Goal: Information Seeking & Learning: Find specific page/section

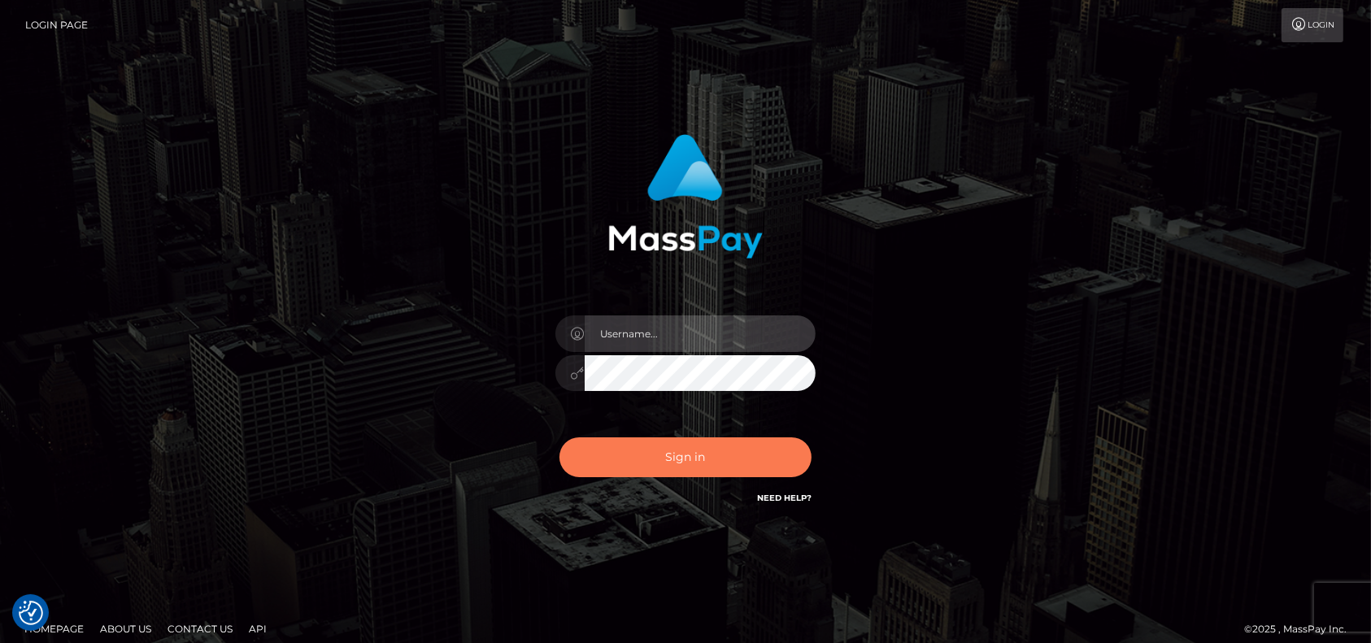
type input "petros.[PERSON_NAME]"
click at [667, 470] on button "Sign in" at bounding box center [685, 457] width 252 height 40
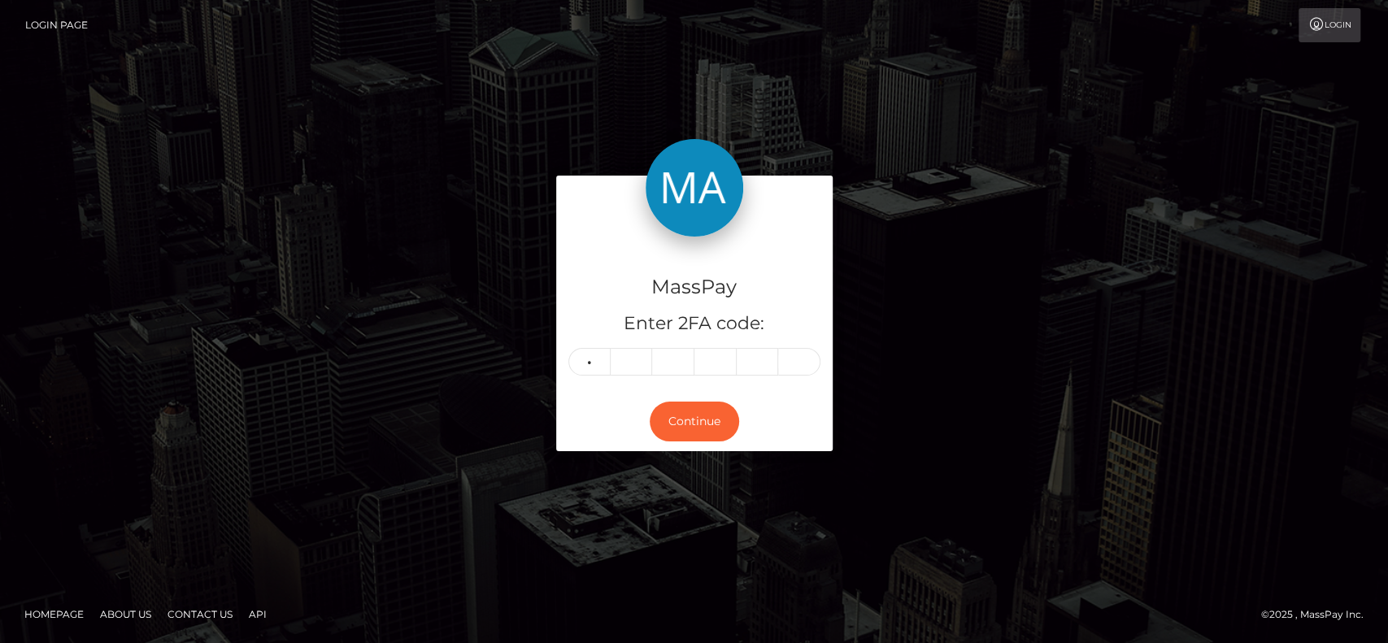
type input "7"
type input "4"
type input "9"
type input "1"
type input "9"
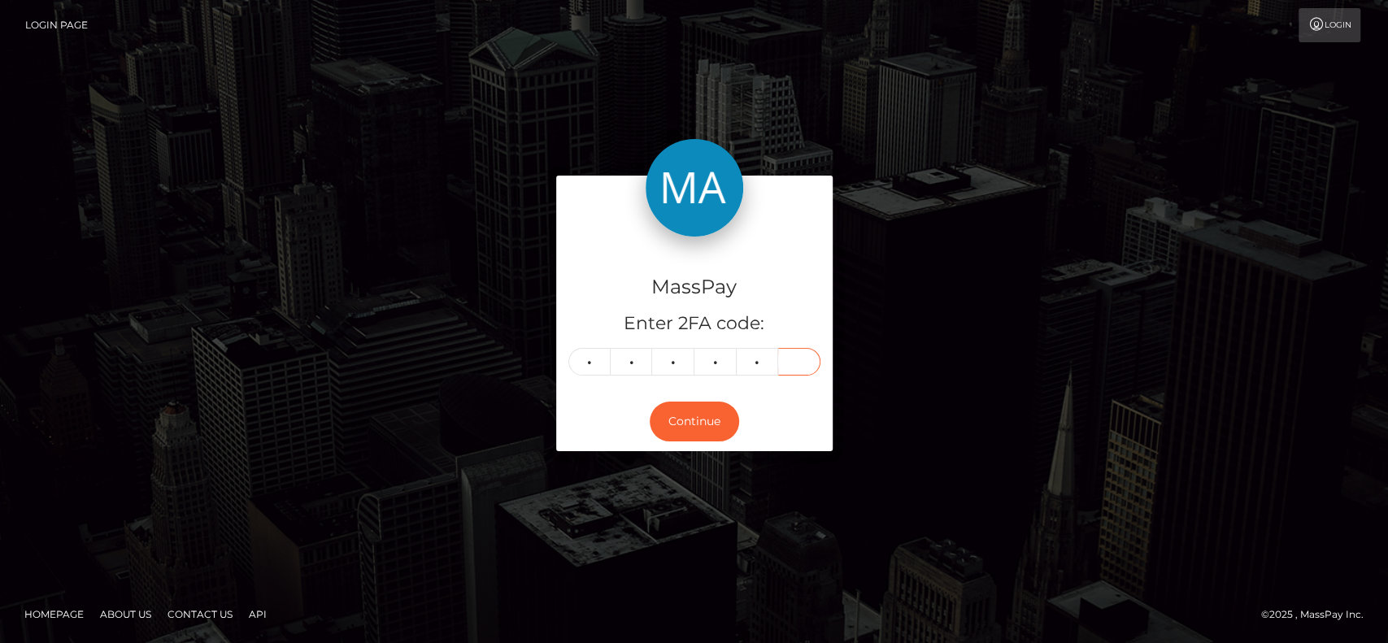
type input "3"
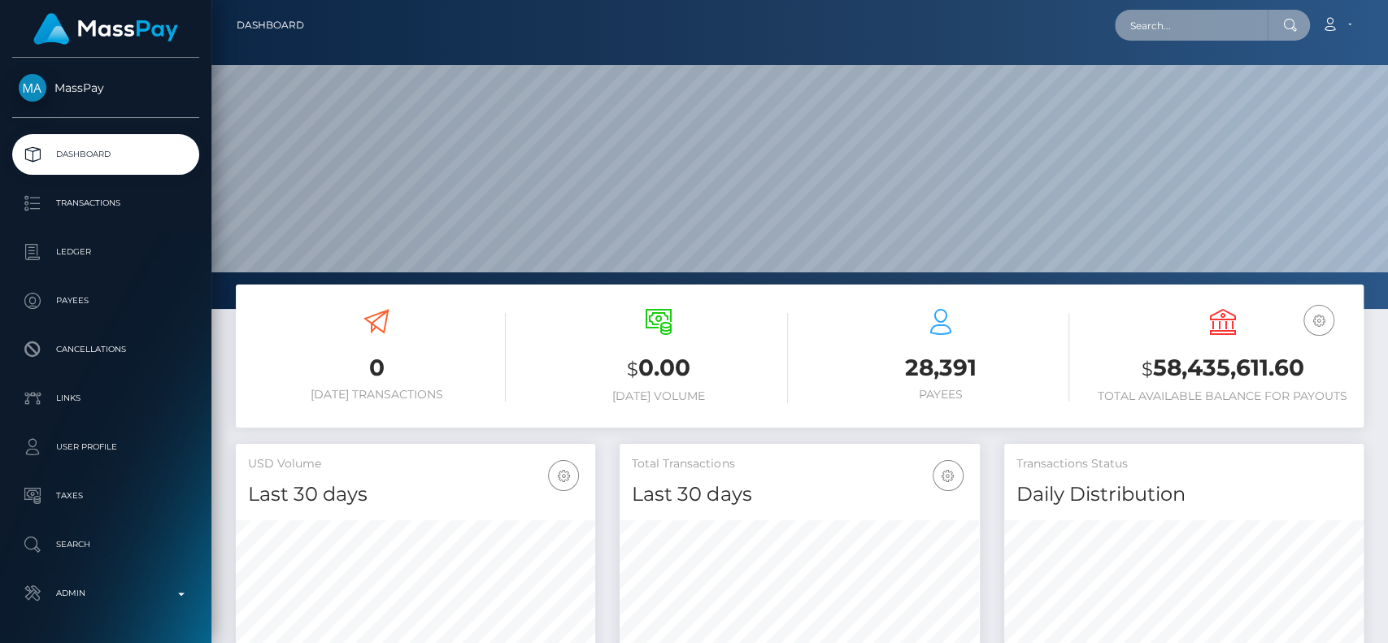
click at [1150, 29] on input "text" at bounding box center [1191, 25] width 153 height 31
paste input "rob3rtafoxx@gmail.com"
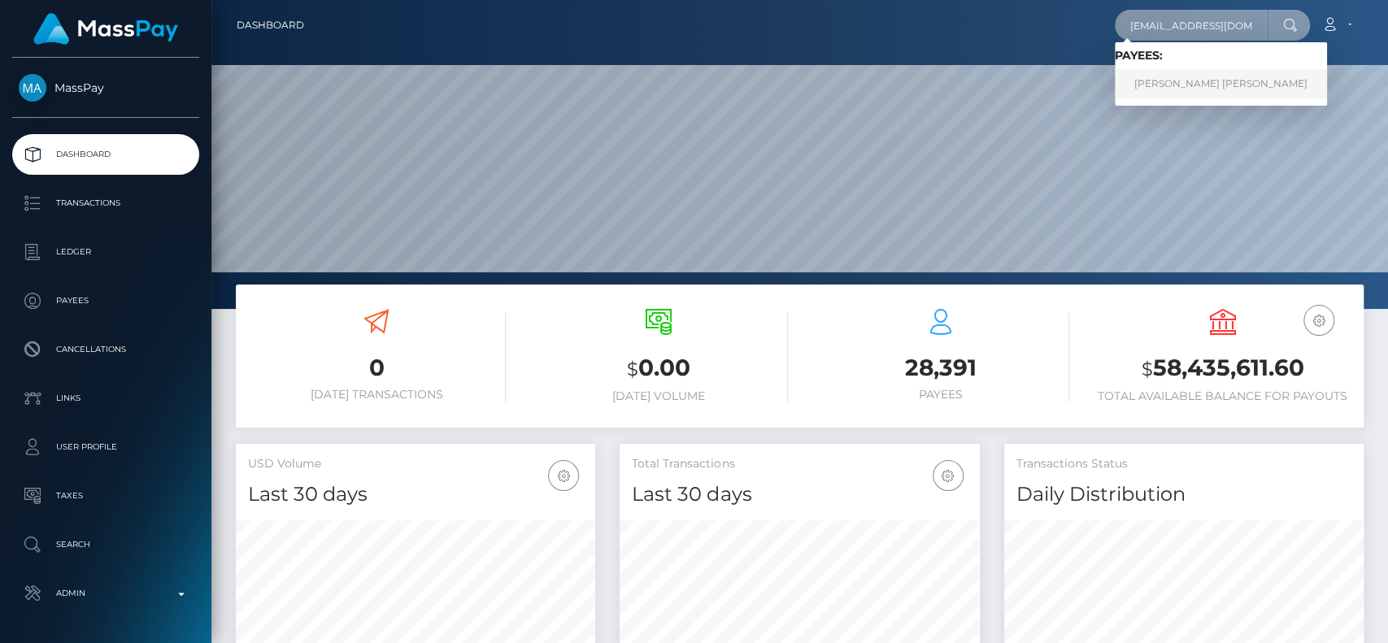
type input "rob3rtafoxx@gmail.com"
click at [1177, 90] on link "RICHARD DELA CRUZ PASCUAL" at bounding box center [1221, 84] width 212 height 30
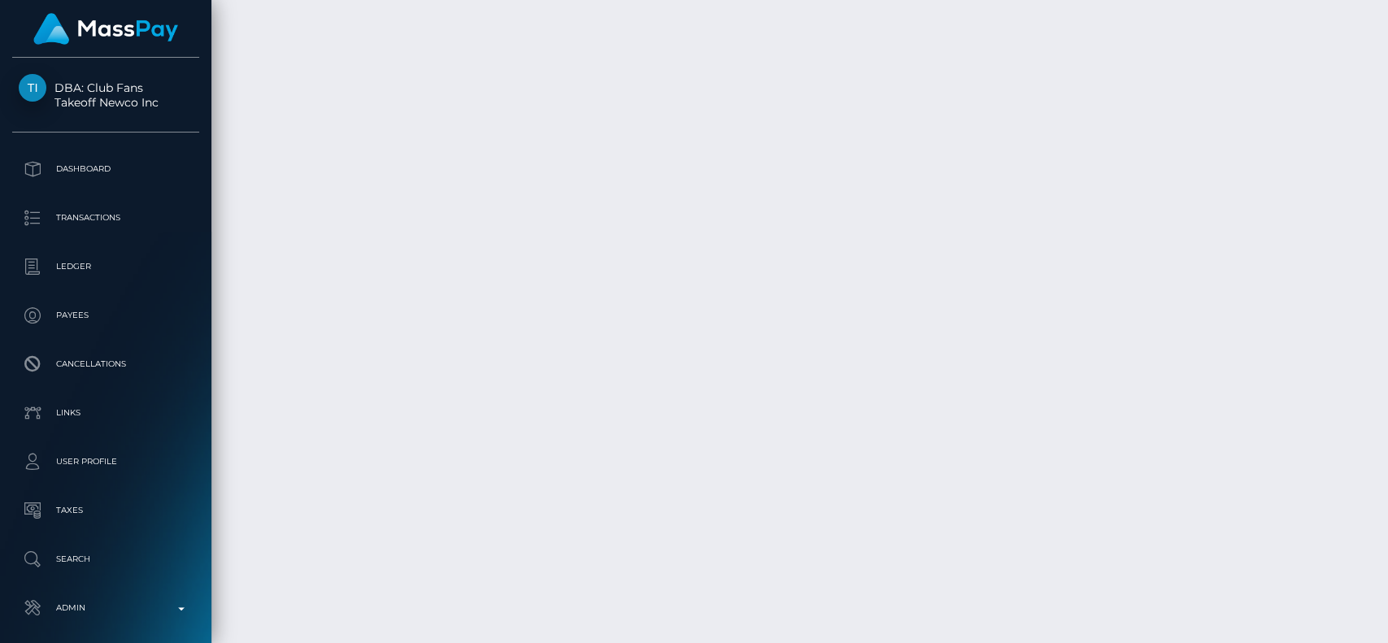
scroll to position [16552, 0]
drag, startPoint x: 979, startPoint y: 294, endPoint x: 1039, endPoint y: 296, distance: 60.2
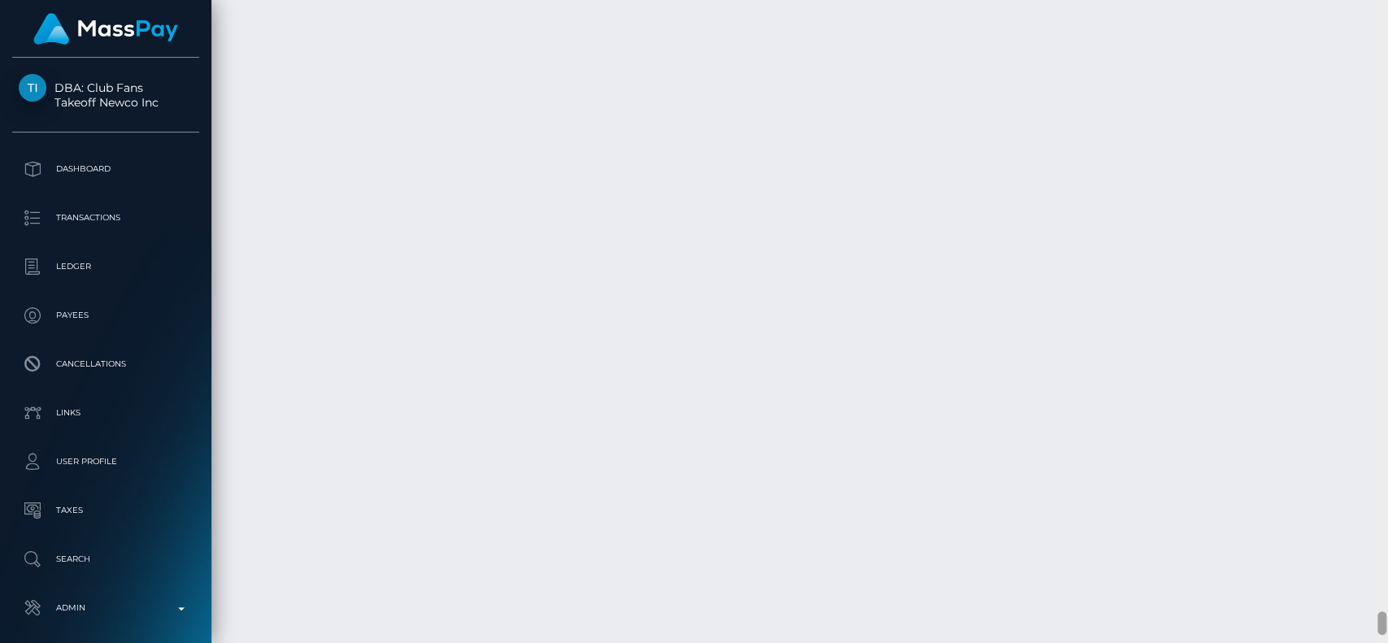
drag, startPoint x: 1386, startPoint y: 589, endPoint x: 1379, endPoint y: 595, distance: 9.8
click at [1379, 595] on div at bounding box center [1382, 322] width 12 height 644
click at [1379, 595] on div at bounding box center [1382, 321] width 12 height 644
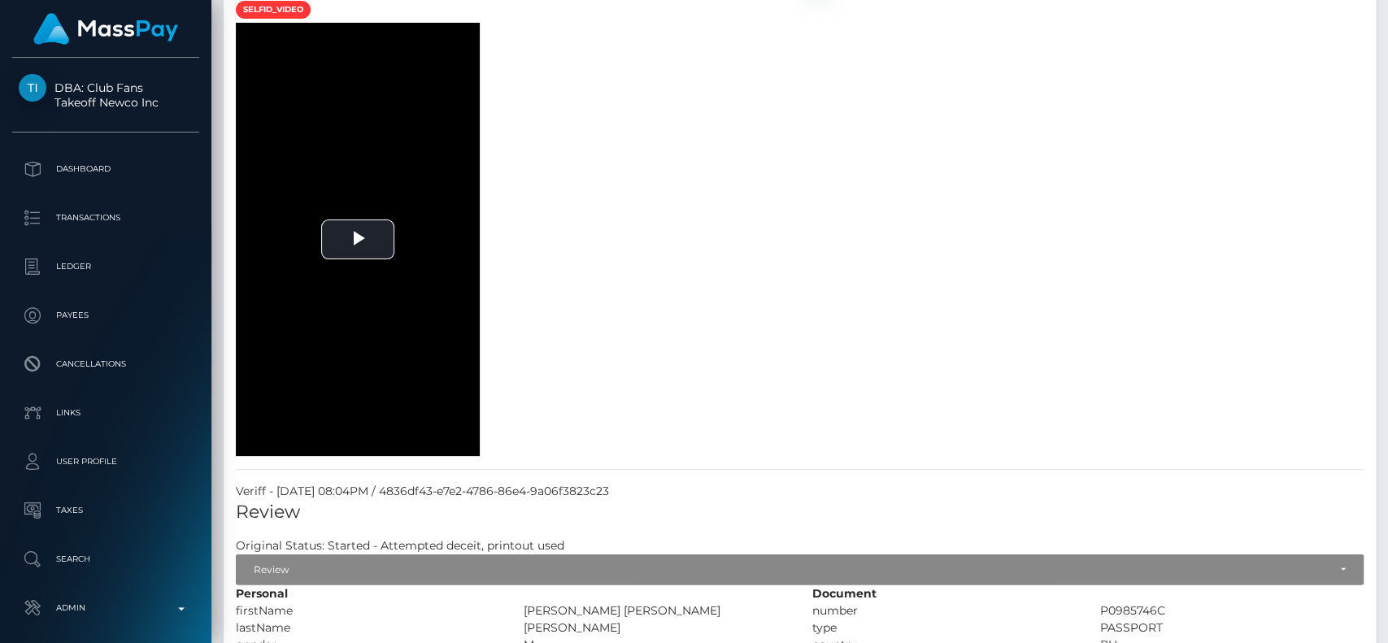
scroll to position [0, 0]
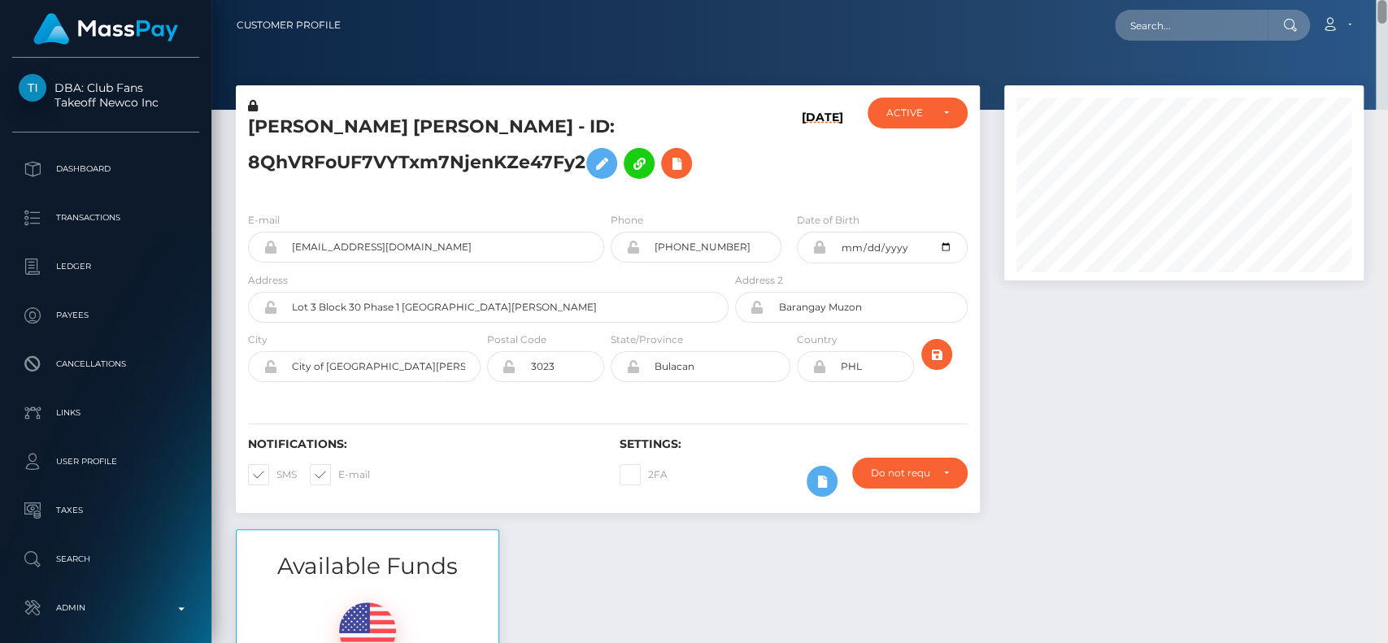
drag, startPoint x: 1384, startPoint y: 595, endPoint x: 1386, endPoint y: -28, distance: 623.6
click at [1386, 0] on html "DBA: Club Fans Takeoff Newco Inc Dashboard Transactions Ledger Payees" at bounding box center [694, 321] width 1388 height 643
click at [1139, 27] on input "text" at bounding box center [1191, 25] width 153 height 31
paste input "ewura@weareonlymodels.net"
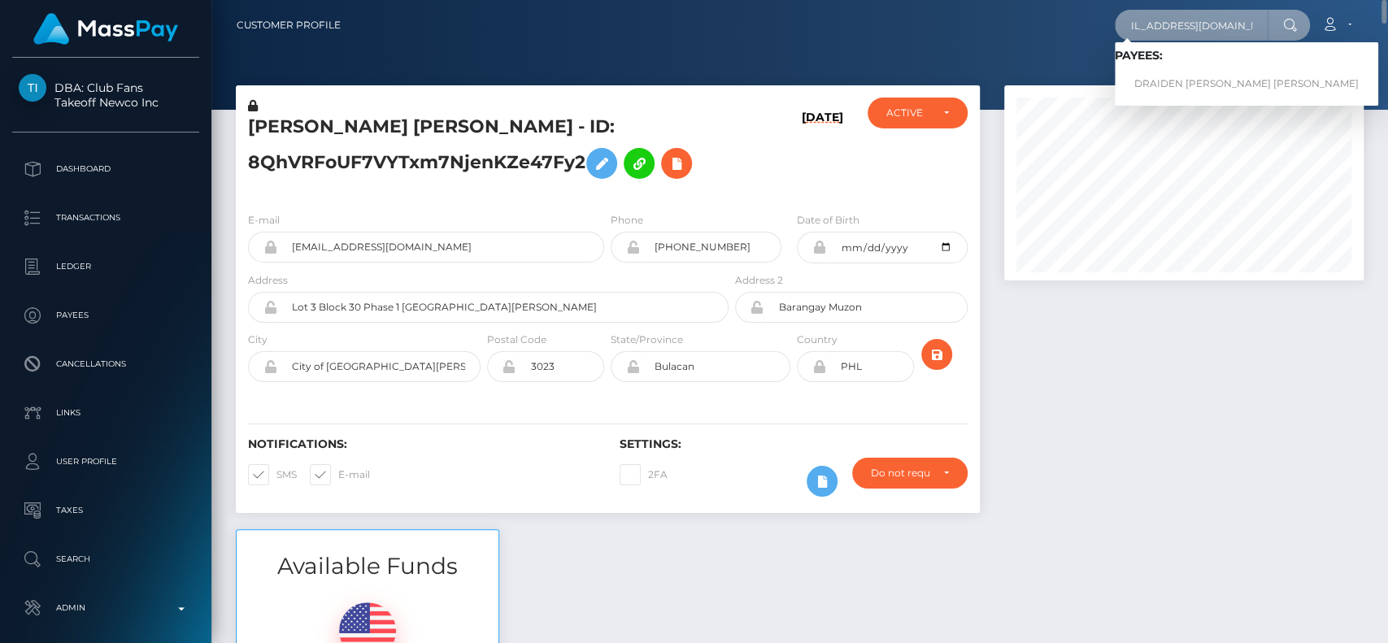
type input "ewura@weareonlymodels.net"
click at [1195, 84] on link "DRAIDEN OBODAI SAI VEGA" at bounding box center [1246, 84] width 263 height 30
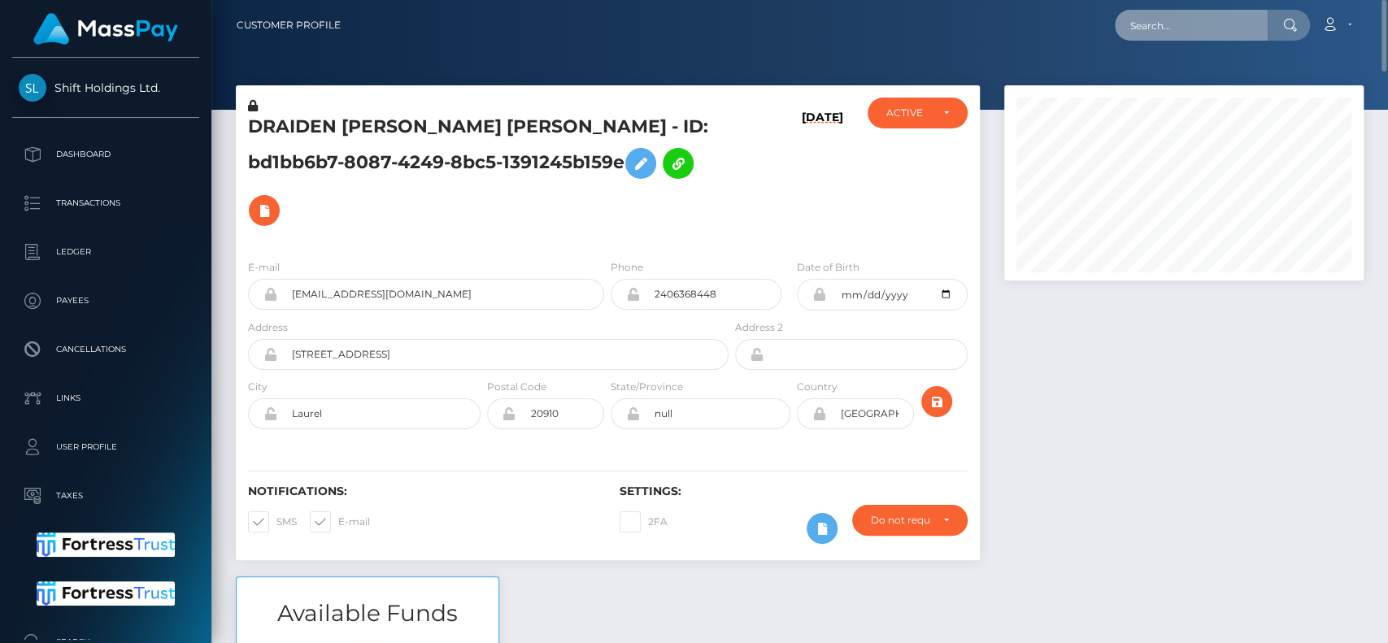
click at [1192, 38] on input "text" at bounding box center [1191, 25] width 153 height 31
paste input "ayesha_abdullah11@icloud.com"
type input "ayesha_abdullah11@icloud.com"
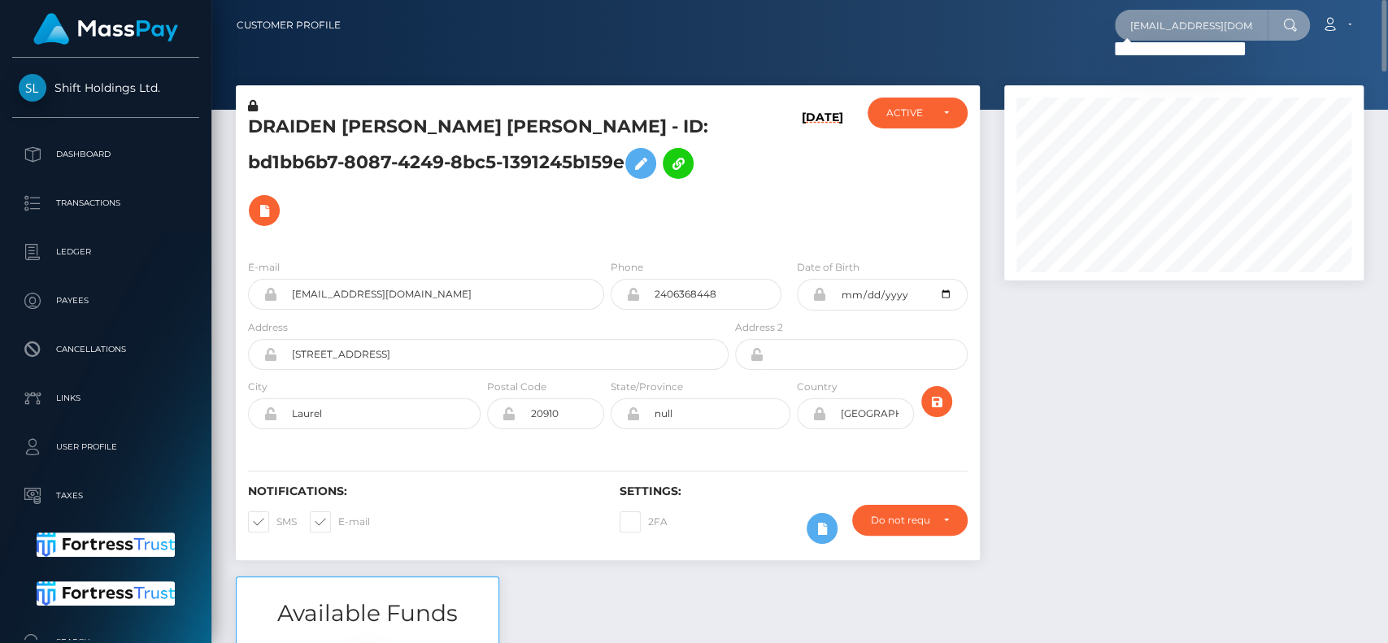
drag, startPoint x: 1265, startPoint y: 28, endPoint x: 1052, endPoint y: 26, distance: 213.0
click at [1052, 26] on div "ayesha_abdullah11@icloud.com Loading... Loading... Account Edit Profile Logout" at bounding box center [858, 25] width 1009 height 34
paste input "ayesha_abdullah11@icloud.com"
type input "ayesha_abdullah11@icloud.com"
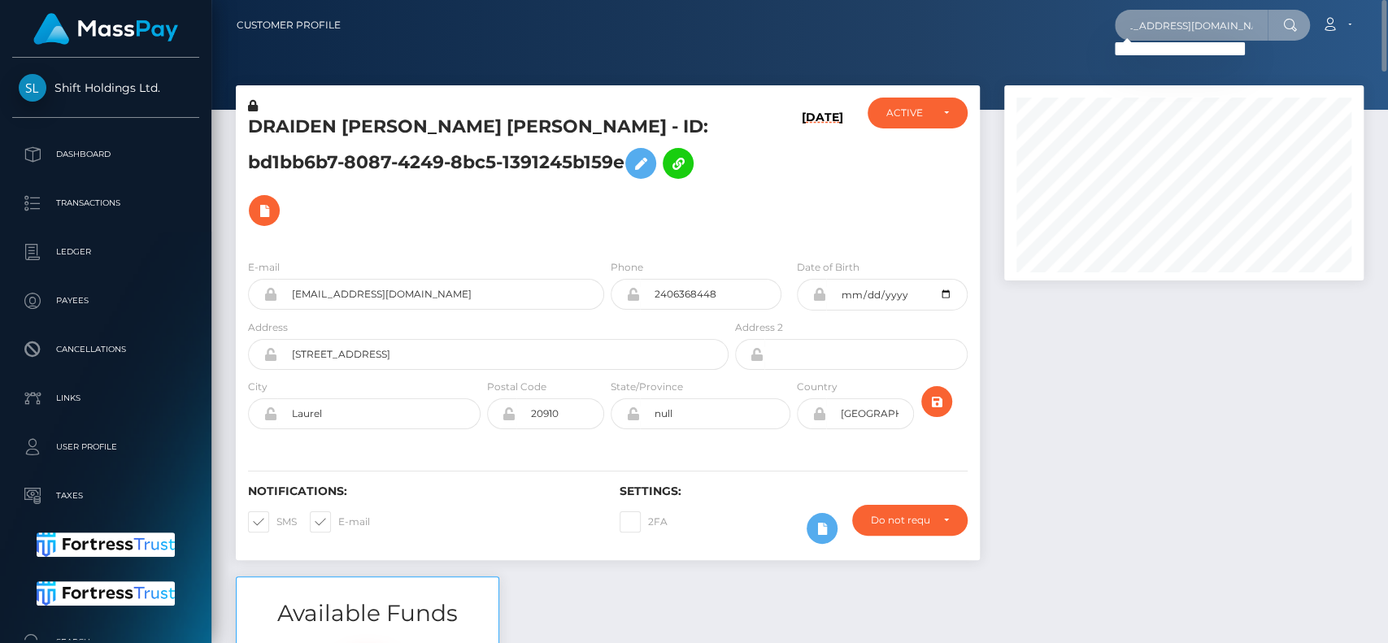
scroll to position [0, 0]
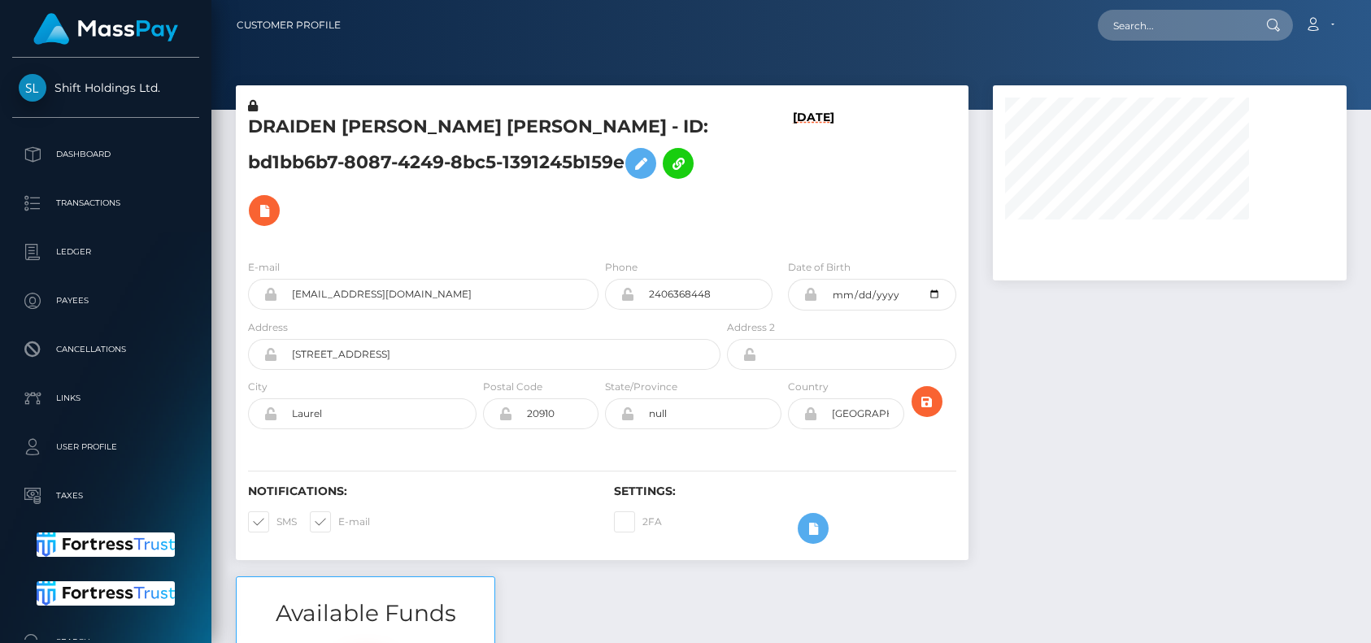
click at [1172, 31] on input "text" at bounding box center [1174, 25] width 153 height 31
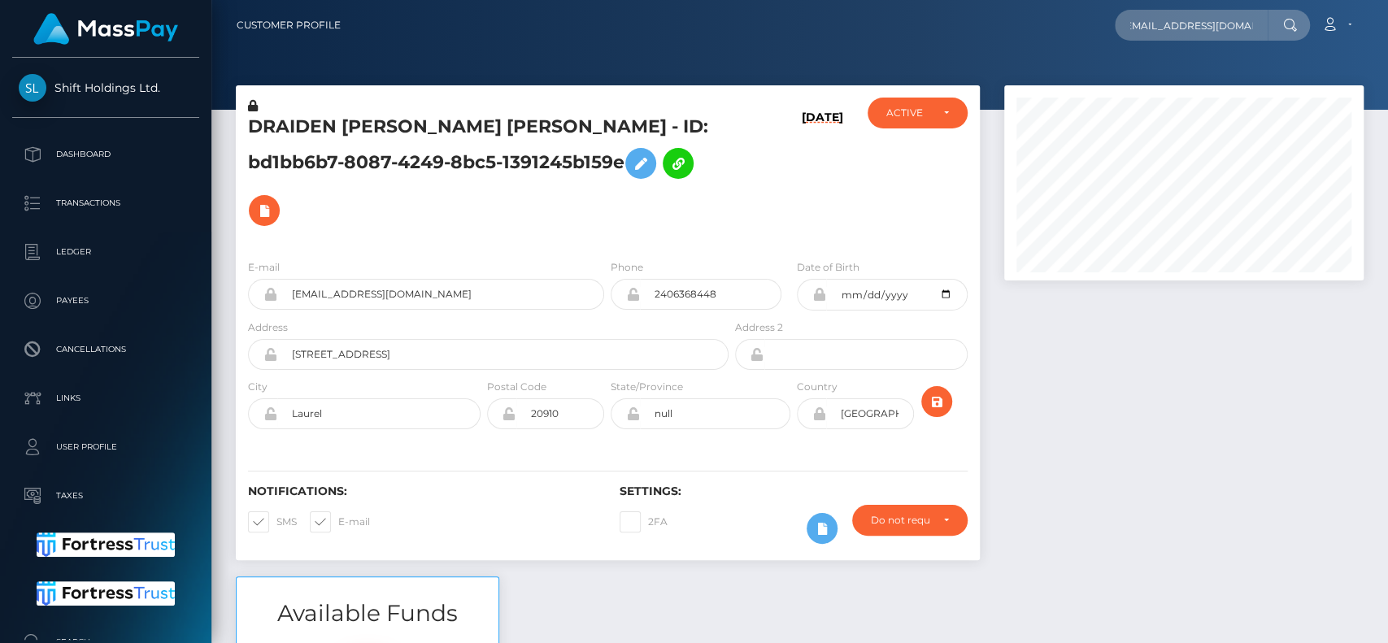
scroll to position [0, 7]
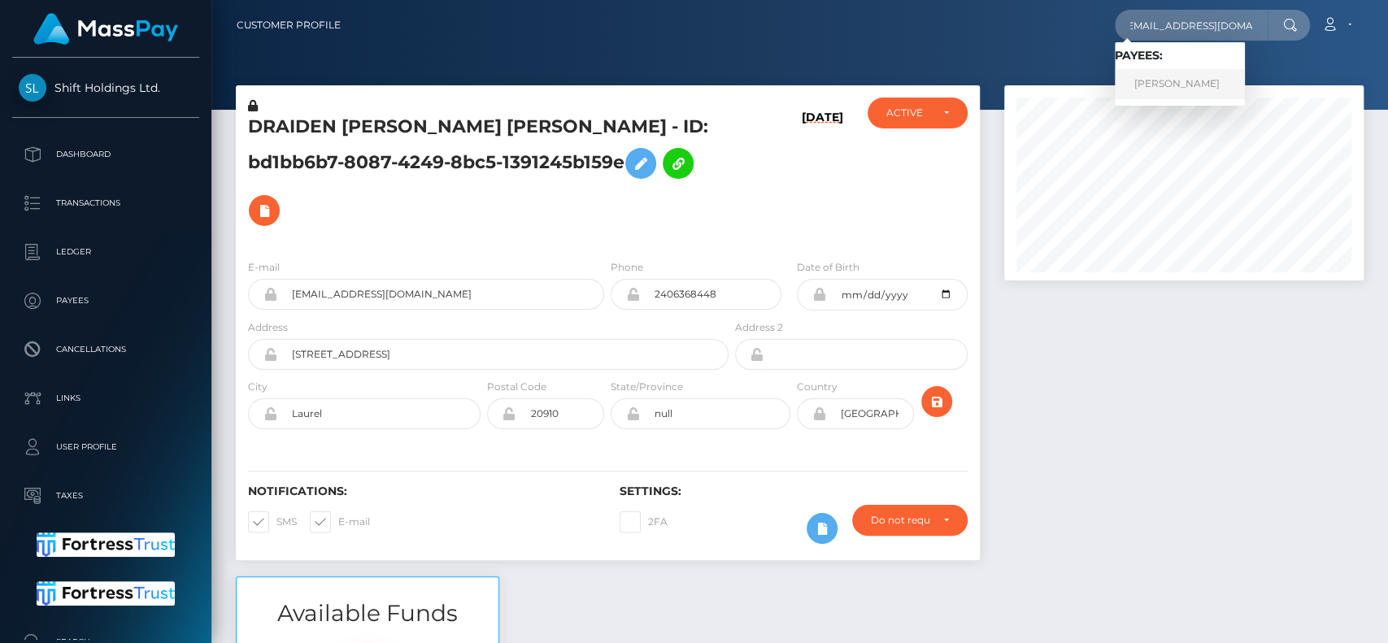
type input "burnedbrush@gmail.com"
click at [1203, 76] on link "STELIOS ZYGOURIS" at bounding box center [1180, 84] width 130 height 30
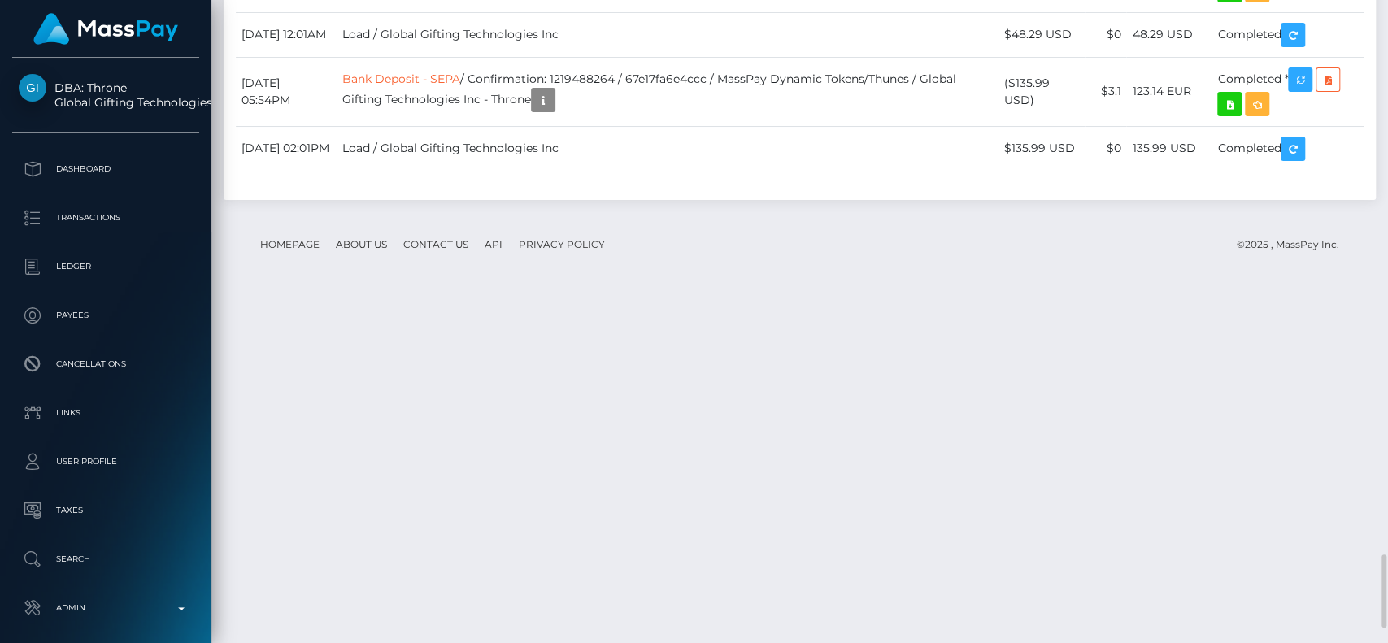
scroll to position [3685, 0]
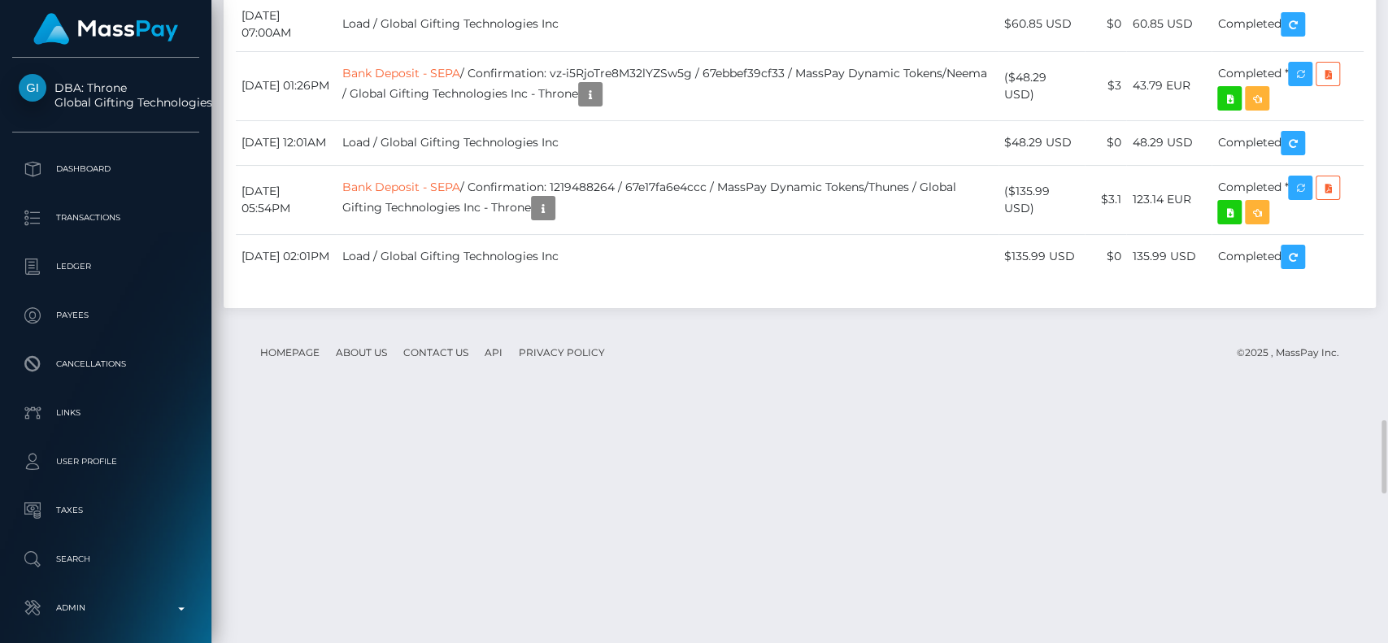
drag, startPoint x: 638, startPoint y: 218, endPoint x: 632, endPoint y: -77, distance: 295.2
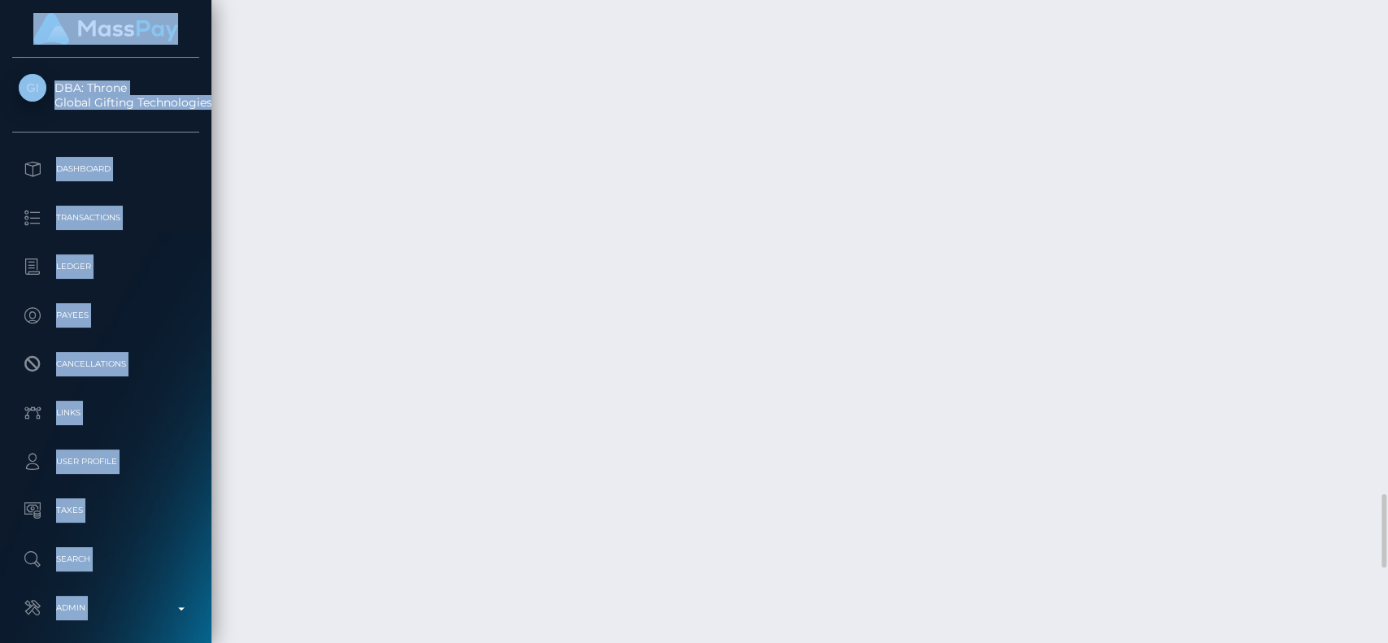
drag, startPoint x: 1386, startPoint y: 454, endPoint x: 1386, endPoint y: -34, distance: 488.6
click at [1386, 0] on html "DBA: Throne Global Gifting Technologies Inc Dashboard Transactions Ledger Payee…" at bounding box center [694, 321] width 1388 height 643
click at [1386, 64] on div at bounding box center [1382, 322] width 12 height 644
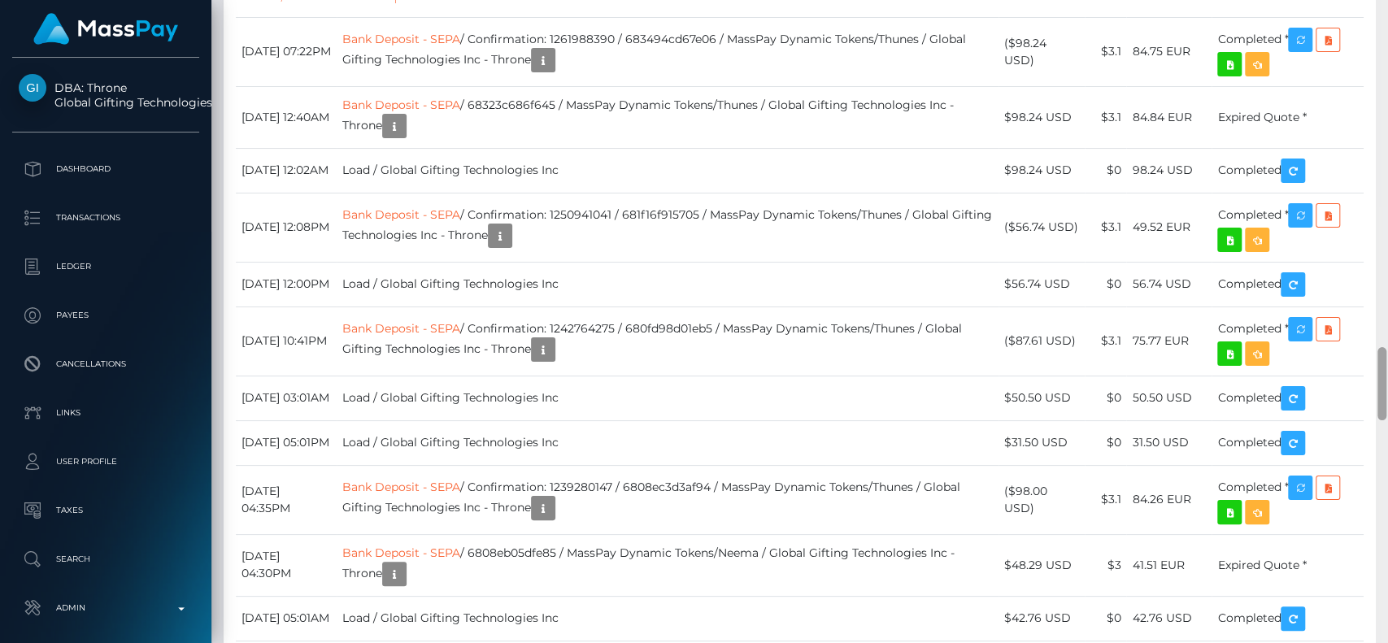
click at [1386, 64] on div at bounding box center [1382, 322] width 12 height 644
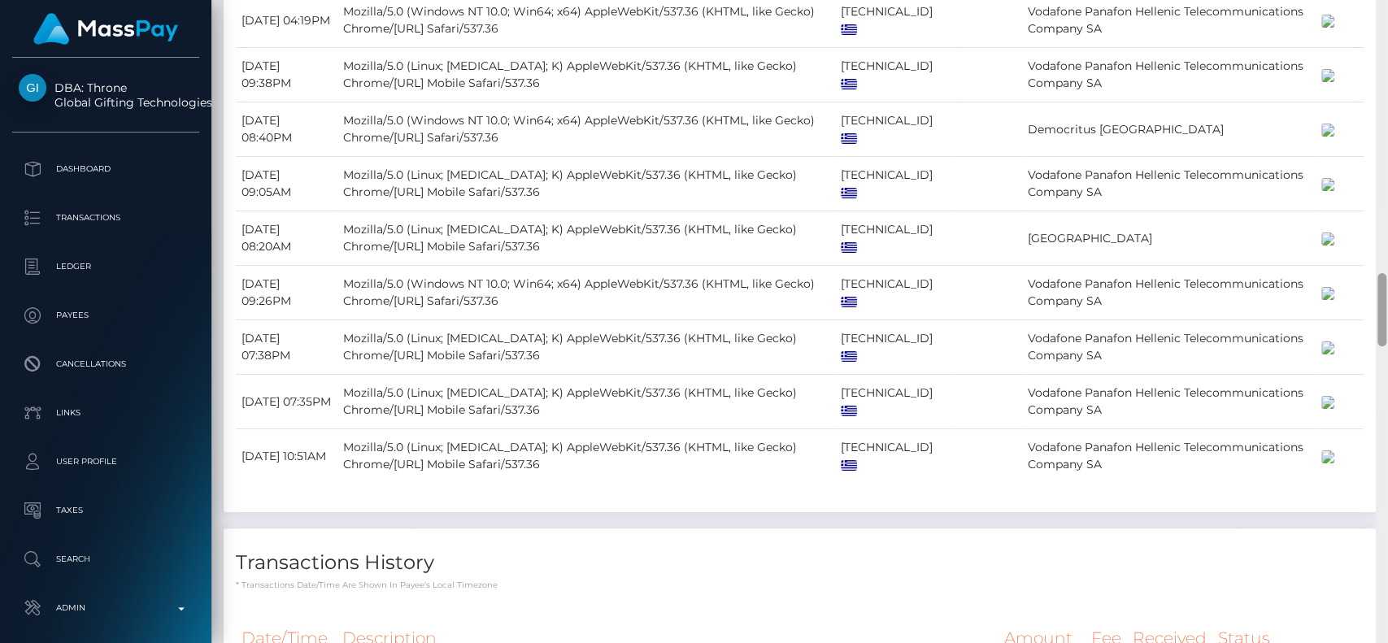
click at [1386, 64] on div at bounding box center [1382, 322] width 12 height 644
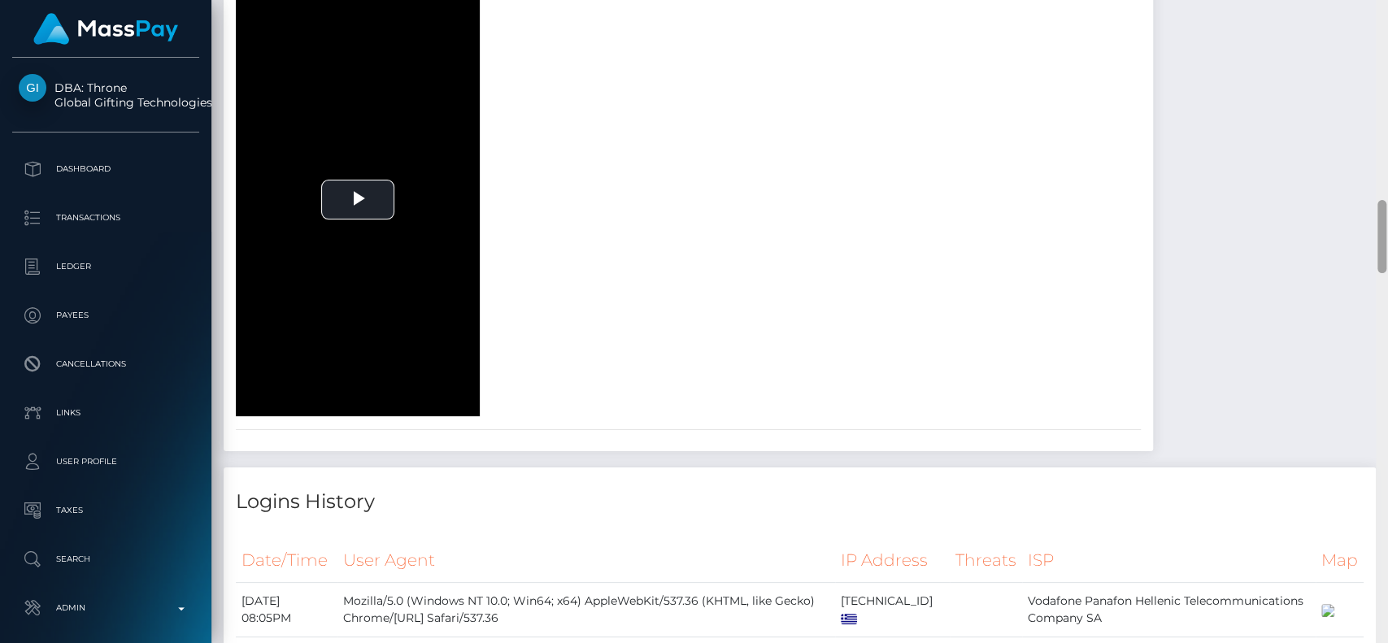
click at [1386, 64] on div at bounding box center [1382, 322] width 12 height 644
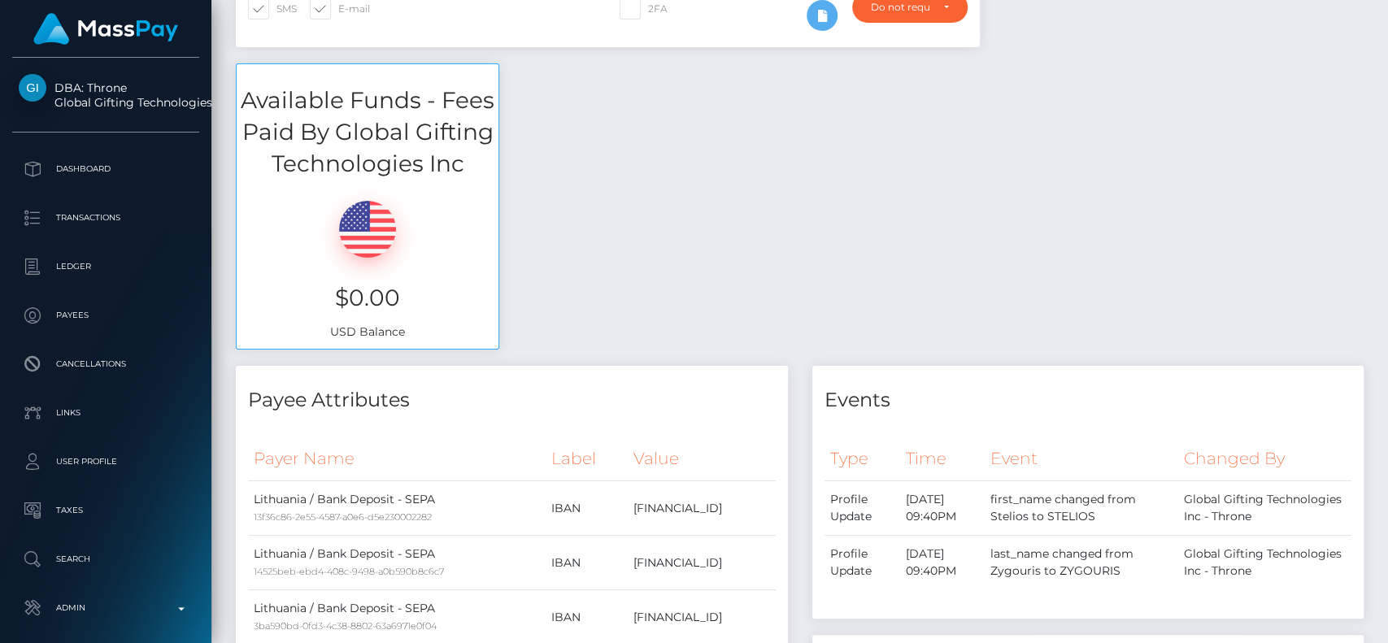
click at [1383, 4] on div "Customer Profile Loading... Loading..." at bounding box center [799, 321] width 1176 height 643
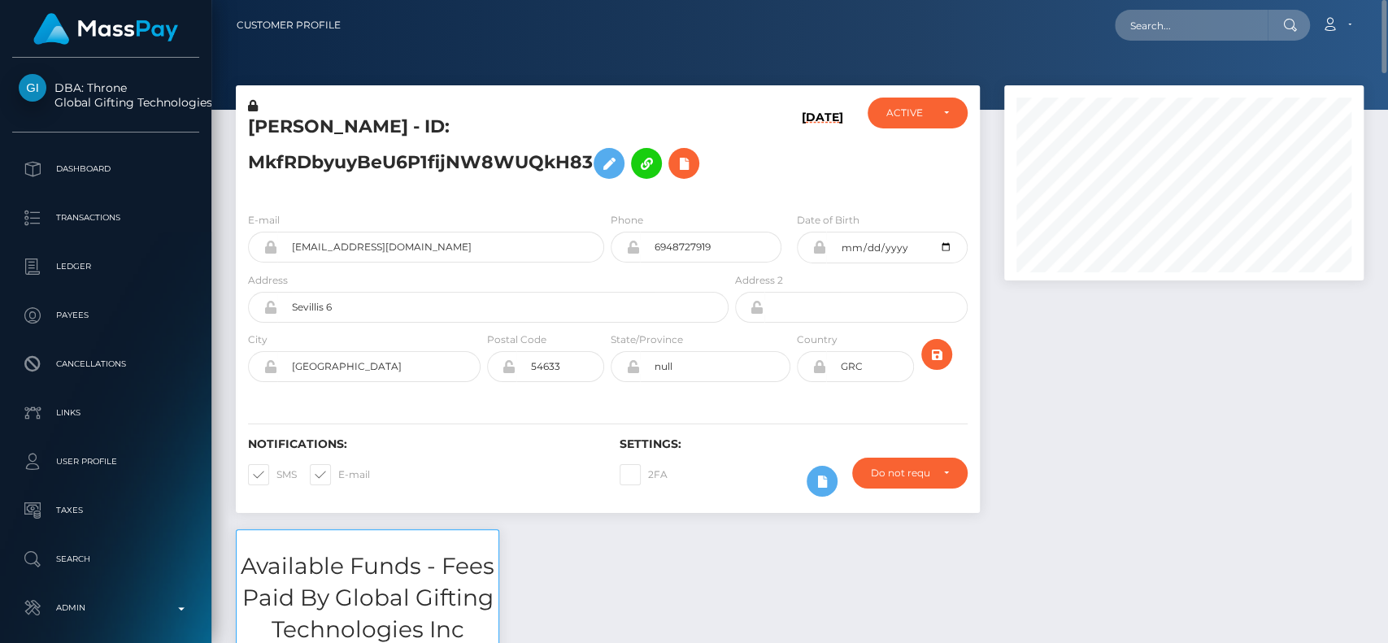
click at [279, 110] on div "STELIOS ZYGOURIS - ID: MkfRDbyuyBeU6P1fijNW8WUQkH83" at bounding box center [484, 149] width 496 height 102
click at [293, 133] on h5 "STELIOS ZYGOURIS - ID: MkfRDbyuyBeU6P1fijNW8WUQkH83" at bounding box center [484, 151] width 472 height 72
copy h5 "STELIOS"
click at [1178, 13] on input "text" at bounding box center [1191, 25] width 153 height 31
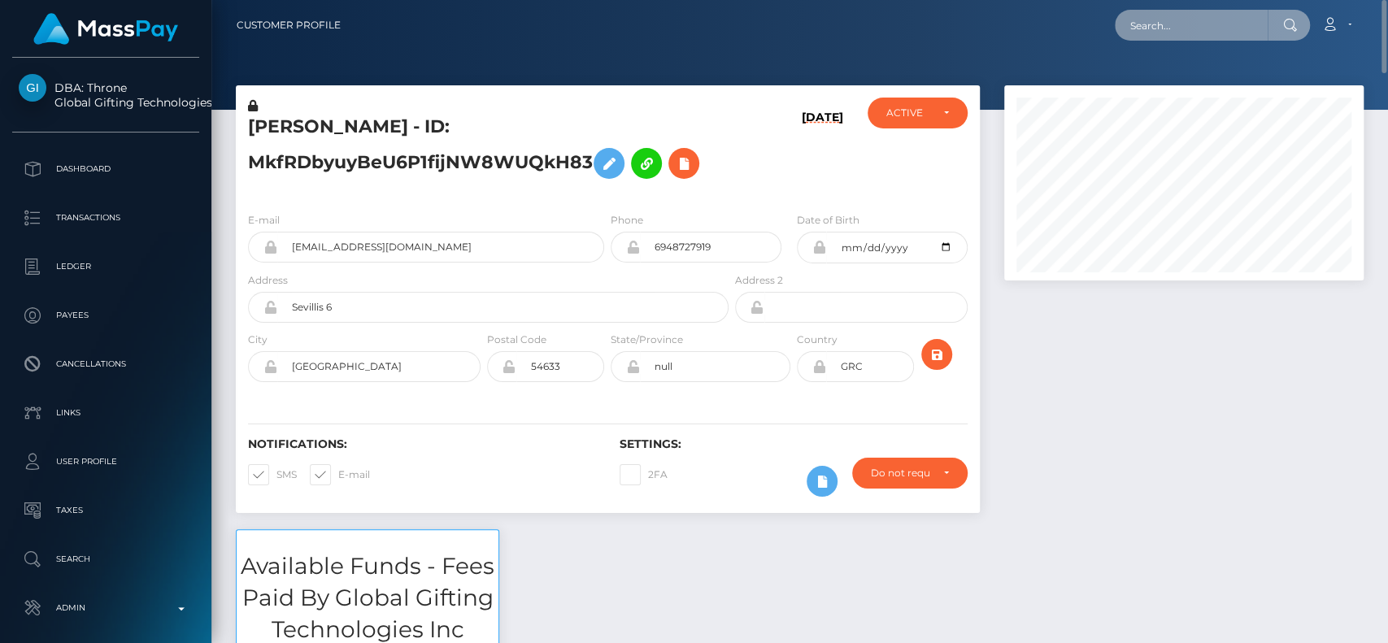
paste input "kingcashjayy@outlook.com"
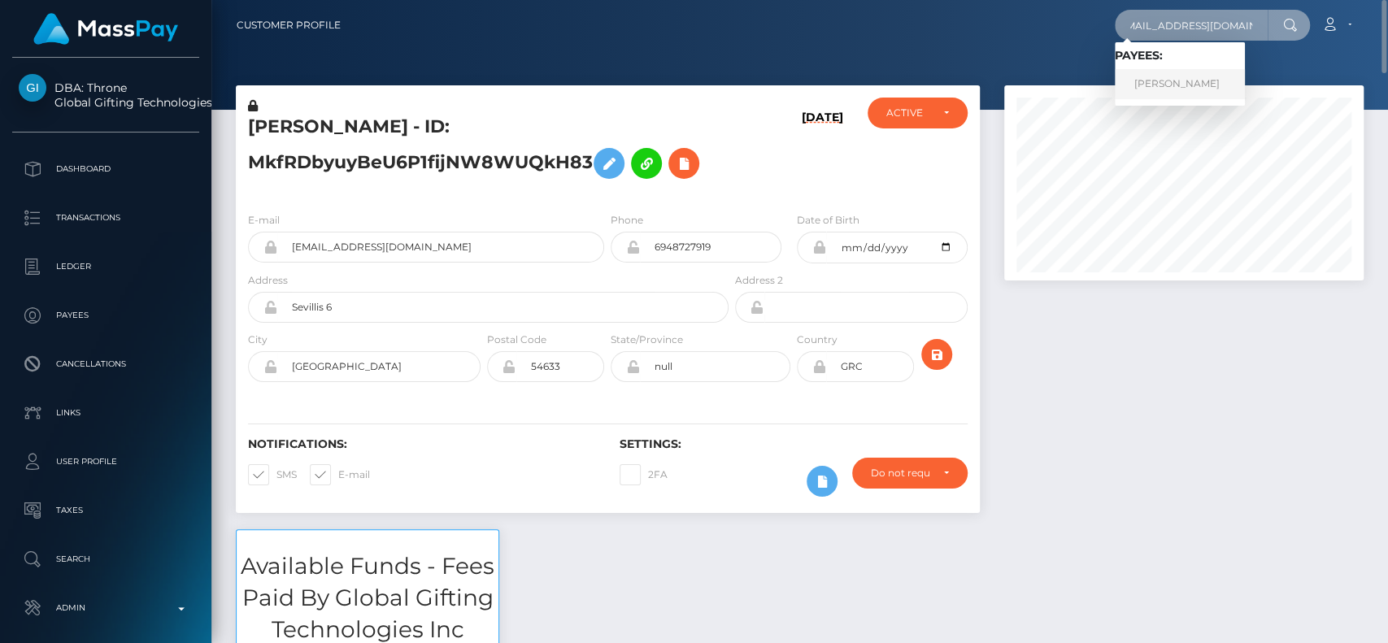
type input "kingcashjayy@outlook.com"
click at [1190, 76] on link "JOSHUA JOVAN MATHER" at bounding box center [1180, 84] width 130 height 30
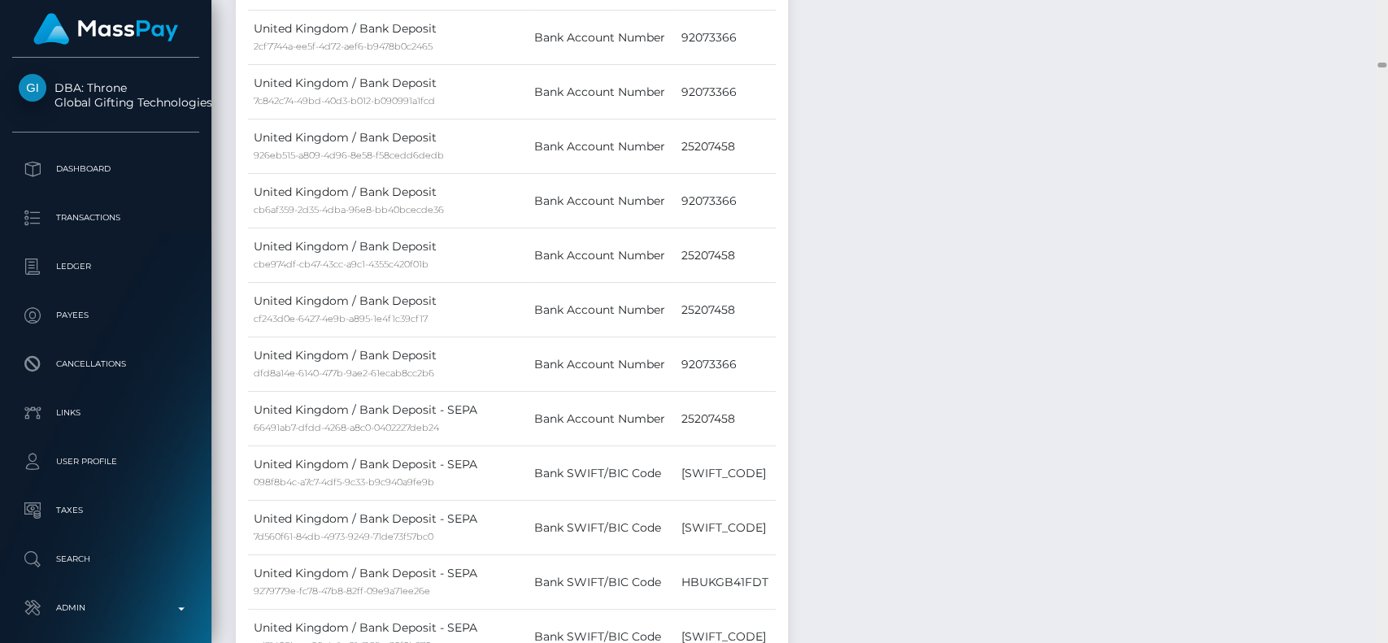
scroll to position [8124, 0]
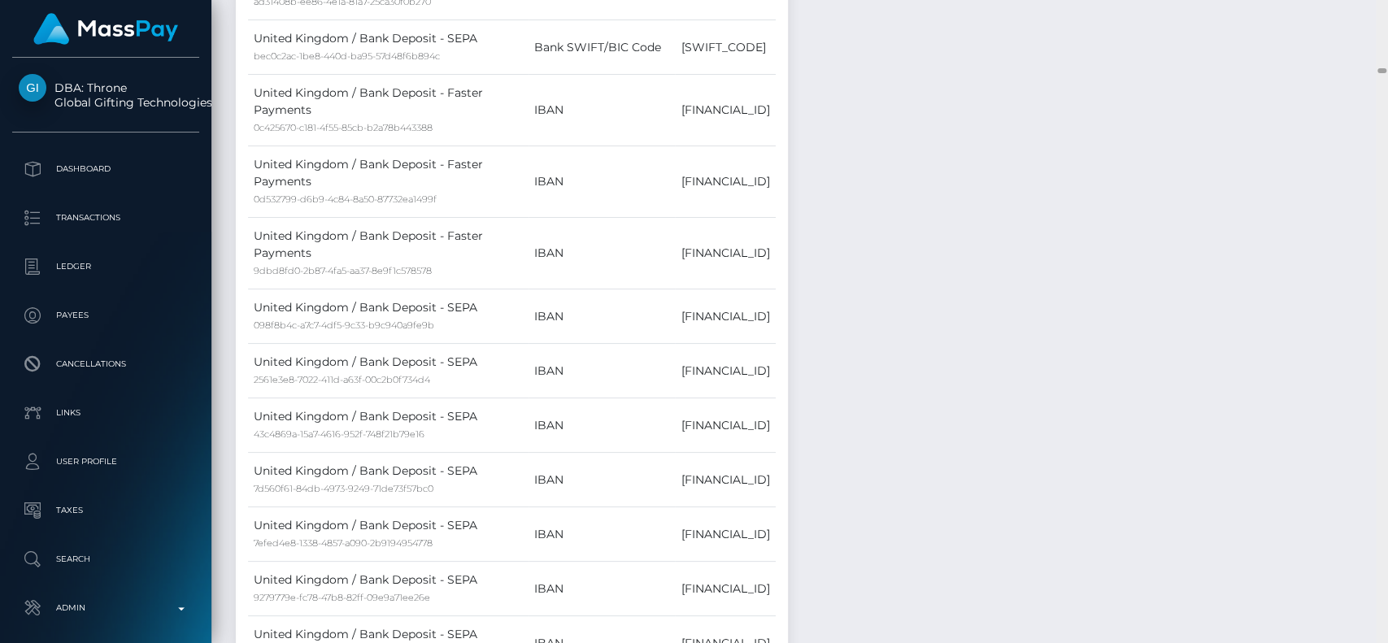
click at [1370, 76] on div at bounding box center [1382, 322] width 12 height 644
click at [1370, 85] on div at bounding box center [1382, 322] width 12 height 644
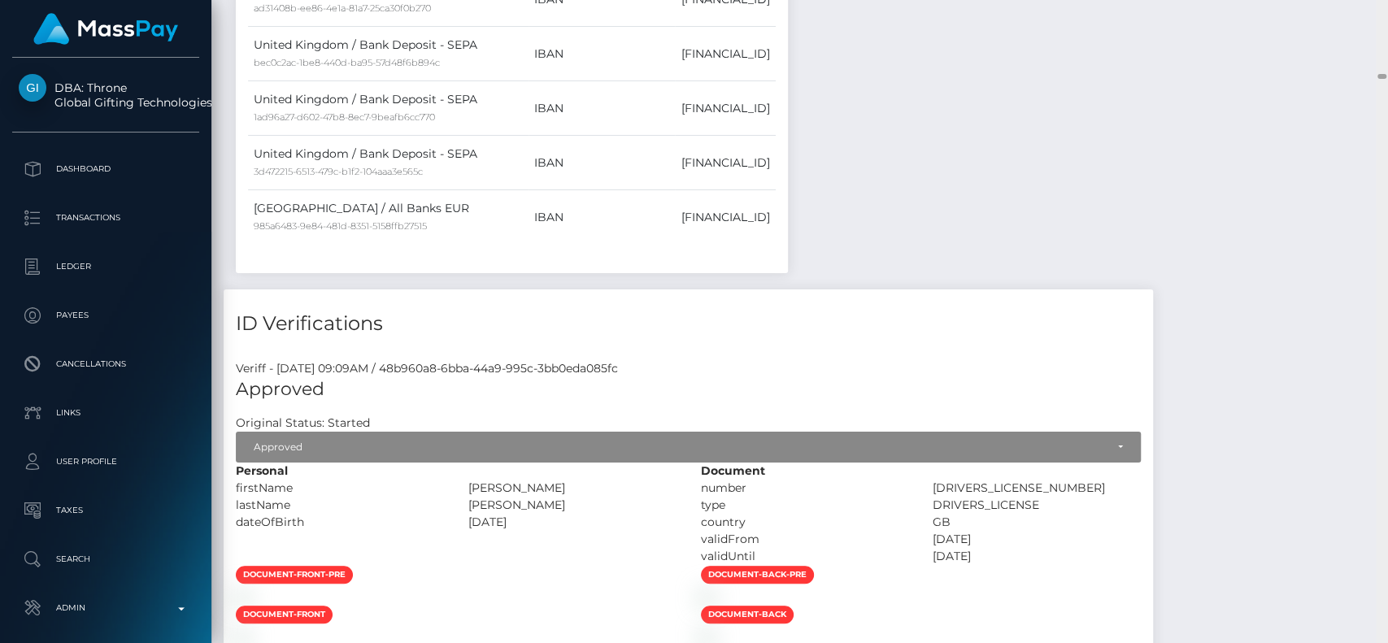
click at [1370, 85] on div at bounding box center [1382, 322] width 12 height 644
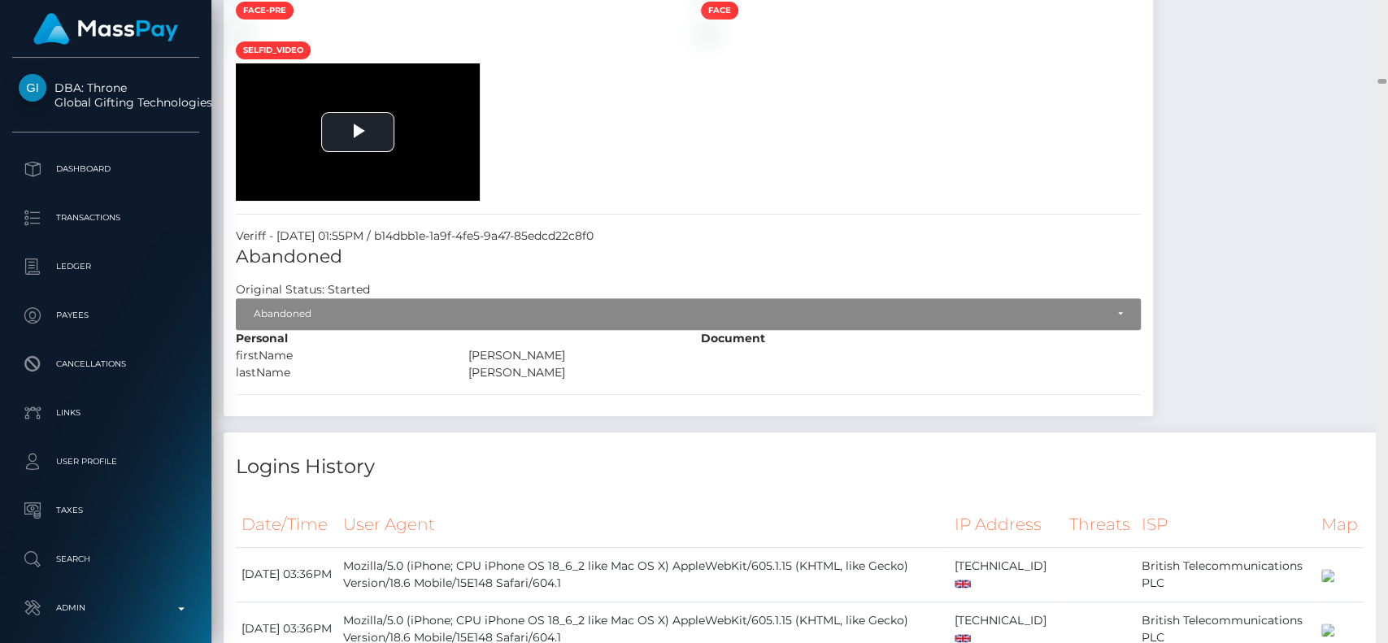
scroll to position [10055, 0]
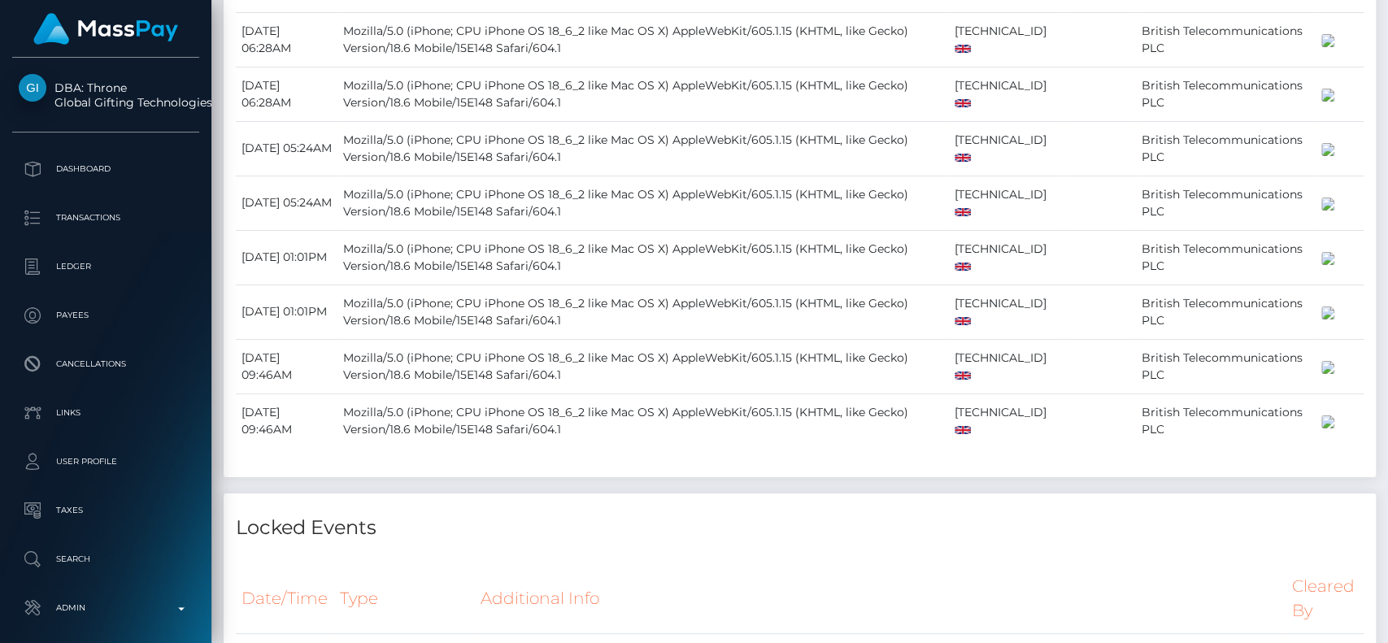
click at [1370, 88] on div at bounding box center [1381, 87] width 9 height 5
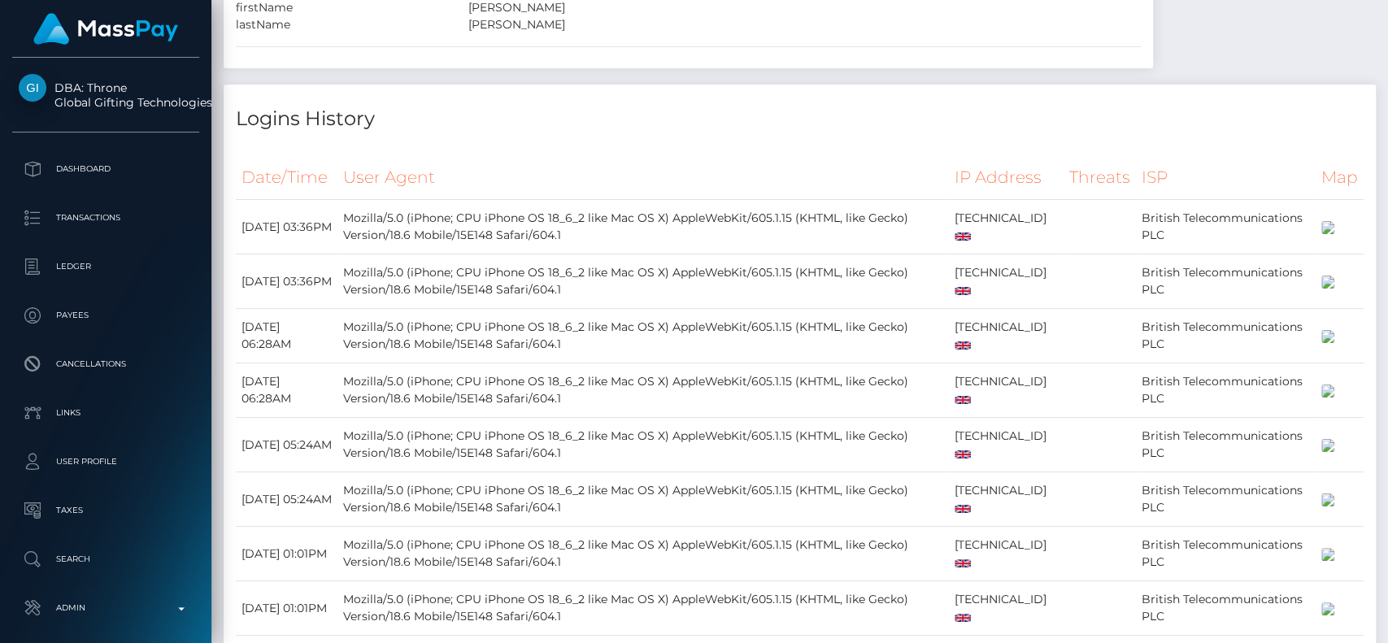
scroll to position [10699, 0]
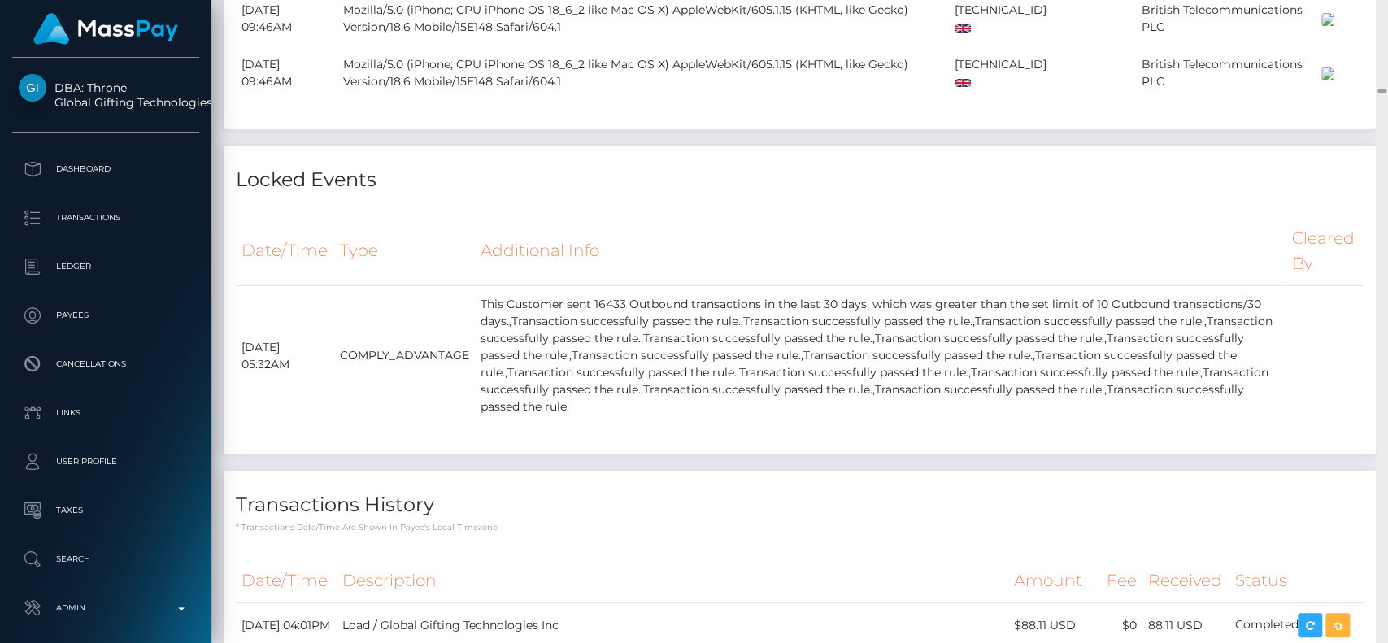
click at [1370, 133] on div at bounding box center [1382, 322] width 12 height 644
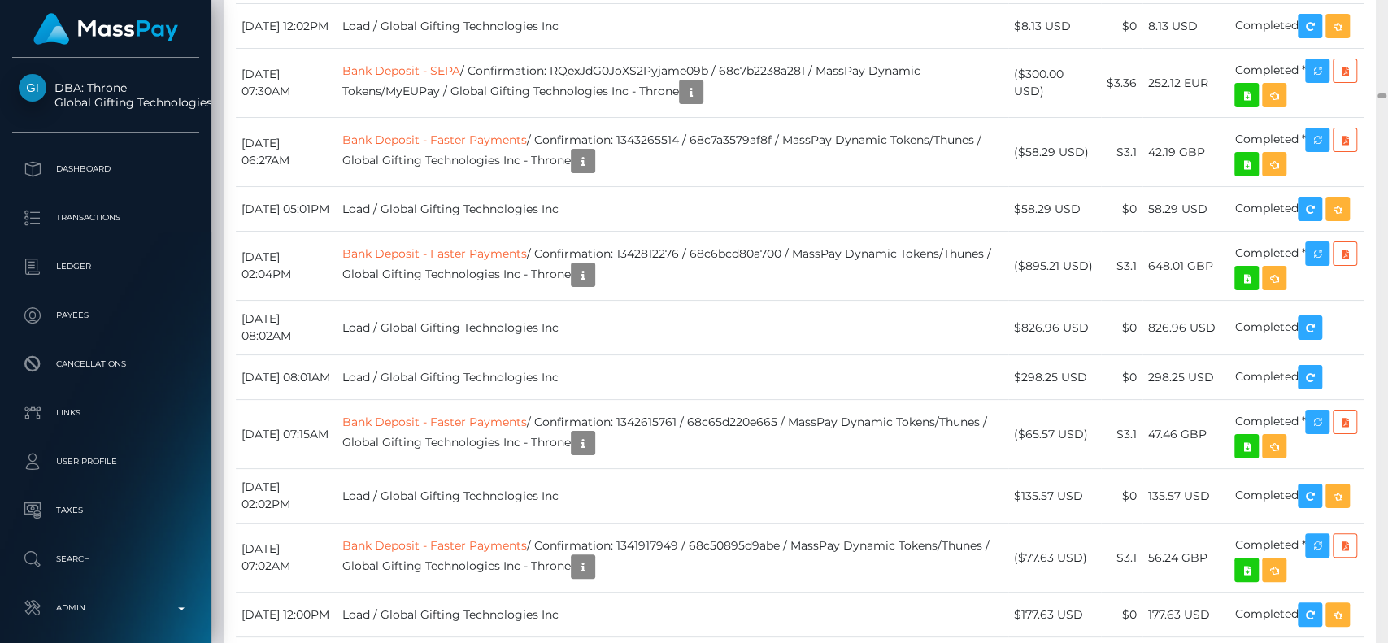
click at [1370, 194] on div at bounding box center [1382, 322] width 12 height 644
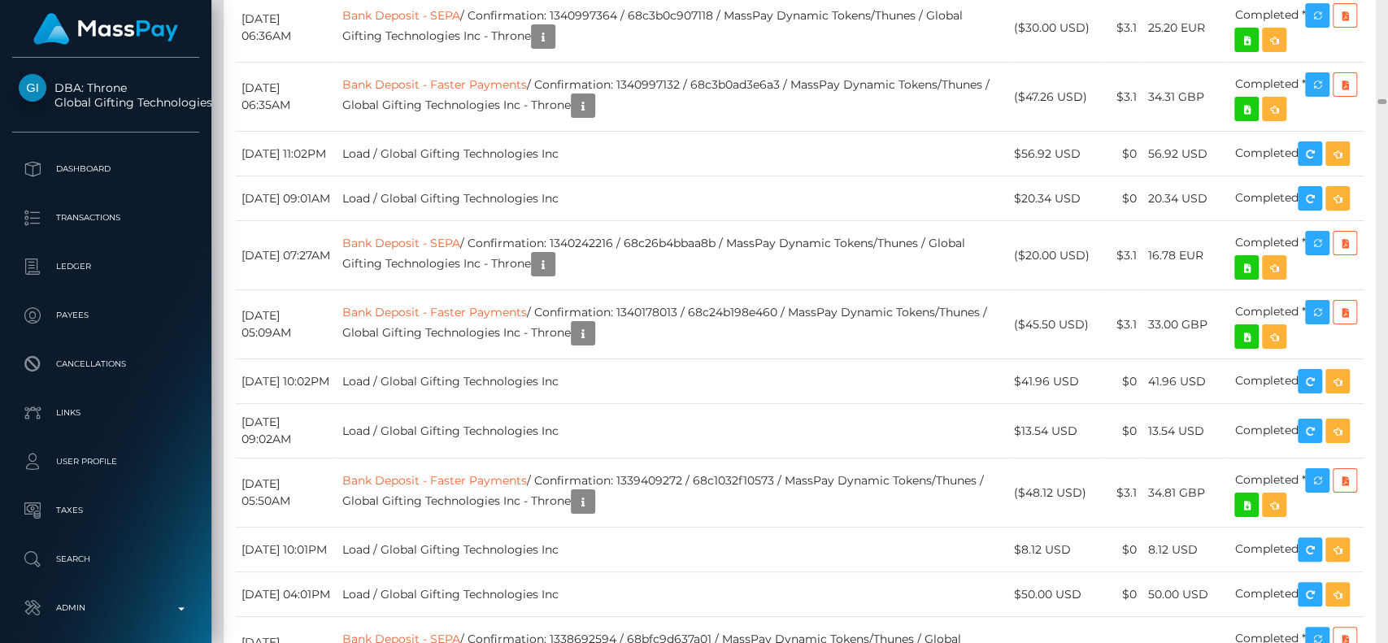
click at [1370, 194] on div at bounding box center [1382, 322] width 12 height 644
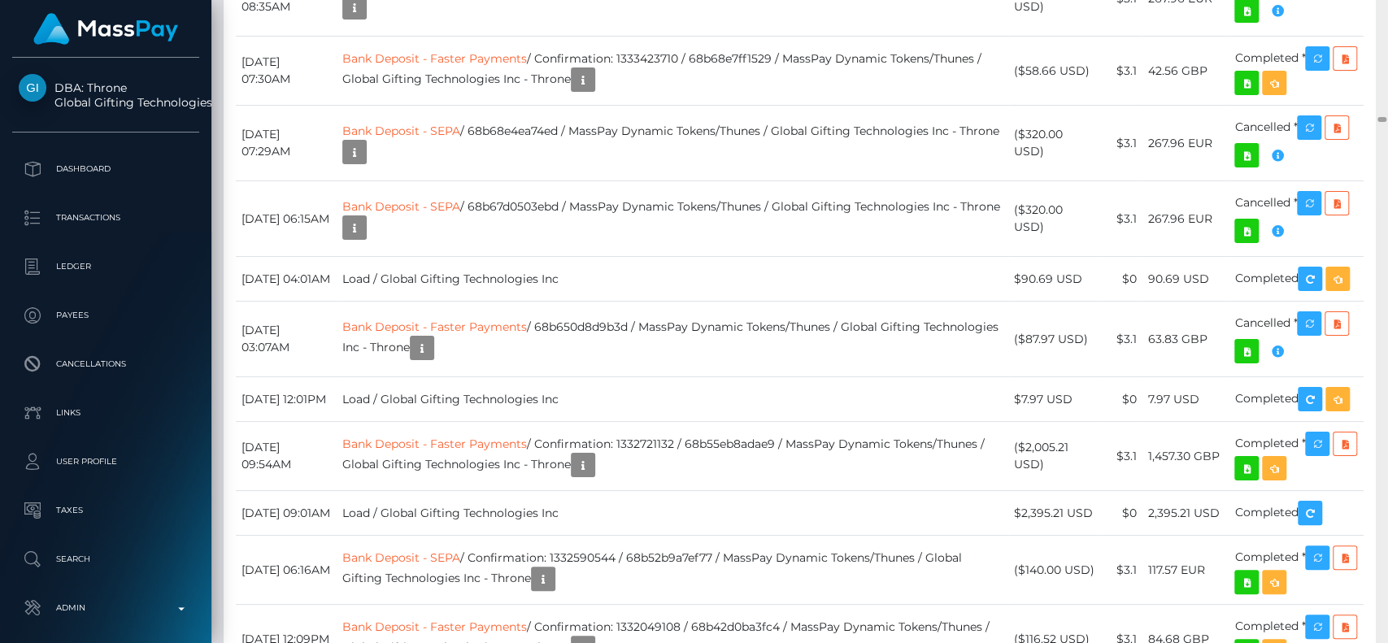
drag, startPoint x: 1383, startPoint y: 103, endPoint x: 1383, endPoint y: 120, distance: 17.1
click at [1370, 120] on div at bounding box center [1381, 119] width 9 height 5
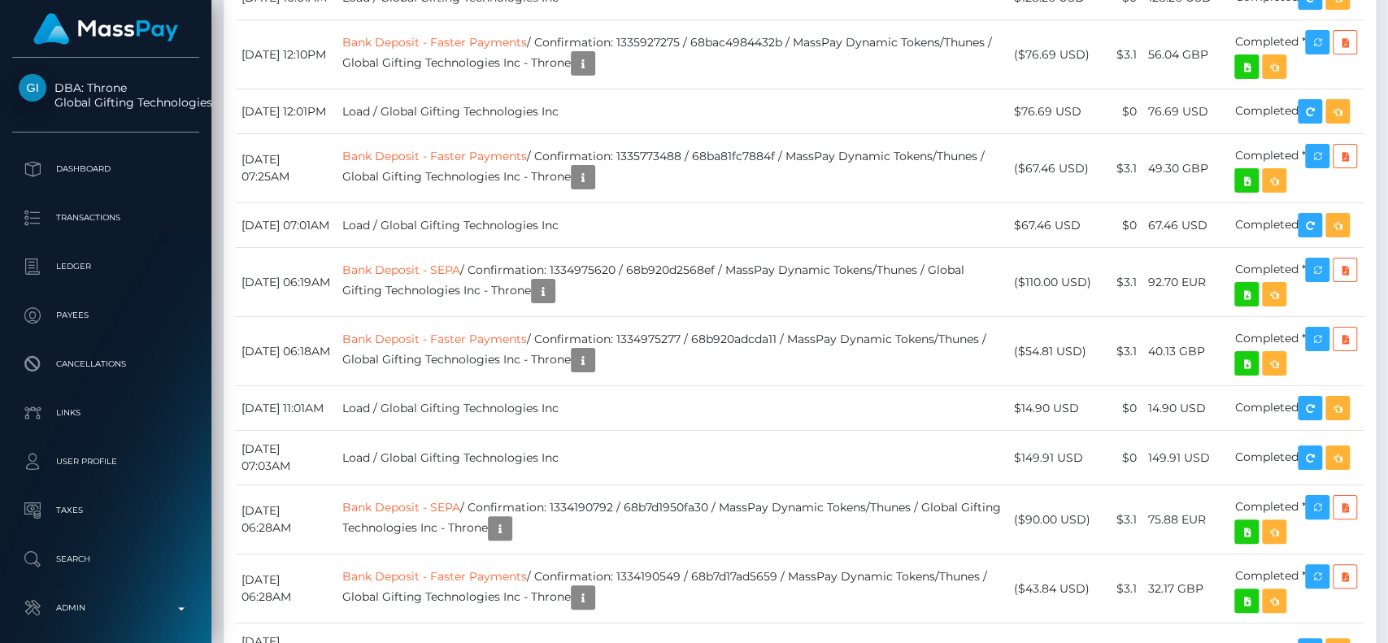
scroll to position [12520, 0]
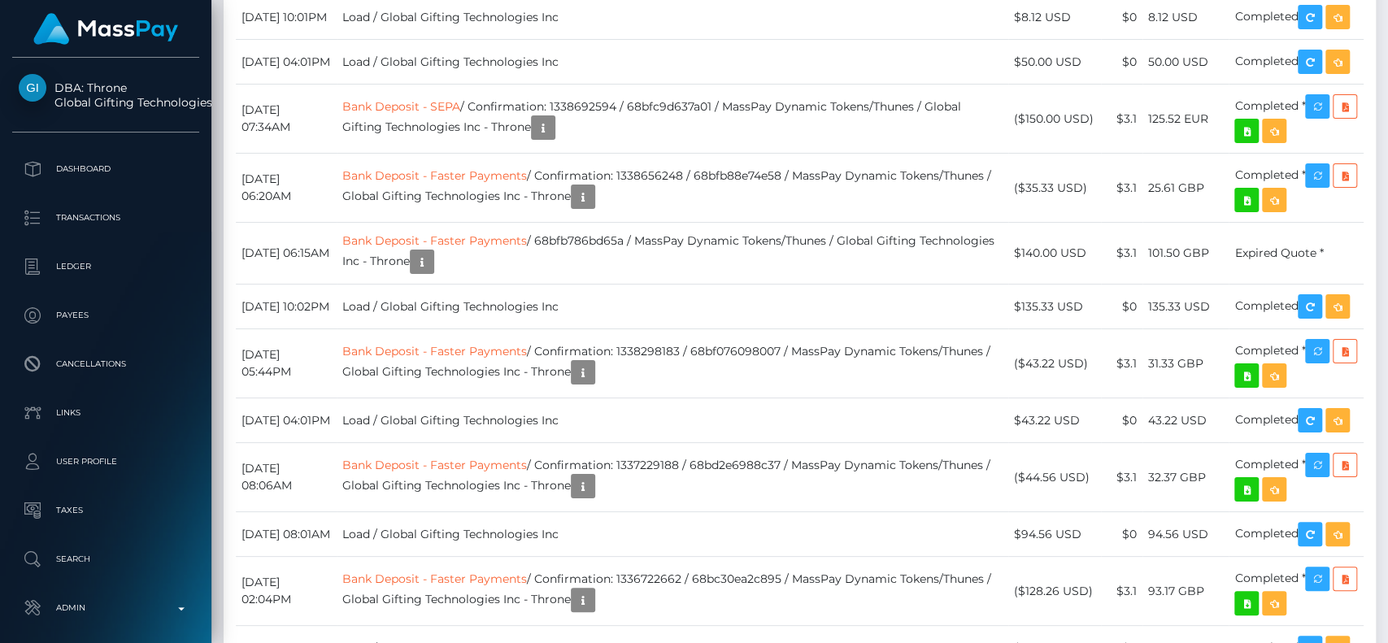
drag, startPoint x: 776, startPoint y: 211, endPoint x: 812, endPoint y: -94, distance: 307.9
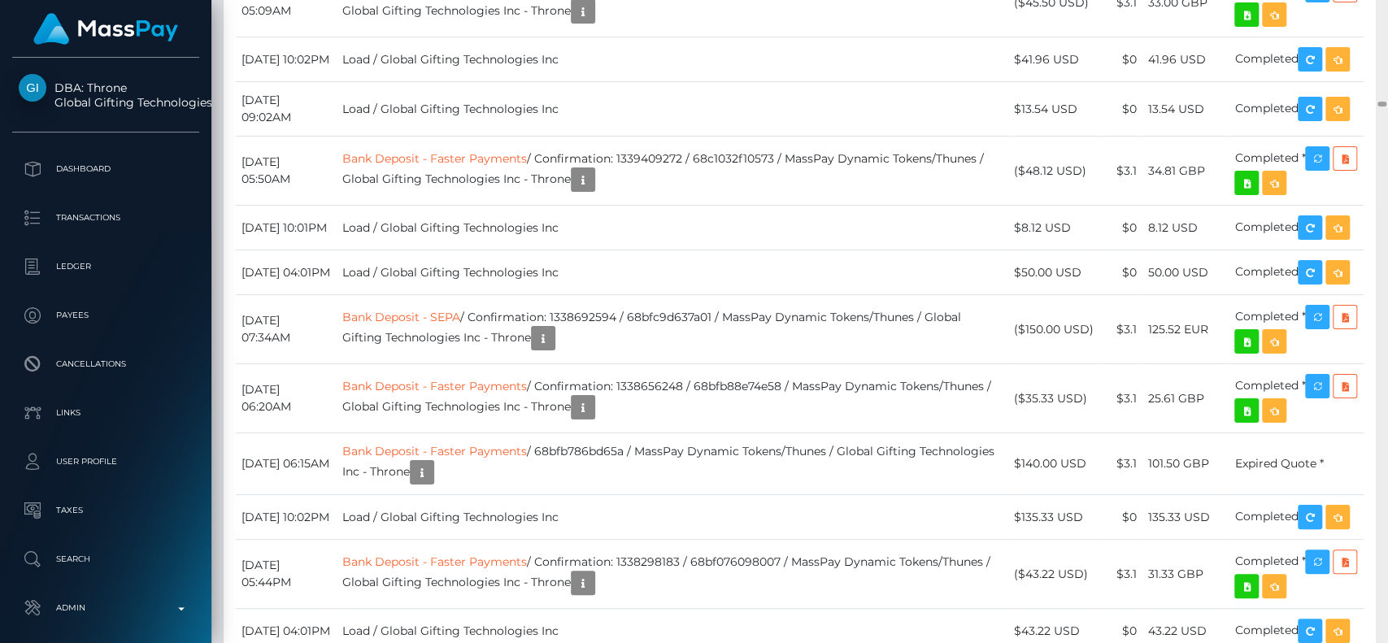
drag, startPoint x: 1376, startPoint y: 107, endPoint x: 1380, endPoint y: 15, distance: 92.0
click at [1370, 15] on div at bounding box center [1382, 322] width 12 height 644
click at [1370, 46] on div at bounding box center [1382, 322] width 12 height 644
drag, startPoint x: 1381, startPoint y: 101, endPoint x: 1386, endPoint y: 7, distance: 94.4
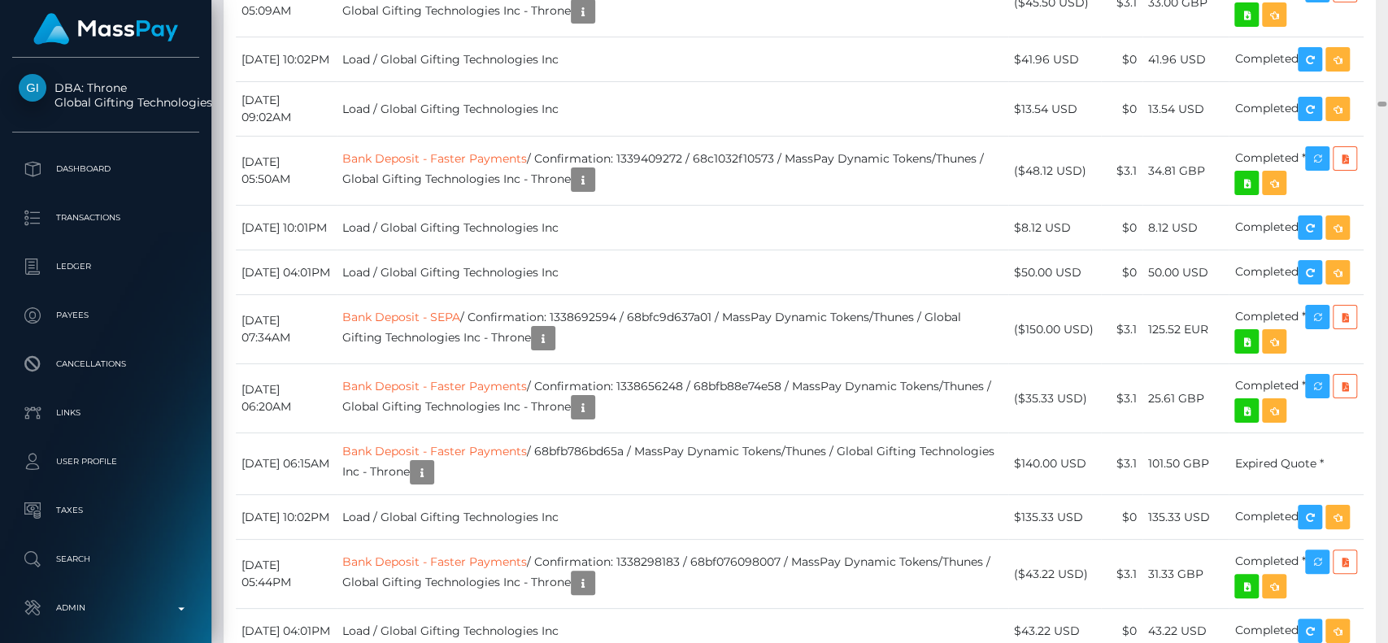
click at [1370, 7] on div at bounding box center [1382, 322] width 12 height 644
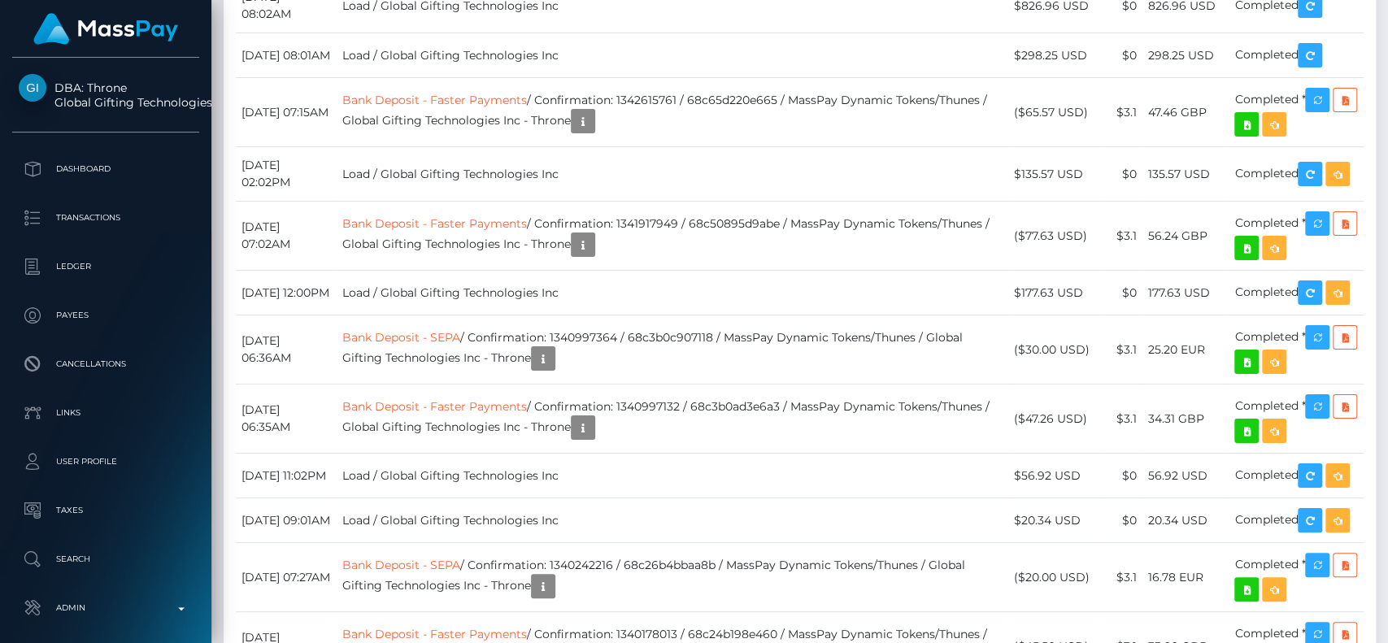
click at [1370, 7] on div at bounding box center [1382, 322] width 12 height 644
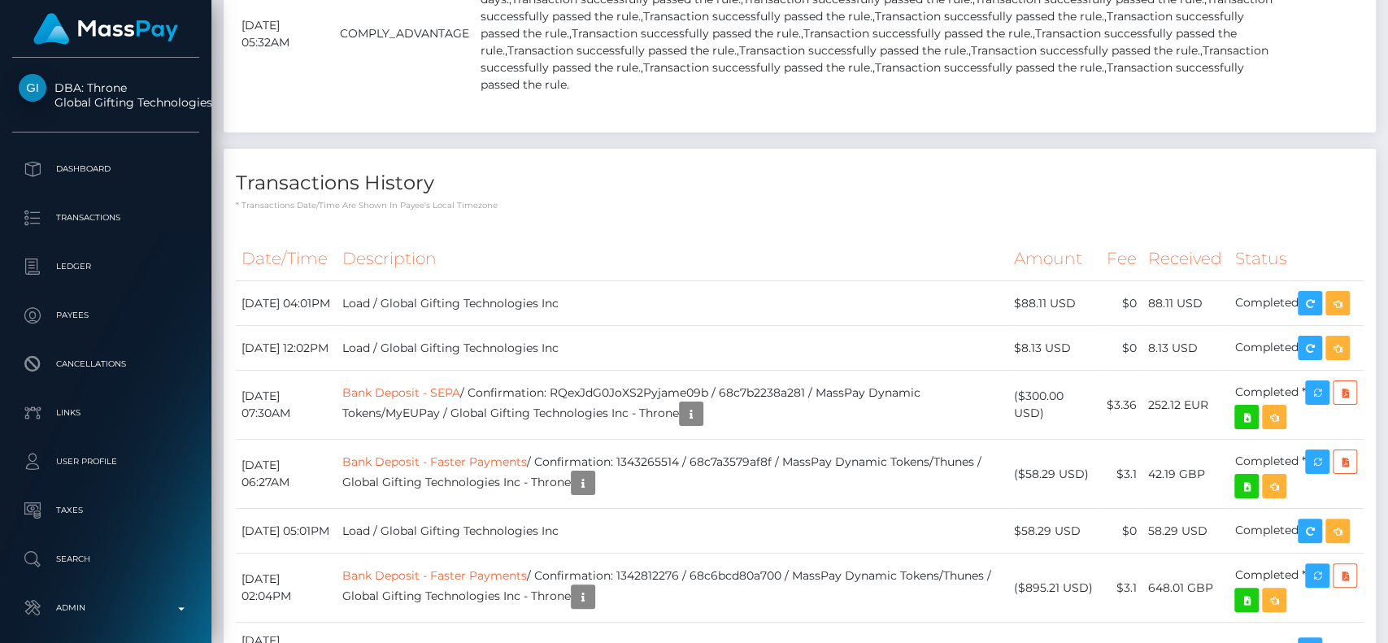
scroll to position [10377, 0]
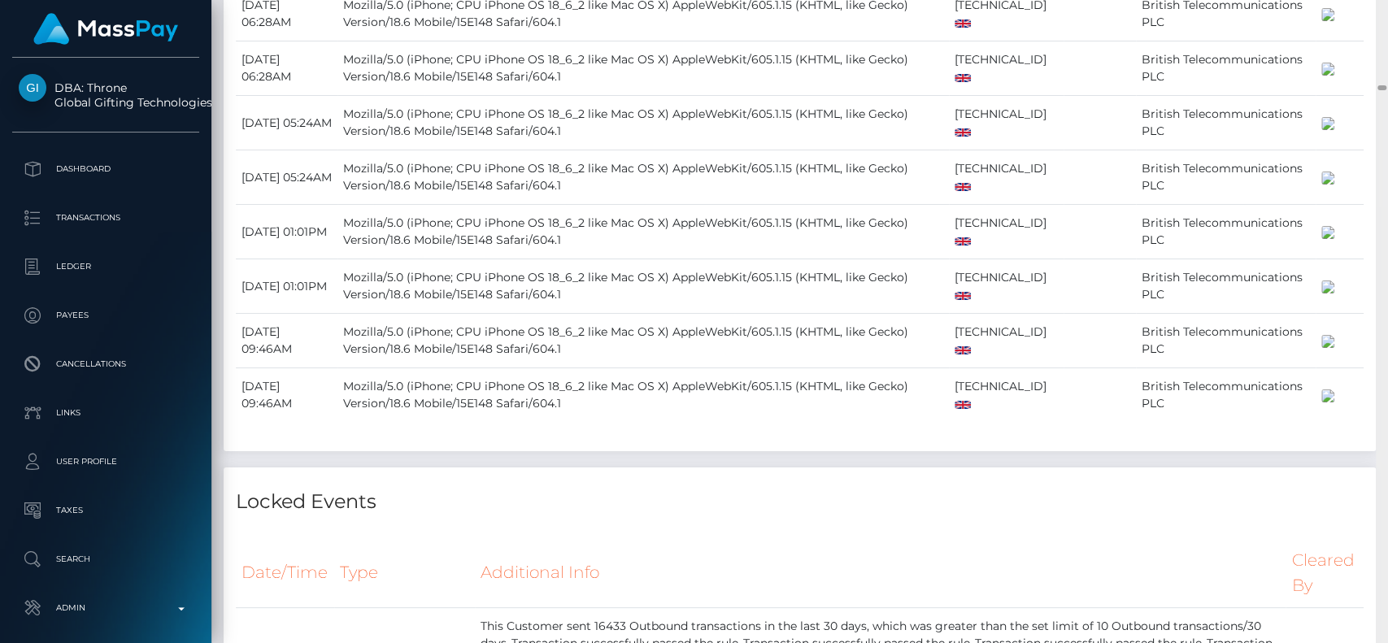
click at [1370, 7] on div at bounding box center [1382, 322] width 12 height 644
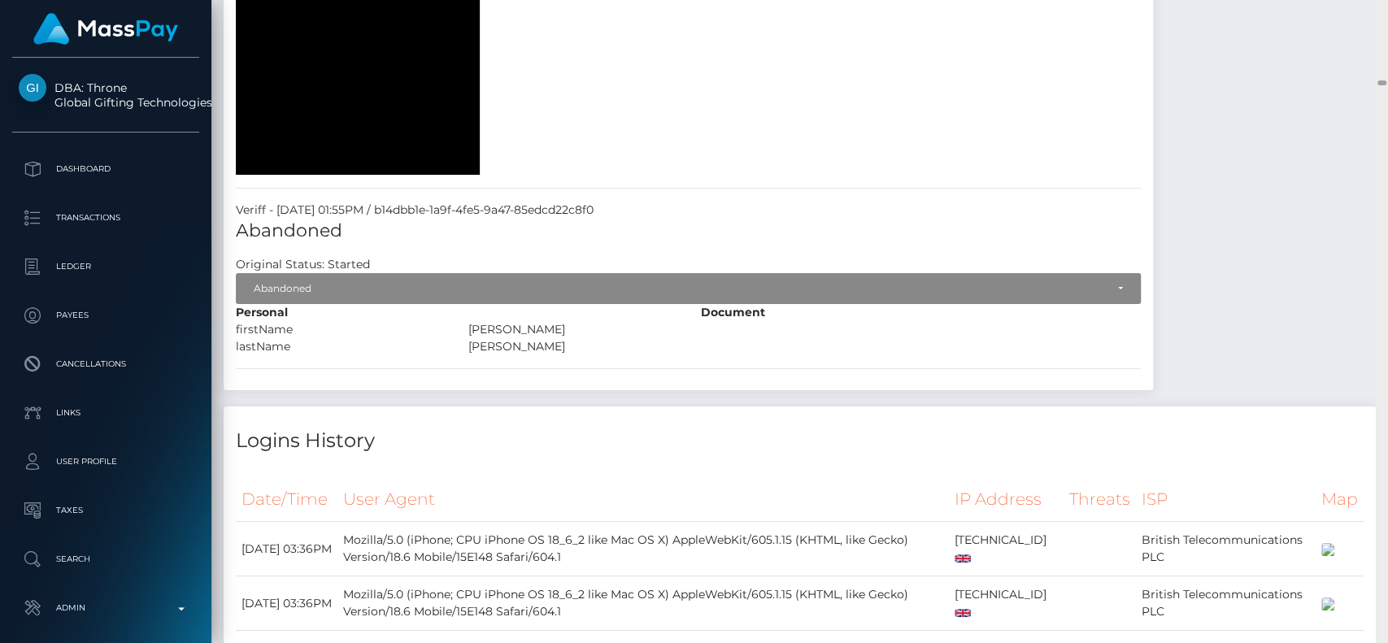
click at [1370, 7] on div at bounding box center [1382, 322] width 12 height 644
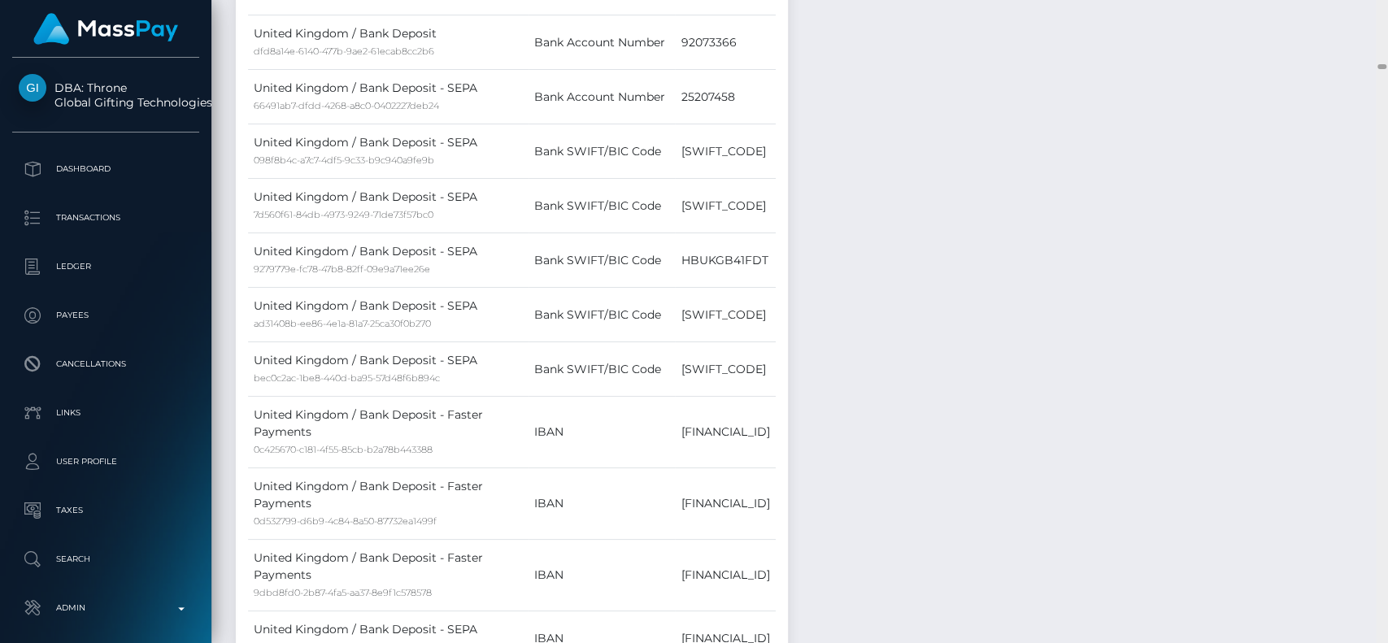
click at [1370, 7] on div at bounding box center [1382, 322] width 12 height 644
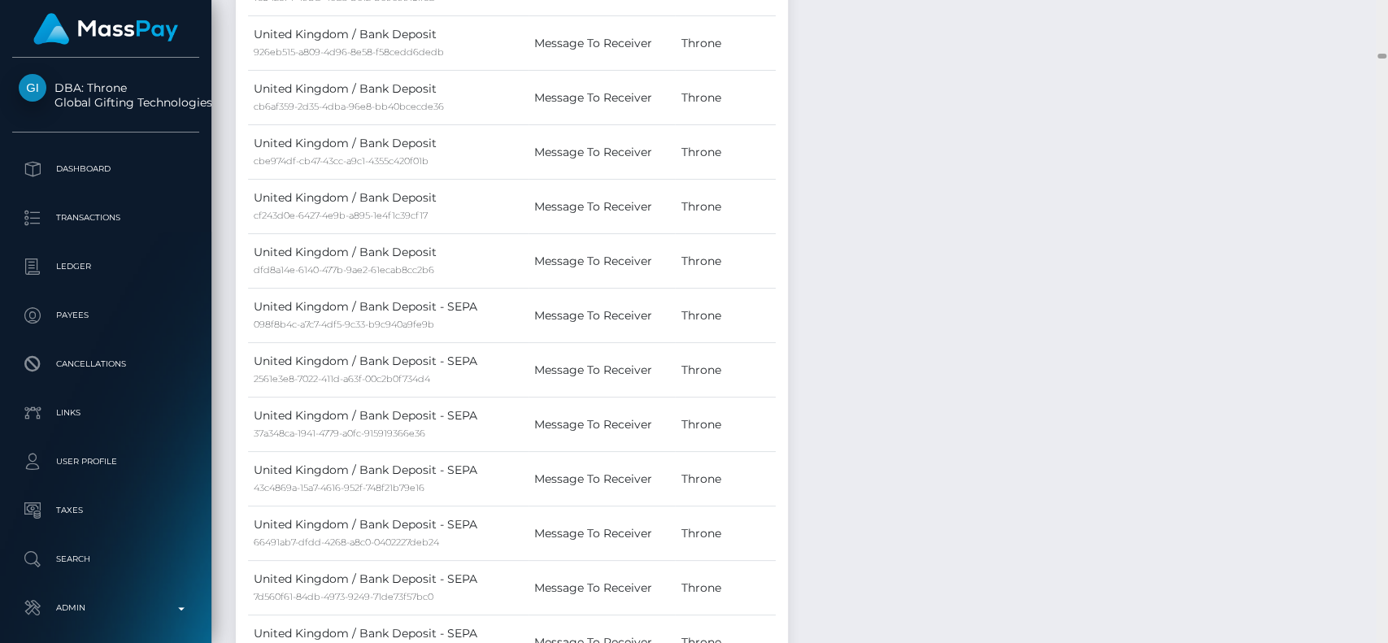
click at [1370, 7] on div at bounding box center [1382, 322] width 12 height 644
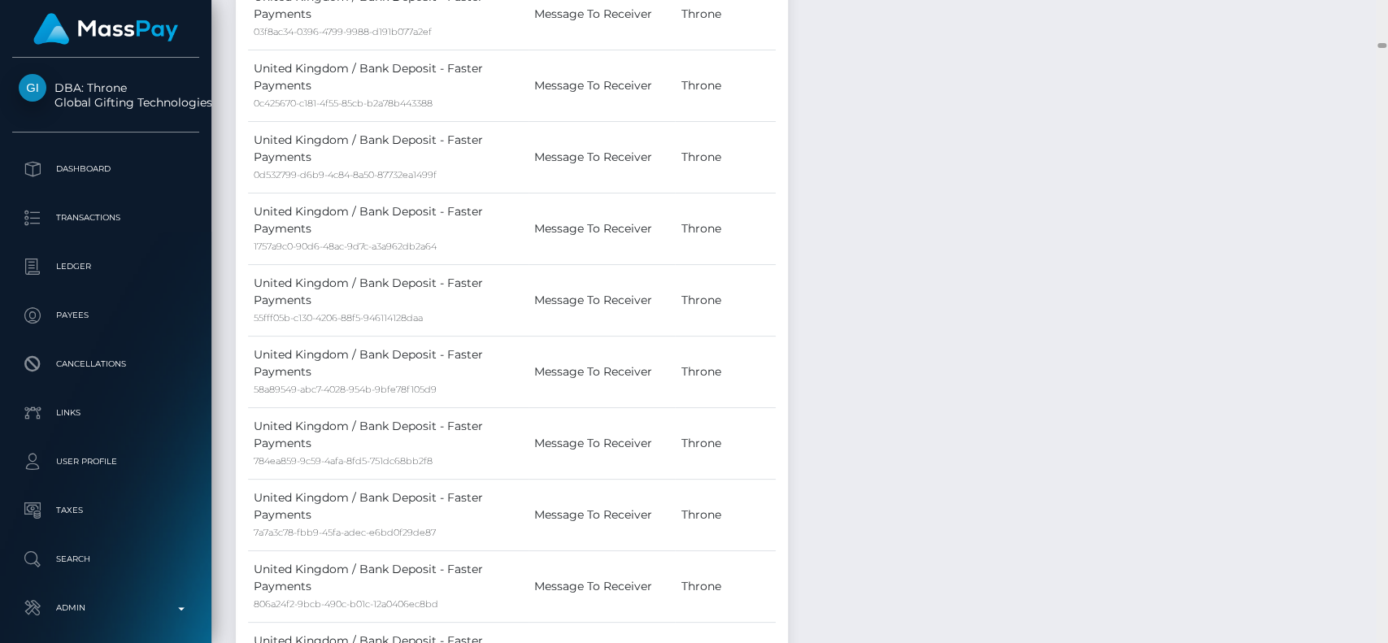
click at [1370, 7] on div at bounding box center [1382, 322] width 12 height 644
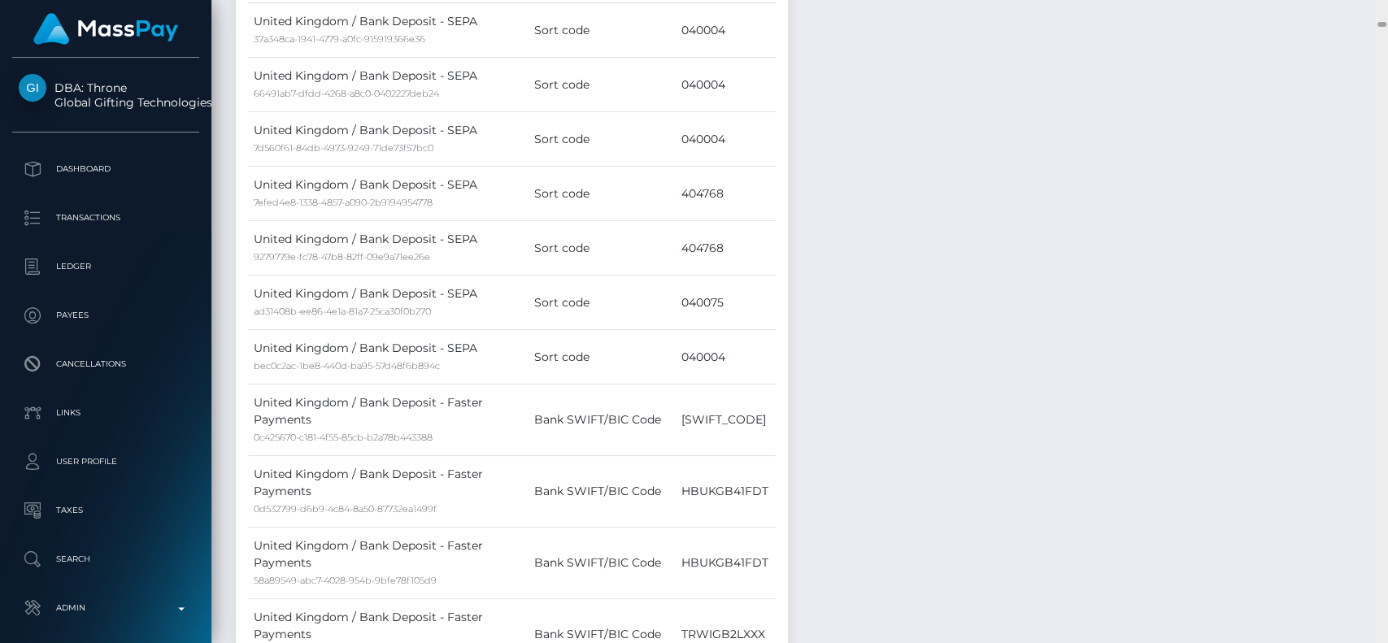
click at [1370, 7] on div at bounding box center [1382, 322] width 12 height 644
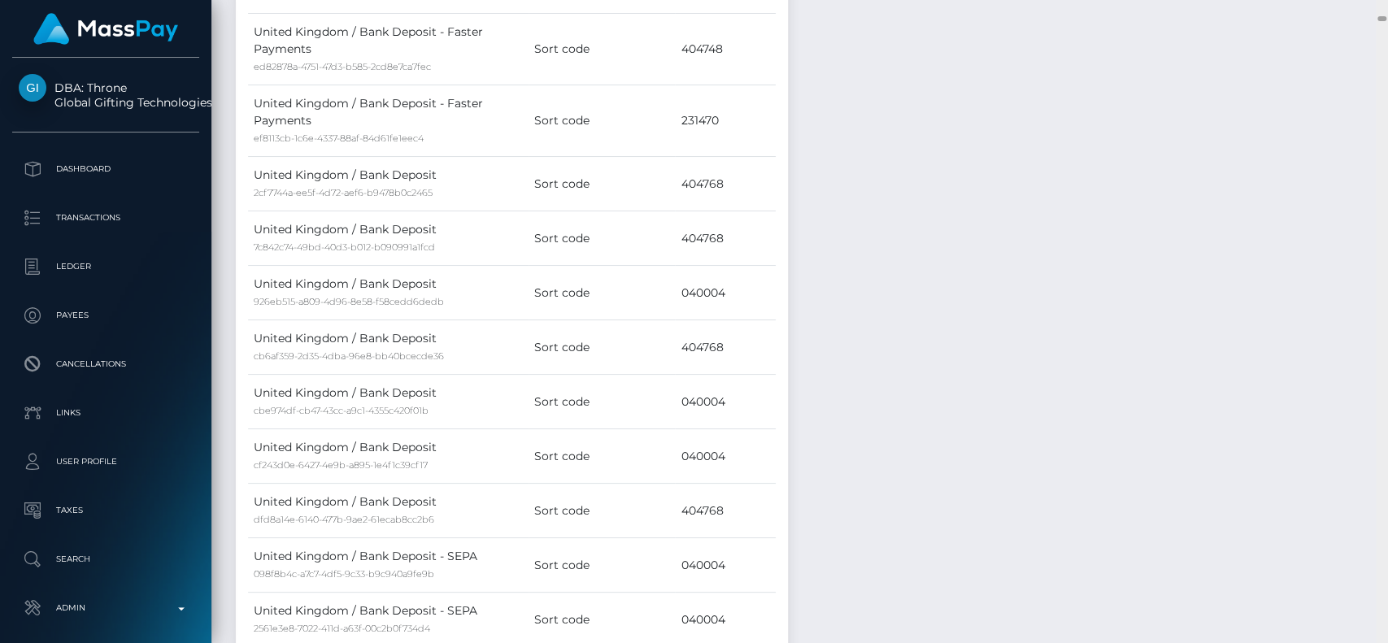
click at [1370, 7] on div at bounding box center [1382, 322] width 12 height 644
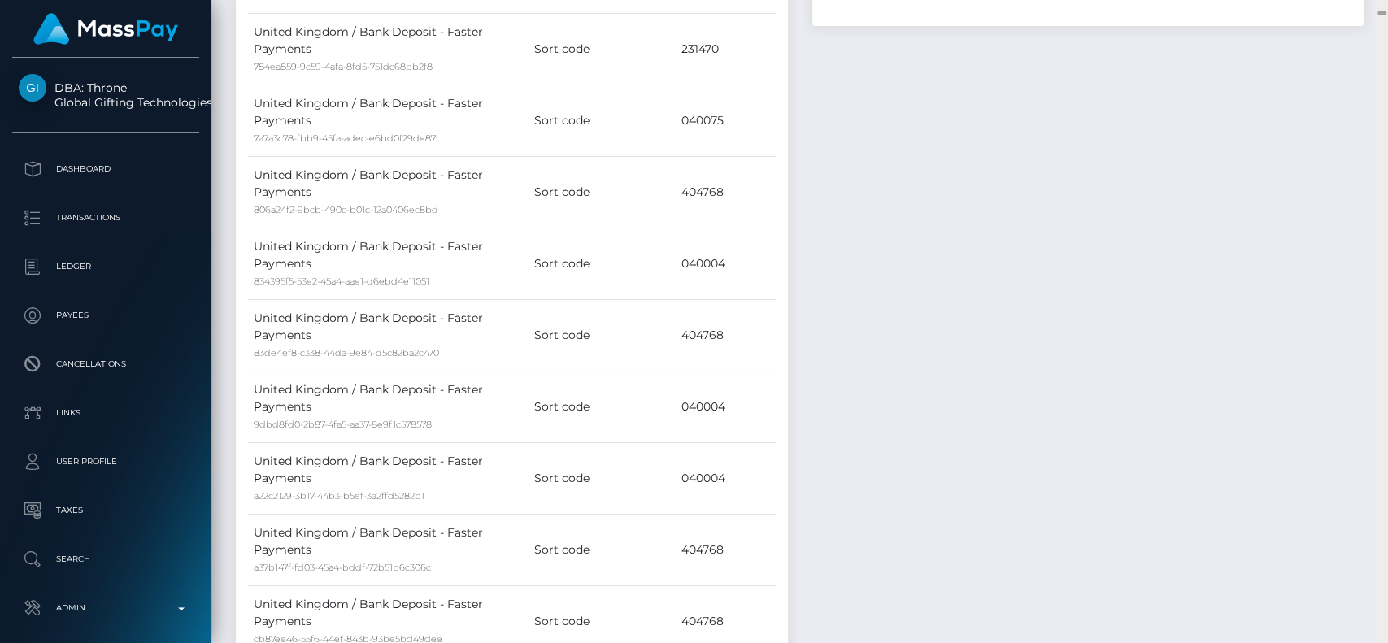
click at [1370, 7] on div at bounding box center [1382, 322] width 12 height 644
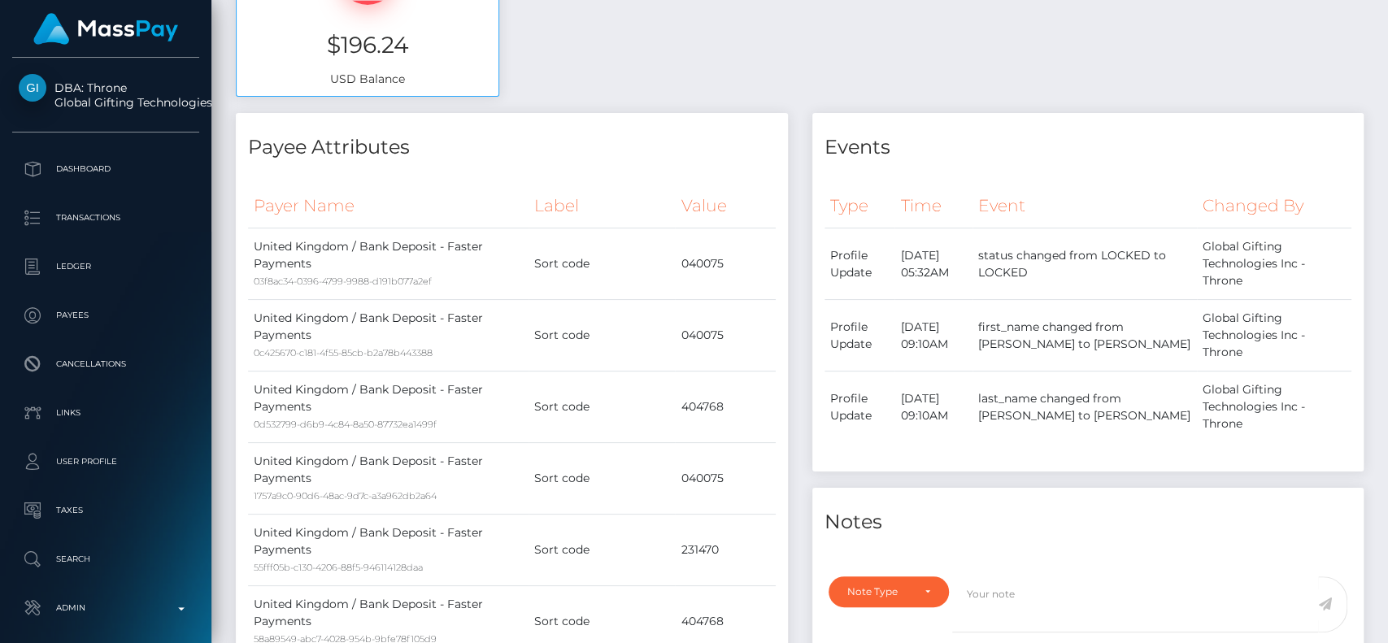
scroll to position [0, 0]
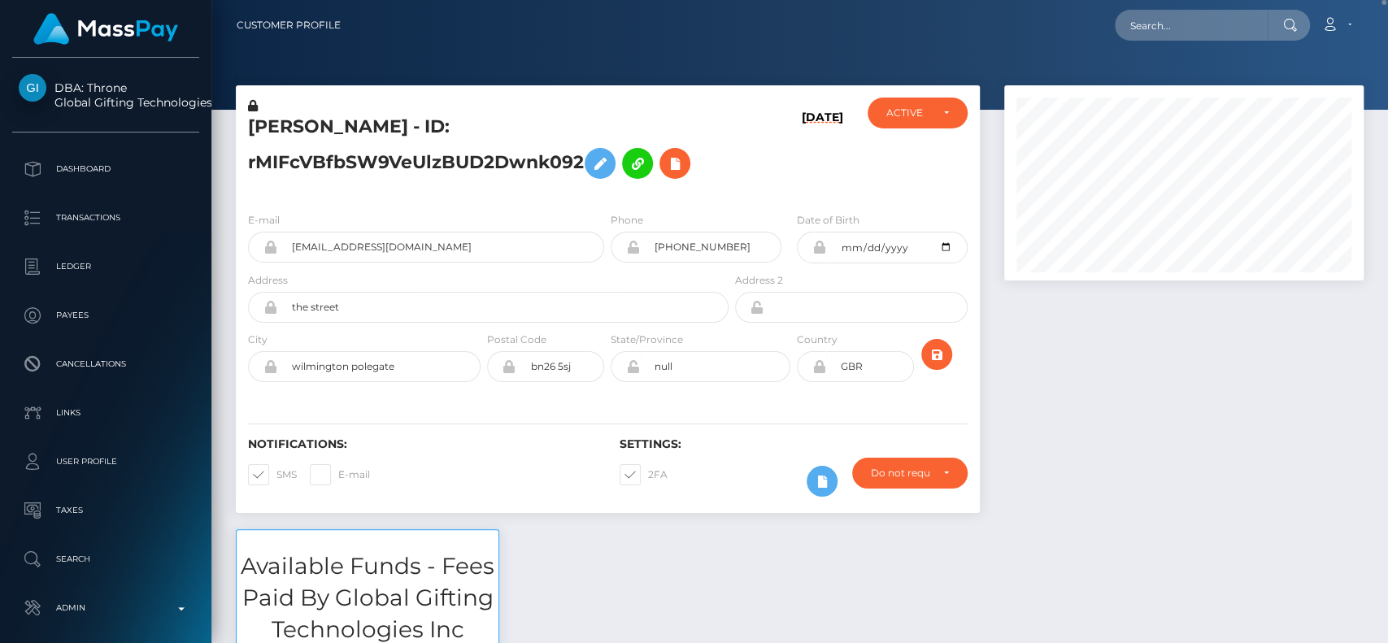
click at [291, 129] on h5 "JOSHUA JOVAN MATHER - ID: rMIFcVBfbSW9VeUlzBUD2Dwnk092" at bounding box center [484, 151] width 472 height 72
copy h5 "JOSHUA"
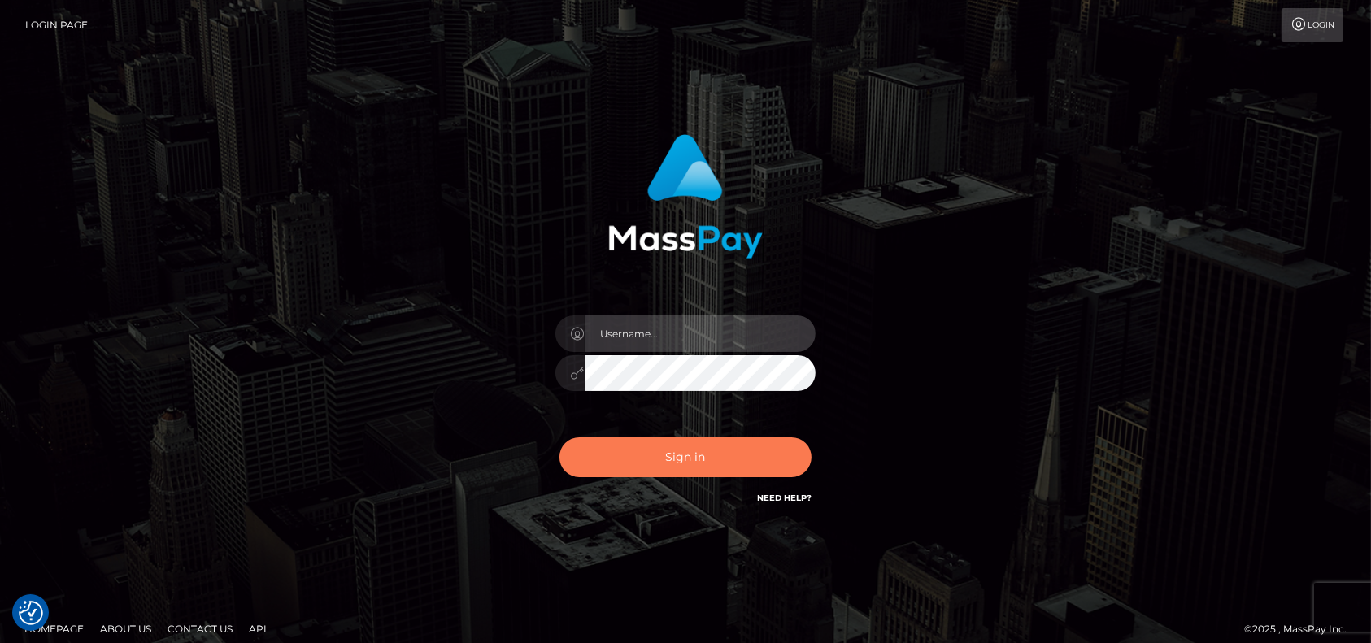
type input "petros.kidane"
click at [635, 453] on button "Sign in" at bounding box center [685, 457] width 252 height 40
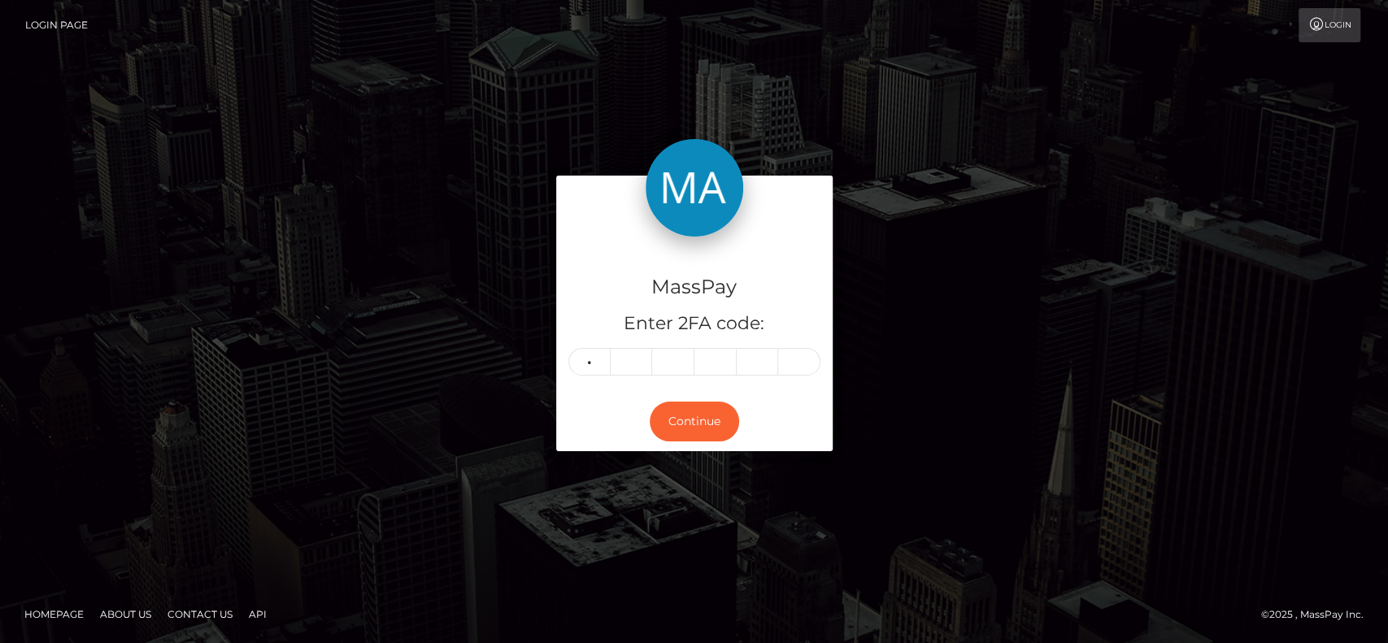
type input "4"
type input "5"
type input "0"
type input "9"
type input "7"
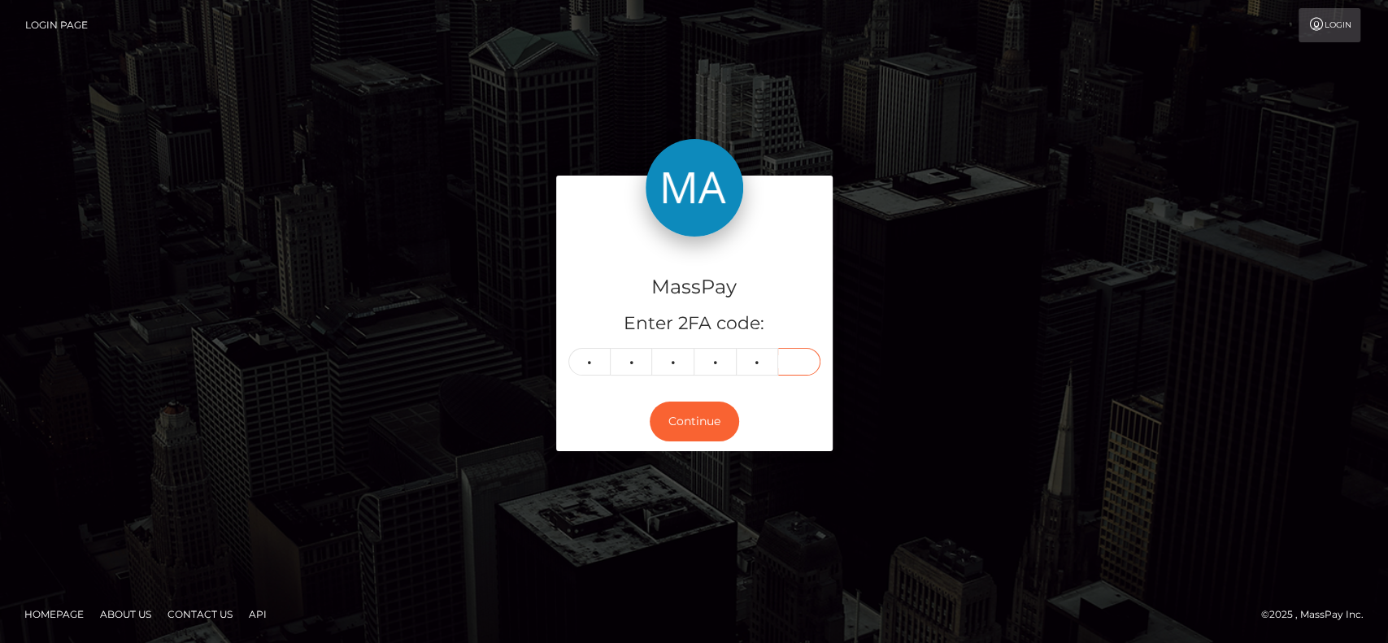
type input "4"
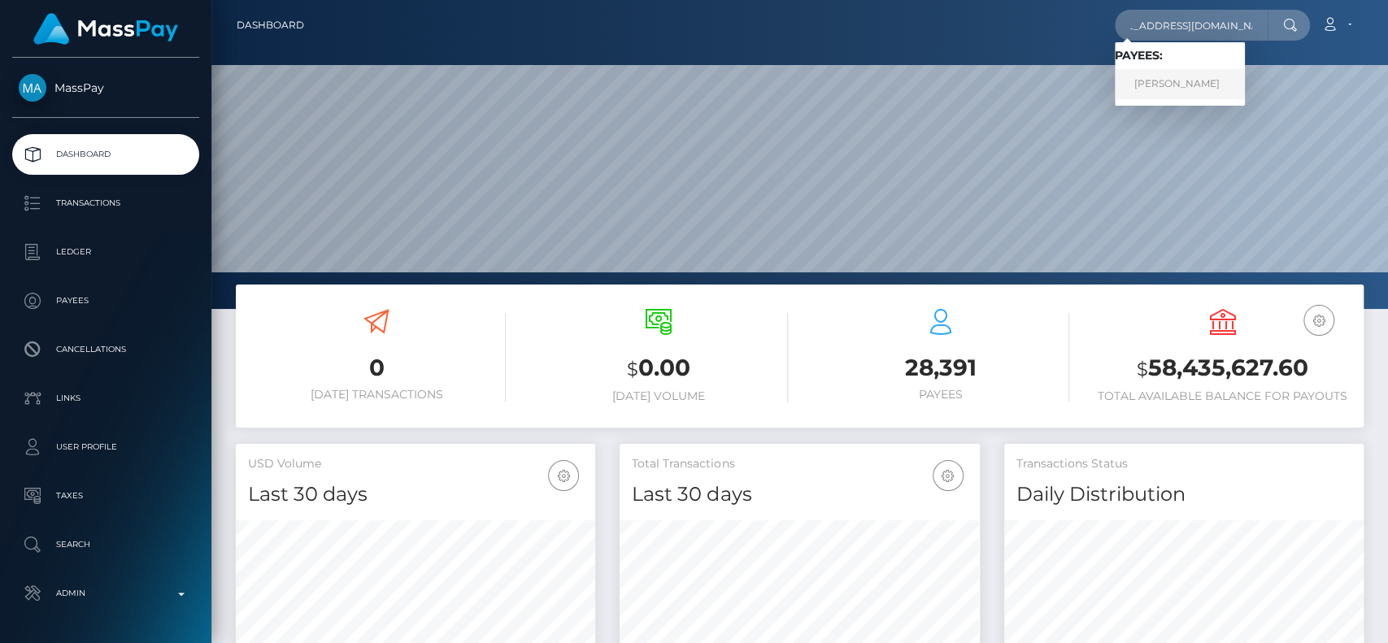
type input "[EMAIL_ADDRESS][DOMAIN_NAME]"
click at [1172, 71] on link "[PERSON_NAME]" at bounding box center [1180, 84] width 130 height 30
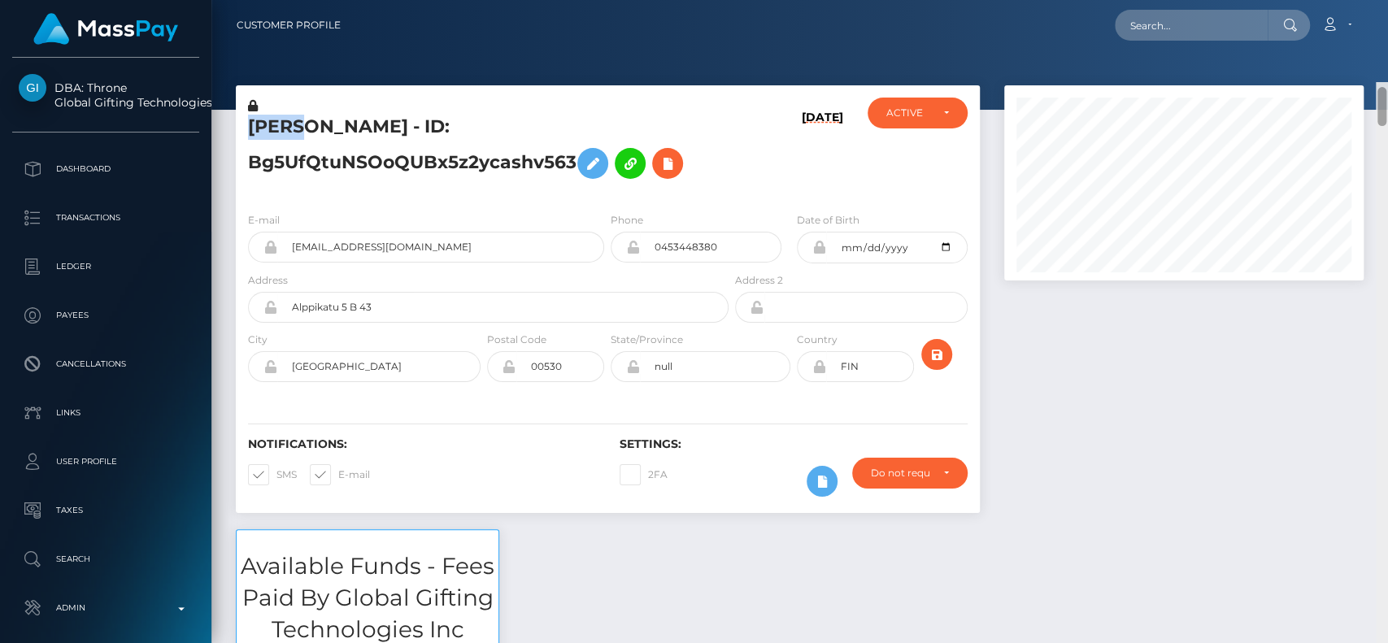
drag, startPoint x: 1377, startPoint y: 270, endPoint x: 1386, endPoint y: -13, distance: 283.1
click at [1386, 0] on html "DBA: Throne Global Gifting Technologies Inc Dashboard Transactions Ledger Payee…" at bounding box center [694, 321] width 1388 height 643
click at [1244, 21] on input "text" at bounding box center [1191, 25] width 153 height 31
paste input "shenna.schleicher@yahoo.com"
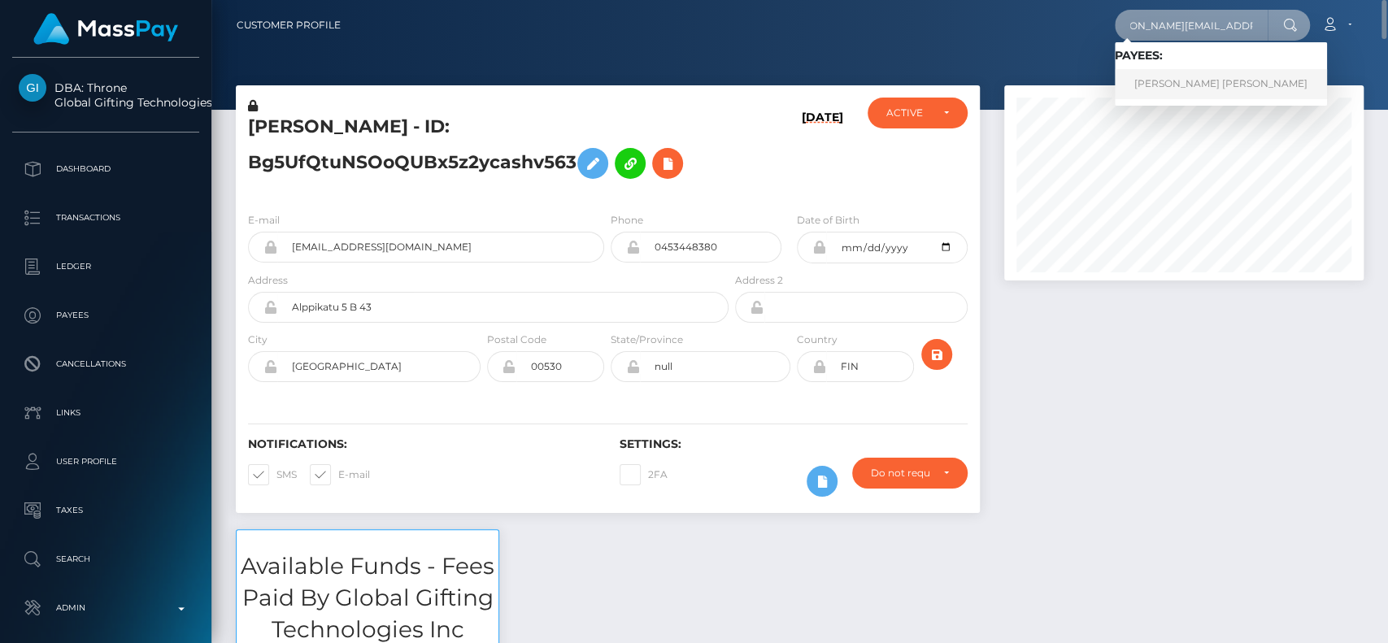
type input "shenna.schleicher@yahoo.com"
click at [1136, 72] on link "SHENNA BROOK WILBER" at bounding box center [1221, 84] width 212 height 30
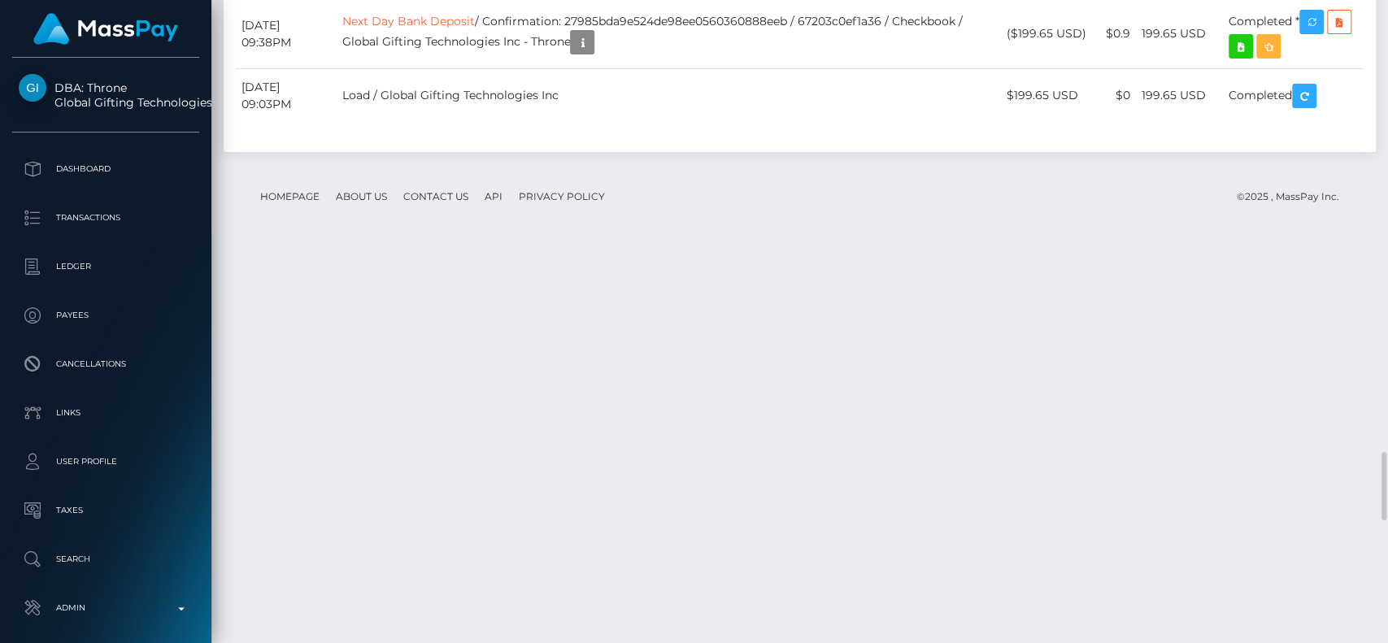
scroll to position [3902, 0]
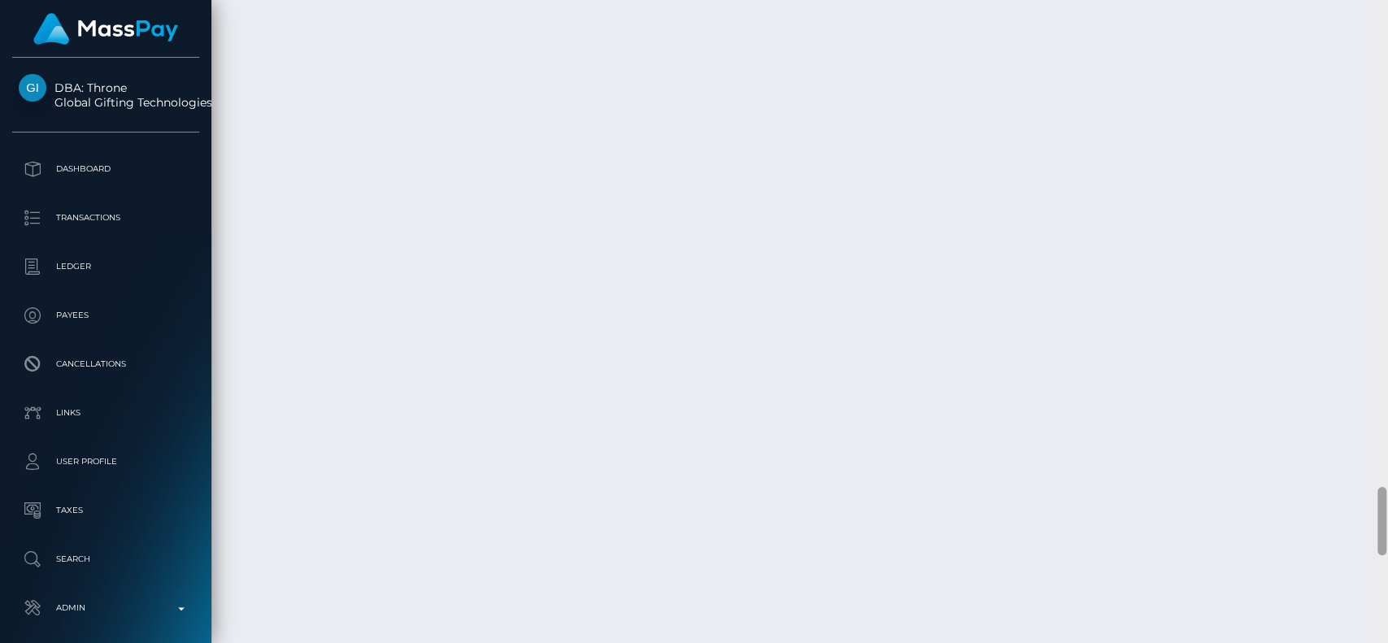
drag, startPoint x: 1386, startPoint y: 401, endPoint x: 1386, endPoint y: 173, distance: 227.6
click at [1370, 173] on div at bounding box center [1382, 322] width 12 height 644
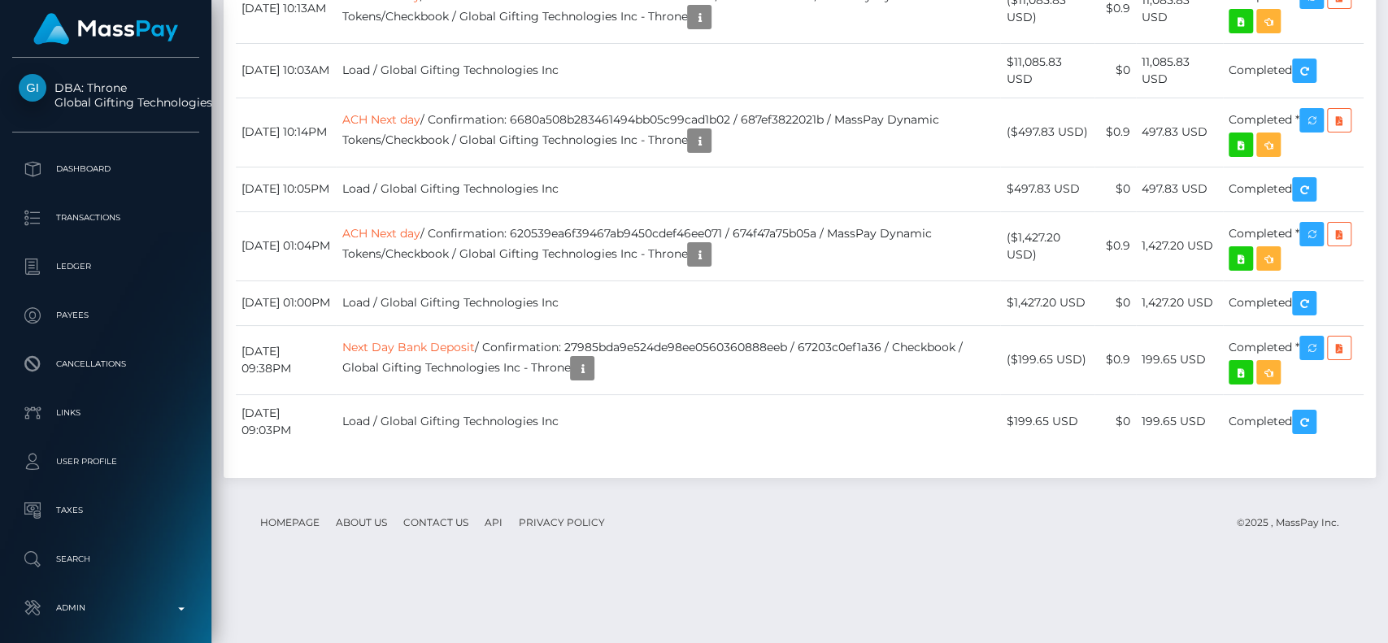
click at [1370, 173] on div at bounding box center [1382, 322] width 12 height 644
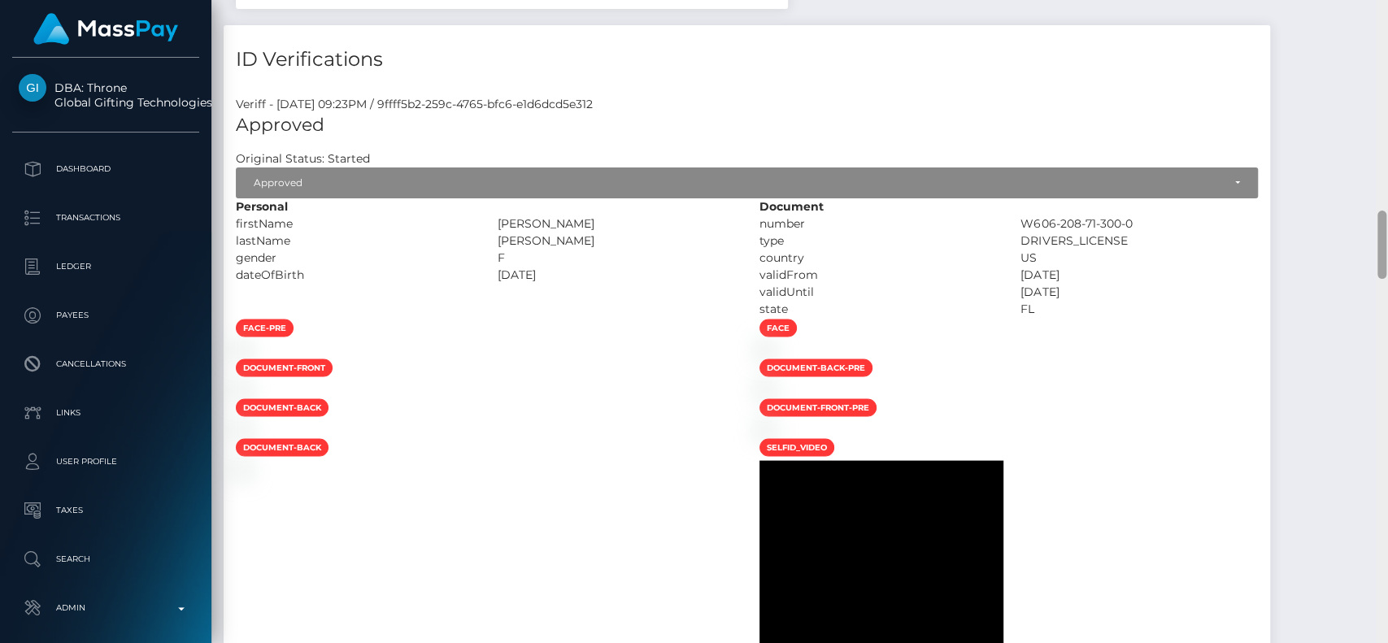
click at [1370, 173] on div at bounding box center [1382, 322] width 12 height 644
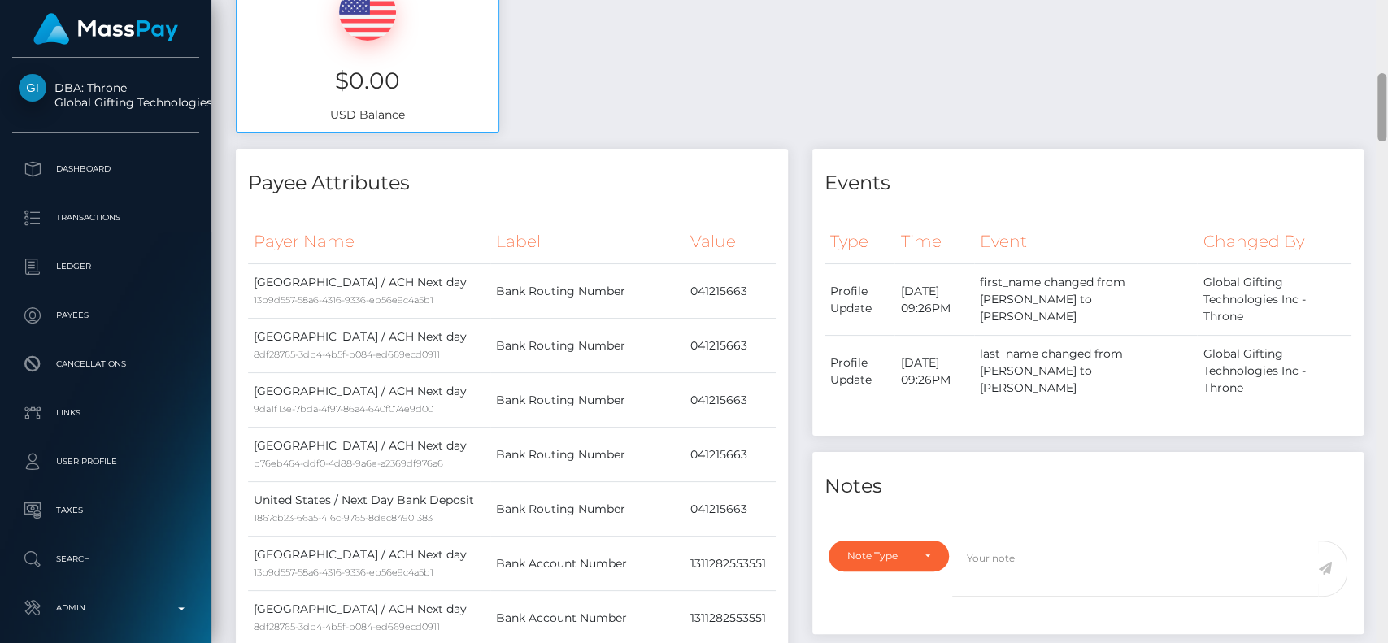
click at [1370, 47] on div at bounding box center [1382, 322] width 12 height 644
click at [1370, 41] on div at bounding box center [1382, 322] width 12 height 644
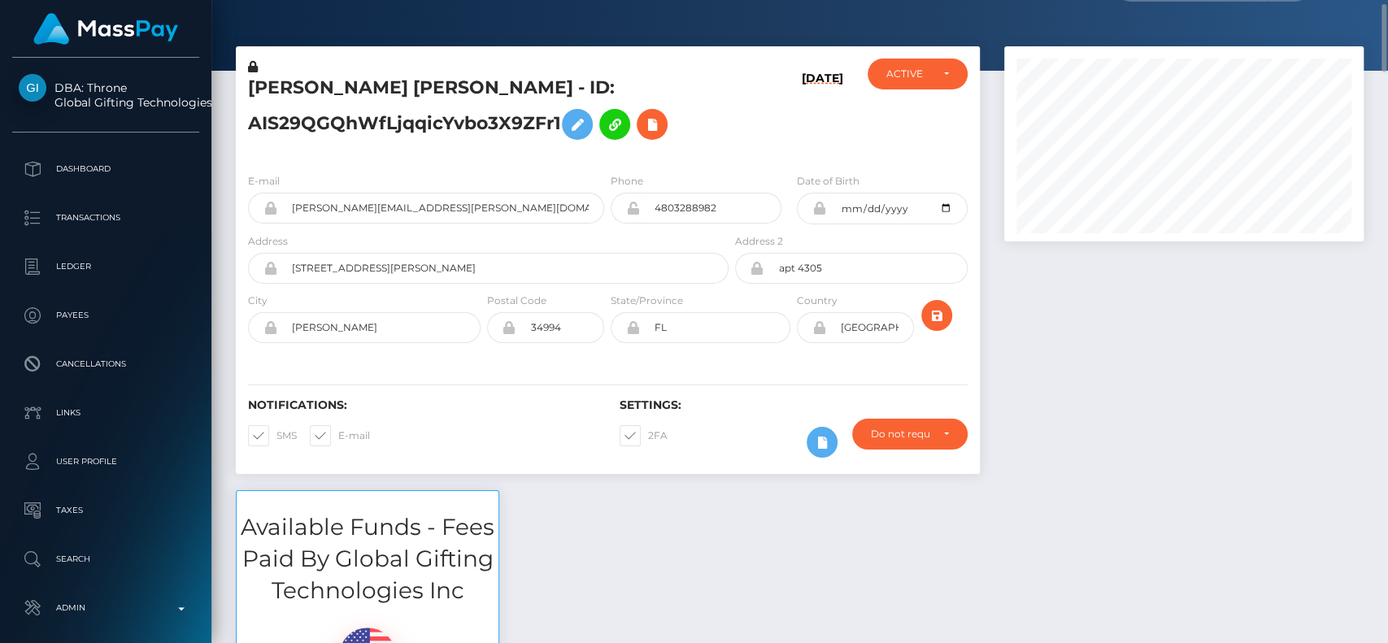
click at [302, 89] on h5 "SHENNA BROOK WILBER - ID: AIS29QGQhWfLjqqicYvbo3X9ZFr1" at bounding box center [484, 112] width 472 height 72
copy h5 "SHENNA"
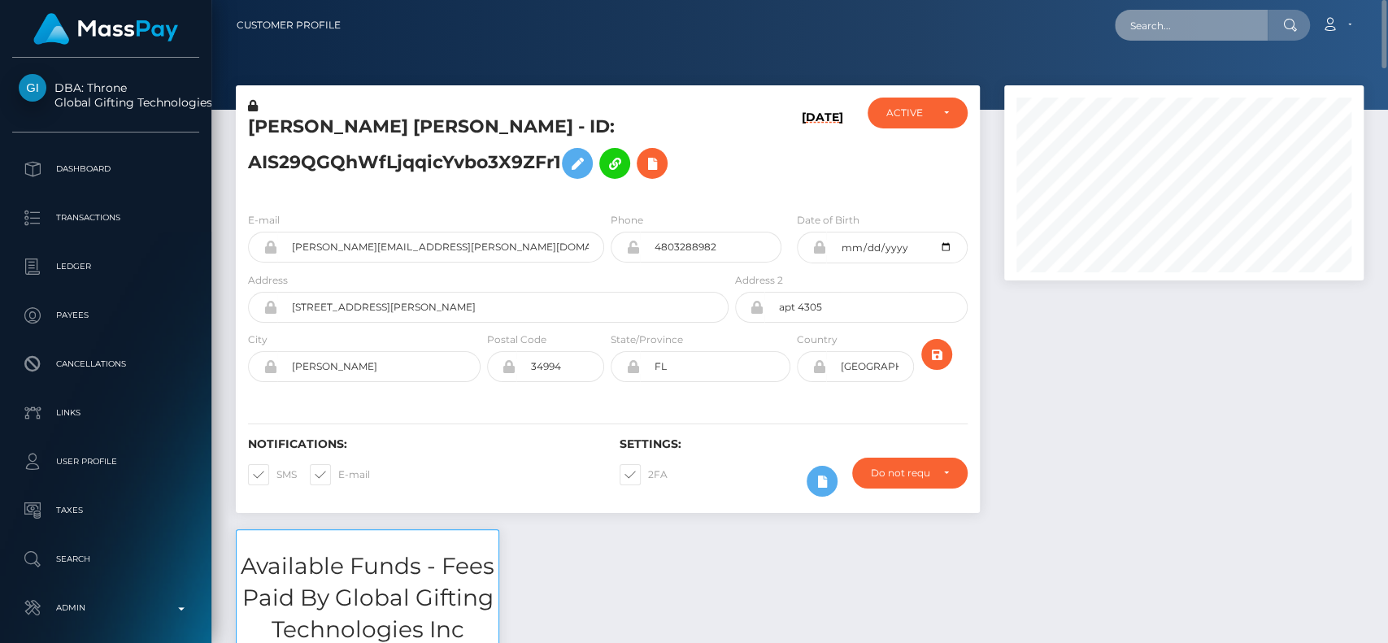
click at [1173, 33] on input "text" at bounding box center [1191, 25] width 153 height 31
paste input "ayannajackson835@gmail.com"
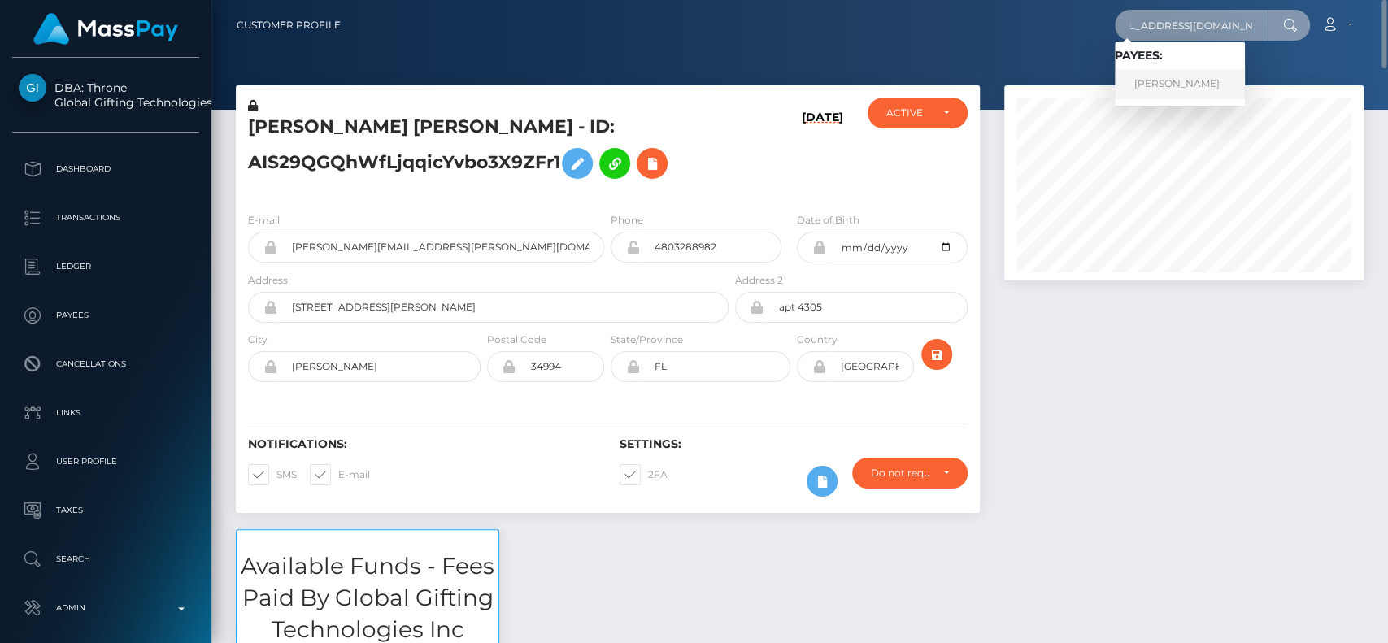
type input "ayannajackson835@gmail.com"
click at [1163, 74] on link "AYANNA IMANI JACKSON" at bounding box center [1180, 84] width 130 height 30
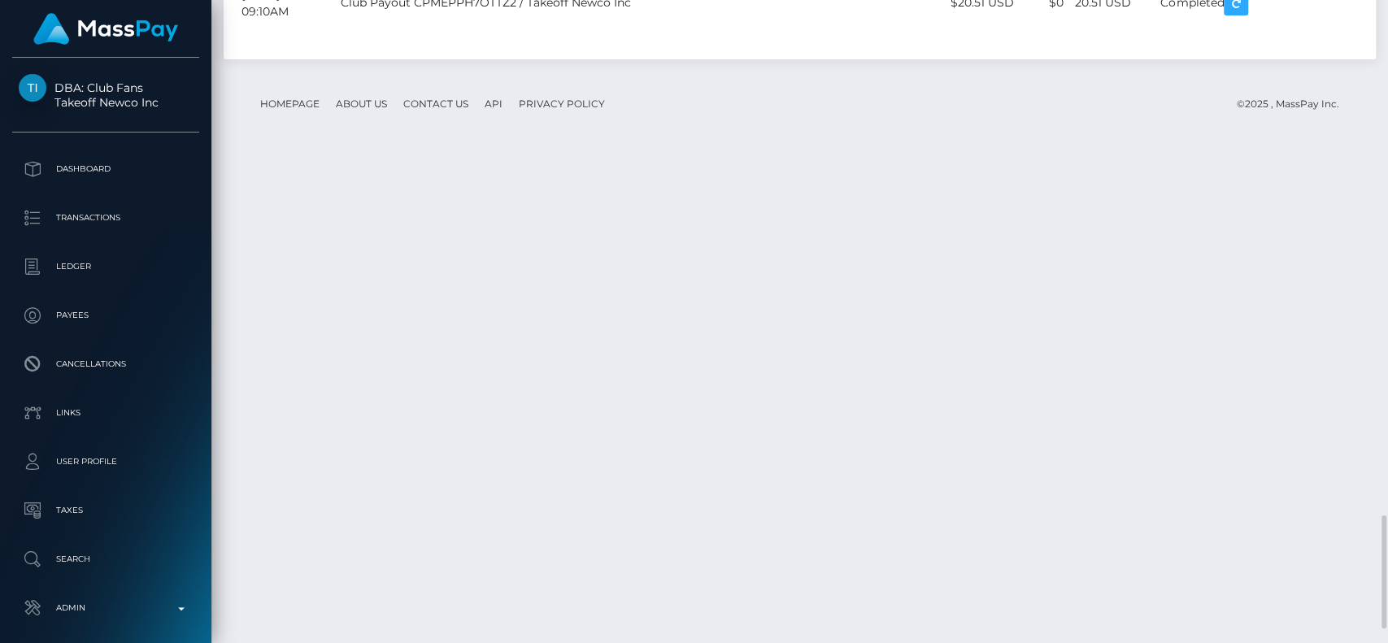
scroll to position [195, 359]
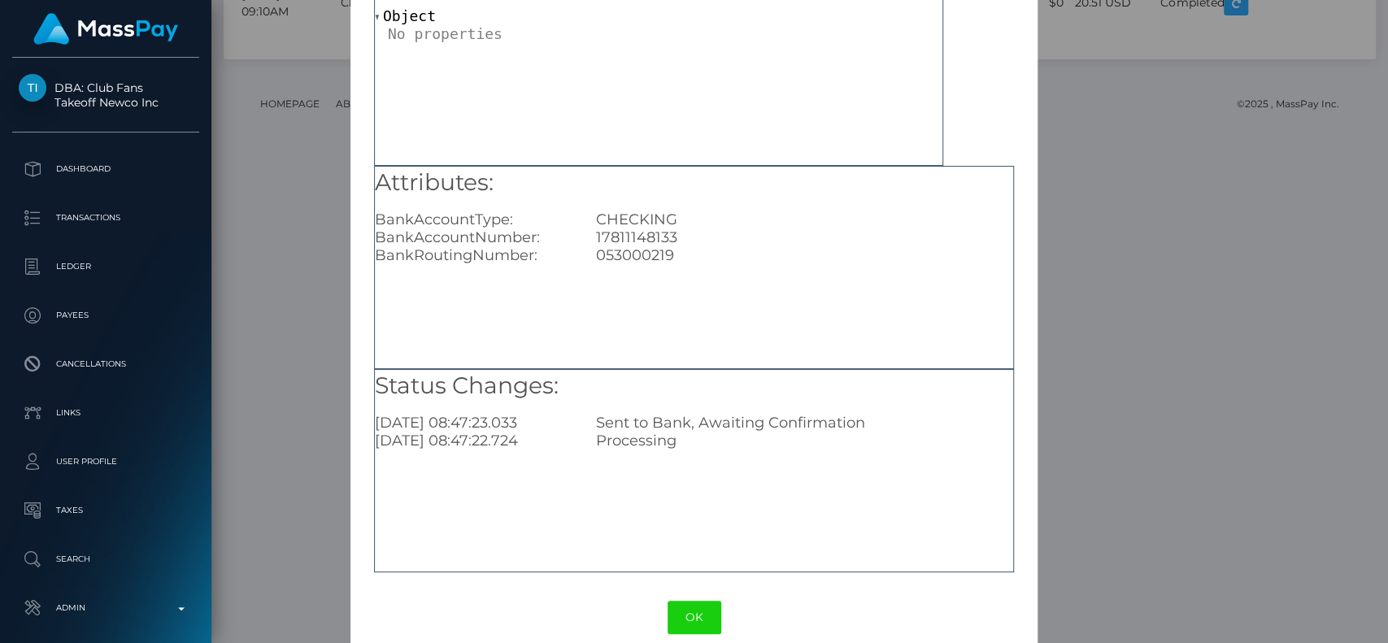
scroll to position [130, 0]
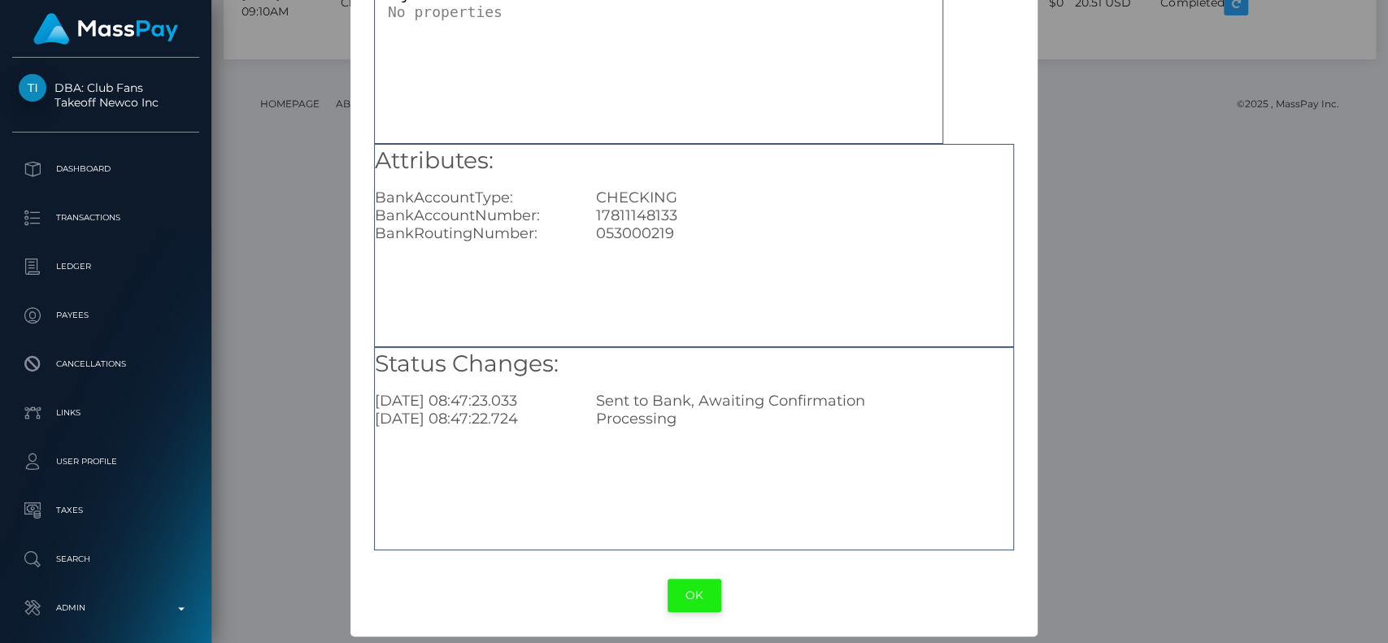
click at [678, 598] on button "OK" at bounding box center [694, 595] width 54 height 33
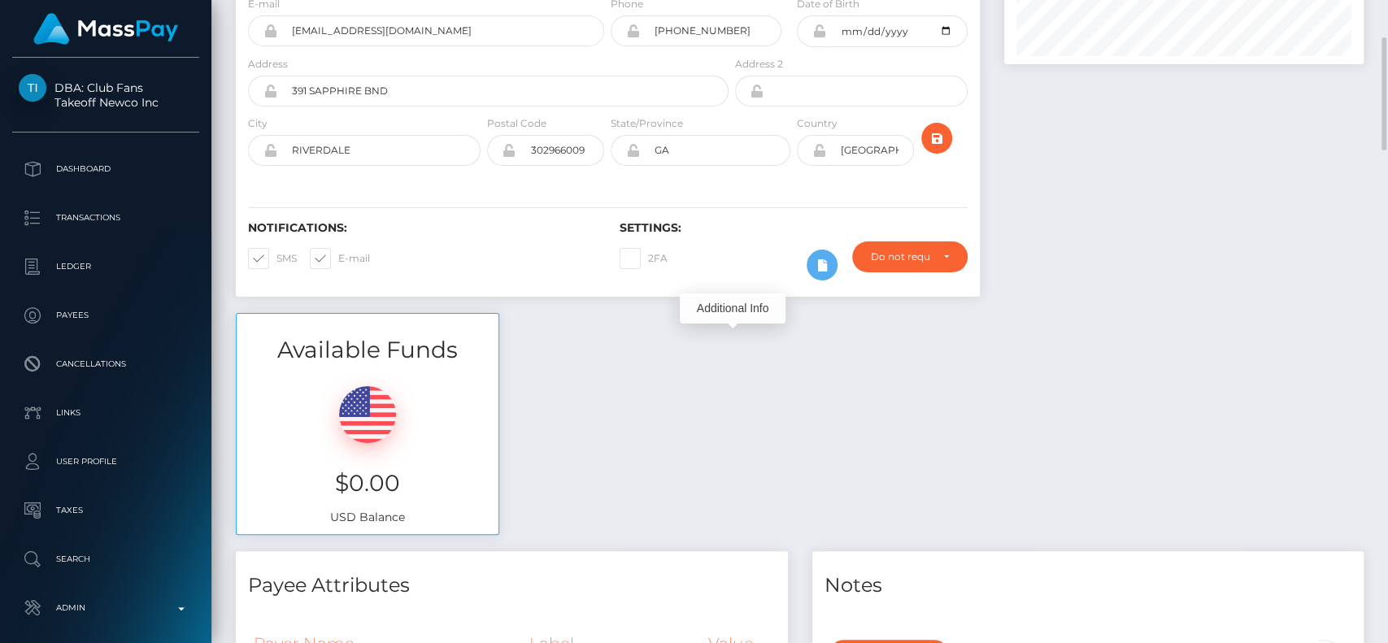
scroll to position [0, 0]
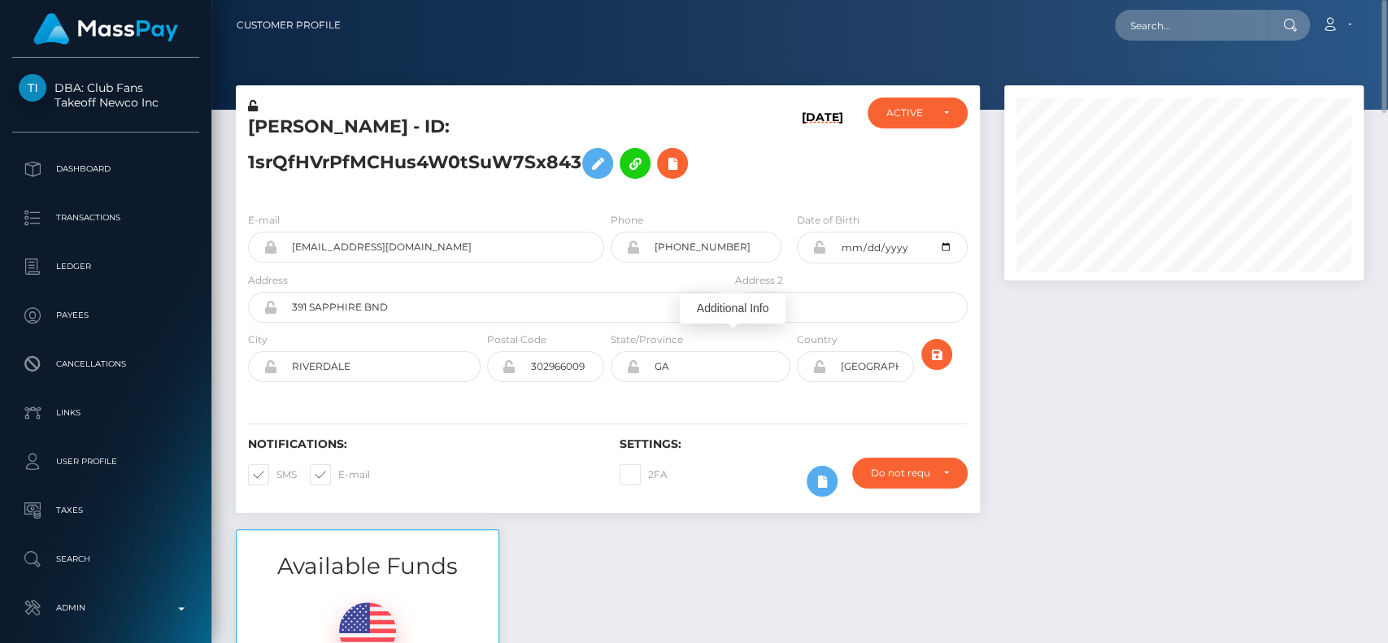
click at [312, 116] on h5 "AYANNA IMANI JACKSON - ID: 1srQfHVrPfMCHus4W0tSuW7Sx843" at bounding box center [484, 151] width 472 height 72
copy h5 "AYANNA"
click at [1159, 23] on input "text" at bounding box center [1191, 25] width 153 height 31
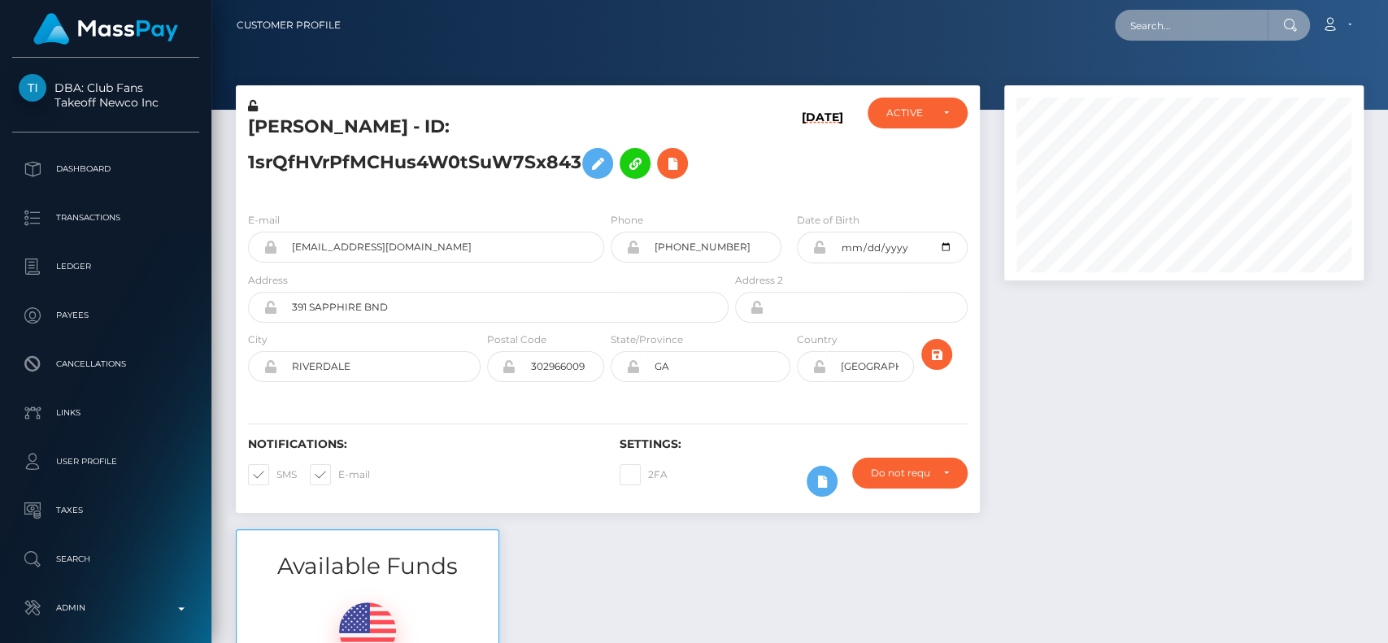
paste input "[EMAIL_ADDRESS][DOMAIN_NAME]"
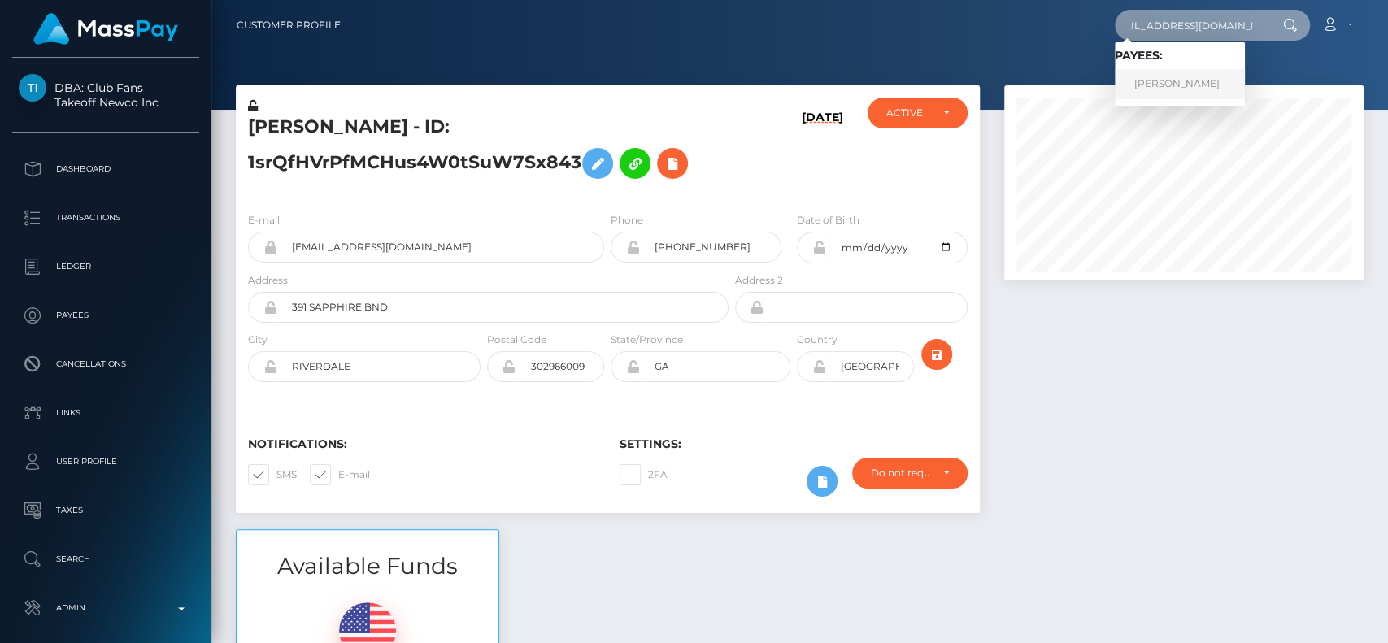
type input "[EMAIL_ADDRESS][DOMAIN_NAME]"
click at [1164, 80] on link "[PERSON_NAME]" at bounding box center [1180, 84] width 130 height 30
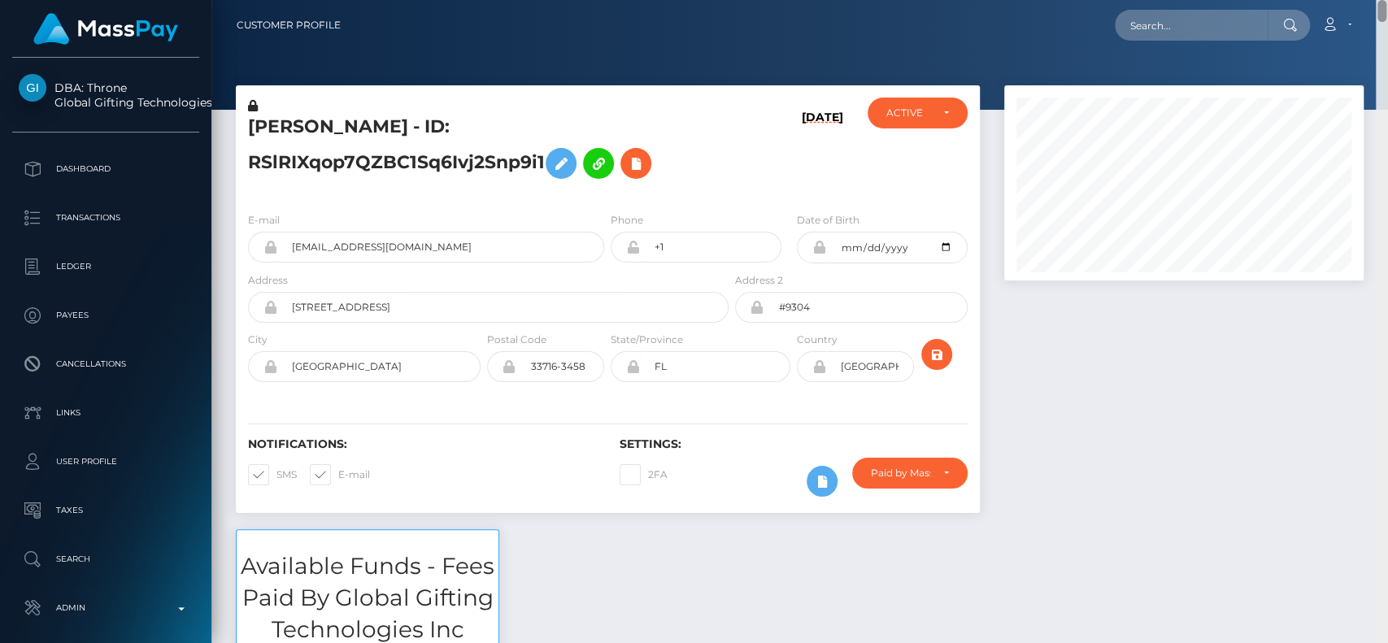
drag, startPoint x: 1380, startPoint y: 424, endPoint x: 1386, endPoint y: -19, distance: 442.3
click at [1386, 0] on html "DBA: Throne Global Gifting Technologies Inc Dashboard Transactions Ledger Payee…" at bounding box center [694, 321] width 1388 height 643
click at [289, 123] on h5 "[PERSON_NAME] - ID: RSlRIXqop7QZBC1Sq6Ivj2Snp9i1" at bounding box center [484, 151] width 472 height 72
copy h5 "[PERSON_NAME]"
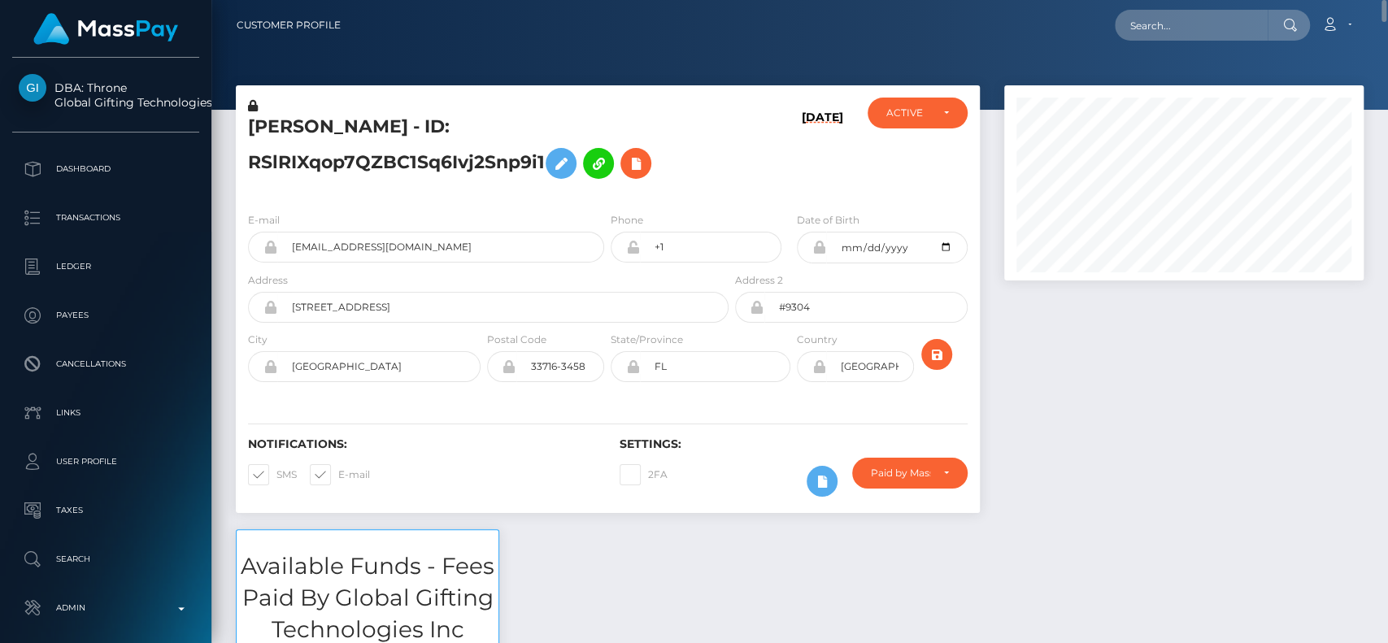
click at [660, 517] on div "[PERSON_NAME] - ID: RSlRIXqop7QZBC1Sq6Ivj2Snp9i1 [DATE] ACTIVE CLOSED ACTIVE E-…" at bounding box center [608, 307] width 768 height 444
drag, startPoint x: 1380, startPoint y: 415, endPoint x: 1386, endPoint y: -11, distance: 426.1
click at [1386, 0] on html "DBA: Throne Global Gifting Technologies Inc Dashboard Transactions Ledger Payee…" at bounding box center [694, 321] width 1388 height 643
click at [1177, 31] on input "text" at bounding box center [1191, 25] width 153 height 31
paste input "[EMAIL_ADDRESS][DOMAIN_NAME]"
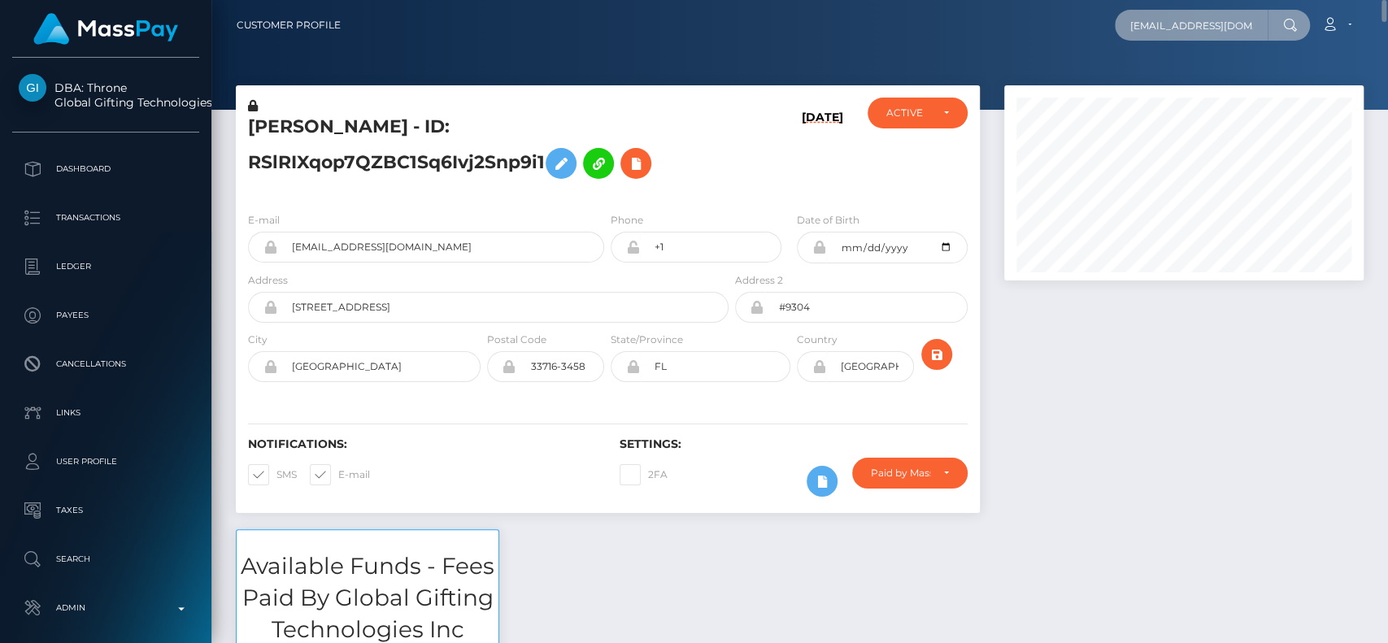
scroll to position [0, 17]
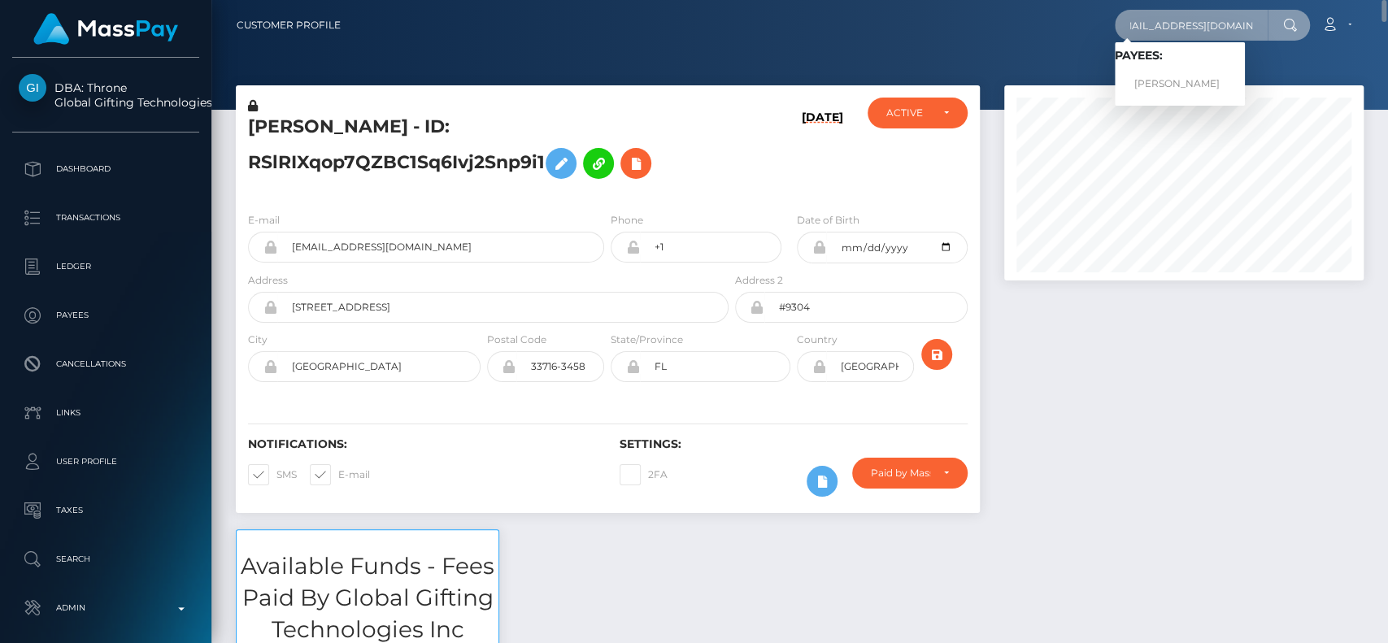
type input "[EMAIL_ADDRESS][DOMAIN_NAME]"
click at [1174, 76] on link "[PERSON_NAME]" at bounding box center [1180, 84] width 130 height 30
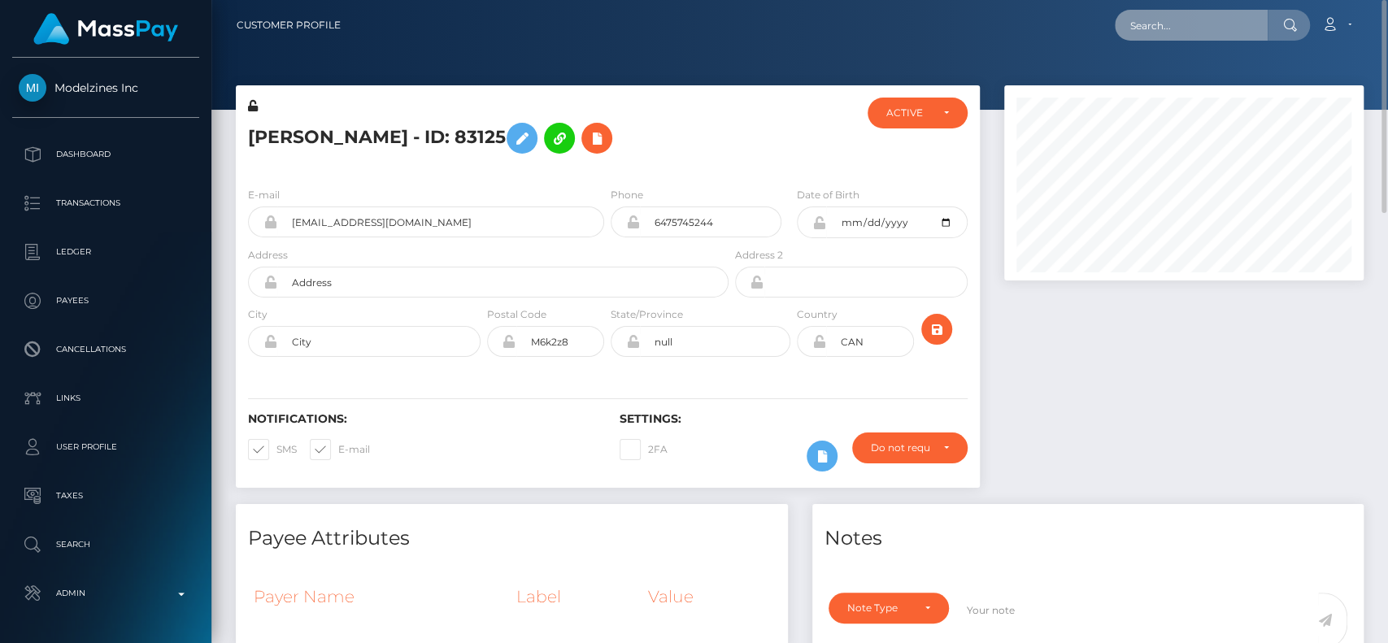
click at [1159, 29] on input "text" at bounding box center [1191, 25] width 153 height 31
paste input "[EMAIL_ADDRESS][DOMAIN_NAME]"
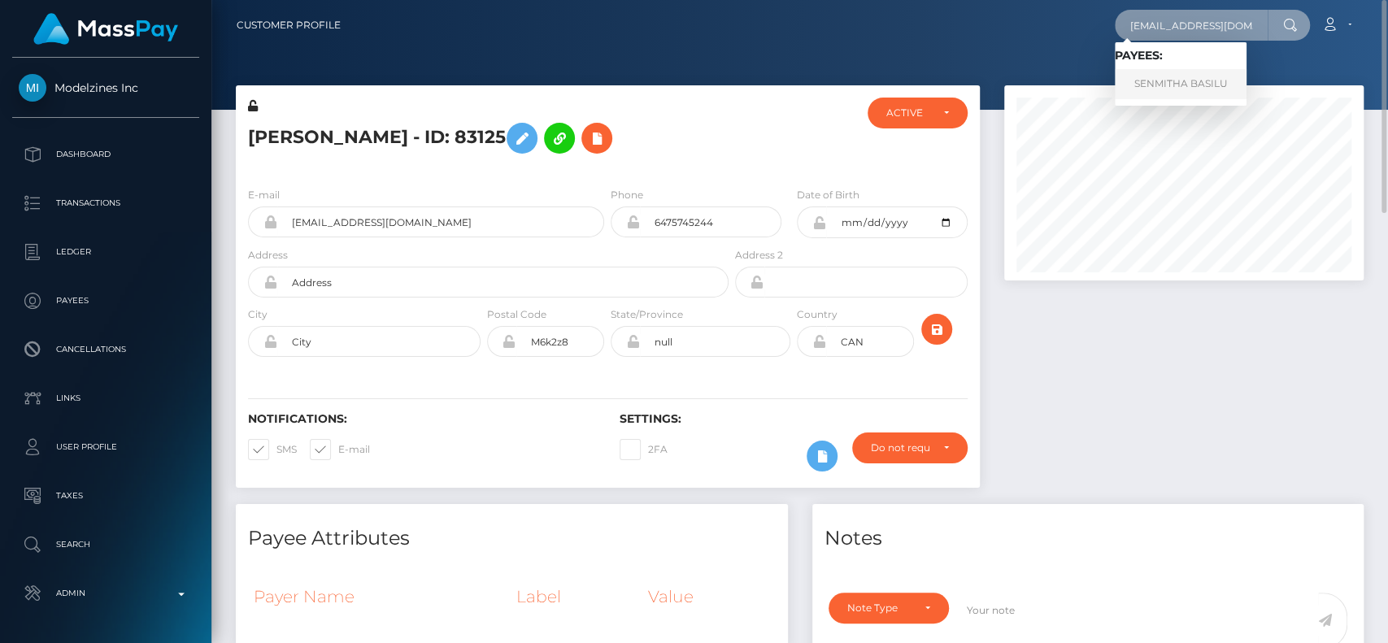
type input "[EMAIL_ADDRESS][DOMAIN_NAME]"
click at [1186, 69] on link "SENMITHA BASILU" at bounding box center [1181, 84] width 132 height 30
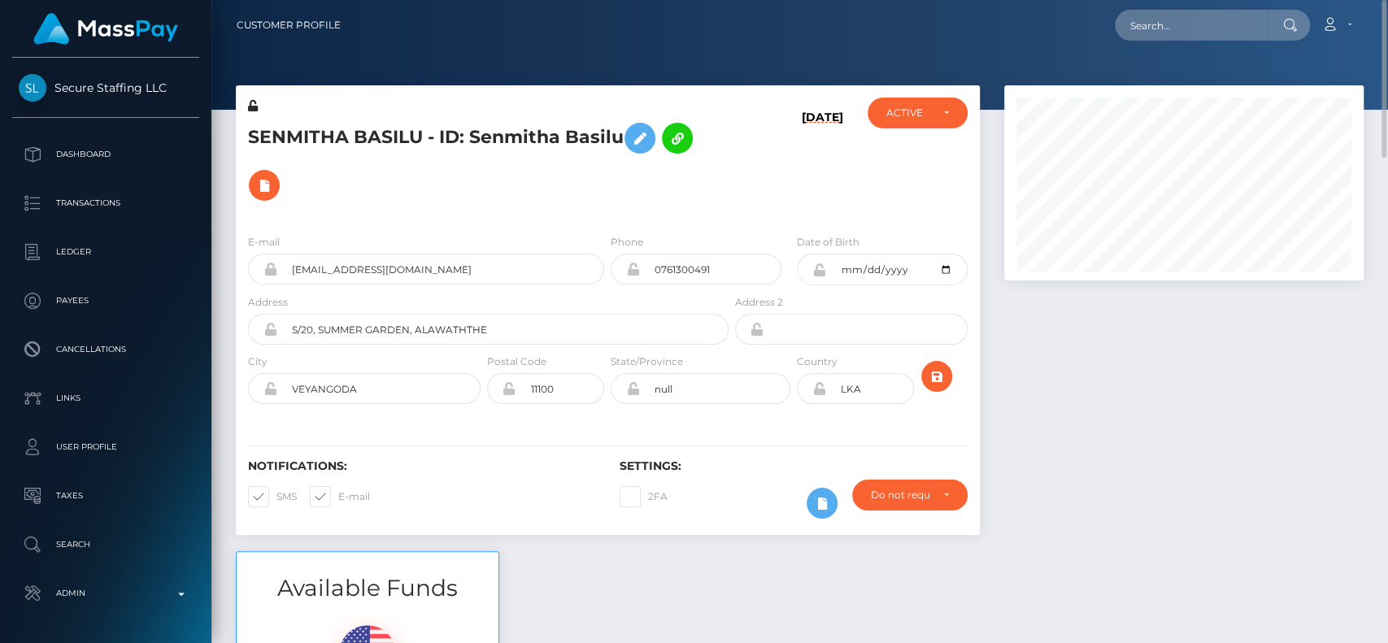
click at [286, 126] on h5 "SENMITHA BASILU - ID: Senmitha Basilu" at bounding box center [484, 162] width 472 height 94
copy h5 "SENMITHA"
click at [1147, 29] on input "text" at bounding box center [1191, 25] width 153 height 31
paste input "[EMAIL_ADDRESS][DOMAIN_NAME]"
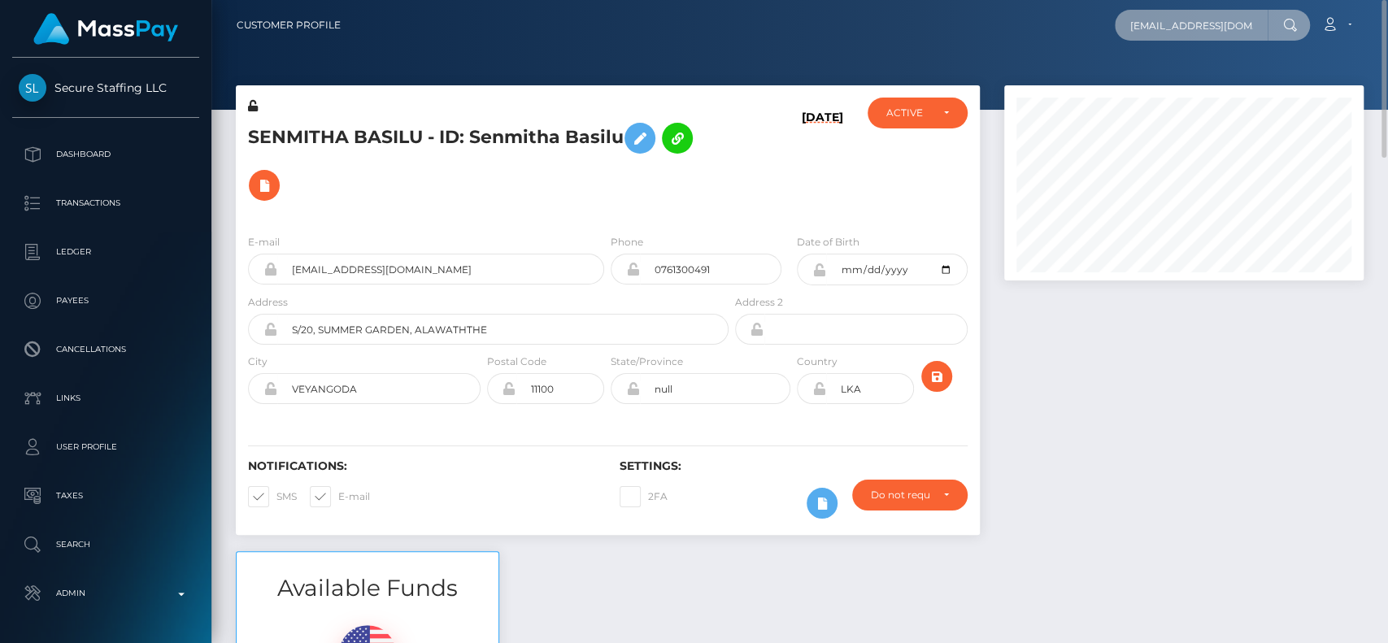
scroll to position [0, 41]
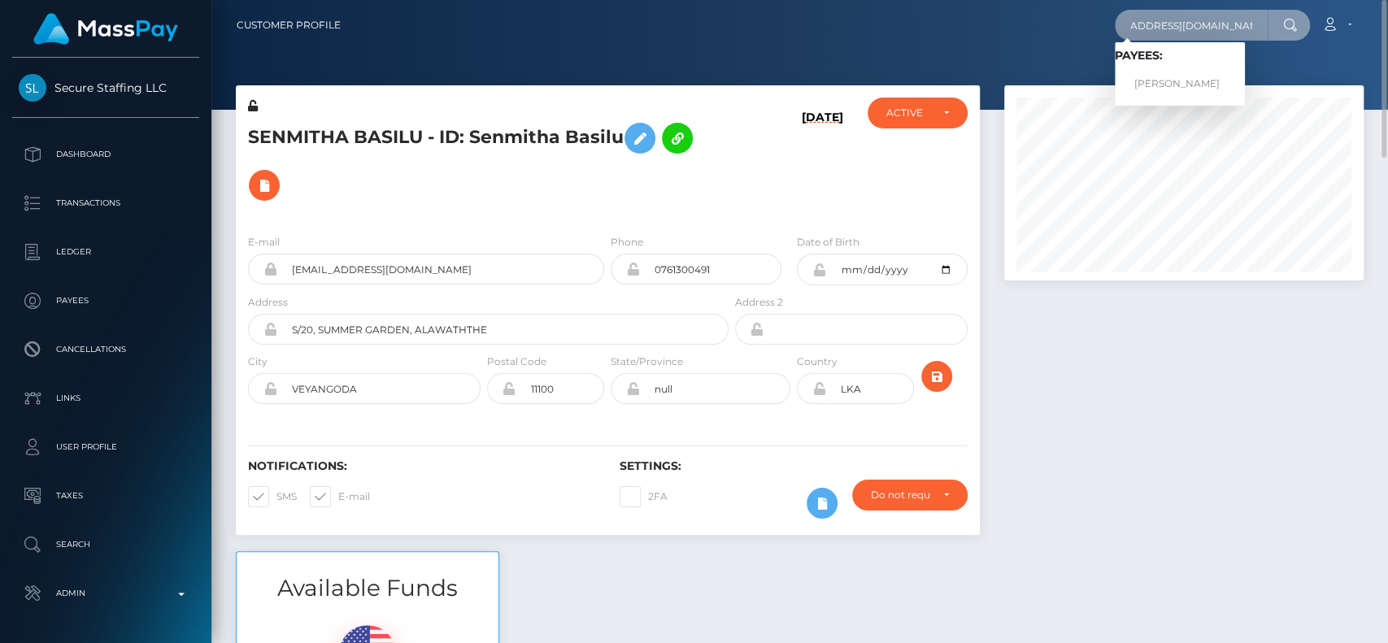
type input "[EMAIL_ADDRESS][DOMAIN_NAME]"
click at [1181, 80] on link "[PERSON_NAME]" at bounding box center [1180, 84] width 130 height 30
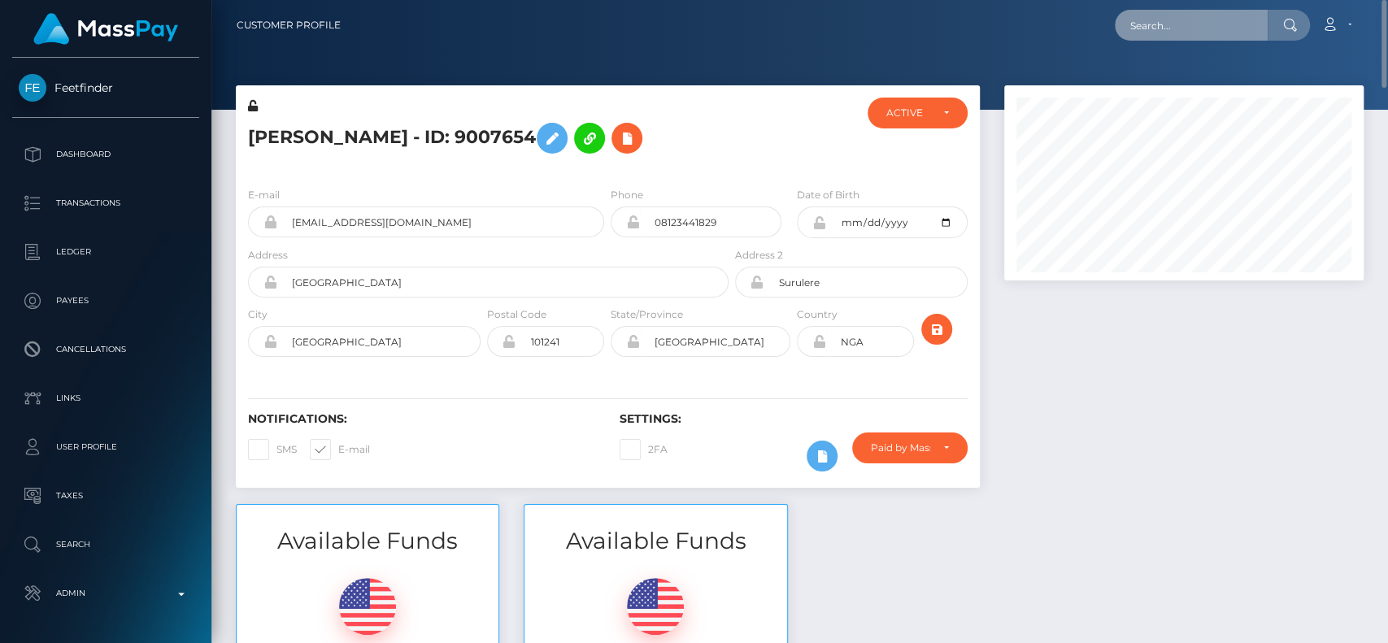
click at [1160, 23] on input "text" at bounding box center [1191, 25] width 153 height 31
paste input "[EMAIL_ADDRESS][DOMAIN_NAME]"
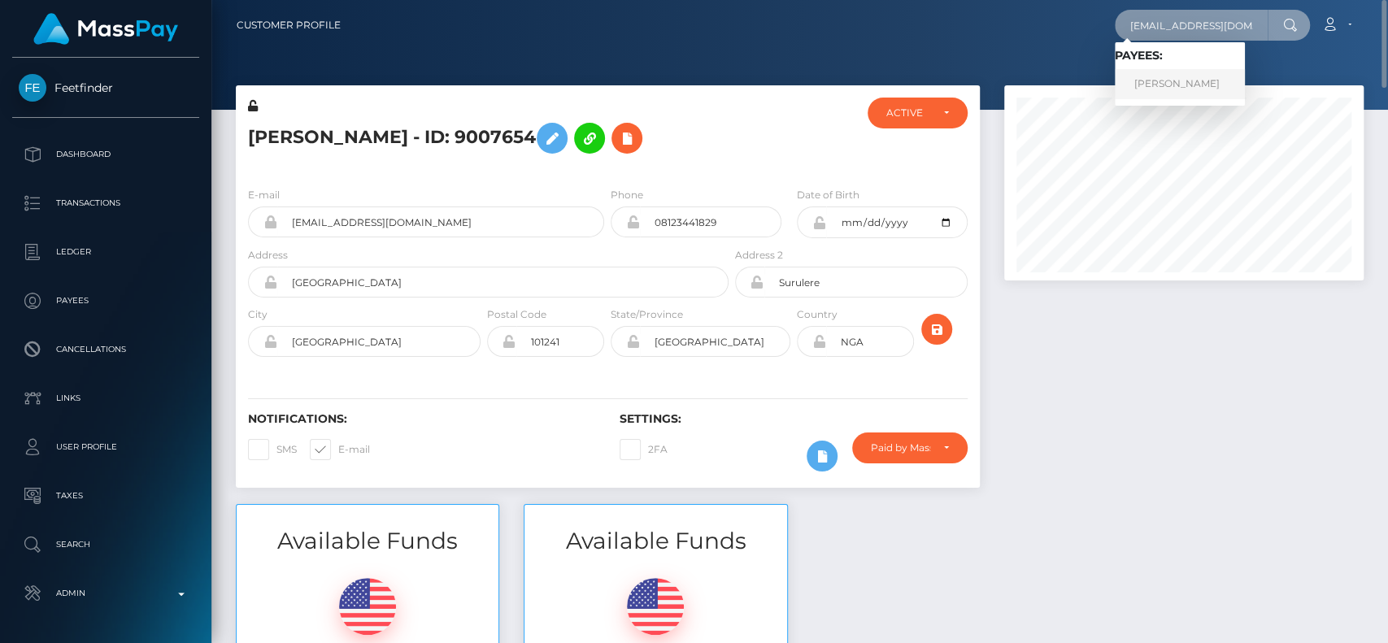
type input "[EMAIL_ADDRESS][DOMAIN_NAME]"
click at [1208, 76] on link "[PERSON_NAME]" at bounding box center [1180, 84] width 130 height 30
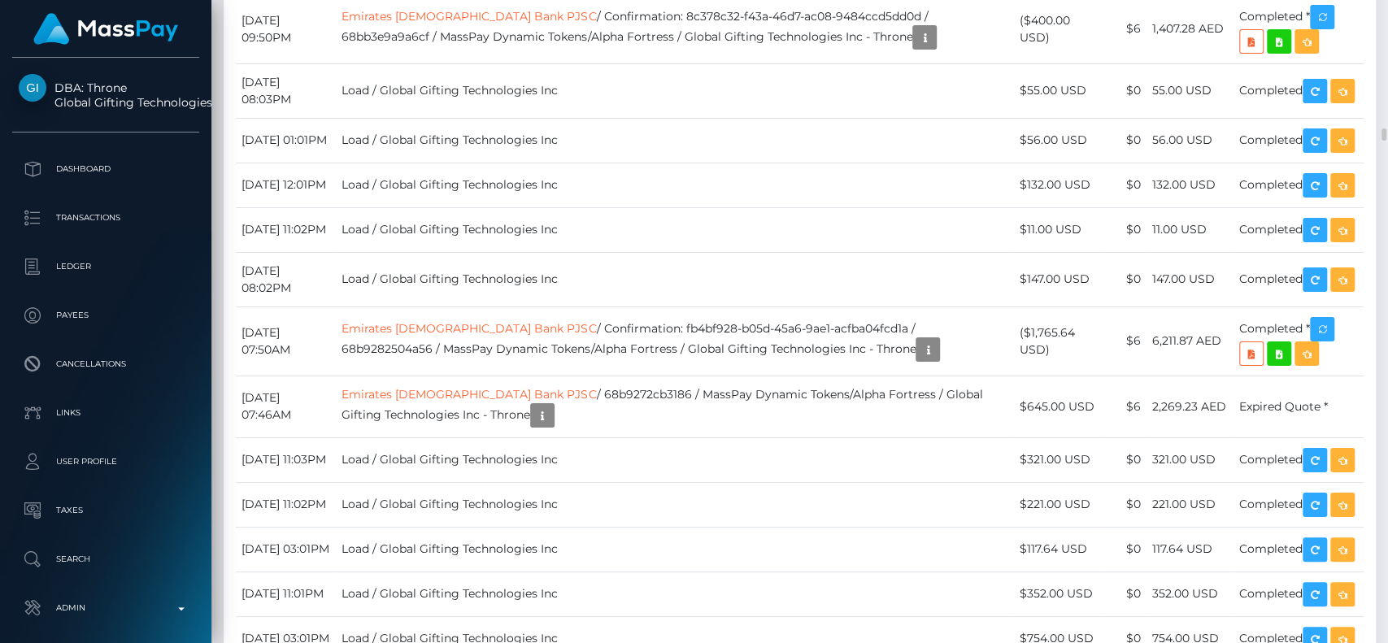
scroll to position [195, 359]
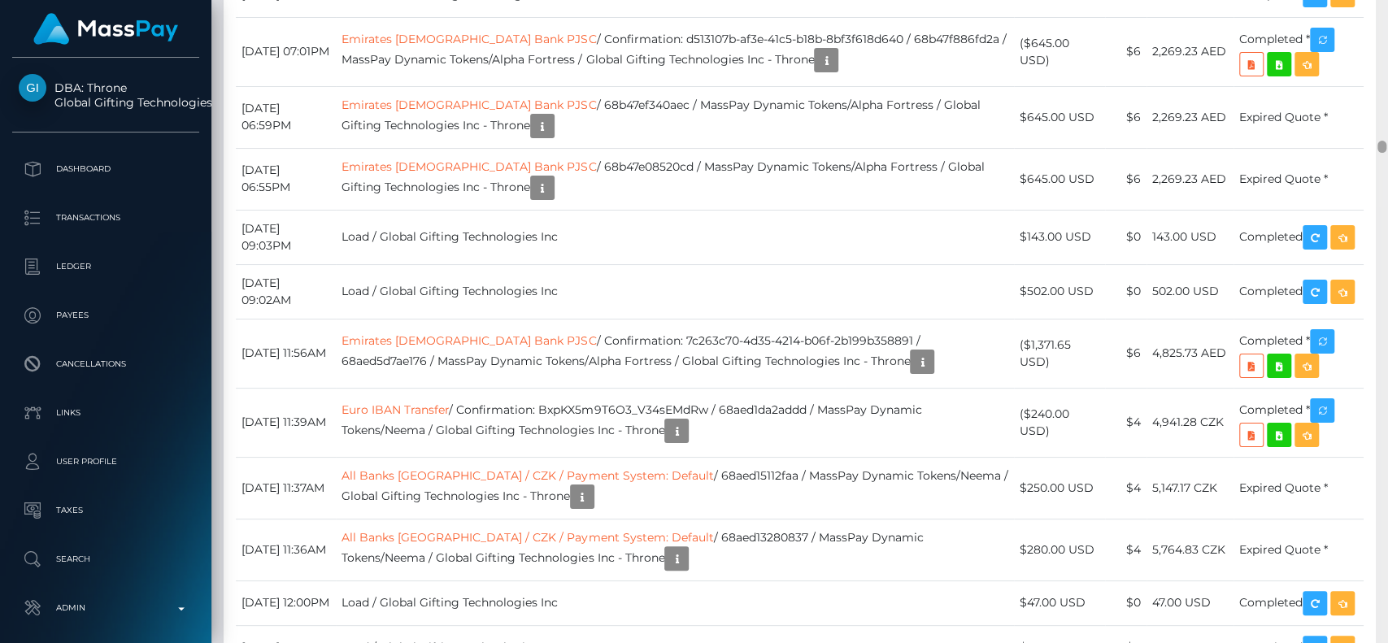
drag, startPoint x: 1386, startPoint y: 136, endPoint x: 1386, endPoint y: 27, distance: 108.9
click at [1386, 27] on div at bounding box center [1382, 322] width 12 height 644
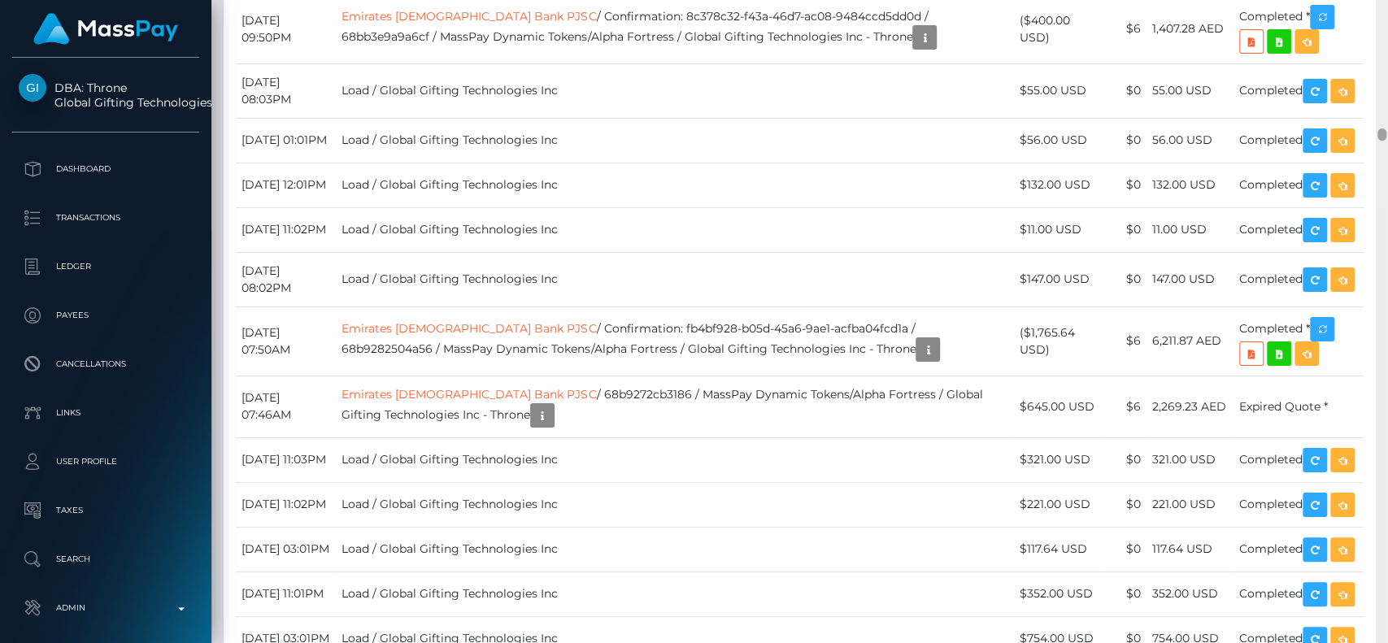
click at [1386, 35] on div at bounding box center [1382, 322] width 12 height 644
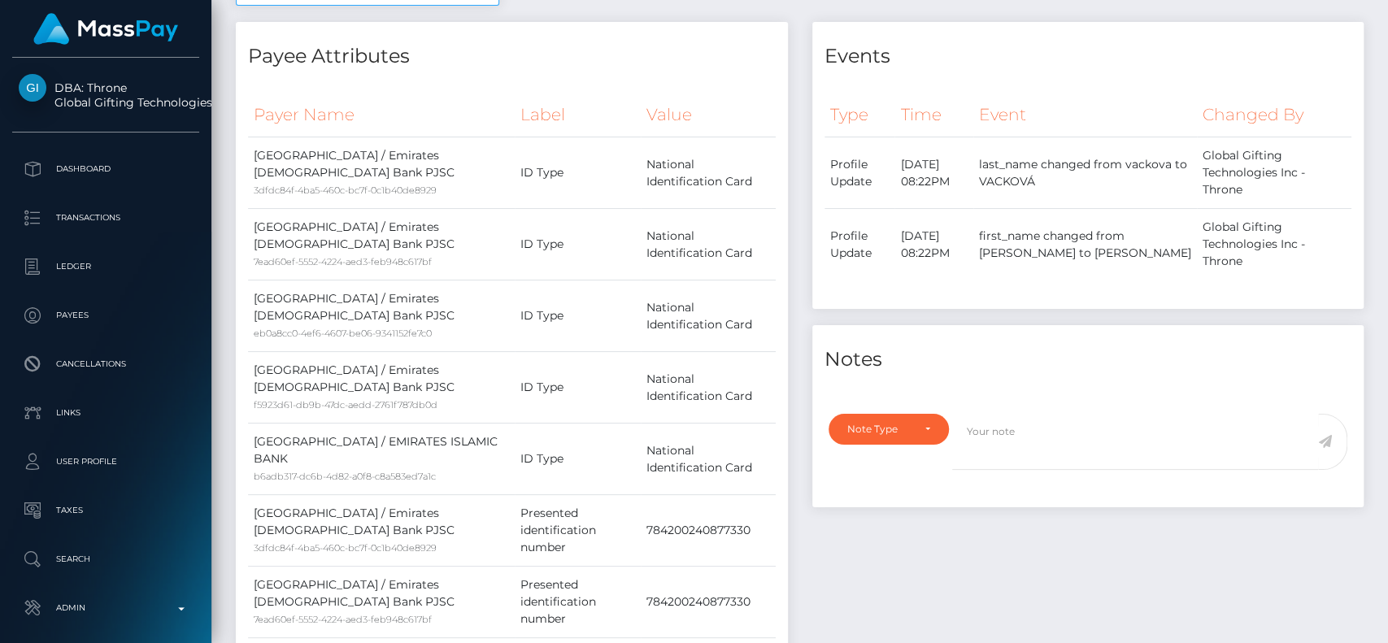
scroll to position [0, 0]
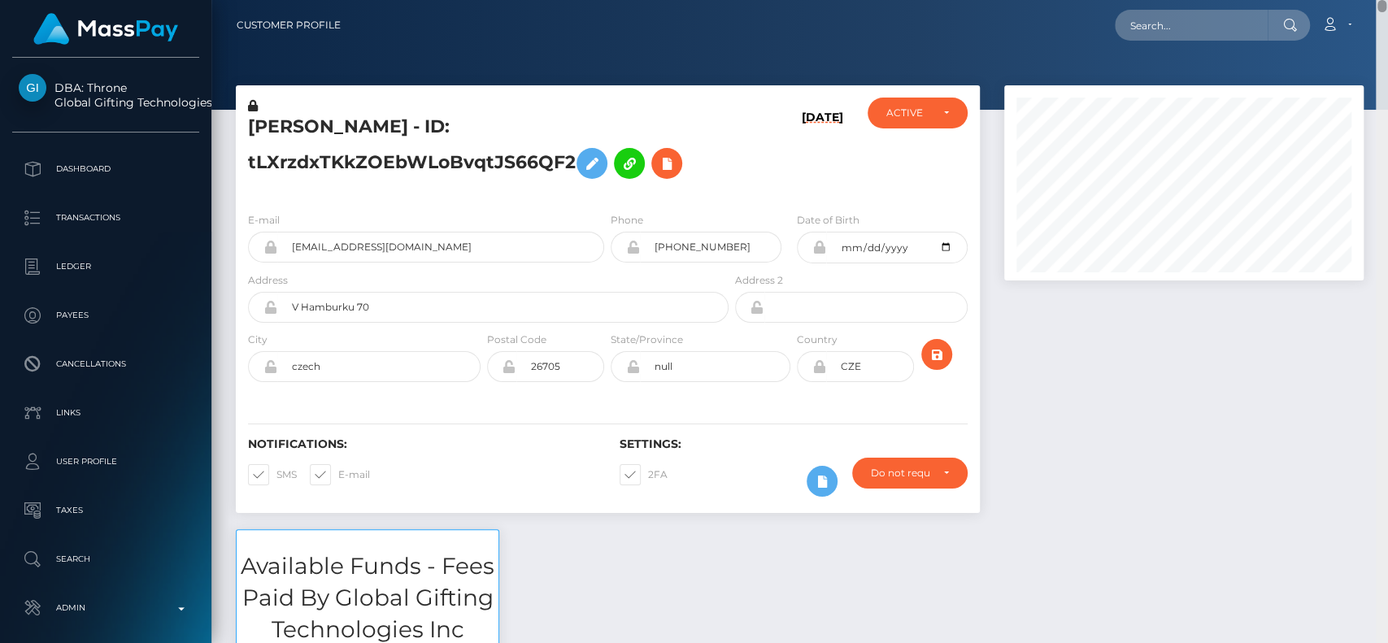
drag, startPoint x: 1383, startPoint y: 132, endPoint x: 1385, endPoint y: -13, distance: 144.7
click at [1385, 0] on html "DBA: Throne Global Gifting Technologies Inc Dashboard Transactions Ledger Payee…" at bounding box center [694, 321] width 1388 height 643
drag, startPoint x: 1385, startPoint y: 19, endPoint x: 1371, endPoint y: -66, distance: 85.8
click at [1371, 0] on html "DBA: Throne Global Gifting Technologies Inc Dashboard Transactions Ledger Payee…" at bounding box center [694, 321] width 1388 height 643
click at [1169, 24] on input "text" at bounding box center [1191, 25] width 153 height 31
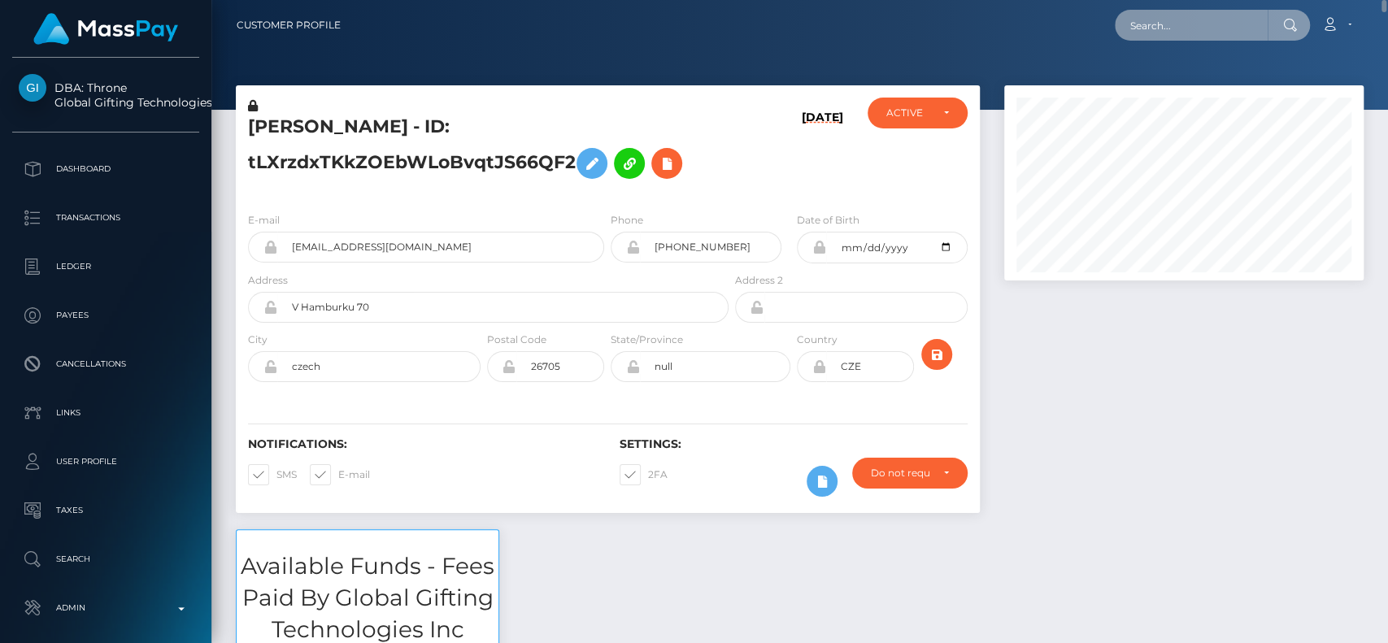
paste input "babshormowunmi15@gmail.com"
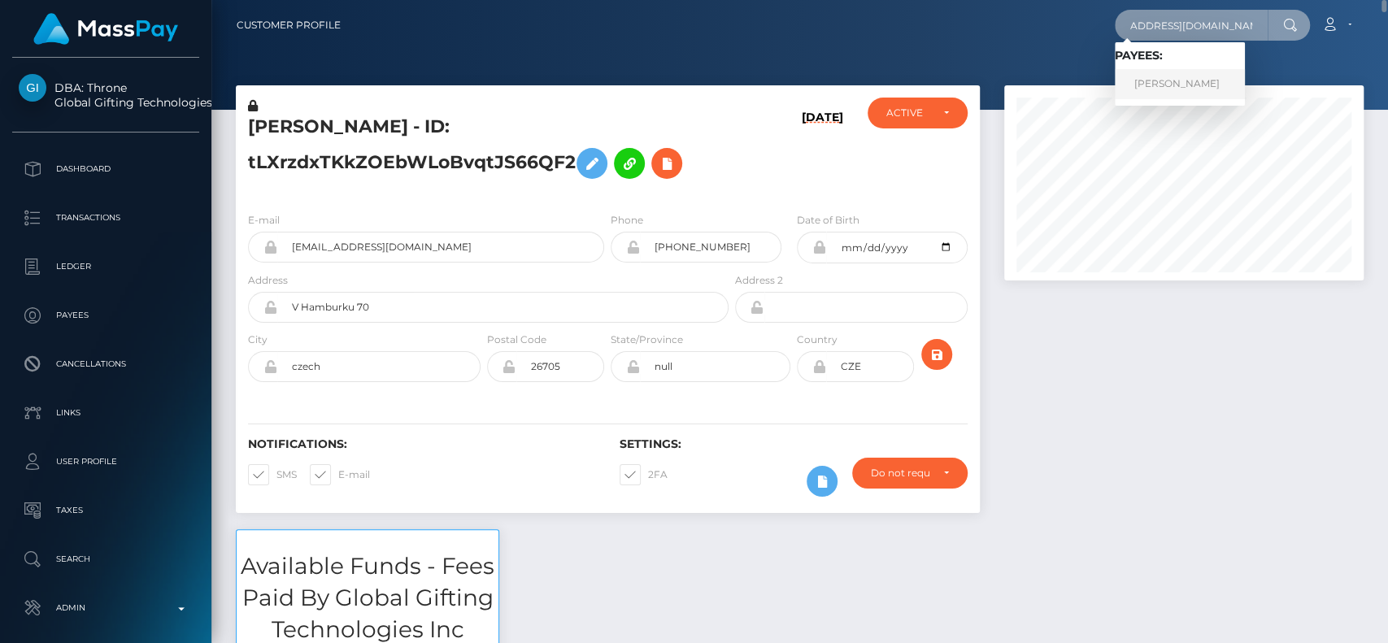
type input "babshormowunmi15@gmail.com"
click at [1142, 88] on link "Aduragbemi Elizabeth Omowunmi" at bounding box center [1180, 84] width 130 height 30
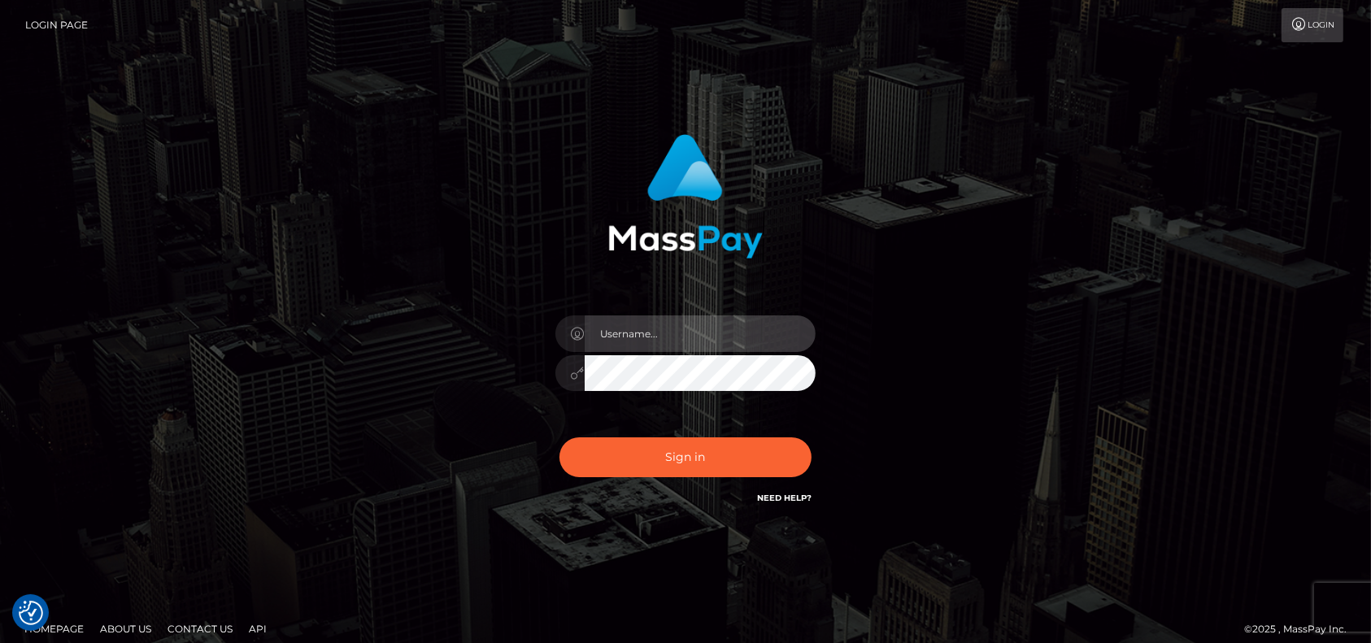
type input "petros.kidane"
click at [674, 481] on div "Sign in Need Help?" at bounding box center [685, 464] width 285 height 72
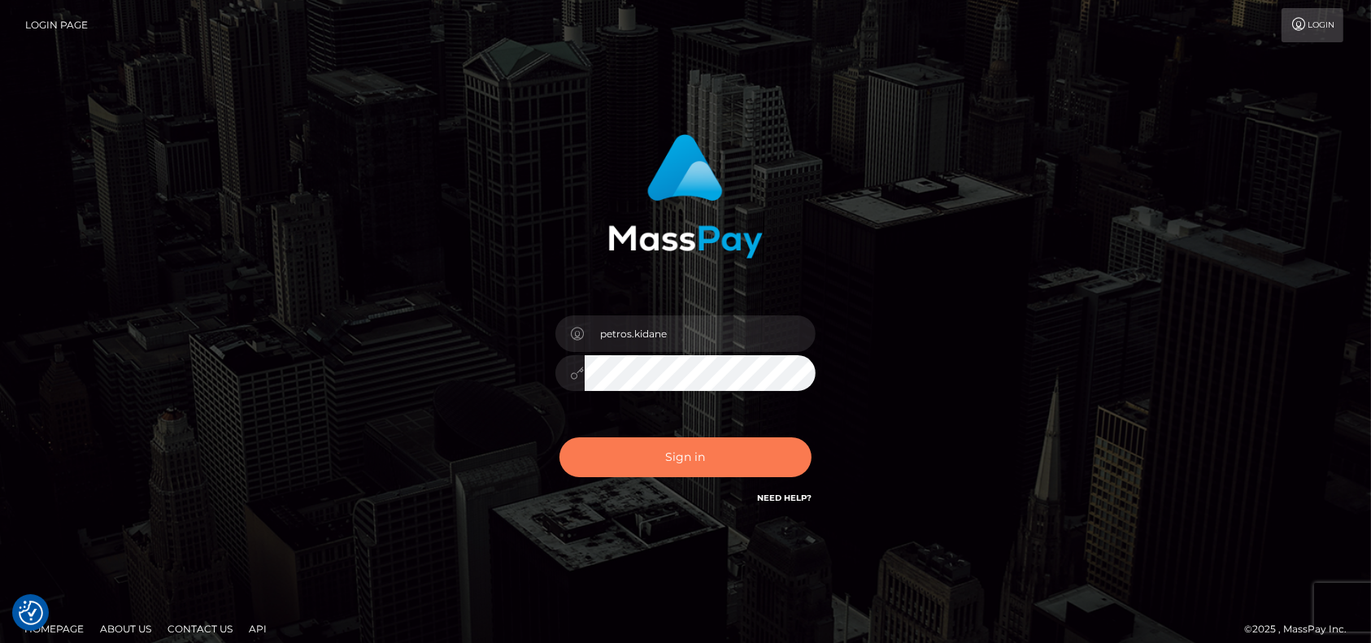
click at [676, 467] on button "Sign in" at bounding box center [685, 457] width 252 height 40
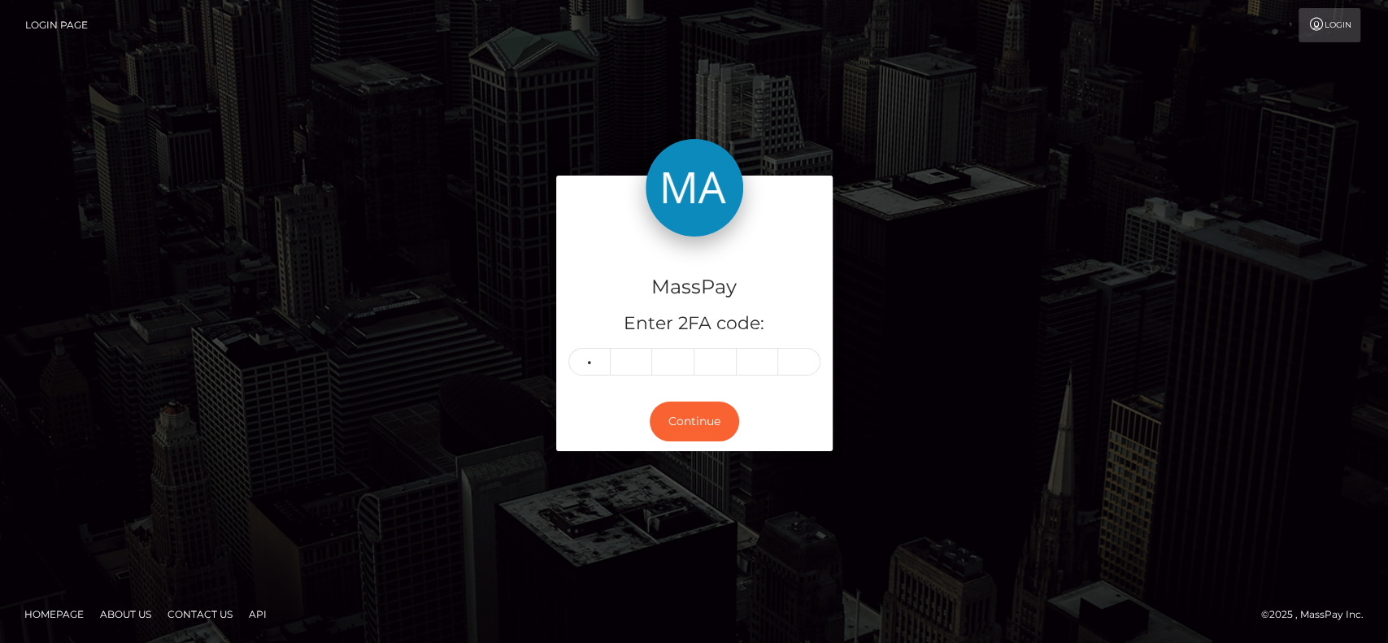
type input "5"
type input "9"
type input "3"
type input "7"
type input "9"
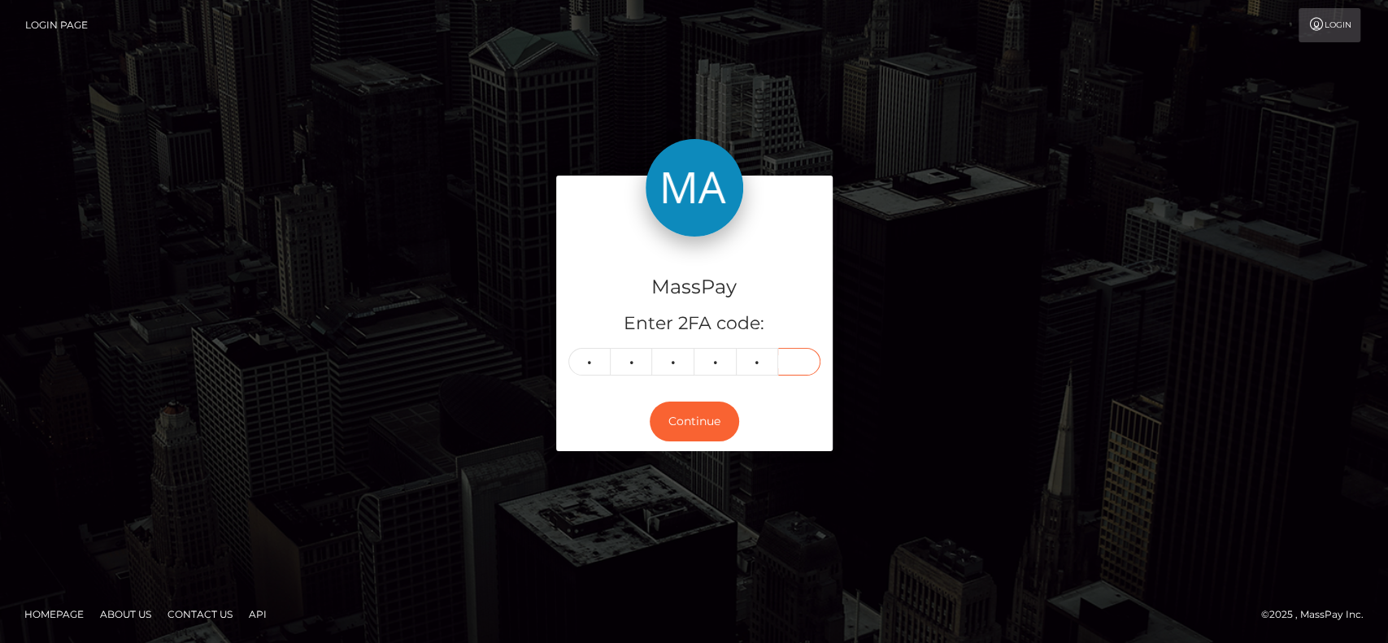
type input "2"
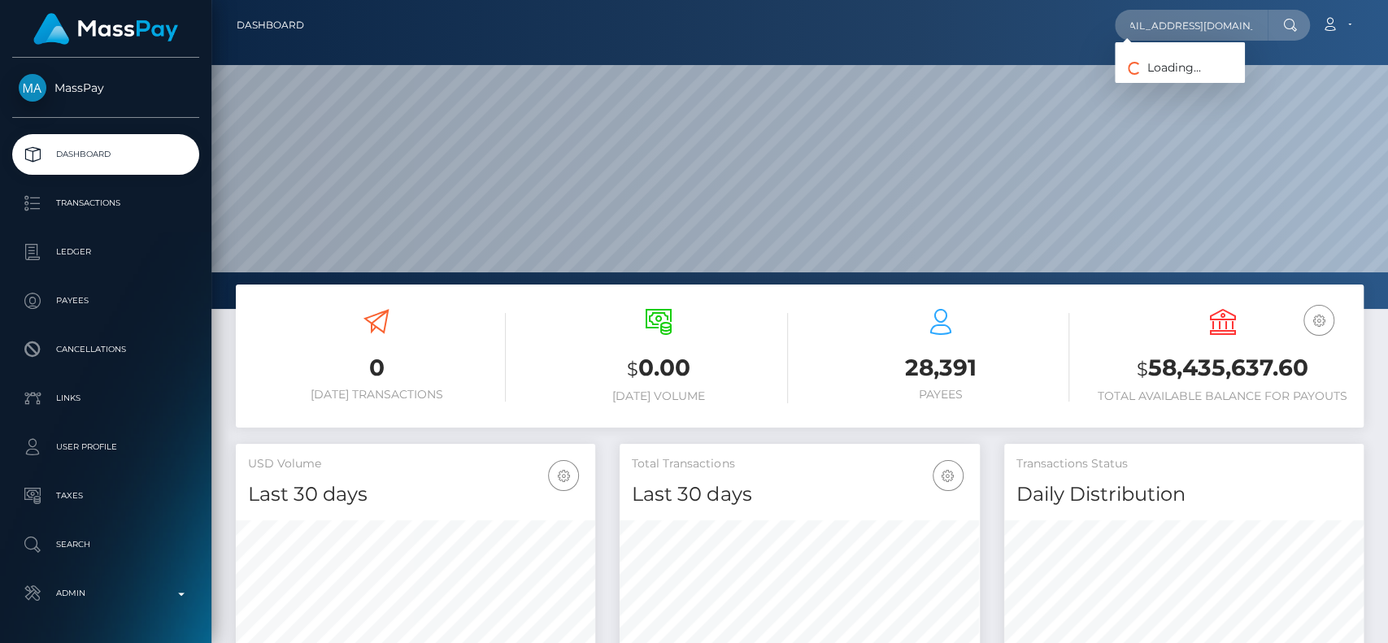
scroll to position [0, 13]
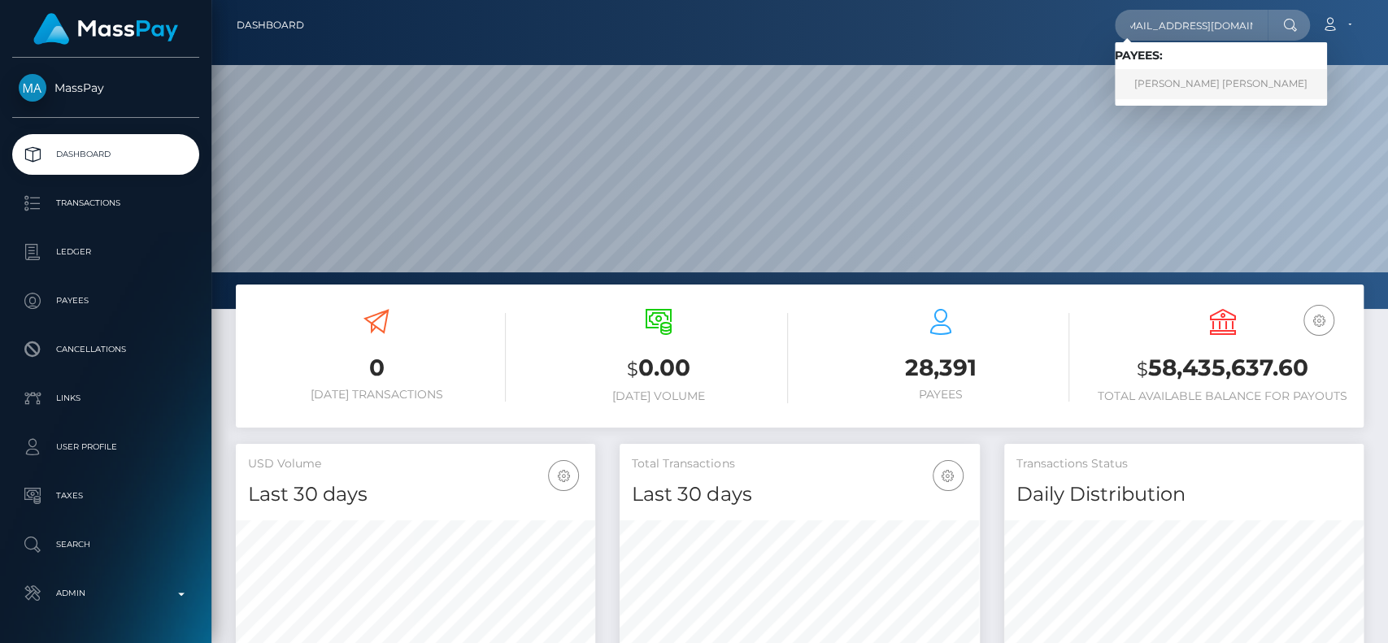
type input "[EMAIL_ADDRESS][DOMAIN_NAME]"
click at [1151, 73] on link "[PERSON_NAME] [PERSON_NAME]" at bounding box center [1221, 84] width 212 height 30
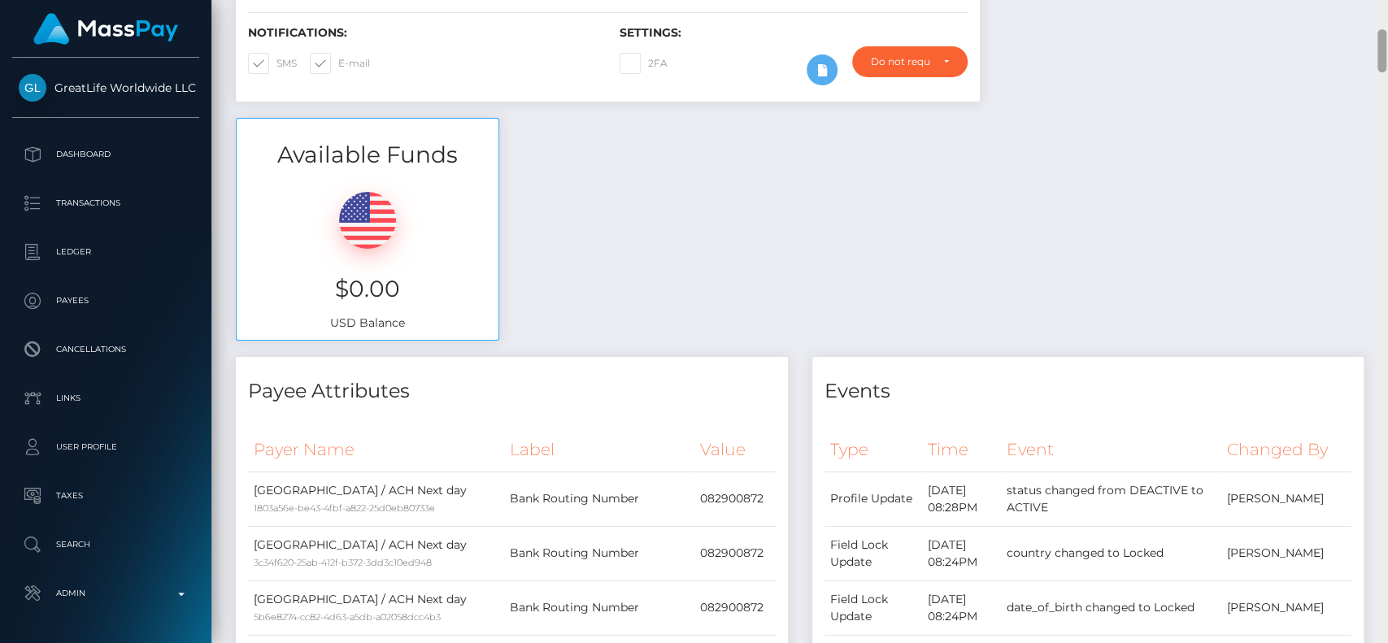
scroll to position [1077, 0]
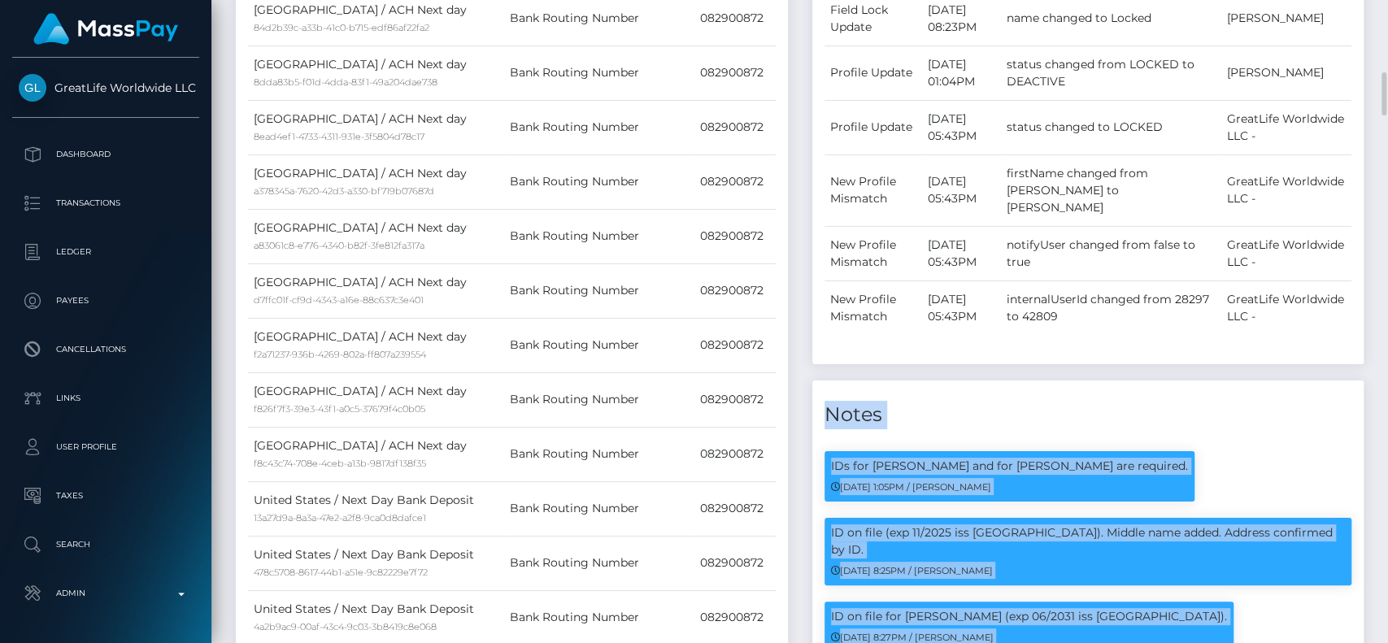
drag, startPoint x: 1386, startPoint y: 50, endPoint x: 1374, endPoint y: 310, distance: 260.4
click at [1374, 310] on div "Customer Profile Loading... Loading..." at bounding box center [799, 321] width 1176 height 643
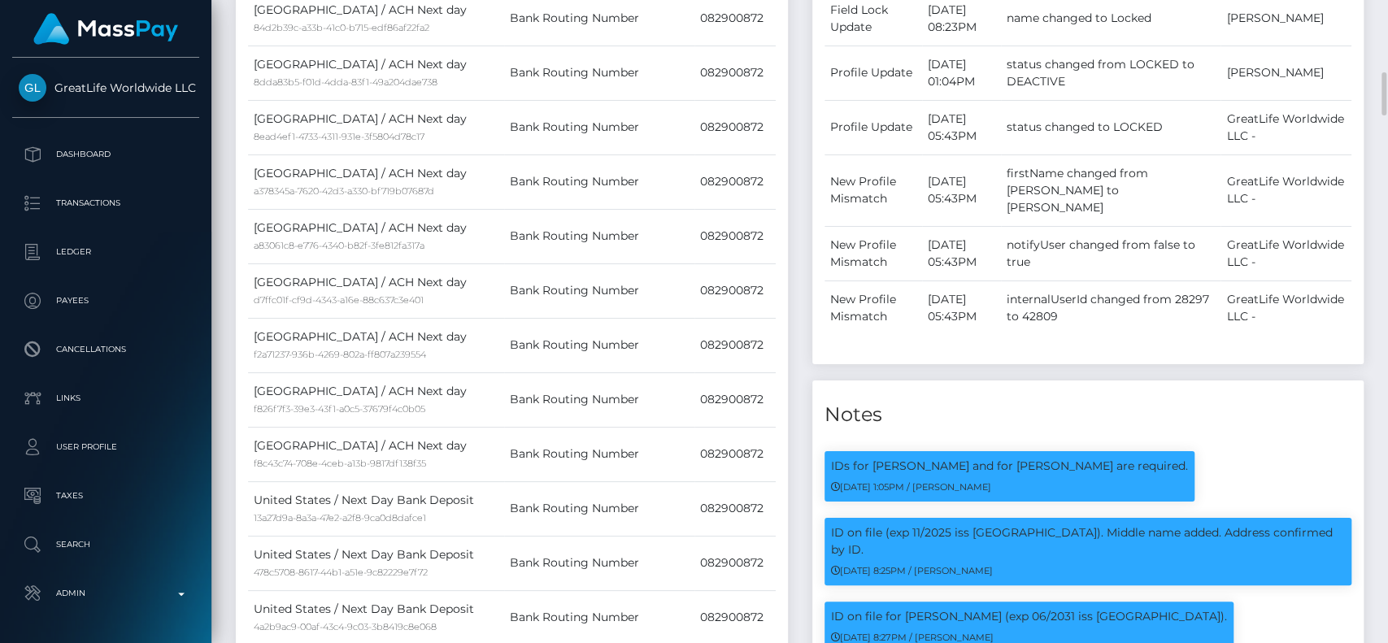
click at [1361, 253] on div "Type Time Event Changed By Profile Update" at bounding box center [1088, 68] width 552 height 593
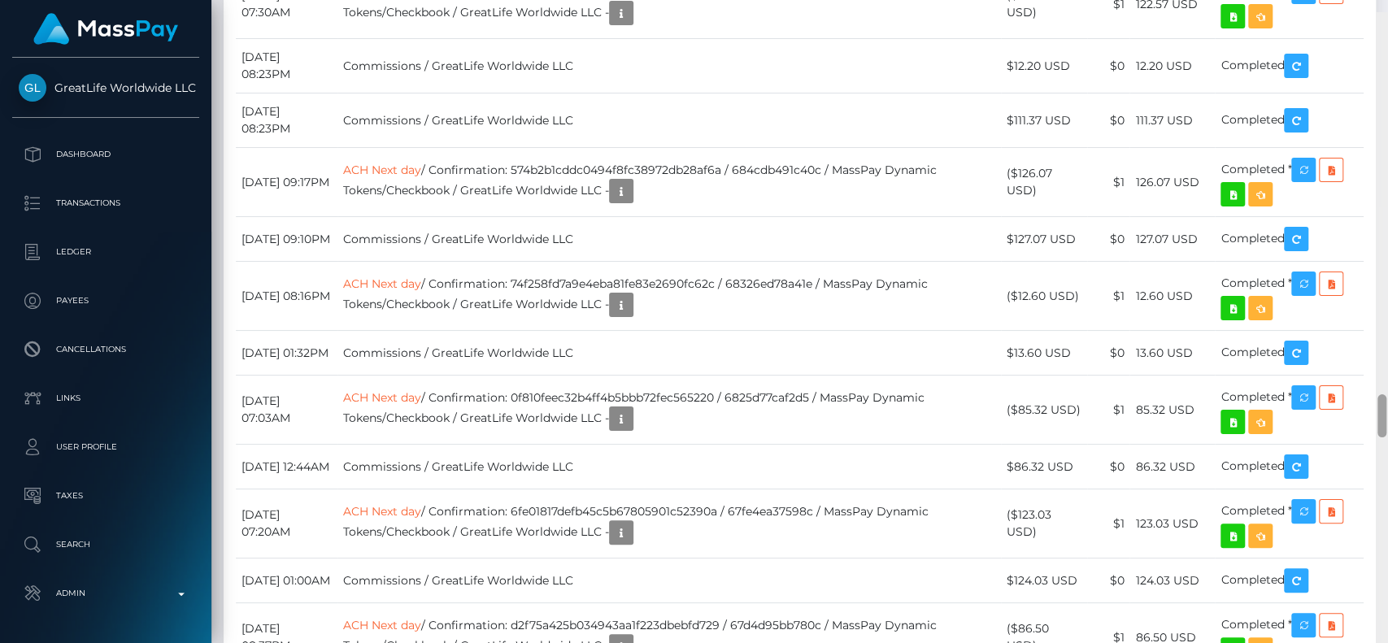
scroll to position [5645, 0]
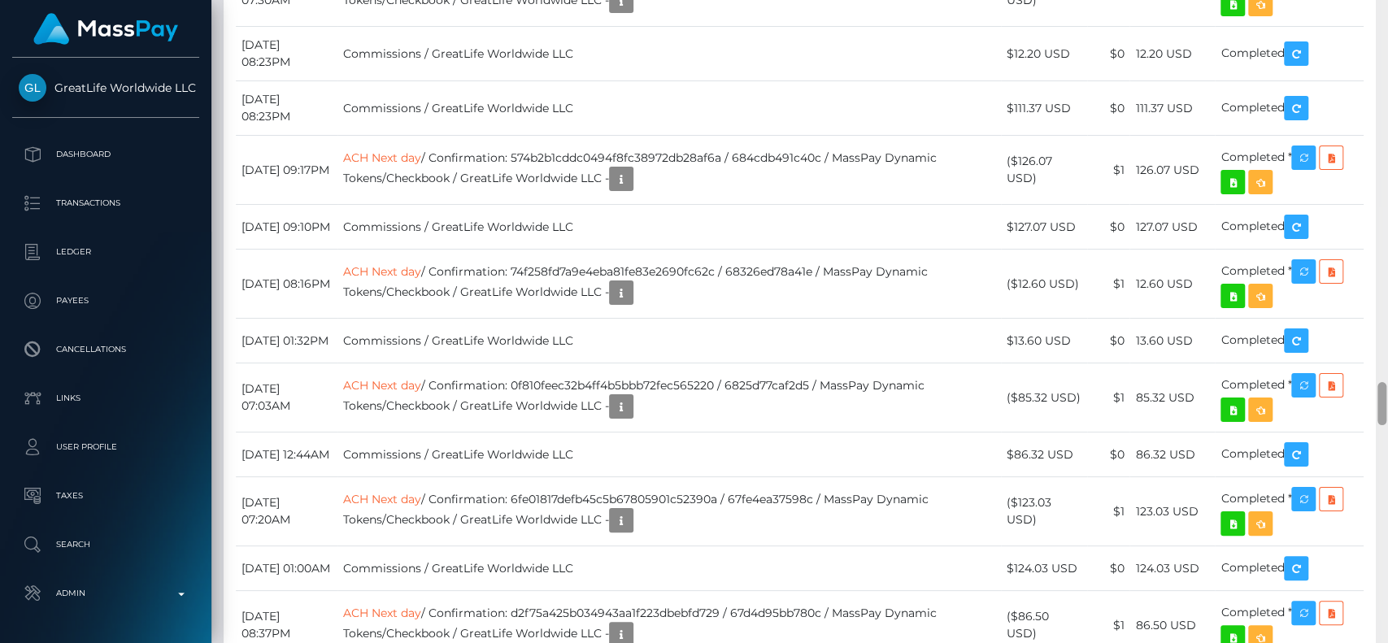
drag, startPoint x: 1385, startPoint y: 89, endPoint x: 1368, endPoint y: 398, distance: 310.2
click at [1368, 398] on div "Customer Profile Loading... Loading..." at bounding box center [799, 321] width 1176 height 643
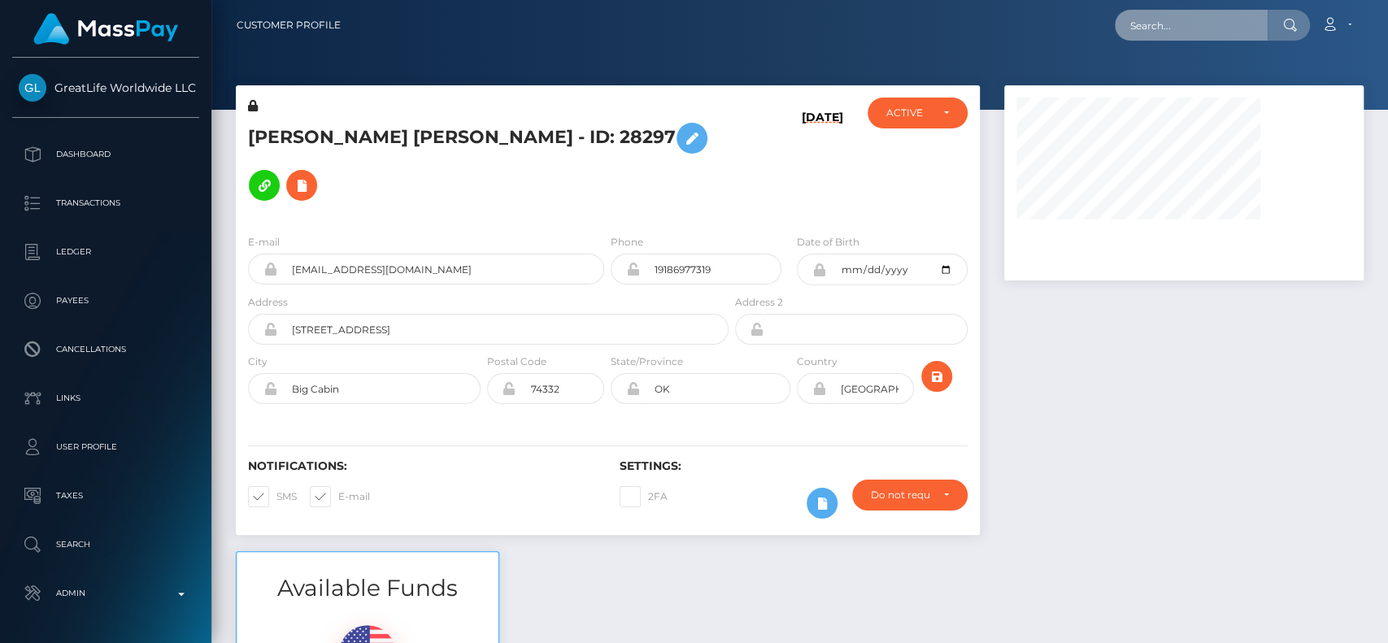
click at [1190, 23] on input "text" at bounding box center [1191, 25] width 153 height 31
paste input "[EMAIL_ADDRESS][DOMAIN_NAME]"
paste input "[PERSON_NAME]"
type input "[PERSON_NAME]"
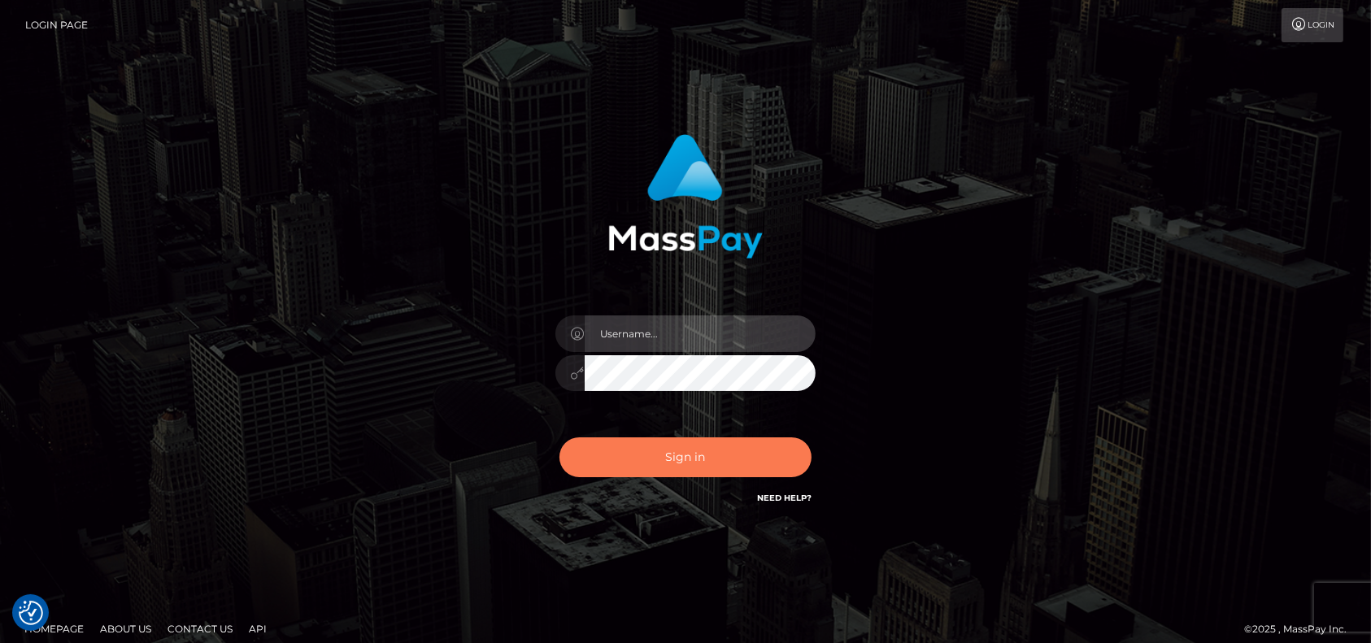
type input "petros.kidane"
click at [634, 446] on button "Sign in" at bounding box center [685, 457] width 252 height 40
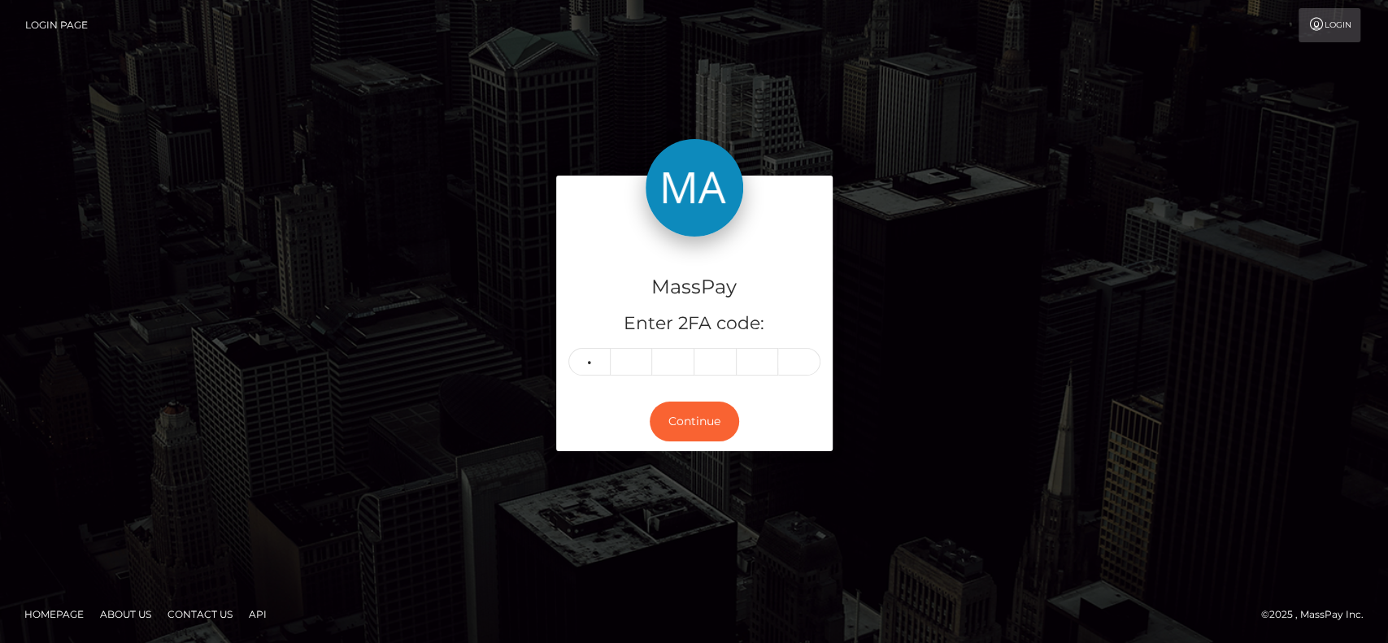
type input "9"
type input "0"
type input "9"
type input "0"
type input "1"
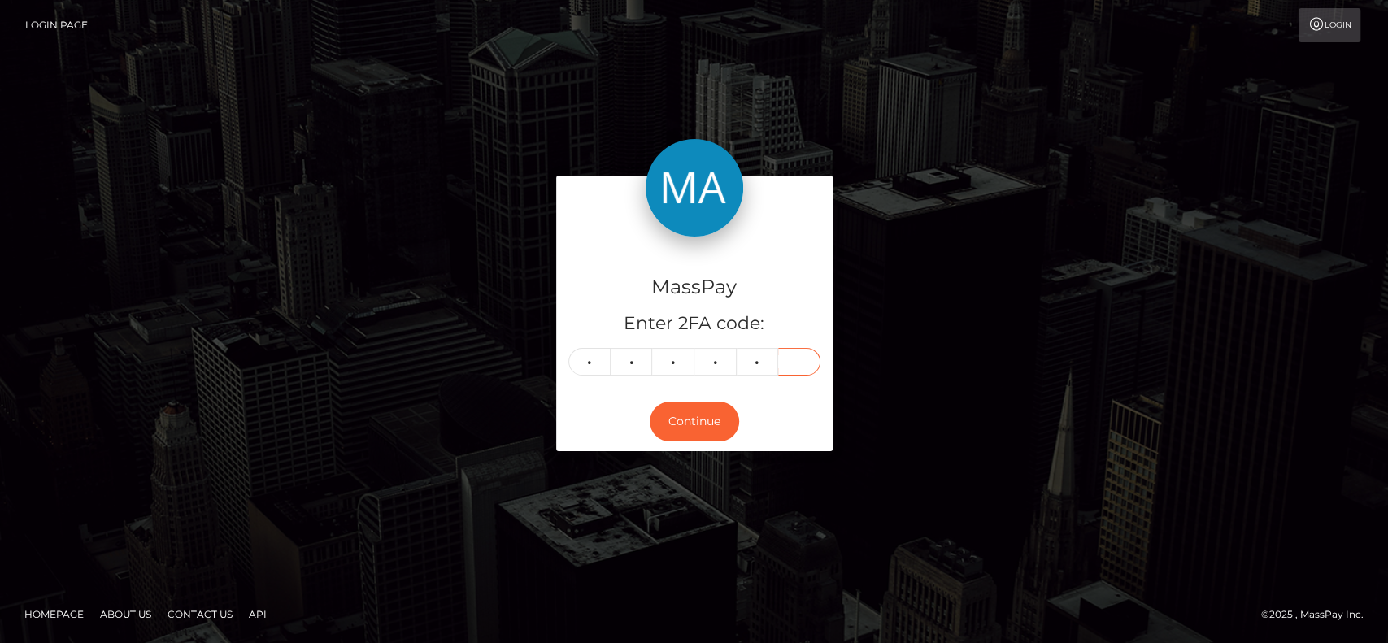
type input "7"
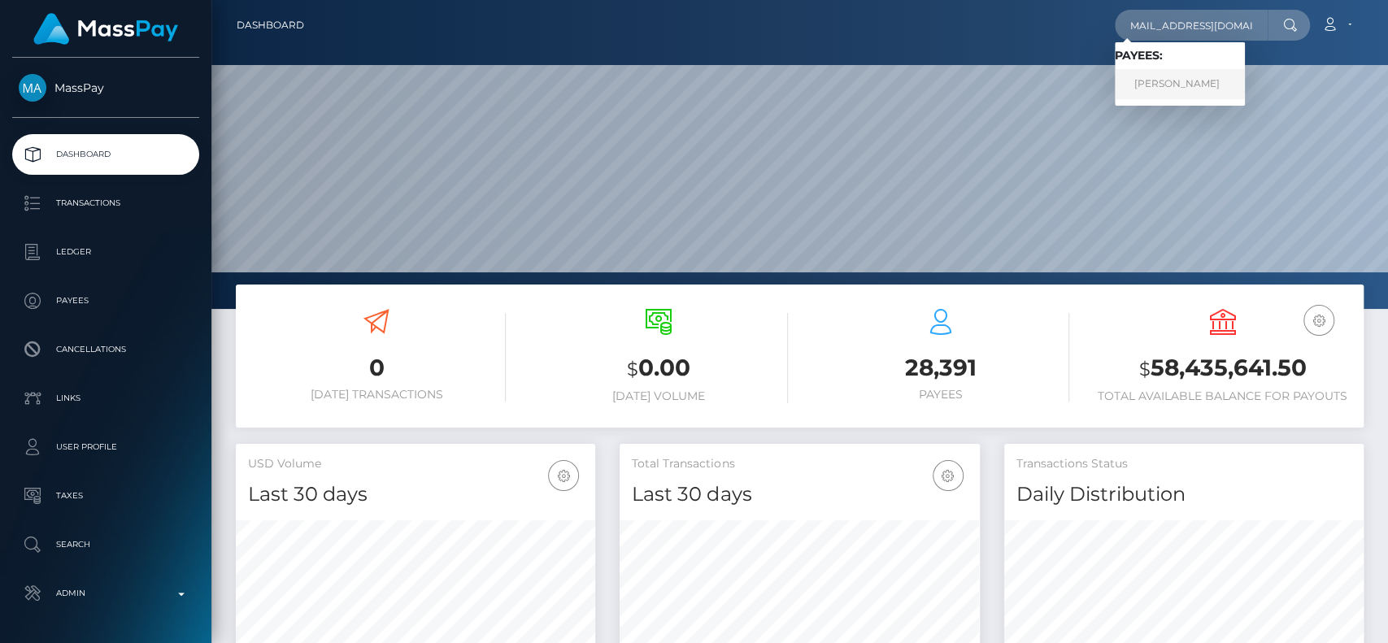
type input "[EMAIL_ADDRESS][DOMAIN_NAME]"
click at [1187, 80] on link "[PERSON_NAME]" at bounding box center [1180, 84] width 130 height 30
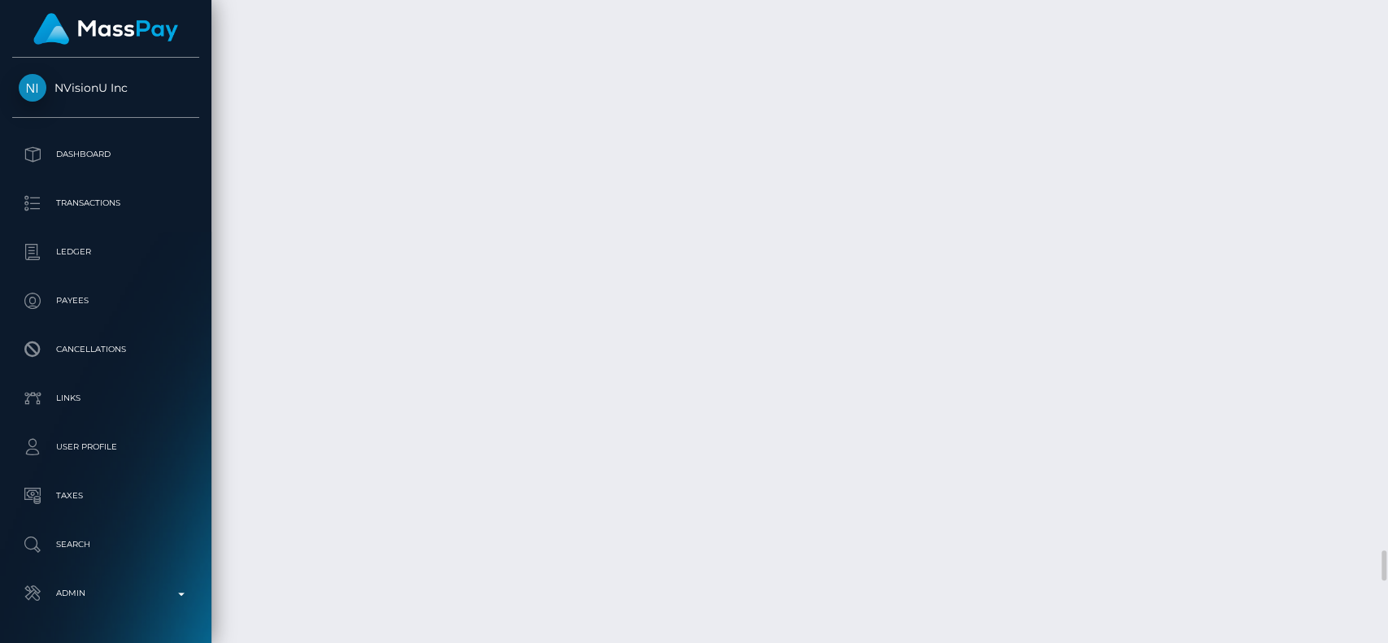
scroll to position [12141, 0]
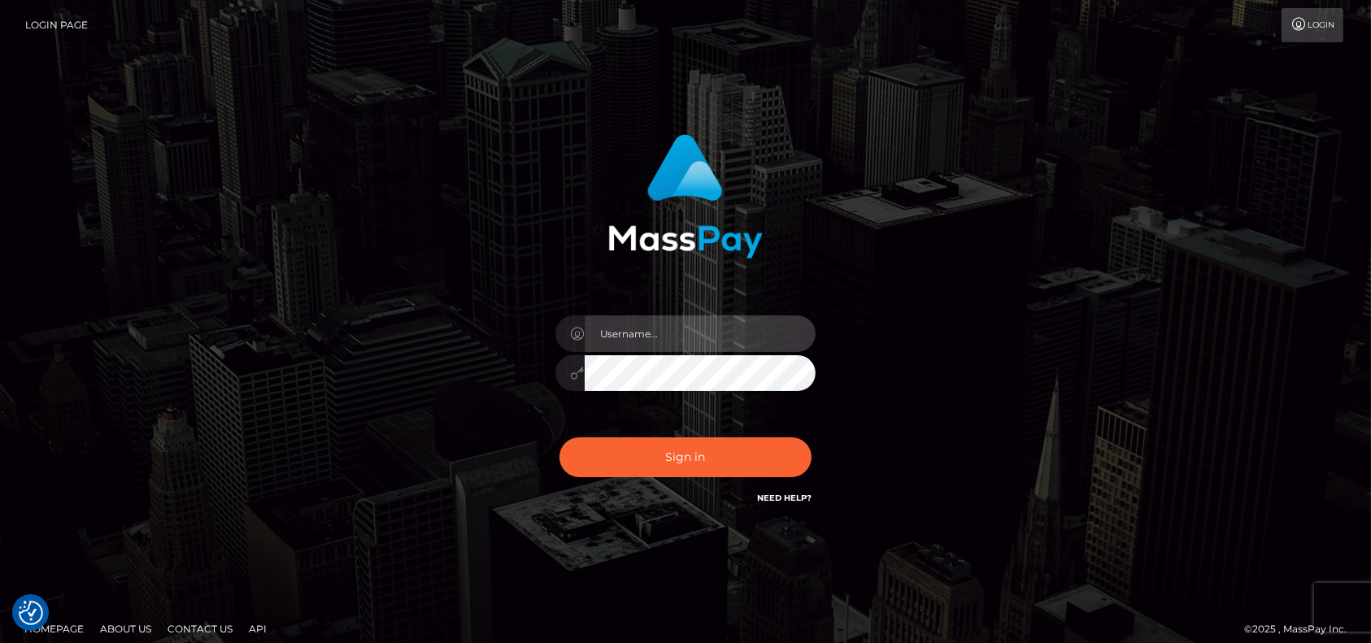
type input "petros.kidane"
click at [676, 478] on div "Sign in Need Help?" at bounding box center [685, 464] width 285 height 72
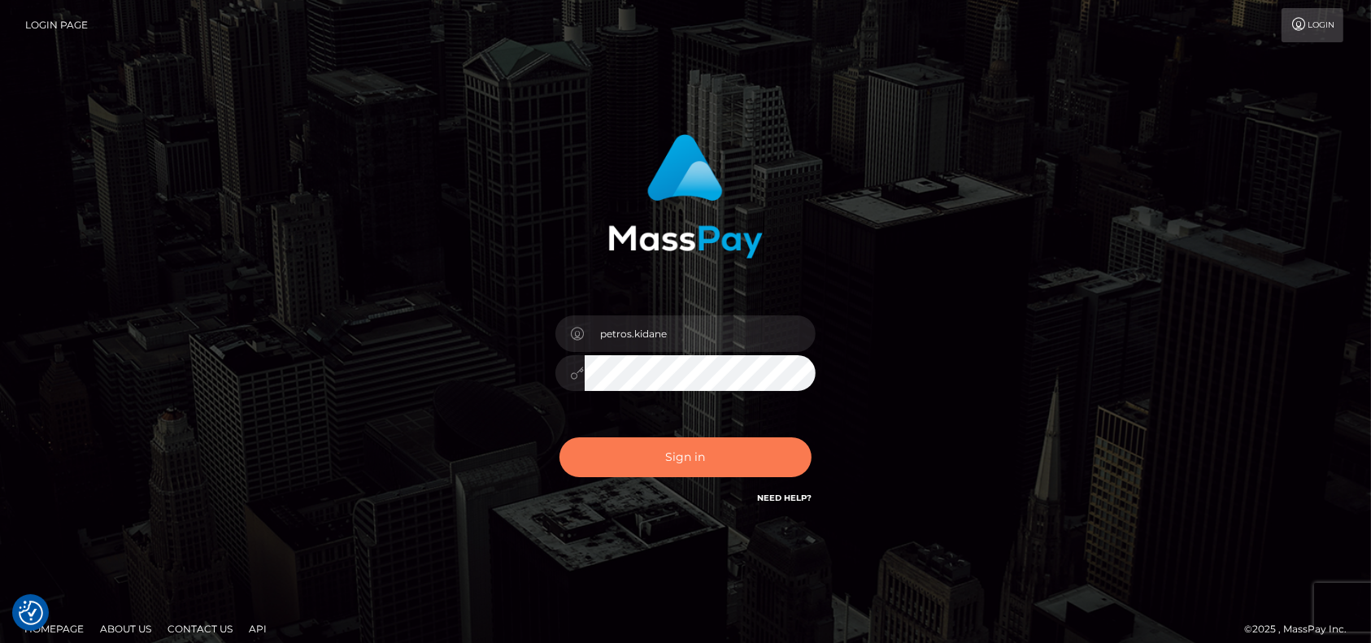
click at [702, 458] on button "Sign in" at bounding box center [685, 457] width 252 height 40
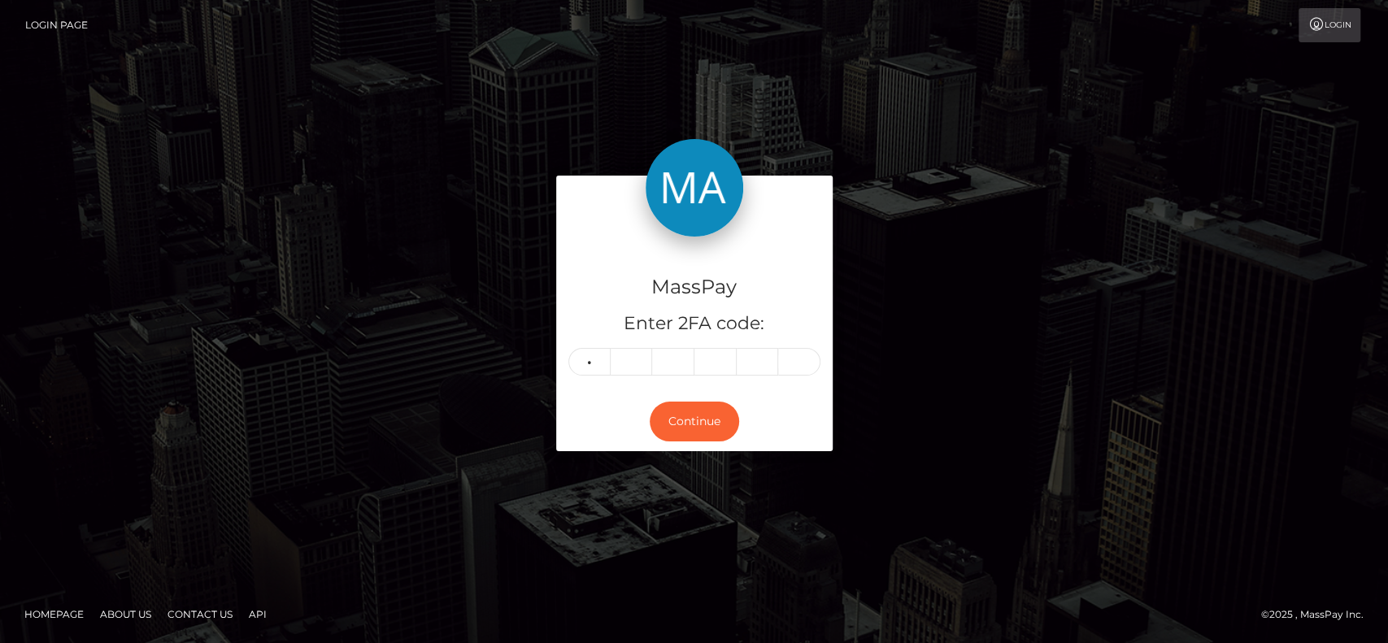
type input "5"
type input "3"
type input "6"
type input "8"
type input "4"
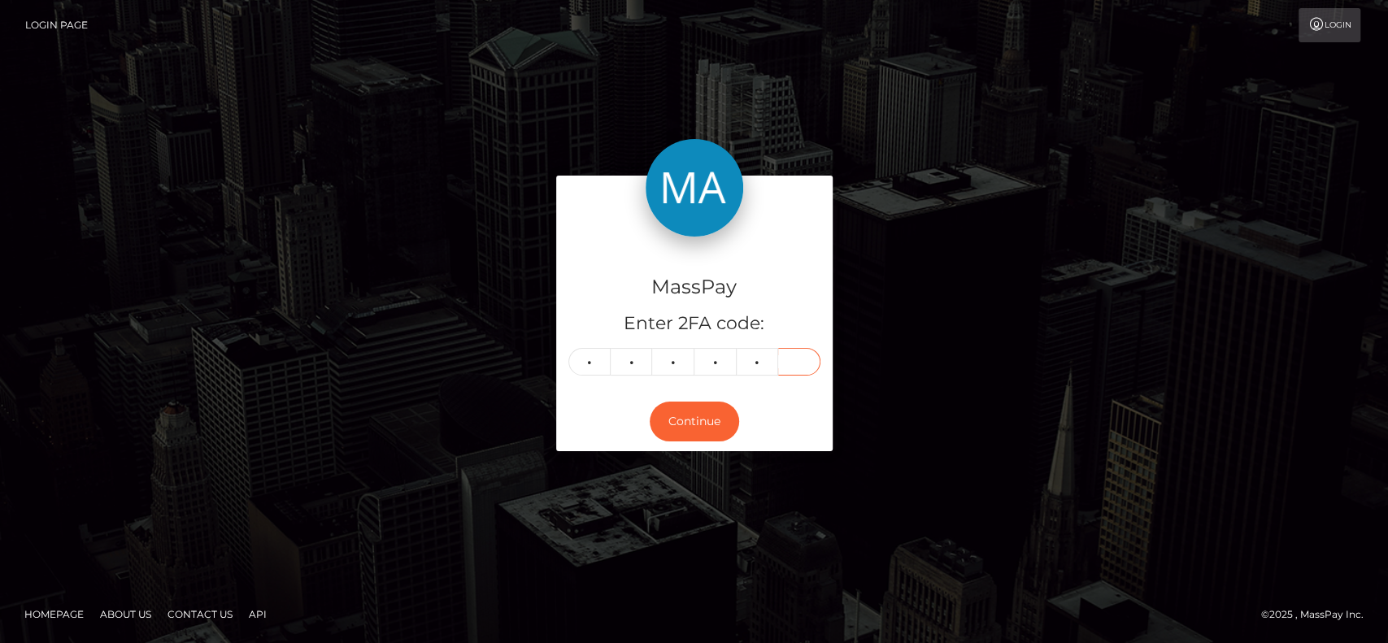
type input "9"
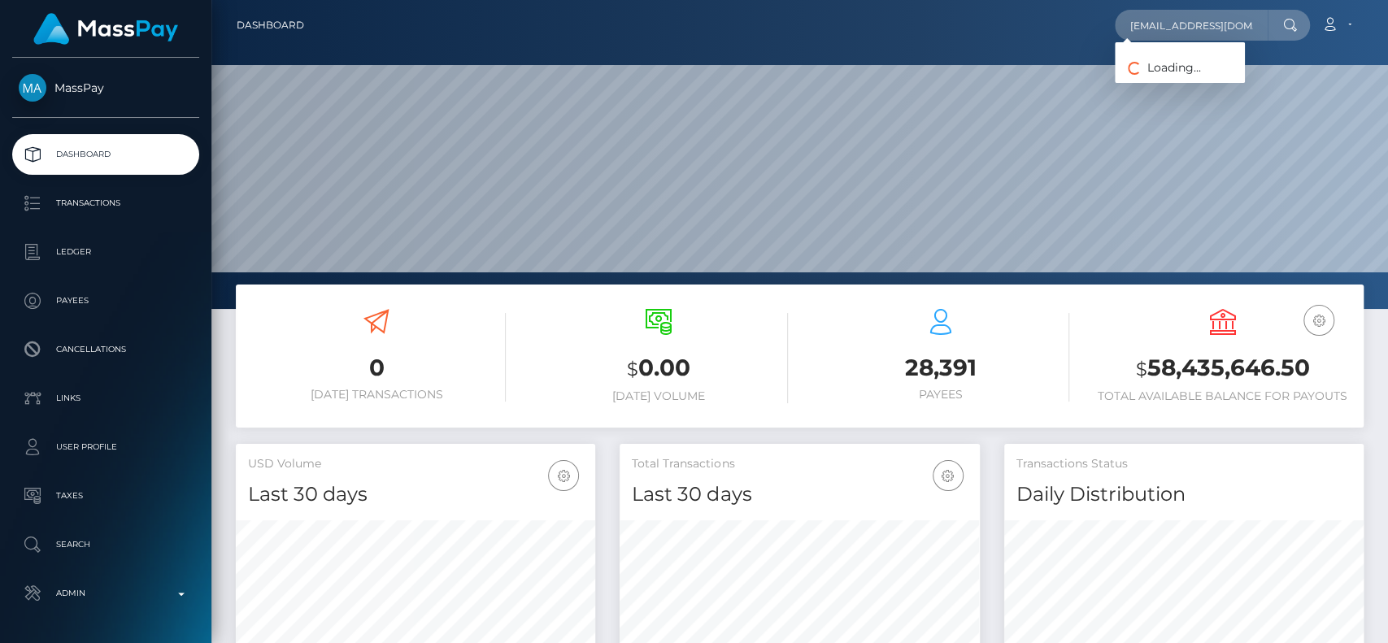
scroll to position [287, 359]
type input "normaforee377@gmail.com"
click at [1178, 72] on link "NORMA FOREE" at bounding box center [1180, 84] width 130 height 30
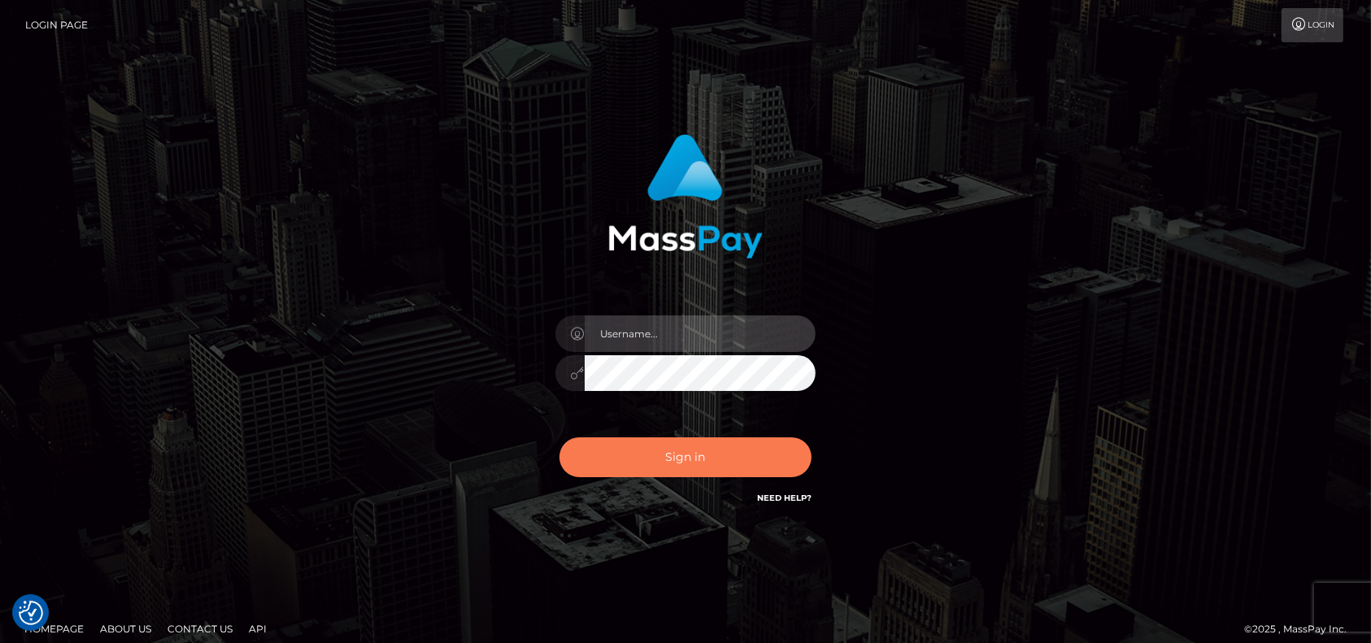
type input "petros.kidane"
click at [663, 455] on button "Sign in" at bounding box center [685, 457] width 252 height 40
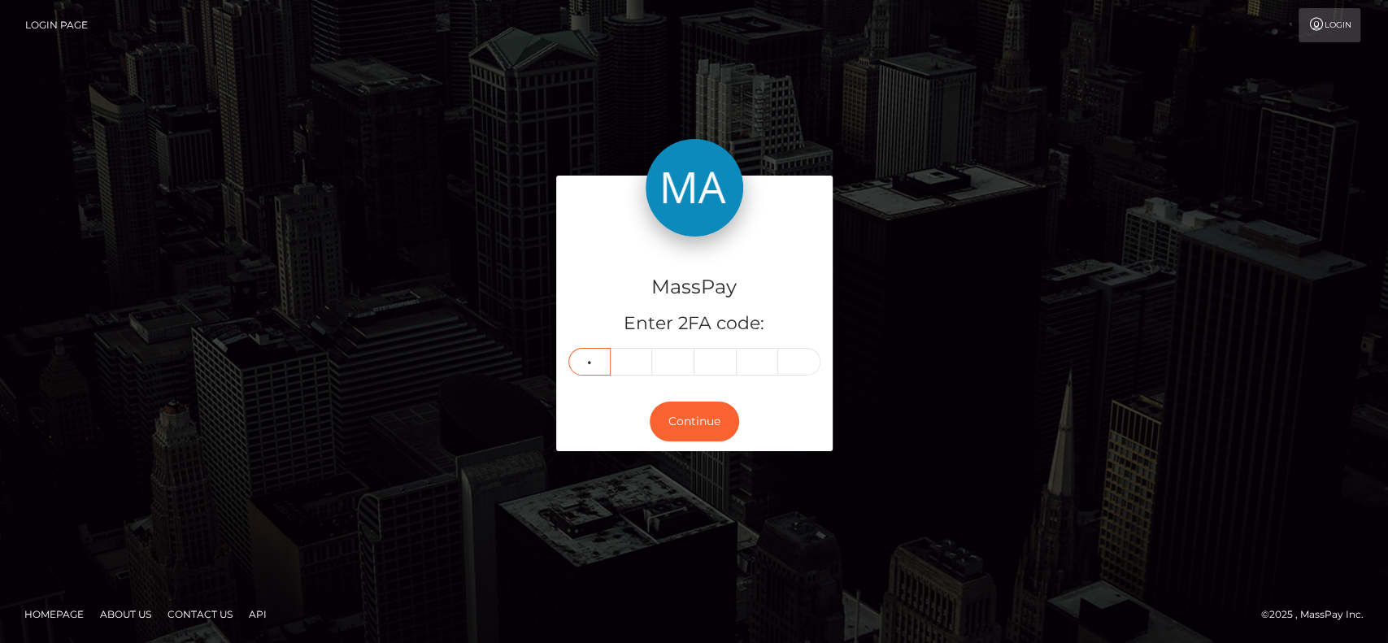
type input "4"
type input "2"
type input "4"
type input "2"
type input "6"
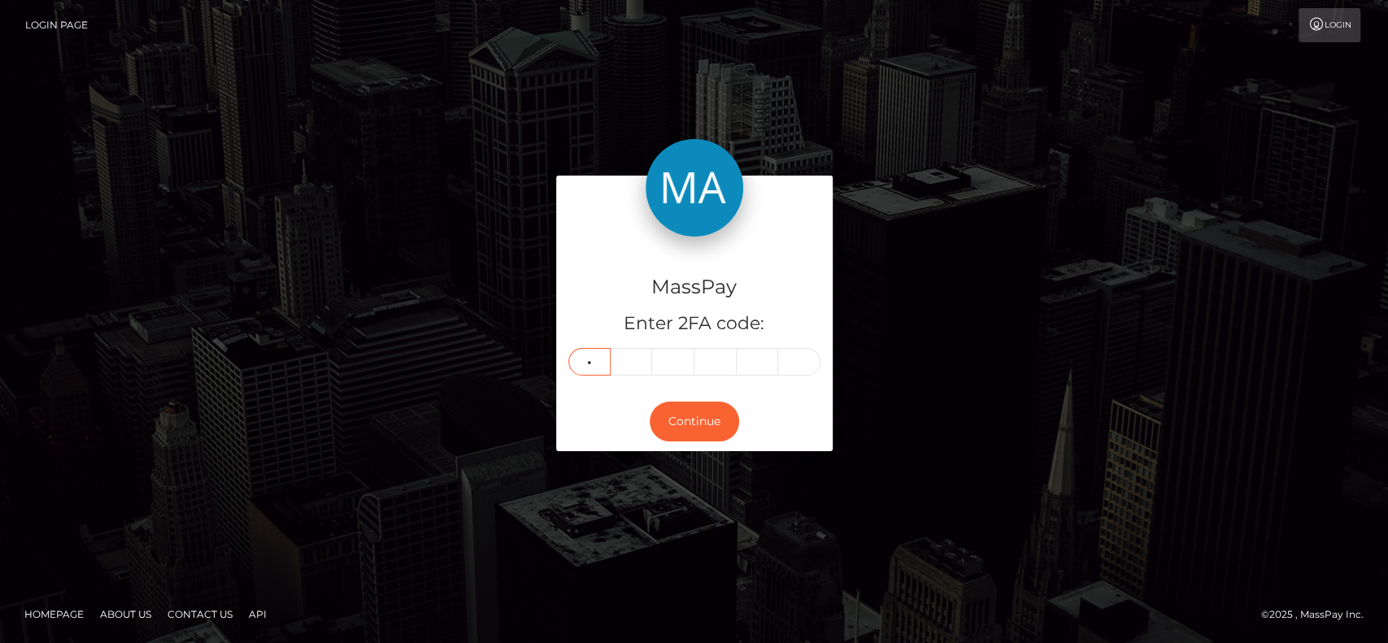
type input "2"
type input "8"
type input "0"
type input "3"
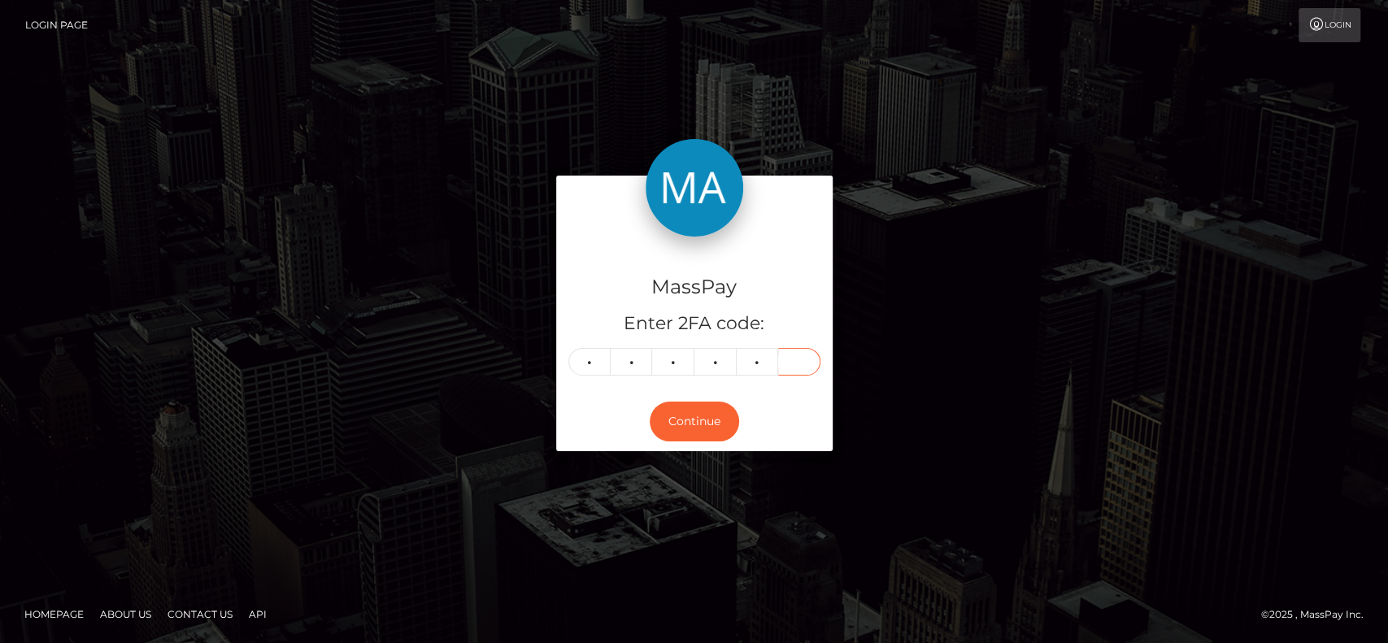
type input "6"
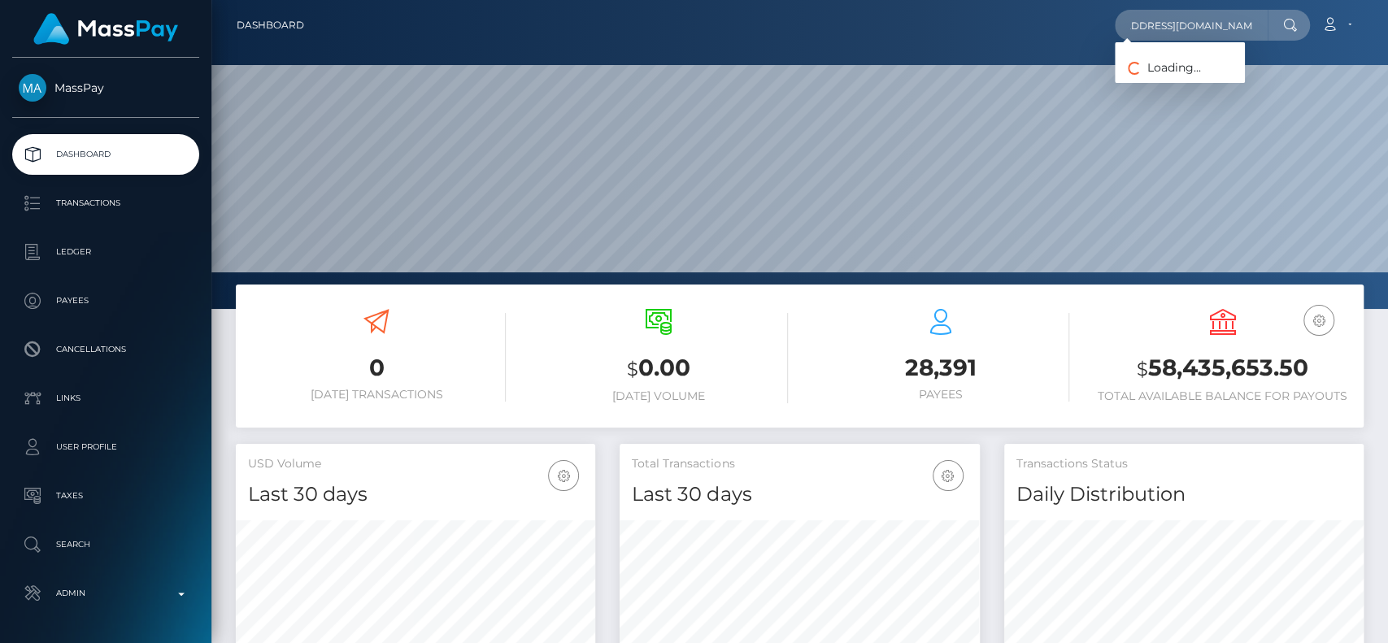
scroll to position [287, 359]
type input "[EMAIL_ADDRESS][DOMAIN_NAME]"
click at [1180, 83] on link "Aleksandra Lipowicz" at bounding box center [1180, 84] width 130 height 30
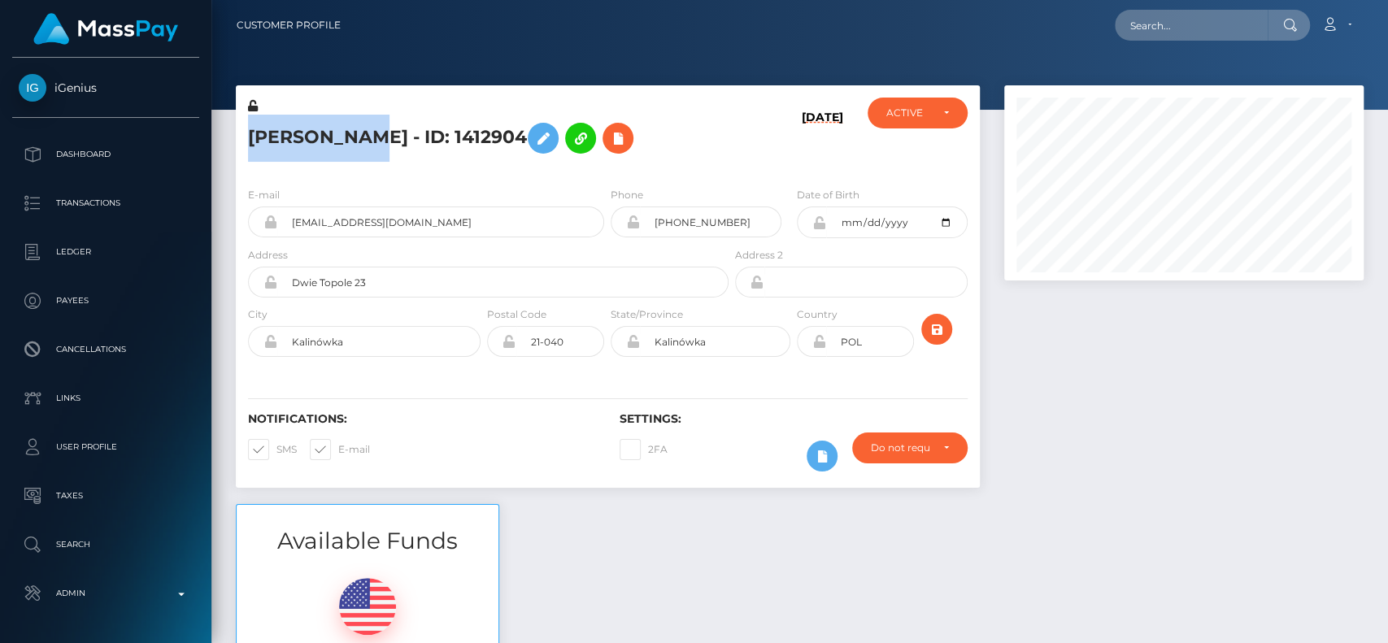
scroll to position [195, 359]
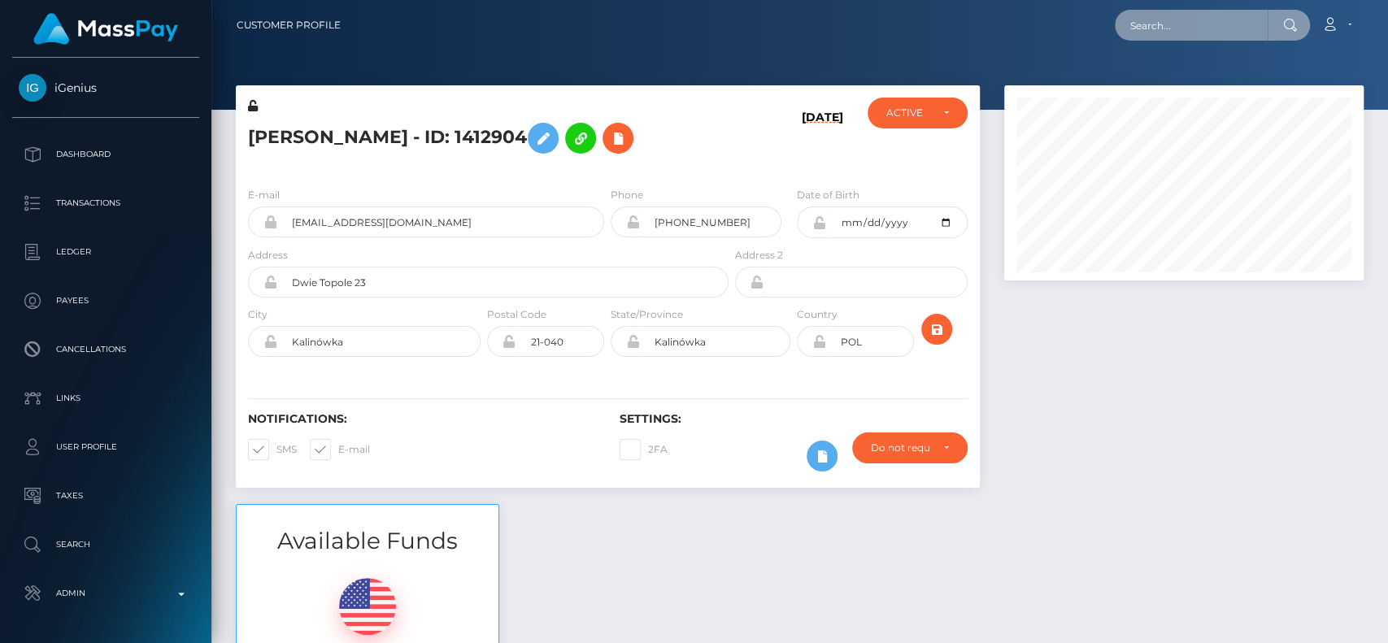
click at [1207, 15] on input "text" at bounding box center [1191, 25] width 153 height 31
paste input "[EMAIL_ADDRESS][DOMAIN_NAME]"
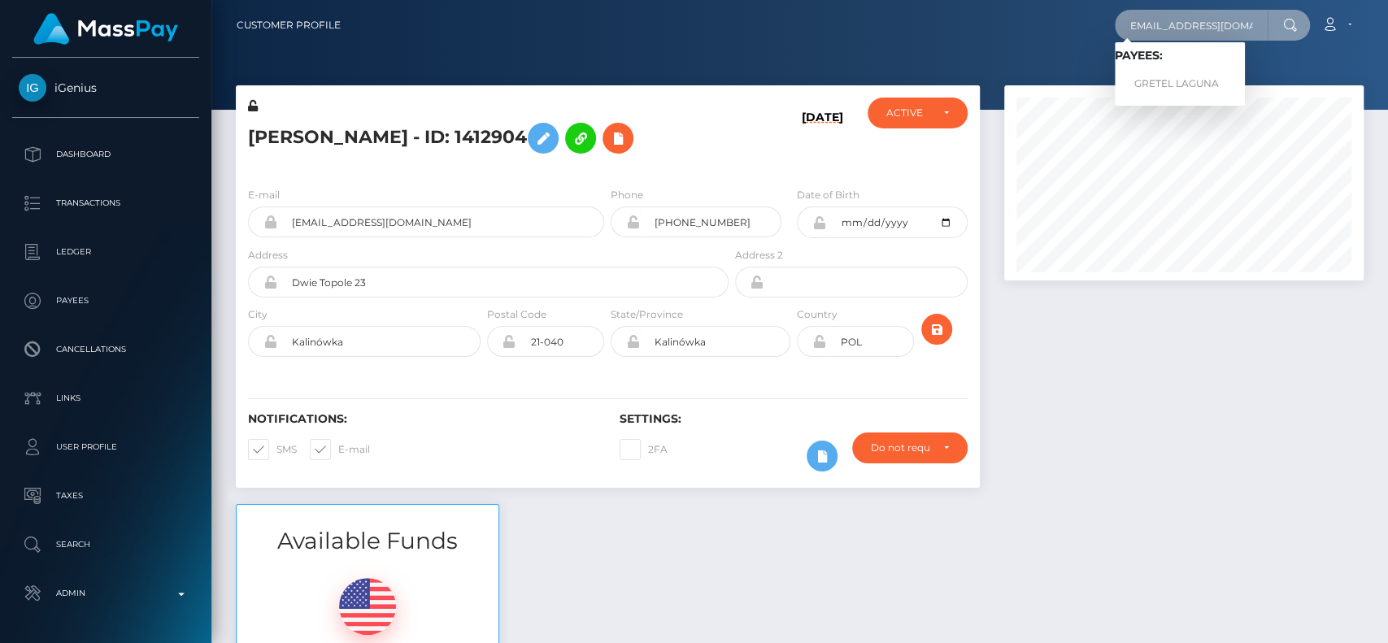
type input "[EMAIL_ADDRESS][DOMAIN_NAME]"
click at [1190, 72] on link "GRETEL LAGUNA" at bounding box center [1180, 84] width 130 height 30
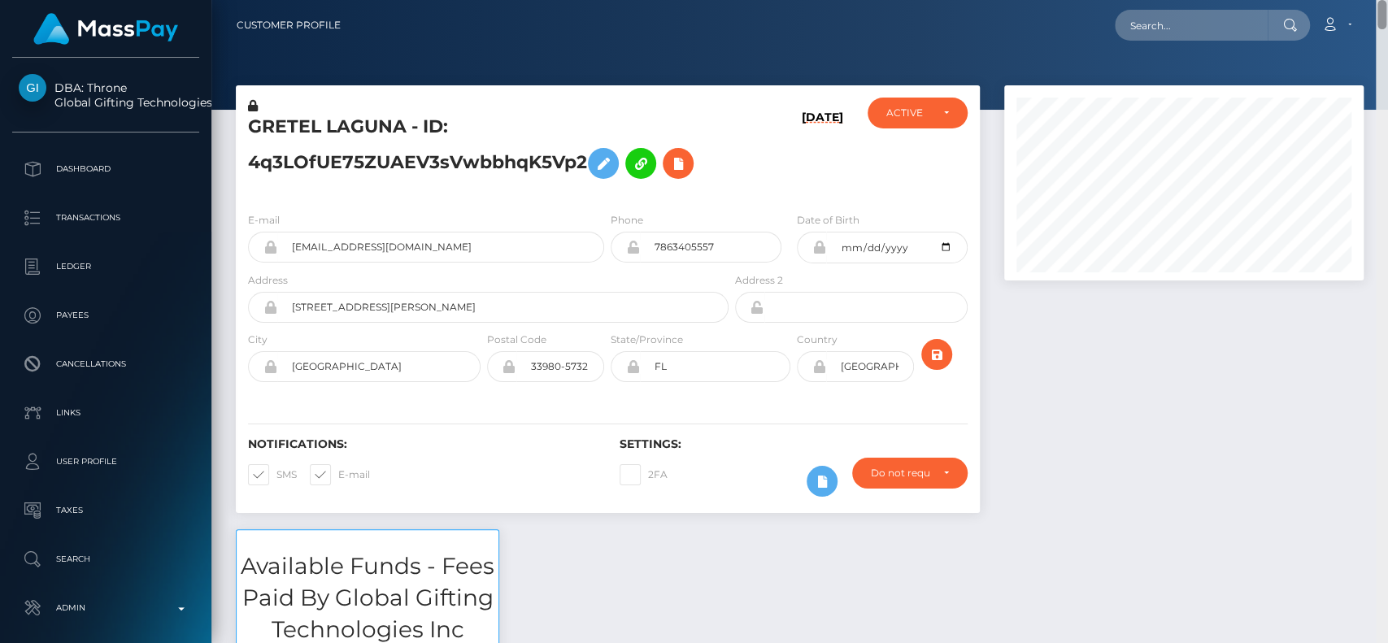
drag, startPoint x: 1379, startPoint y: 366, endPoint x: 1370, endPoint y: -46, distance: 412.3
click at [1370, 0] on html "DBA: Throne Global Gifting Technologies Inc Dashboard Transactions Ledger Payee…" at bounding box center [694, 321] width 1388 height 643
click at [1194, 23] on input "text" at bounding box center [1191, 25] width 153 height 31
paste input "[EMAIL_ADDRESS][DOMAIN_NAME]"
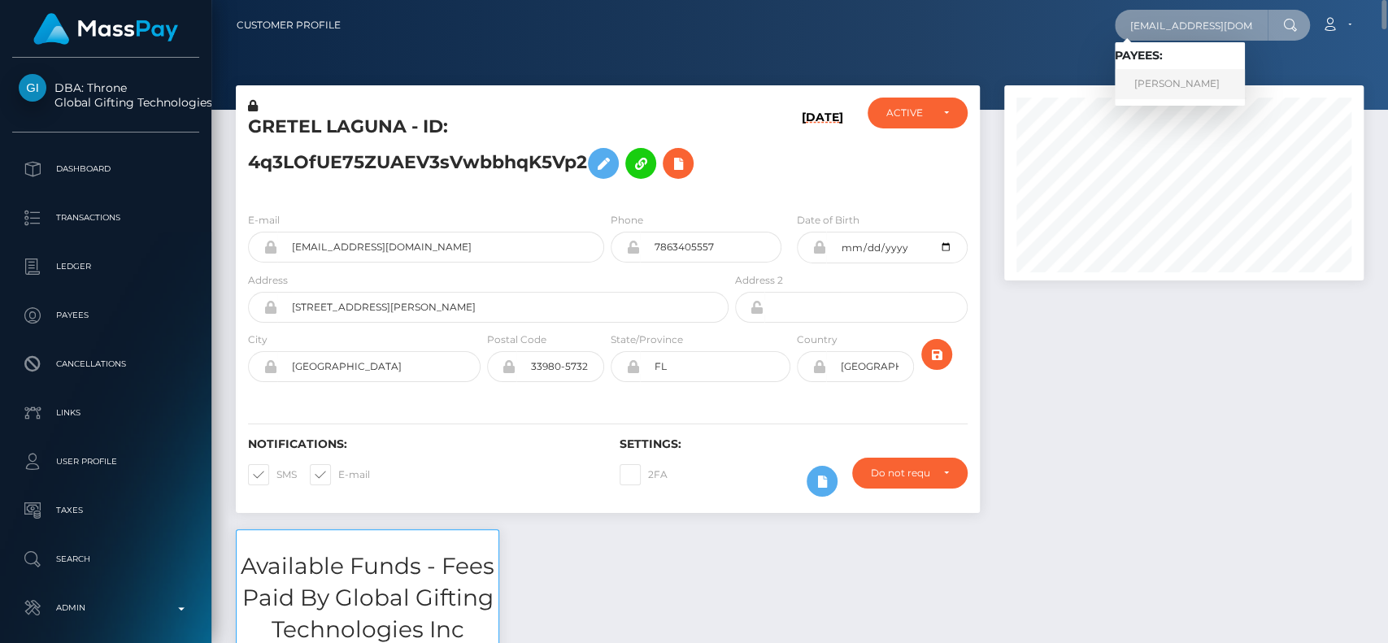
type input "[EMAIL_ADDRESS][DOMAIN_NAME]"
click at [1184, 77] on link "AGOSTINA ORTIZ" at bounding box center [1180, 84] width 130 height 30
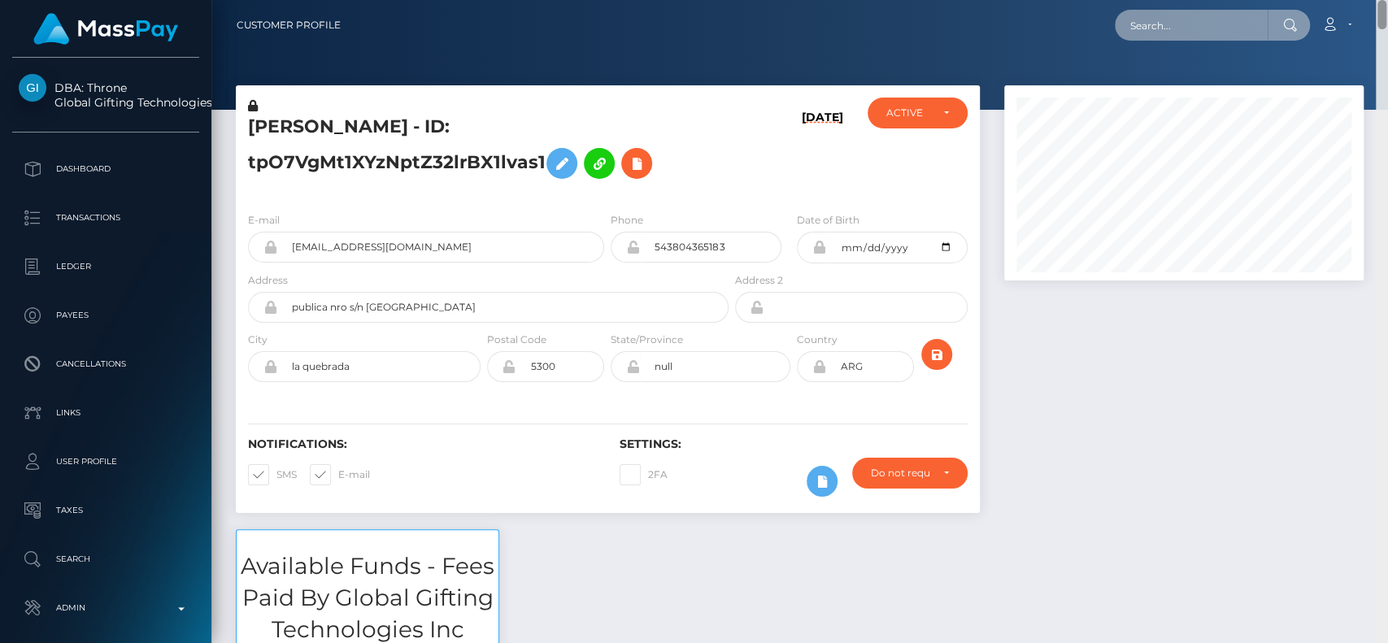
drag, startPoint x: 1382, startPoint y: 361, endPoint x: 1358, endPoint y: -49, distance: 410.5
click at [1358, 0] on html "DBA: Throne Global Gifting Technologies Inc Dashboard Transactions Ledger Payee…" at bounding box center [694, 321] width 1388 height 643
click at [277, 133] on h5 "AGOSTINA ORTIZ - ID: tpO7VgMt1XYzNptZ32lrBX1lvas1" at bounding box center [484, 151] width 472 height 72
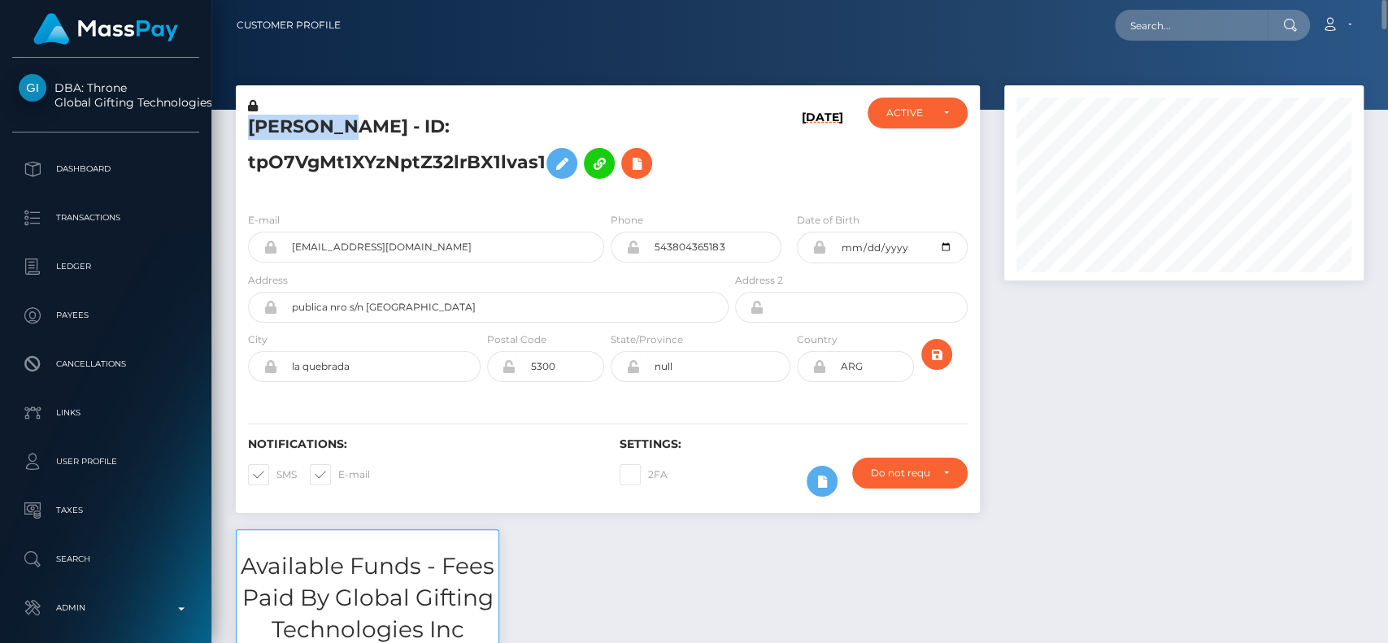
click at [277, 133] on h5 "AGOSTINA ORTIZ - ID: tpO7VgMt1XYzNptZ32lrBX1lvas1" at bounding box center [484, 151] width 472 height 72
copy h5 "AGOSTINA"
click at [1190, 19] on input "text" at bounding box center [1191, 25] width 153 height 31
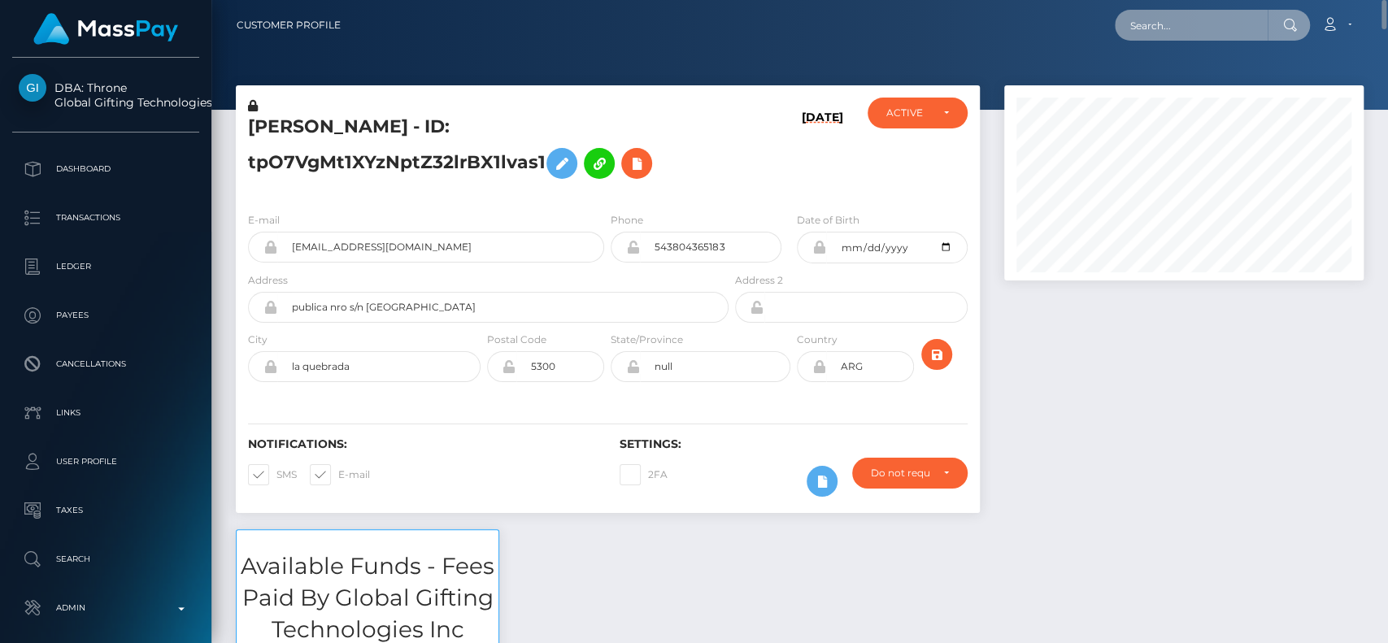
paste input "[EMAIL_ADDRESS][DOMAIN_NAME]"
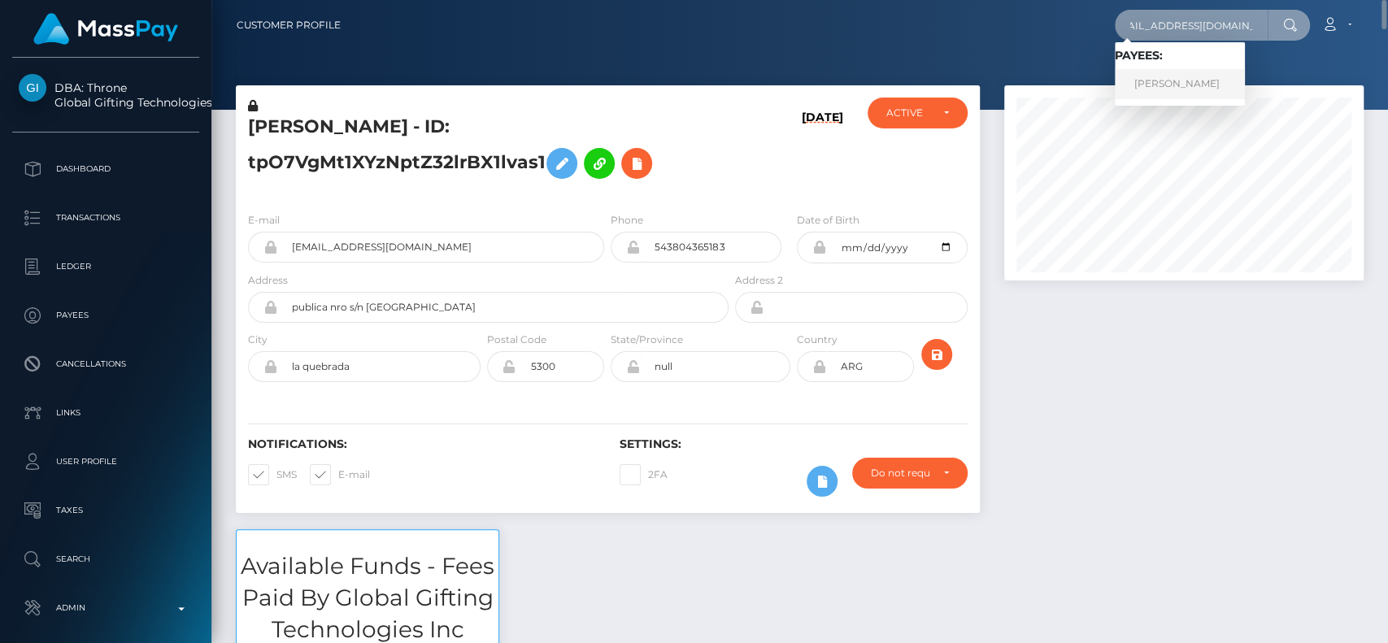
type input "[EMAIL_ADDRESS][DOMAIN_NAME]"
click at [1197, 72] on link "Neha Neha" at bounding box center [1180, 84] width 130 height 30
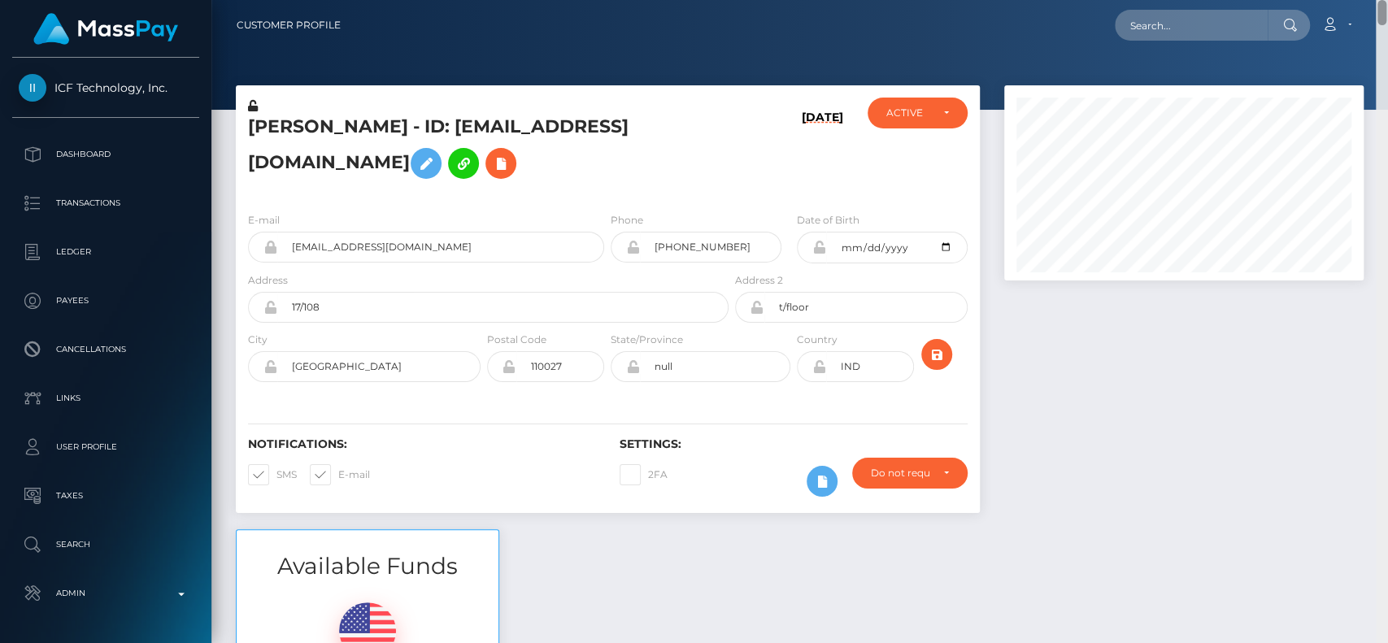
drag, startPoint x: 1385, startPoint y: 257, endPoint x: 1386, endPoint y: -21, distance: 278.1
click at [1386, 0] on html "ICF Technology, Inc. Dashboard Transactions Ledger Payees Links" at bounding box center [694, 321] width 1388 height 643
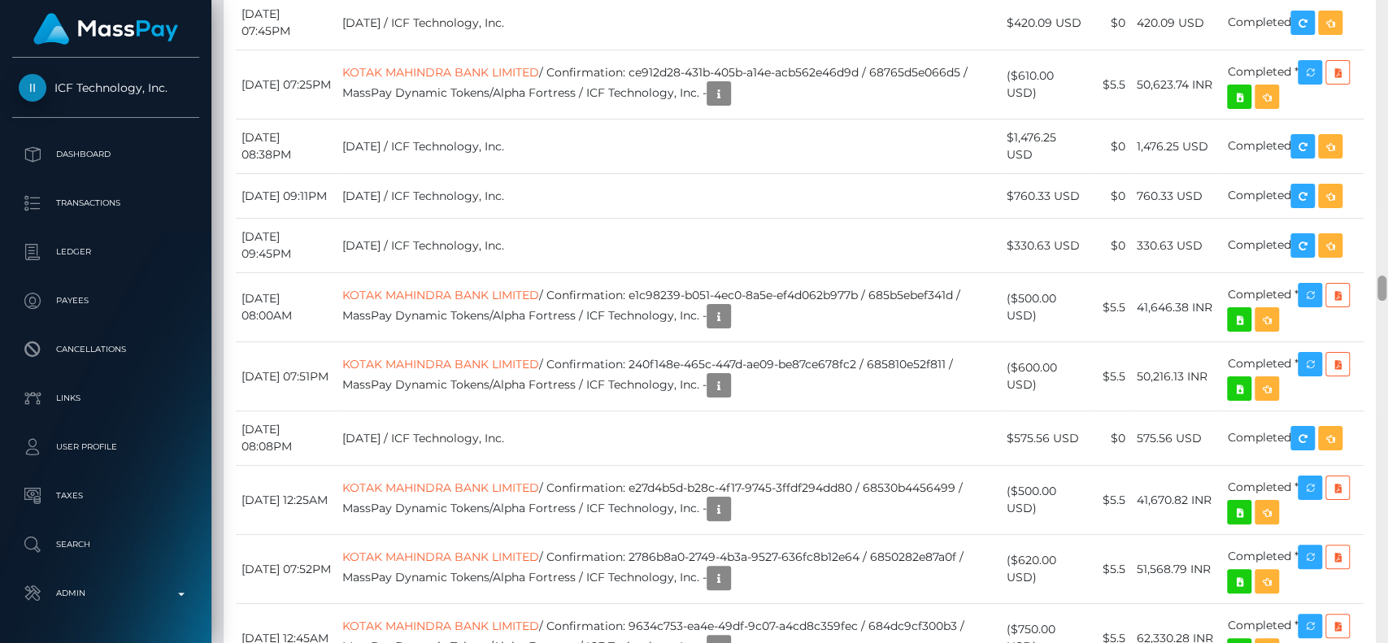
scroll to position [7083, 0]
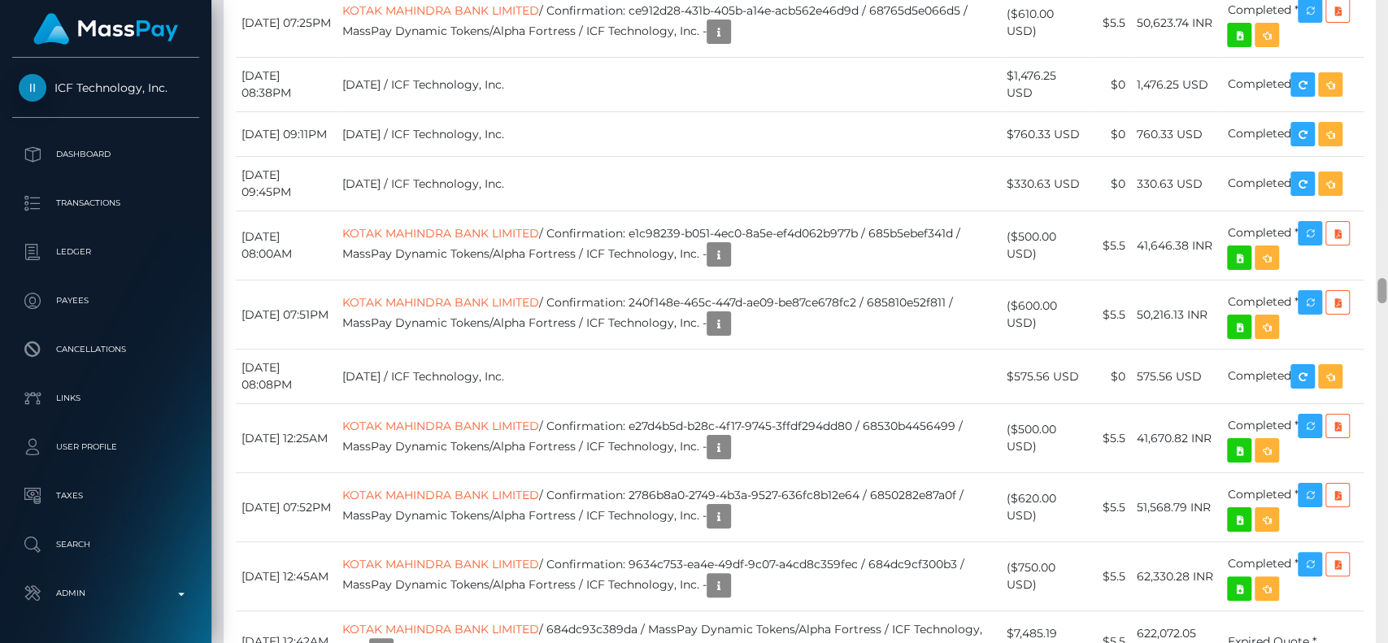
drag, startPoint x: 1383, startPoint y: 24, endPoint x: 1375, endPoint y: 282, distance: 257.9
click at [1376, 282] on div at bounding box center [1382, 322] width 12 height 644
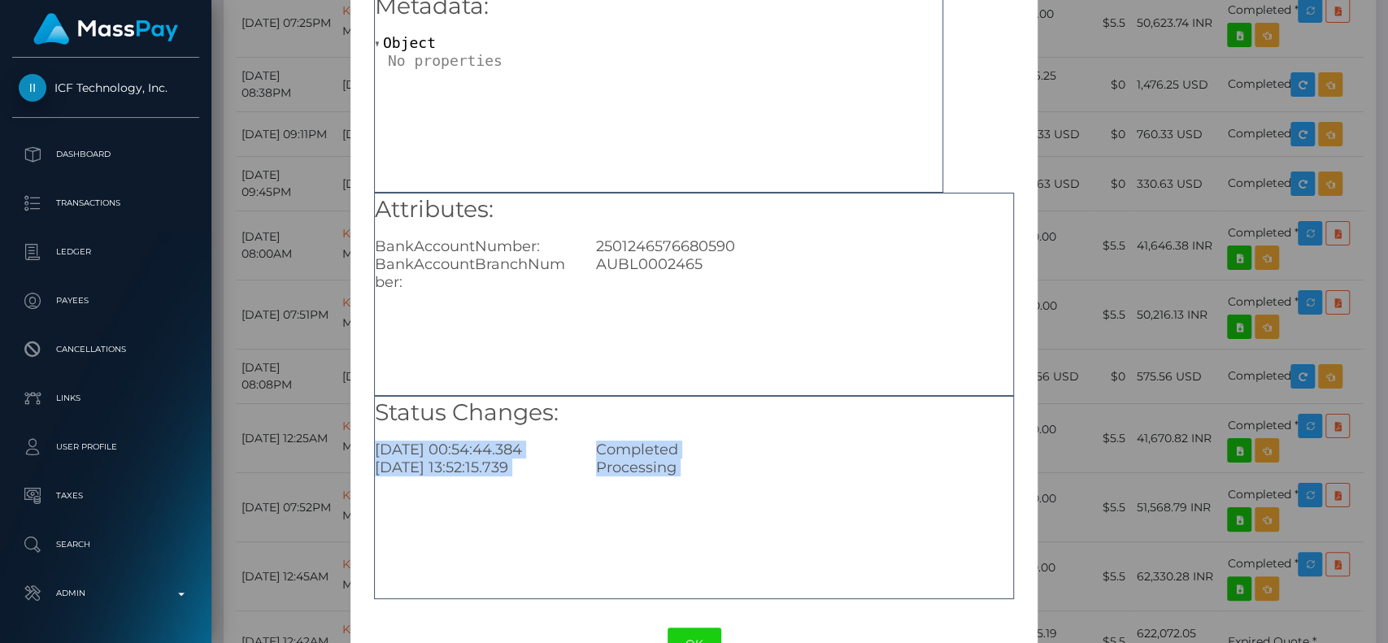
scroll to position [130, 0]
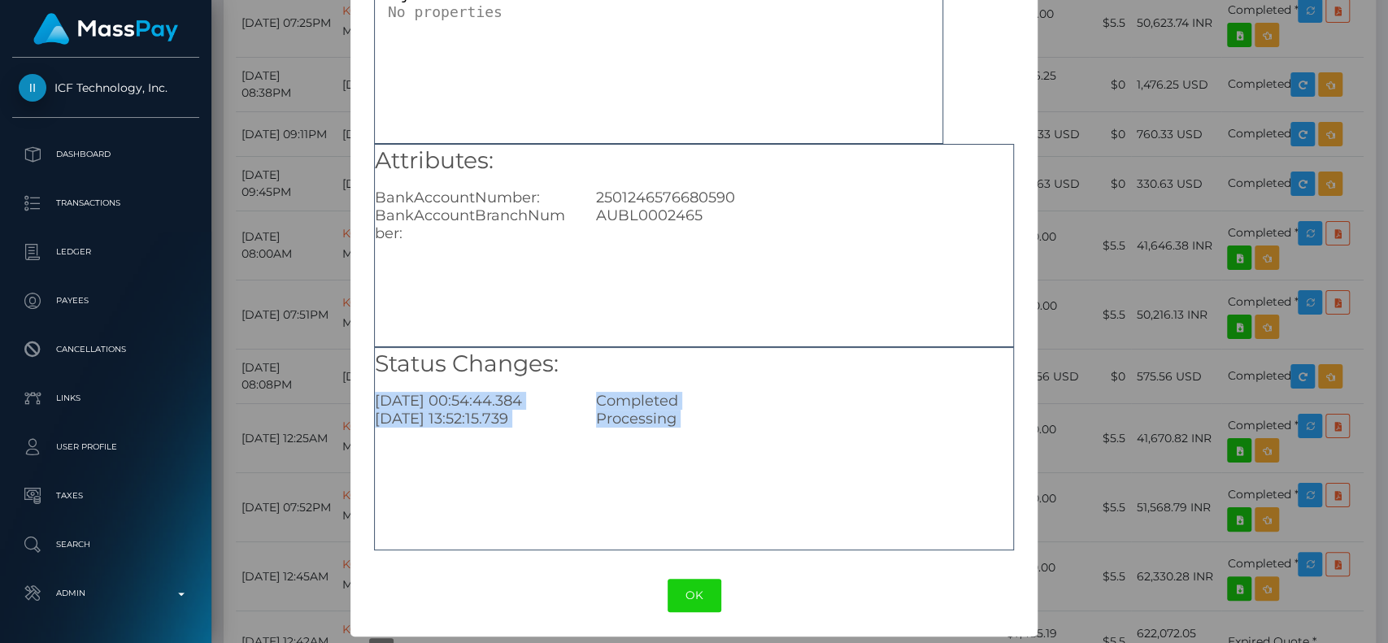
click at [702, 407] on div "Completed" at bounding box center [804, 401] width 441 height 18
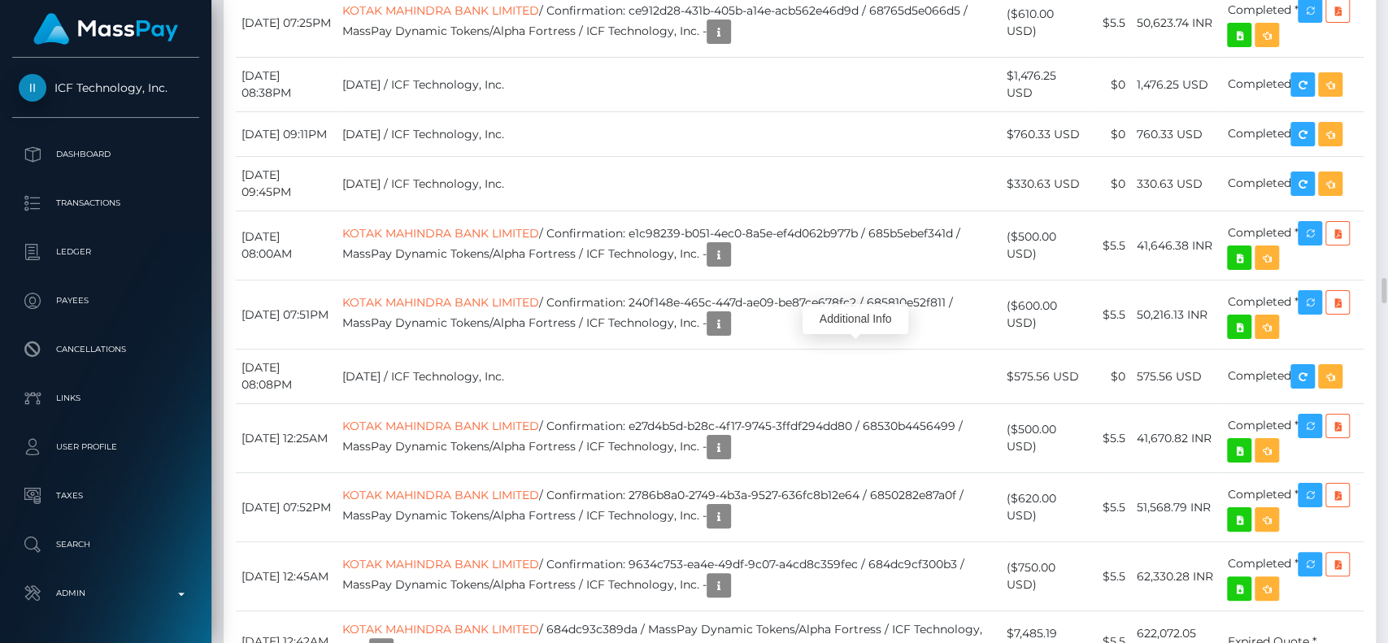
scroll to position [6541, 0]
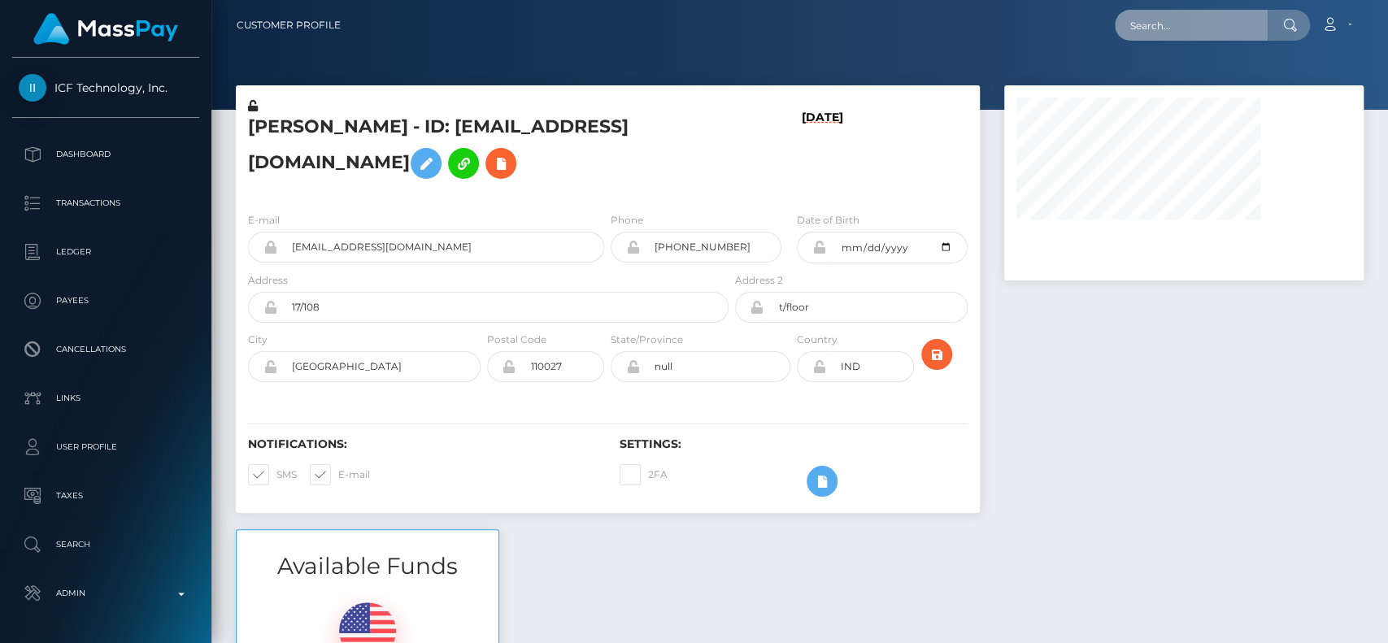
click at [1158, 15] on input "text" at bounding box center [1191, 25] width 153 height 31
paste input "lillythxowi@gmail.com"
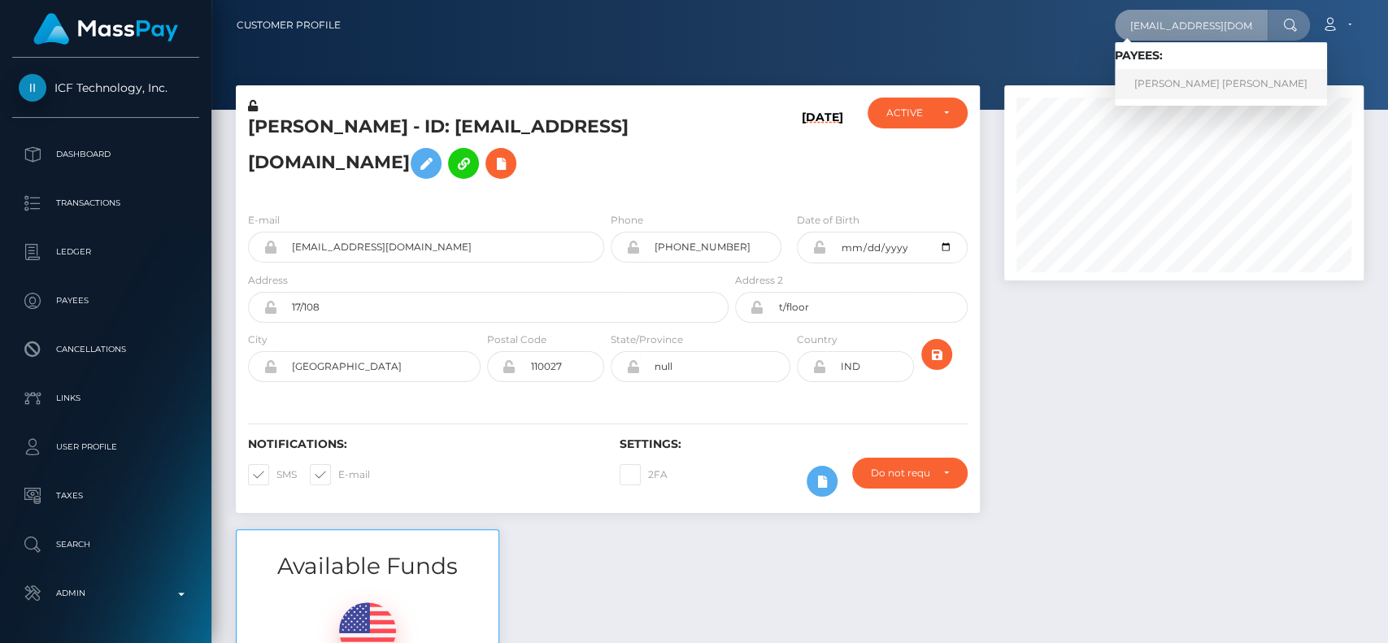
type input "lillythxowi@gmail.com"
click at [1204, 69] on link "MELISSA JOY MIRANDA ROMERO" at bounding box center [1221, 84] width 212 height 30
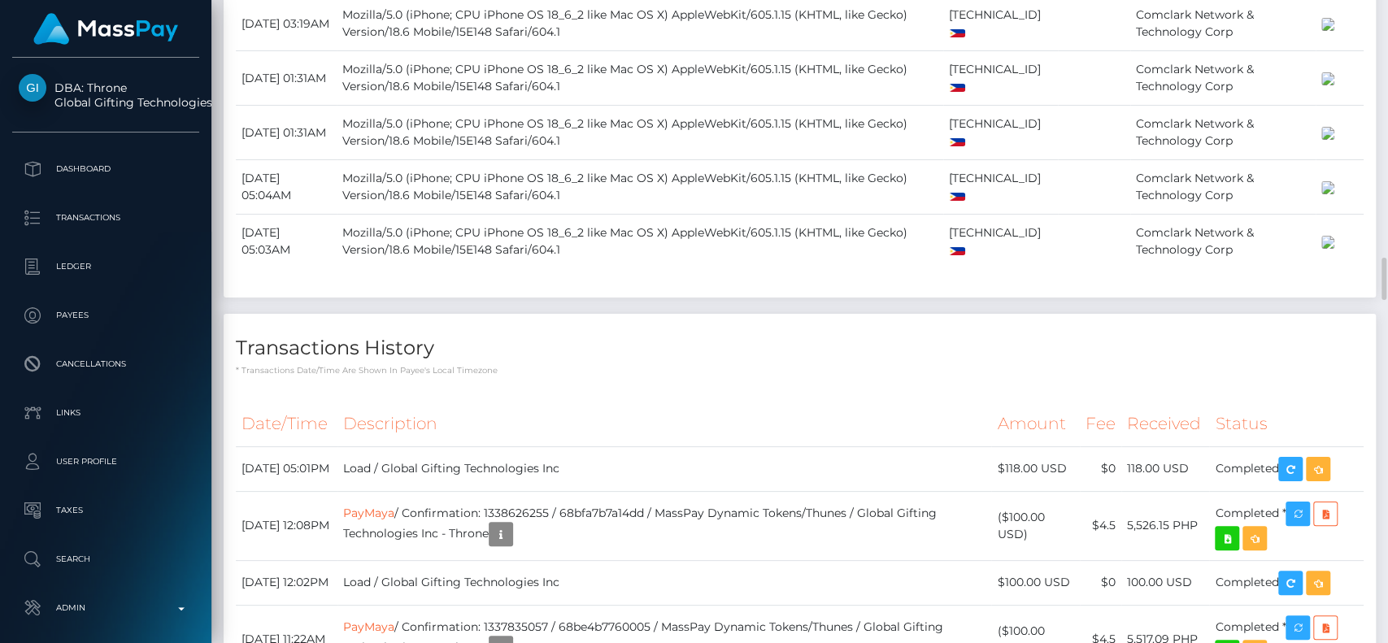
scroll to position [4119, 0]
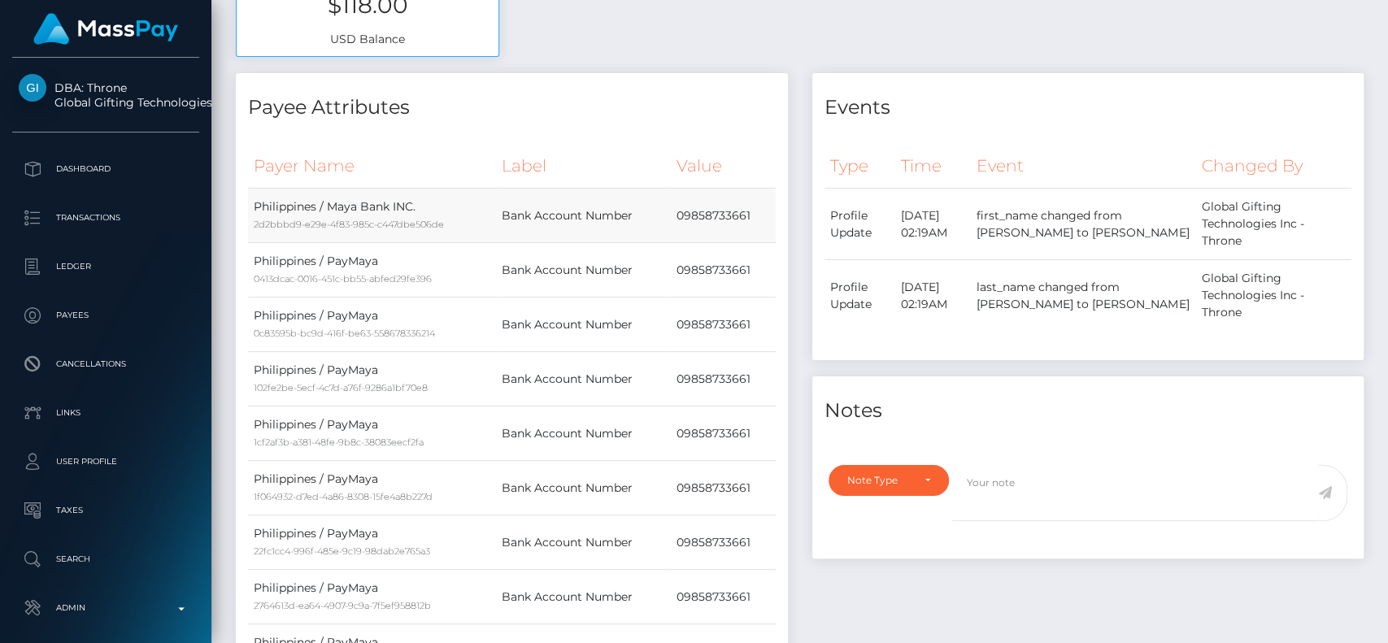
scroll to position [0, 0]
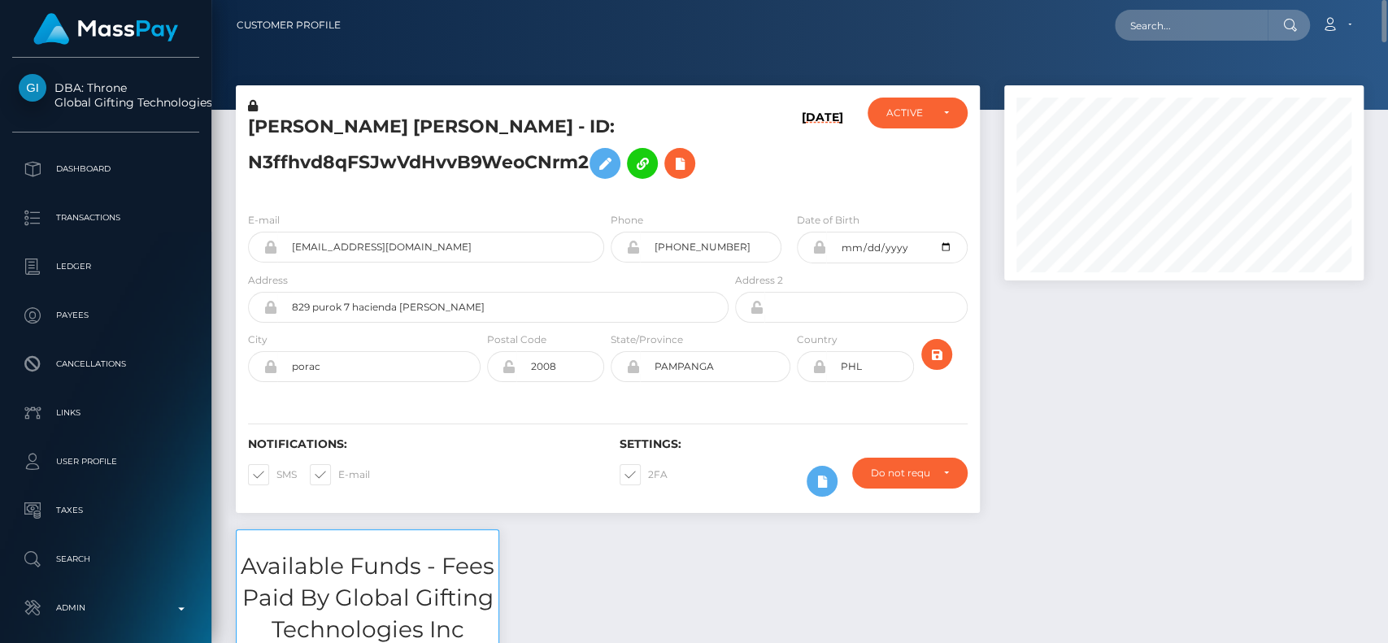
click at [288, 127] on h5 "MELISSA JOY MIRANDA ROMERO - ID: N3ffhvd8qFSJwVdHvvB9WeoCNrm2" at bounding box center [484, 151] width 472 height 72
click at [1228, 33] on input "text" at bounding box center [1191, 25] width 153 height 31
paste input "[EMAIL_ADDRESS][DOMAIN_NAME]"
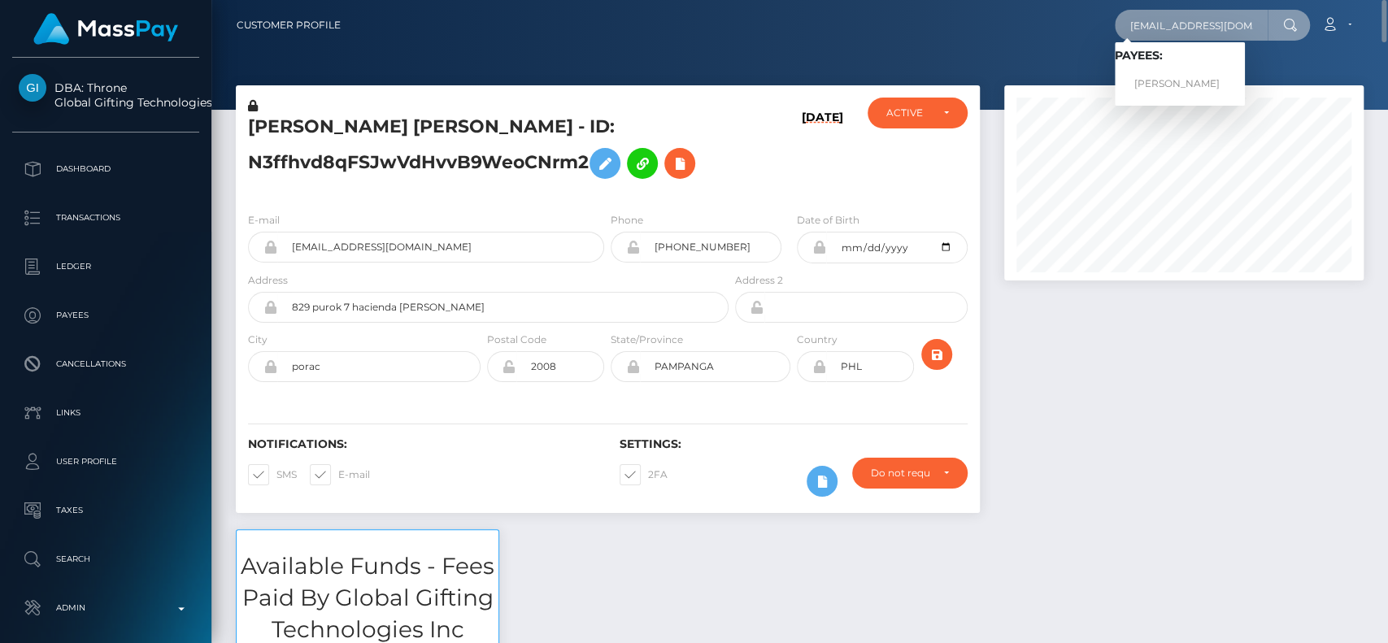
type input "[EMAIL_ADDRESS][DOMAIN_NAME]"
click at [1193, 72] on link "MADISON CELINE SELCIS" at bounding box center [1180, 84] width 130 height 30
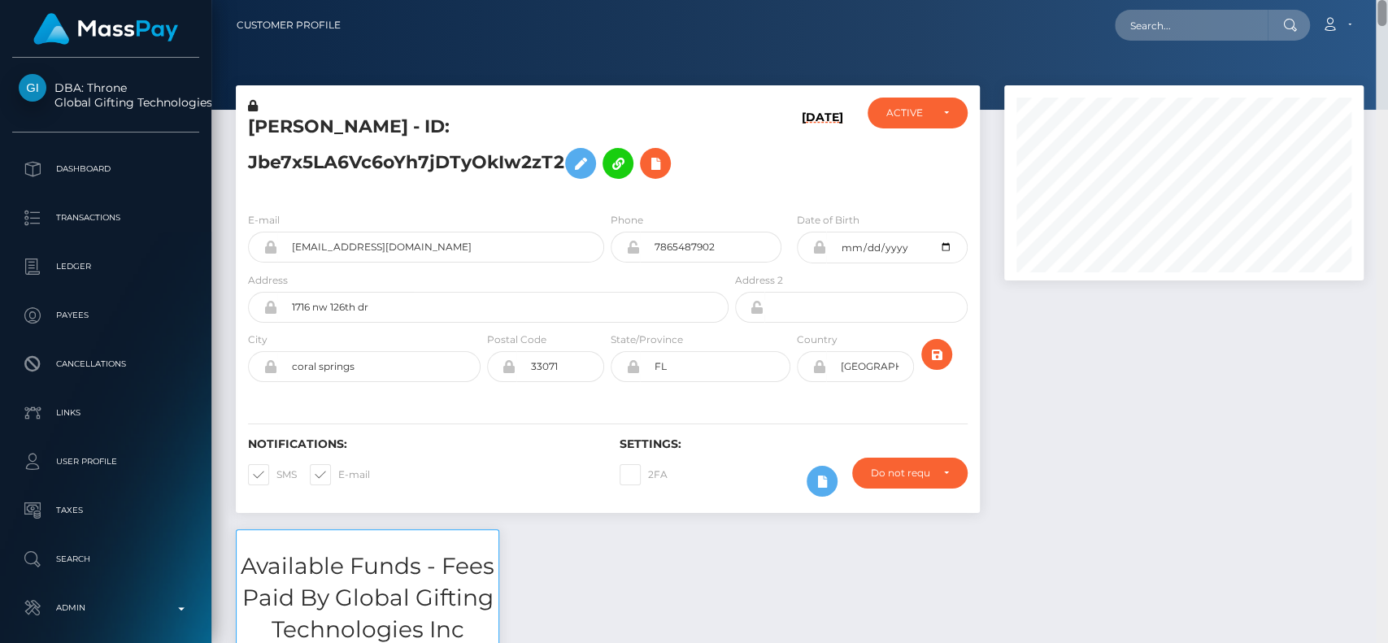
drag, startPoint x: 1380, startPoint y: 385, endPoint x: 1386, endPoint y: -26, distance: 410.6
click at [1386, 0] on html "DBA: Throne Global Gifting Technologies Inc Dashboard Transactions Ledger Payee…" at bounding box center [694, 321] width 1388 height 643
click at [1145, 24] on input "text" at bounding box center [1191, 25] width 153 height 31
paste input "[EMAIL_ADDRESS][DOMAIN_NAME]"
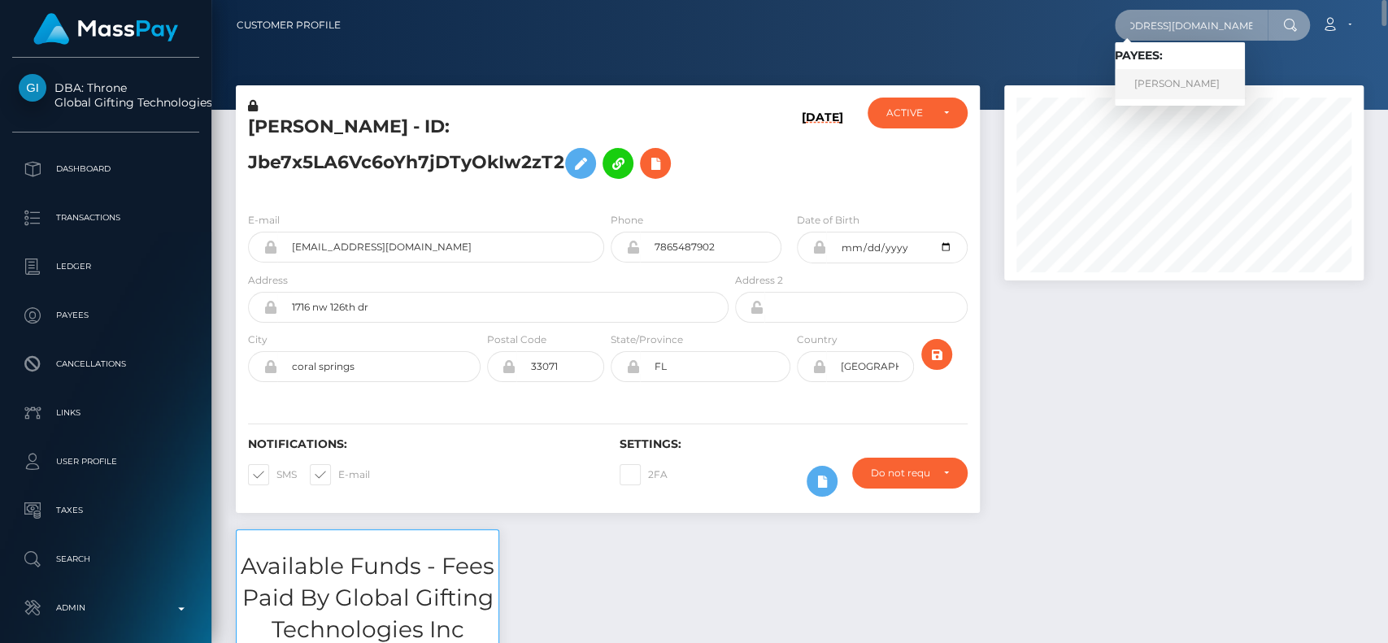
type input "[EMAIL_ADDRESS][DOMAIN_NAME]"
click at [1165, 74] on link "[PERSON_NAME]" at bounding box center [1180, 84] width 130 height 30
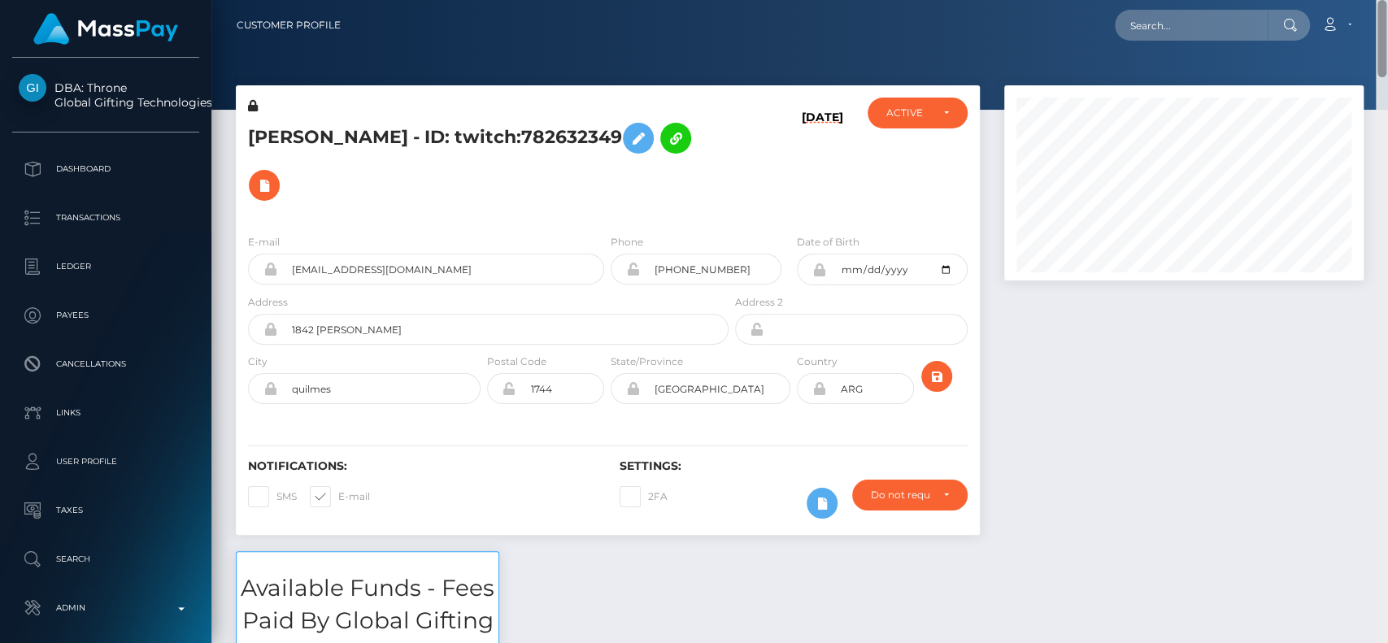
drag, startPoint x: 1386, startPoint y: 459, endPoint x: 1386, endPoint y: -77, distance: 536.6
click at [1386, 0] on html "DBA: Throne Global Gifting Technologies Inc Dashboard Transactions Ledger Payee…" at bounding box center [694, 321] width 1388 height 643
click at [286, 124] on h5 "MAYRA FLORENCIA SOSA - ID: twitch:782632349" at bounding box center [484, 162] width 472 height 94
copy h5 "MAYRA"
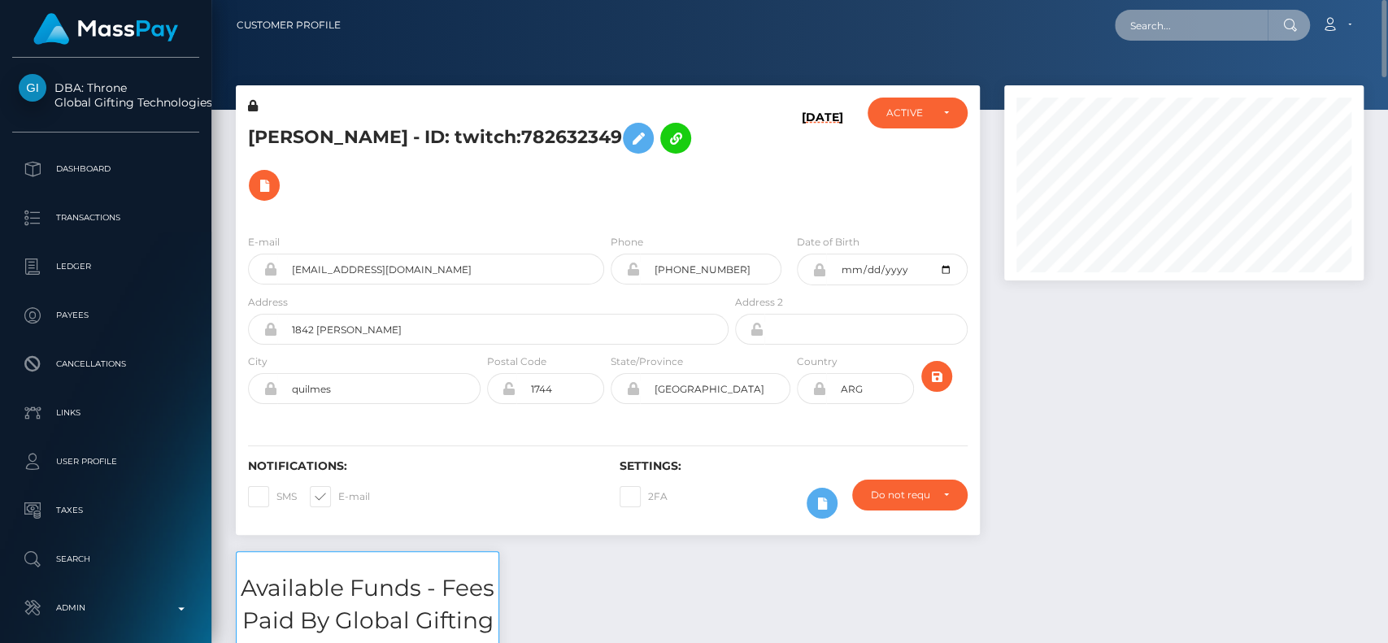
click at [1139, 32] on input "text" at bounding box center [1191, 25] width 153 height 31
paste input "[EMAIL_ADDRESS][DOMAIN_NAME]"
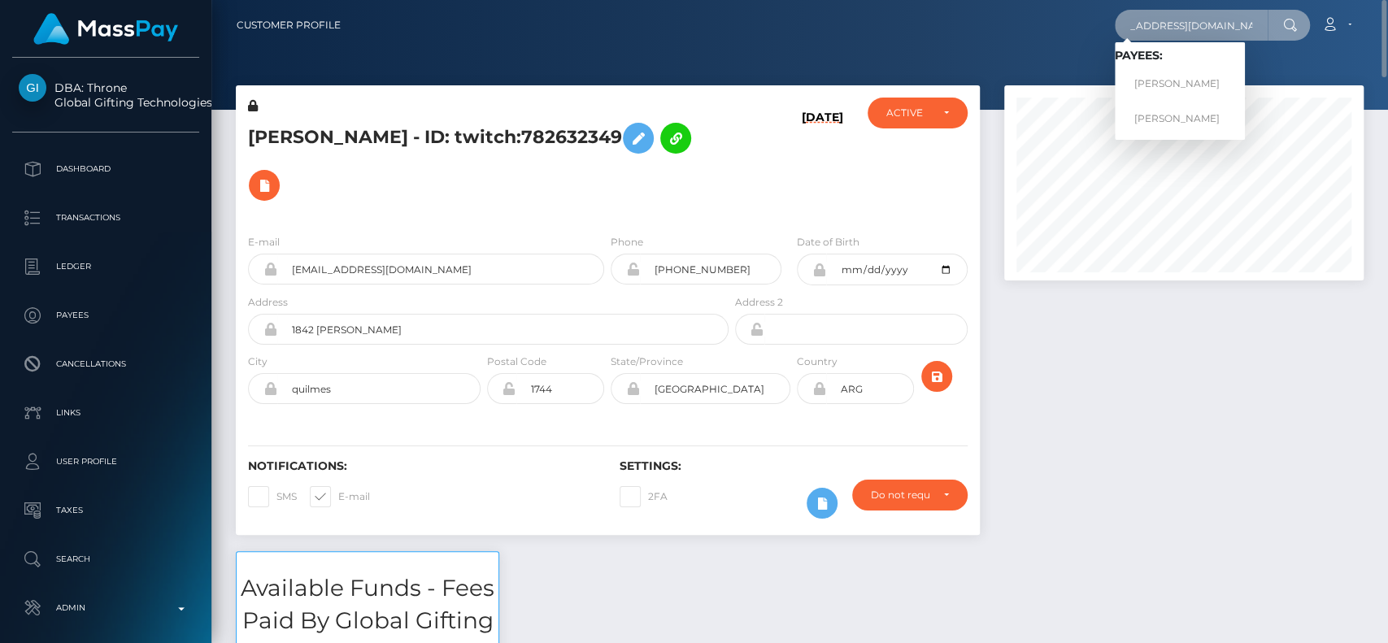
type input "[EMAIL_ADDRESS][DOMAIN_NAME]"
click at [1187, 69] on link "ALBERTO GALLARDO Gualda" at bounding box center [1180, 84] width 130 height 30
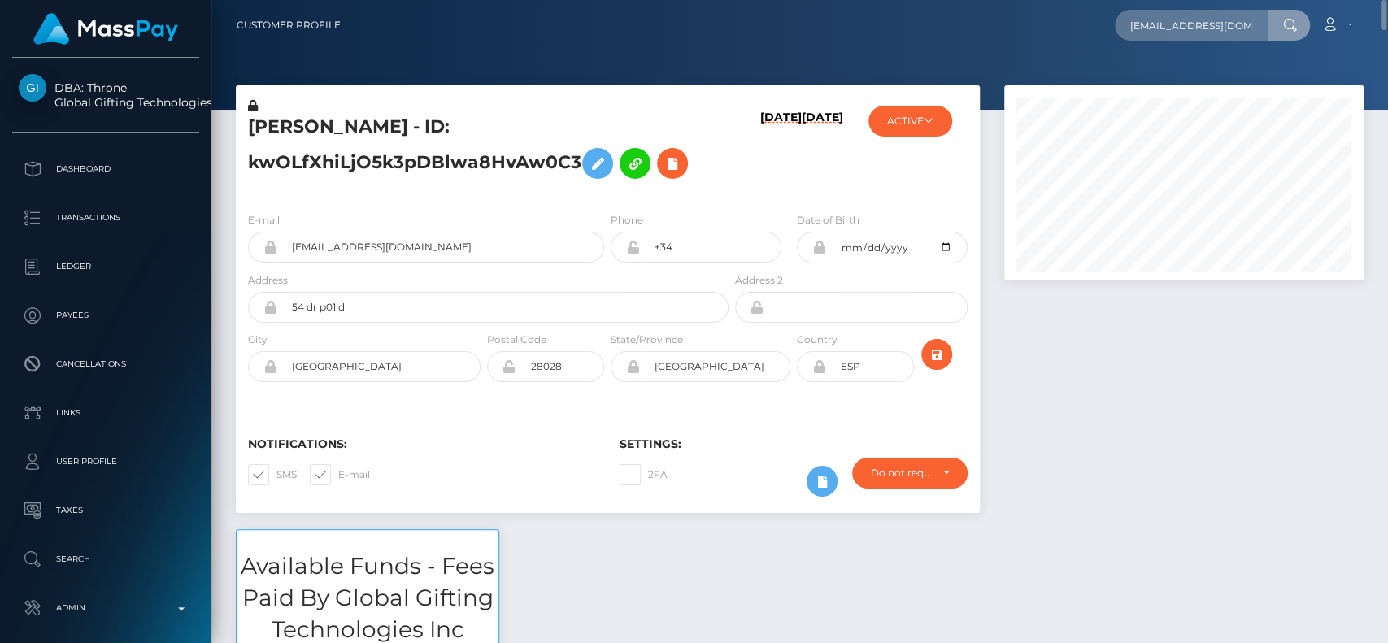
click at [299, 130] on h5 "[PERSON_NAME] - ID: kwOLfXhiLjO5k3pDBlwa8HvAw0C3" at bounding box center [484, 151] width 472 height 72
click at [273, 133] on h5 "[PERSON_NAME] - ID: kwOLfXhiLjO5k3pDBlwa8HvAw0C3" at bounding box center [484, 151] width 472 height 72
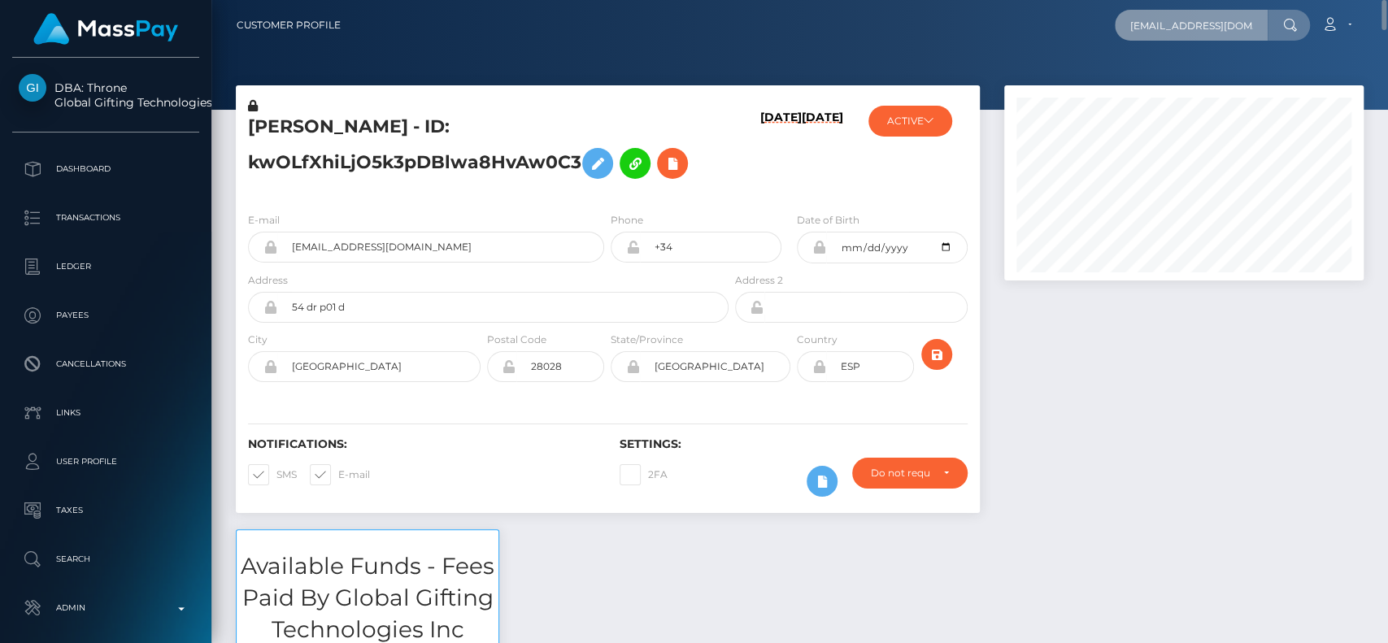
click at [1241, 28] on input "spanishcashmaster@gmail.com" at bounding box center [1191, 25] width 153 height 31
paste input "eroticmassage548"
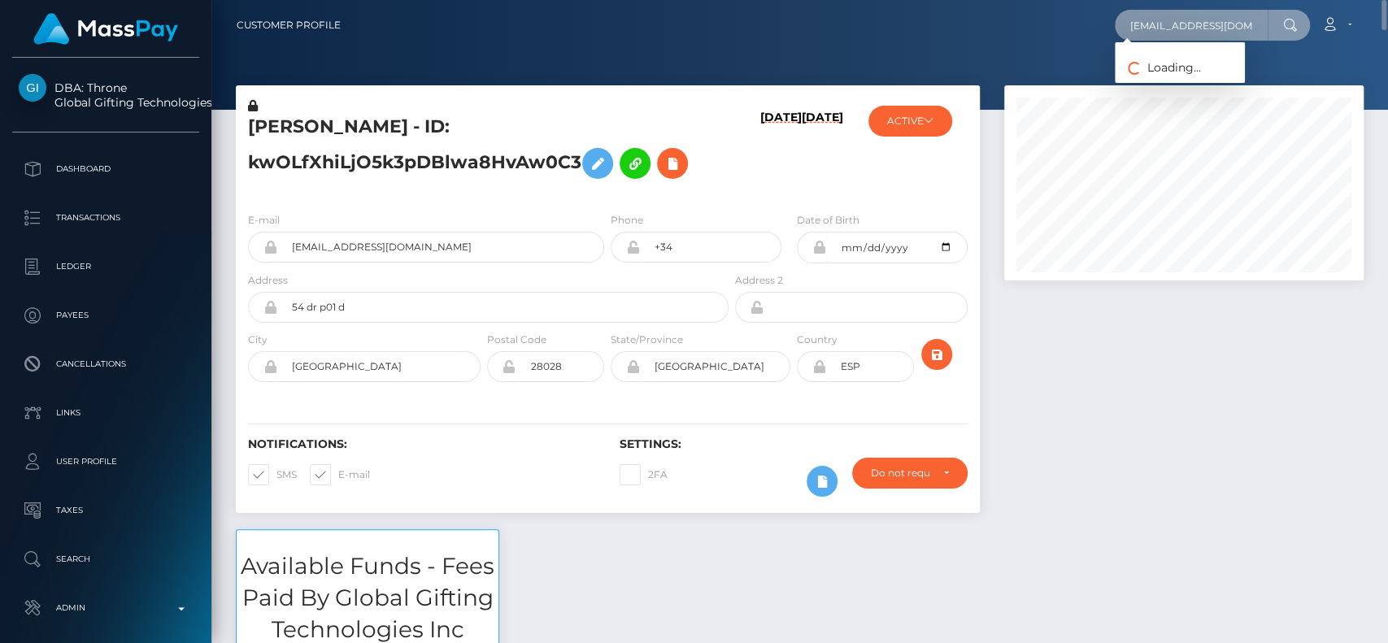
scroll to position [0, 32]
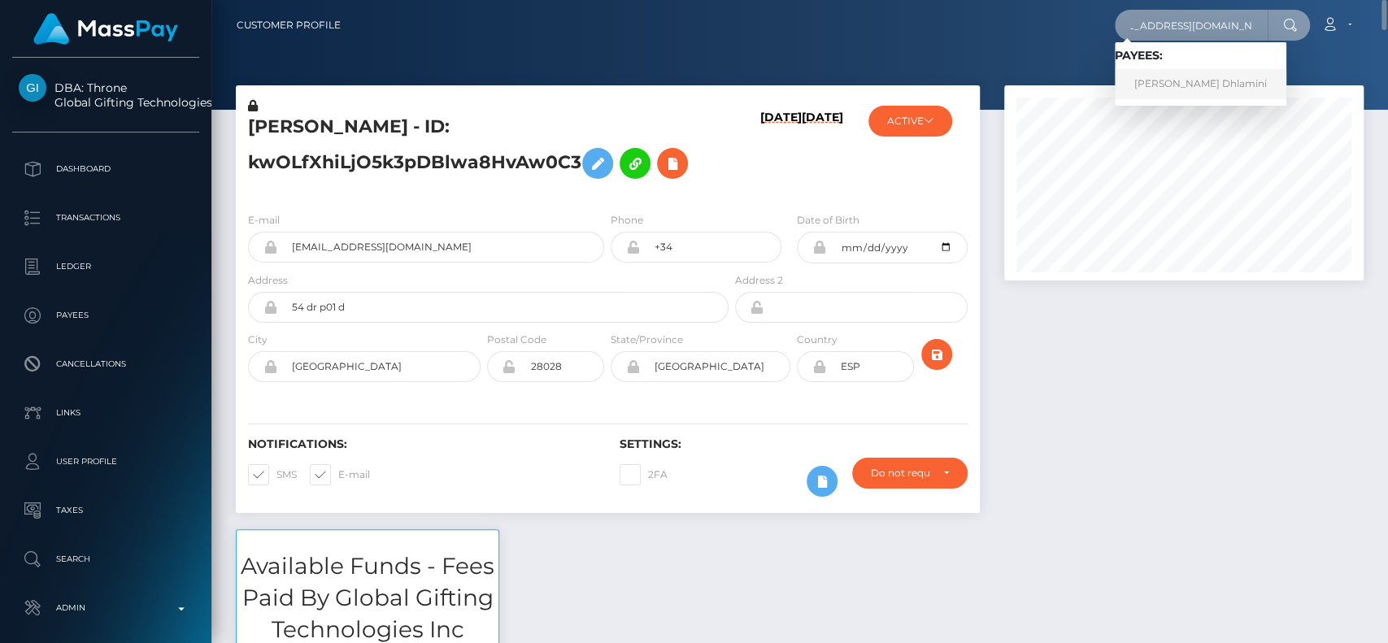
type input "[EMAIL_ADDRESS][DOMAIN_NAME]"
click at [1189, 73] on link "Gibson Dhlamini" at bounding box center [1201, 84] width 172 height 30
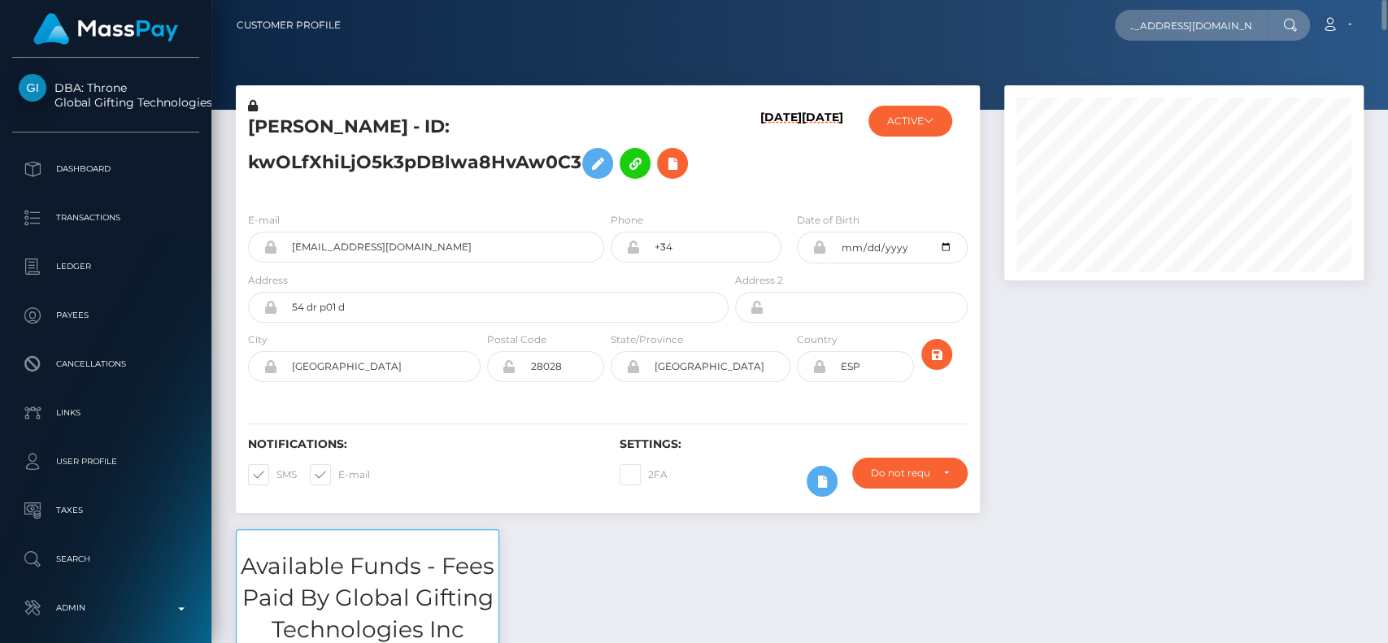
scroll to position [0, 0]
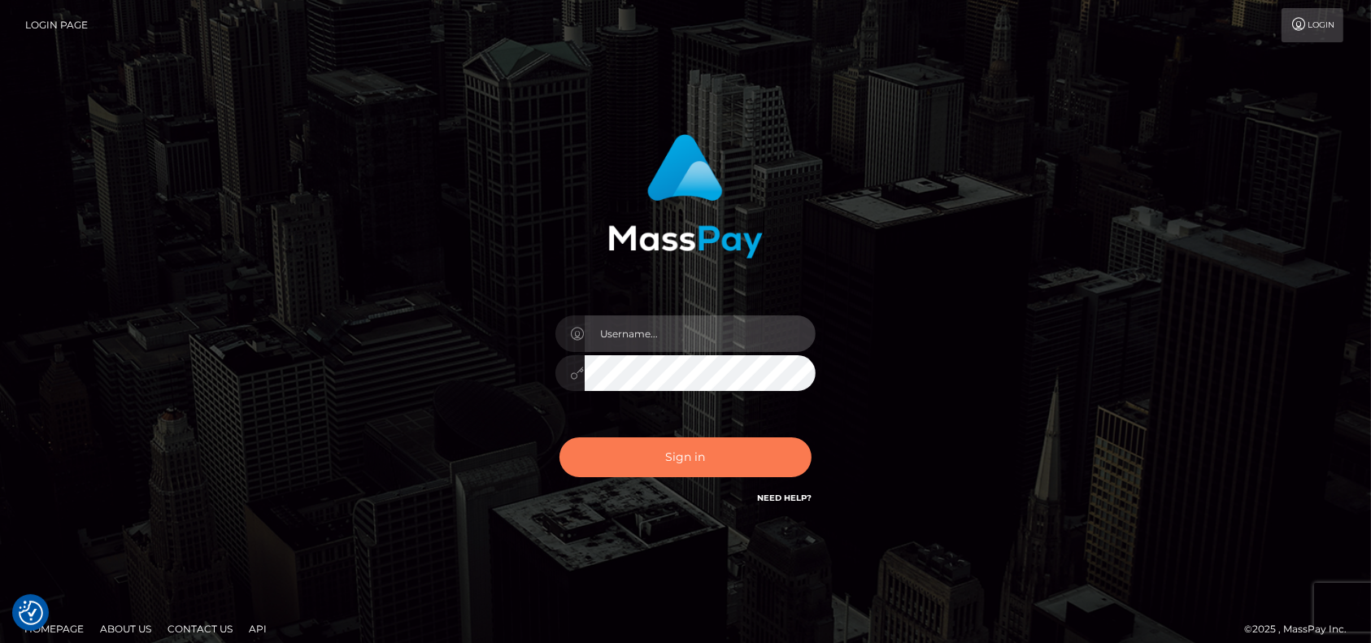
type input "petros.kidane"
click at [628, 473] on button "Sign in" at bounding box center [685, 457] width 252 height 40
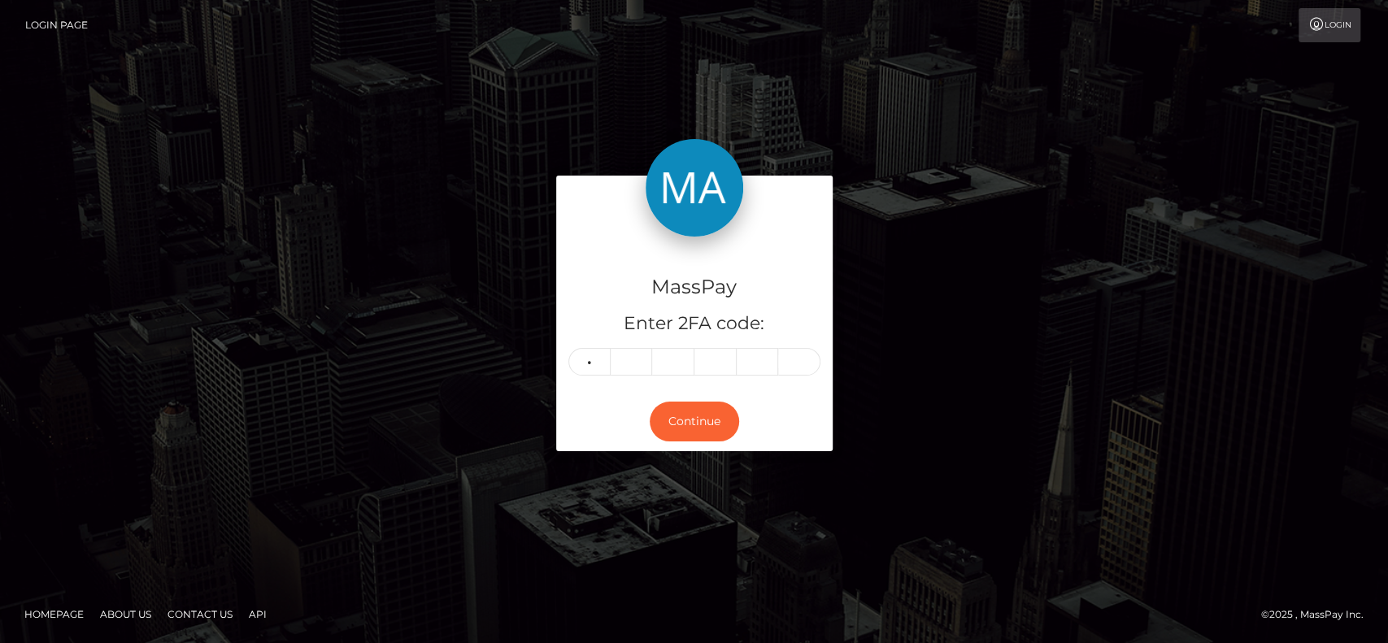
type input "1"
type input "6"
type input "1"
type input "4"
type input "7"
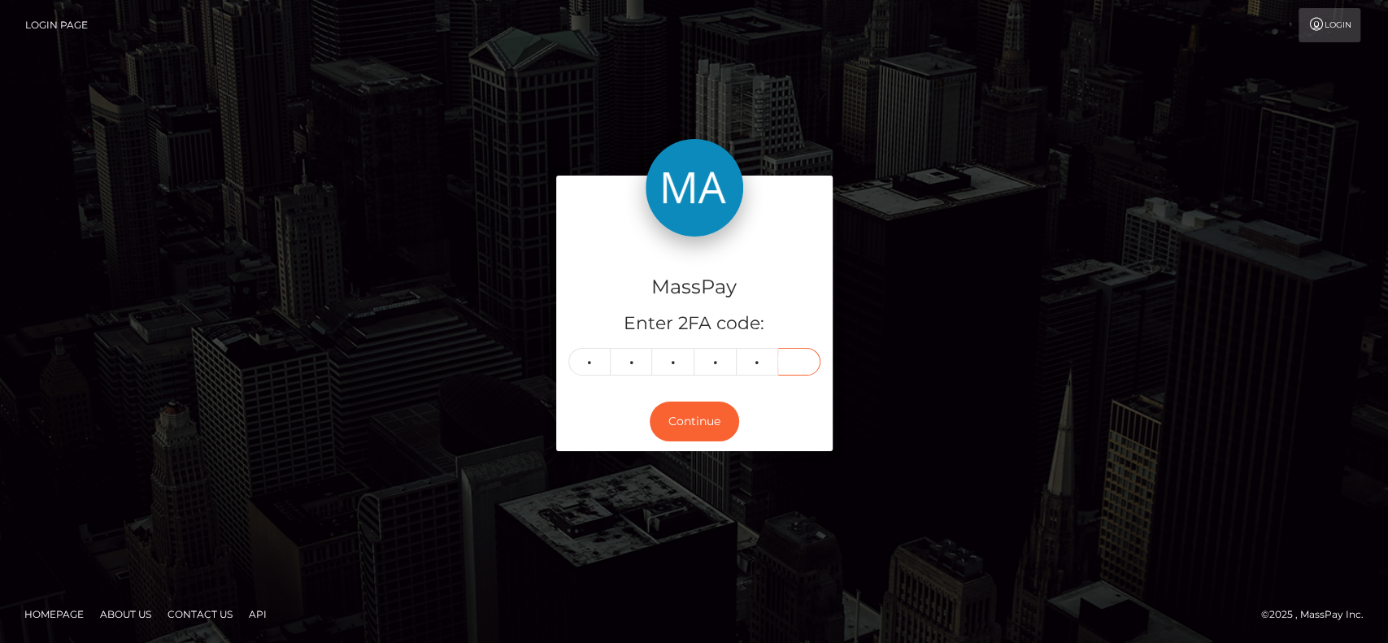
type input "5"
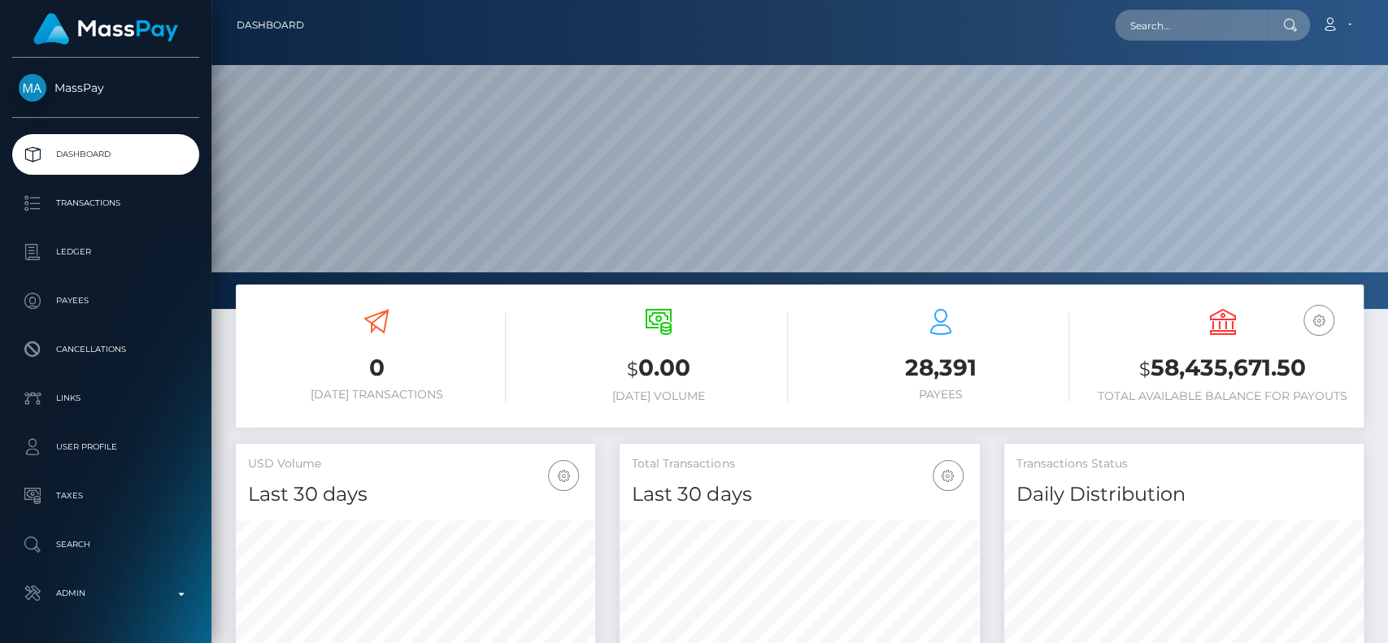
scroll to position [287, 359]
click at [1223, 20] on input "text" at bounding box center [1191, 25] width 153 height 31
paste input "[EMAIL_ADDRESS][PERSON_NAME][DOMAIN_NAME]"
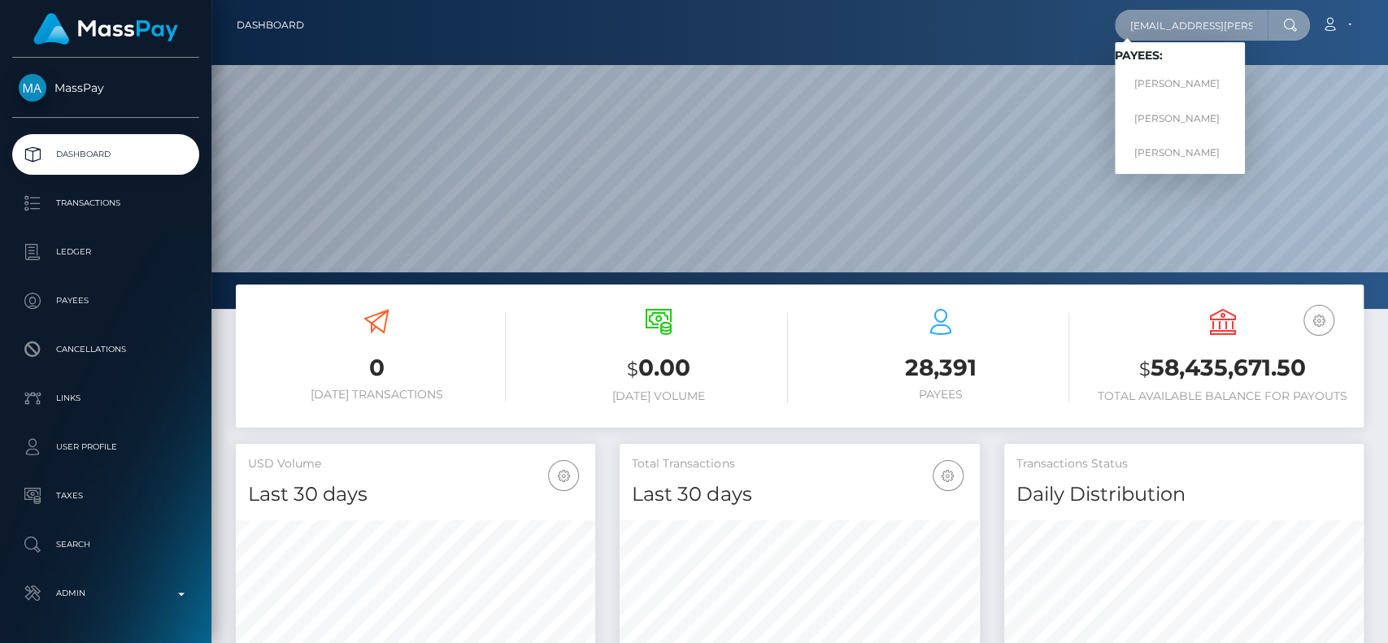
type input "[EMAIL_ADDRESS][PERSON_NAME][DOMAIN_NAME]"
click at [1192, 74] on link "[PERSON_NAME]" at bounding box center [1180, 84] width 130 height 30
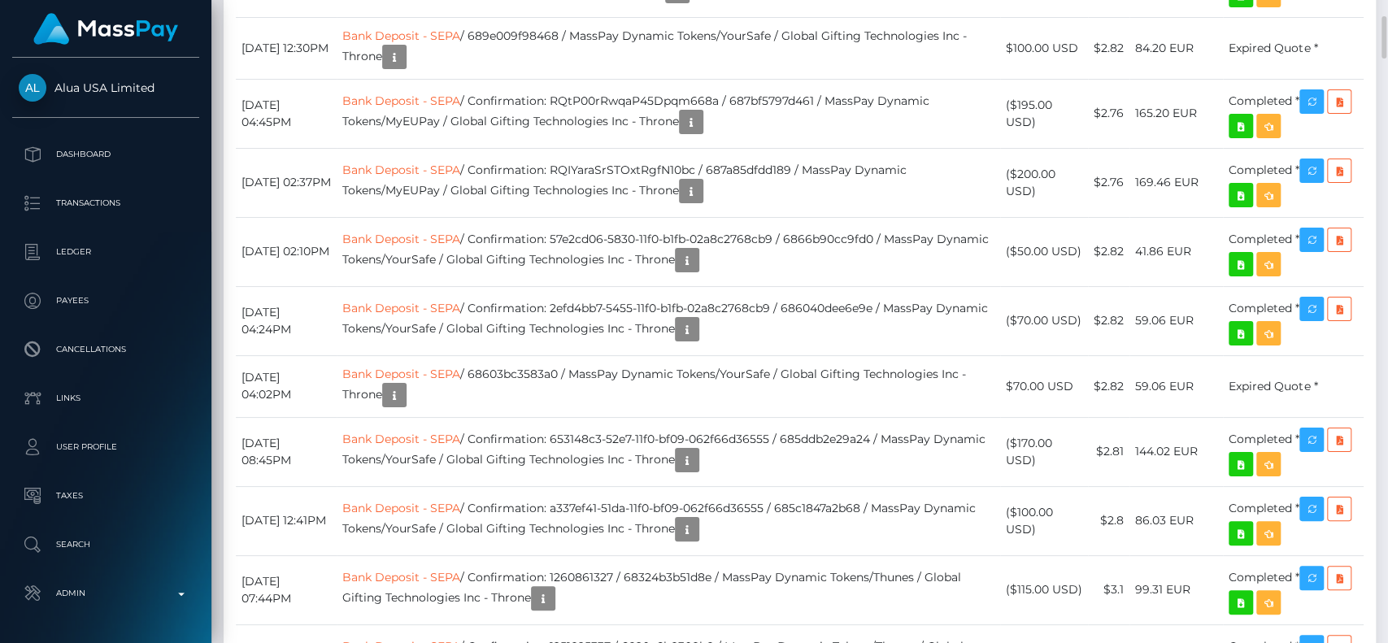
scroll to position [4986, 0]
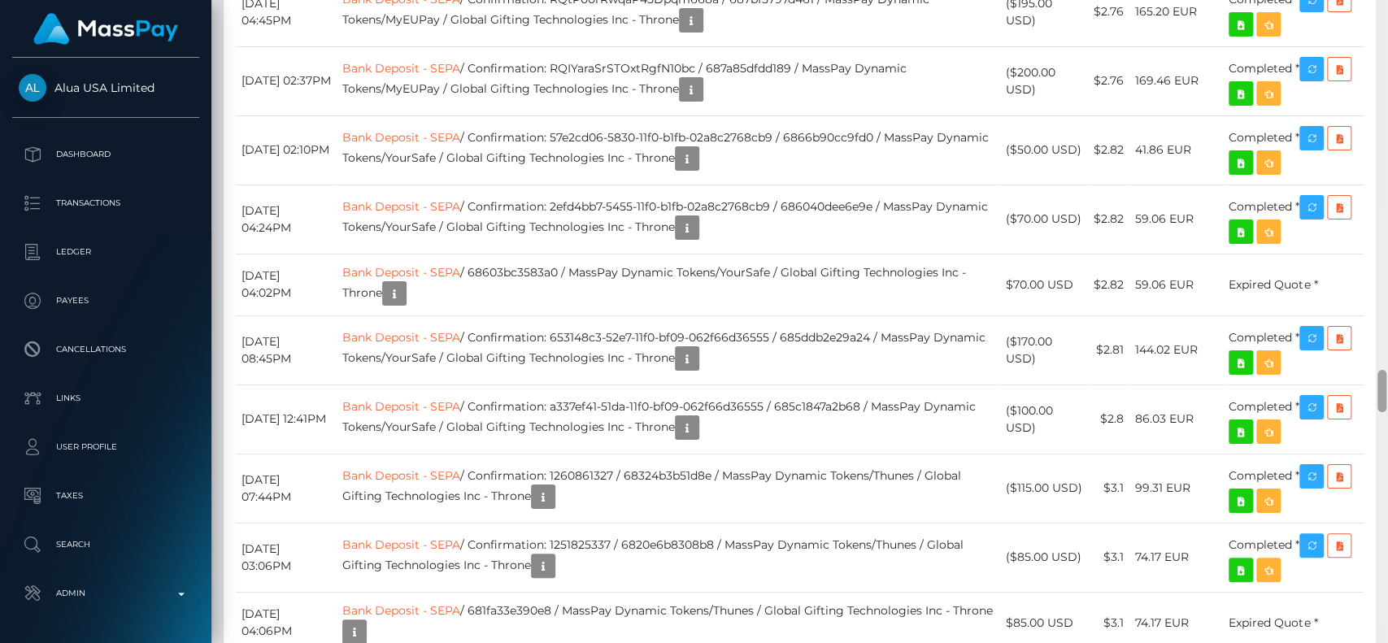
drag, startPoint x: 1375, startPoint y: 345, endPoint x: 1386, endPoint y: 219, distance: 126.5
click at [1386, 219] on div at bounding box center [1382, 322] width 12 height 644
click at [1386, 224] on div at bounding box center [1382, 322] width 12 height 644
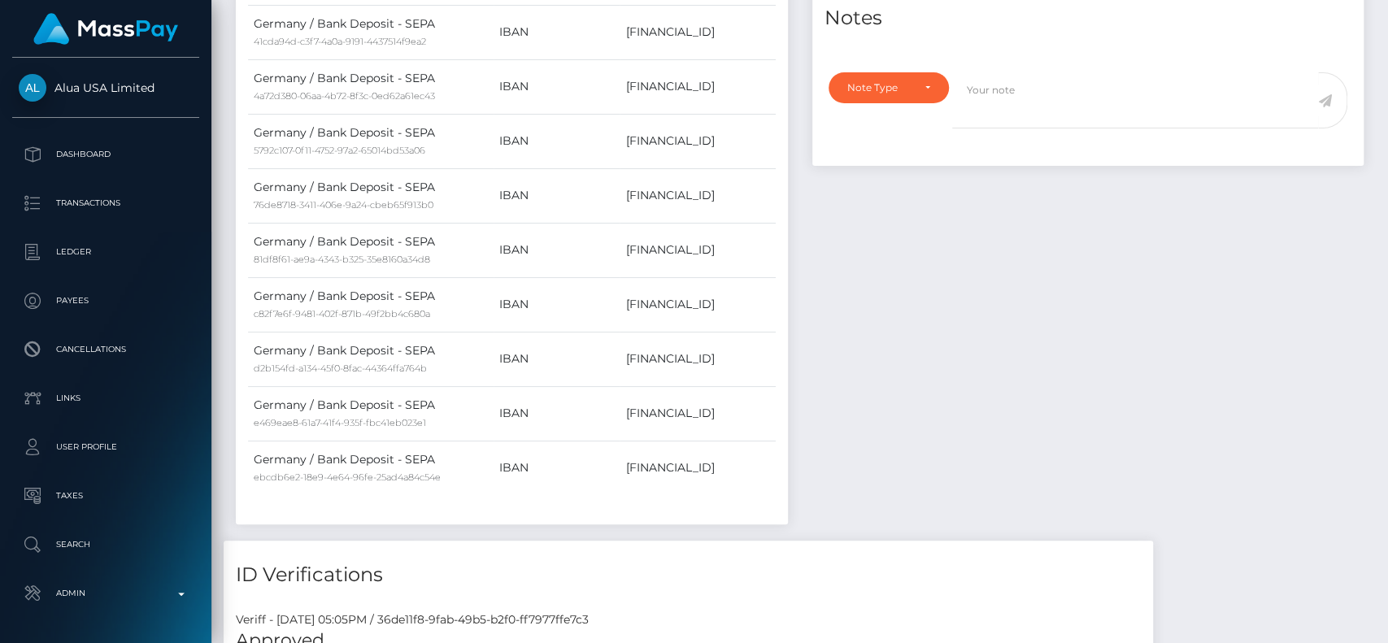
scroll to position [0, 0]
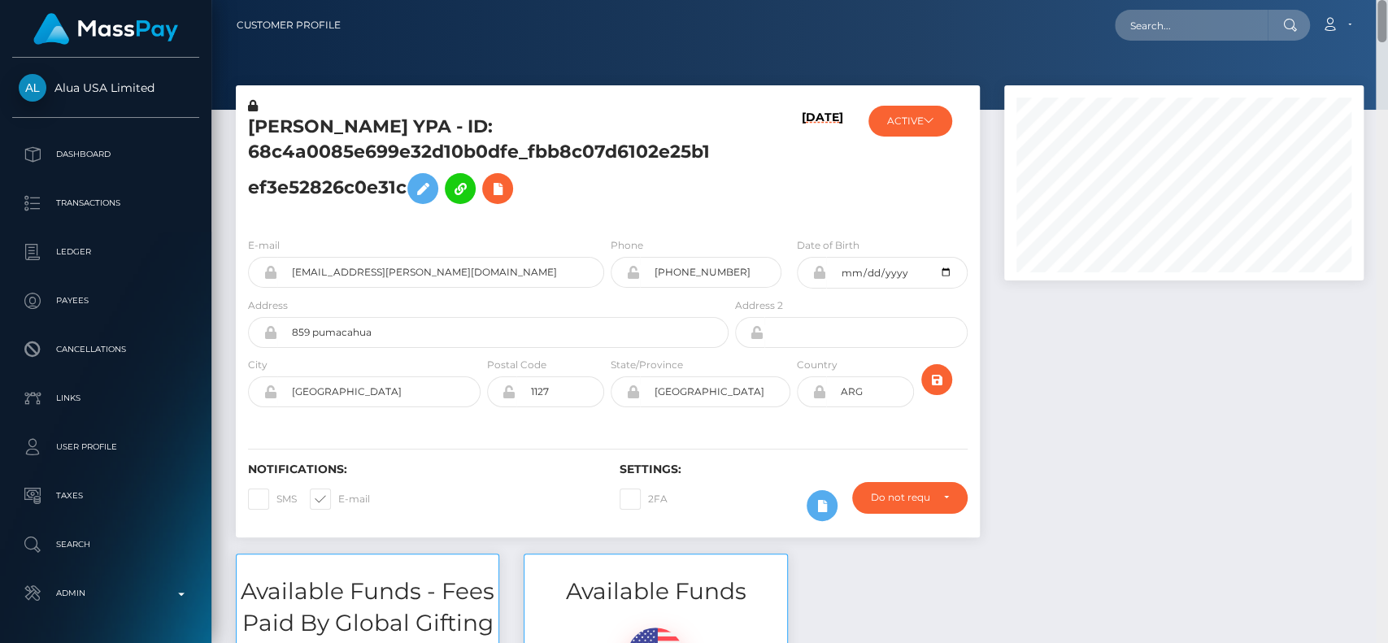
drag, startPoint x: 1384, startPoint y: 328, endPoint x: 1386, endPoint y: -89, distance: 417.9
click at [1386, 0] on html "Alua USA Limited Dashboard Transactions Ledger Payees Links Taxes" at bounding box center [694, 321] width 1388 height 643
click at [1189, 21] on input "text" at bounding box center [1191, 25] width 153 height 31
paste input "[EMAIL_ADDRESS][DOMAIN_NAME]"
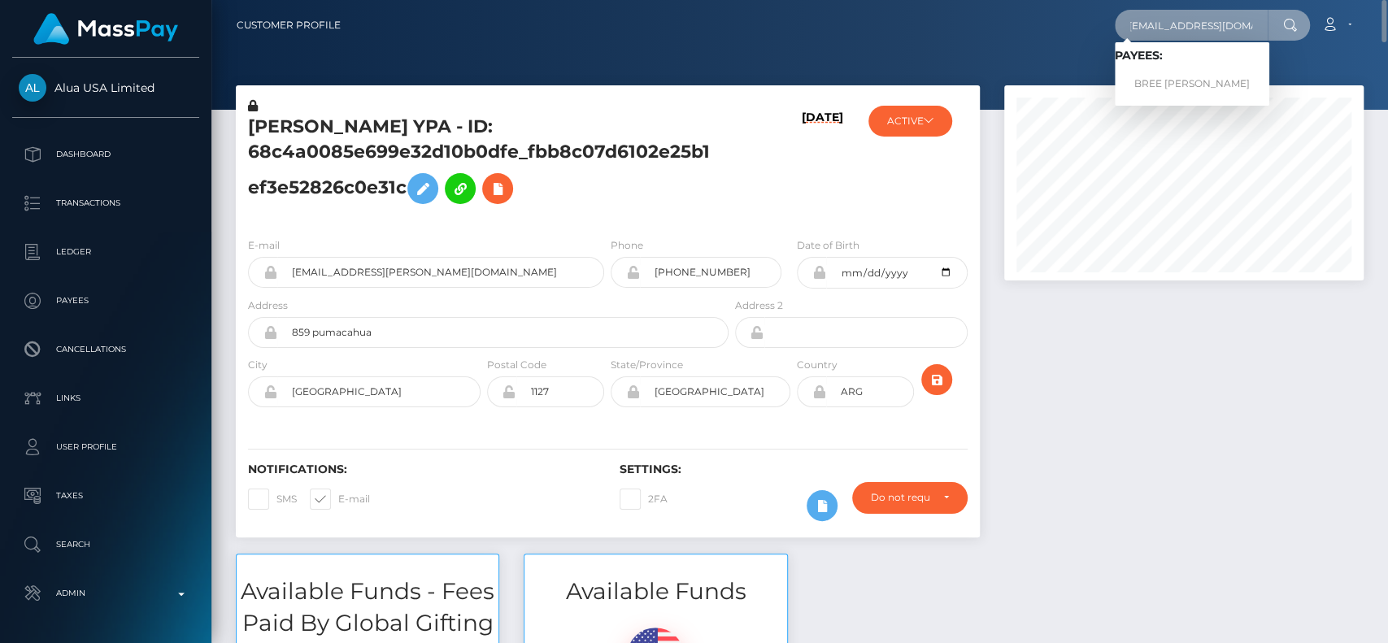
type input "[EMAIL_ADDRESS][DOMAIN_NAME]"
click at [1189, 69] on link "BREE [PERSON_NAME]" at bounding box center [1192, 84] width 154 height 30
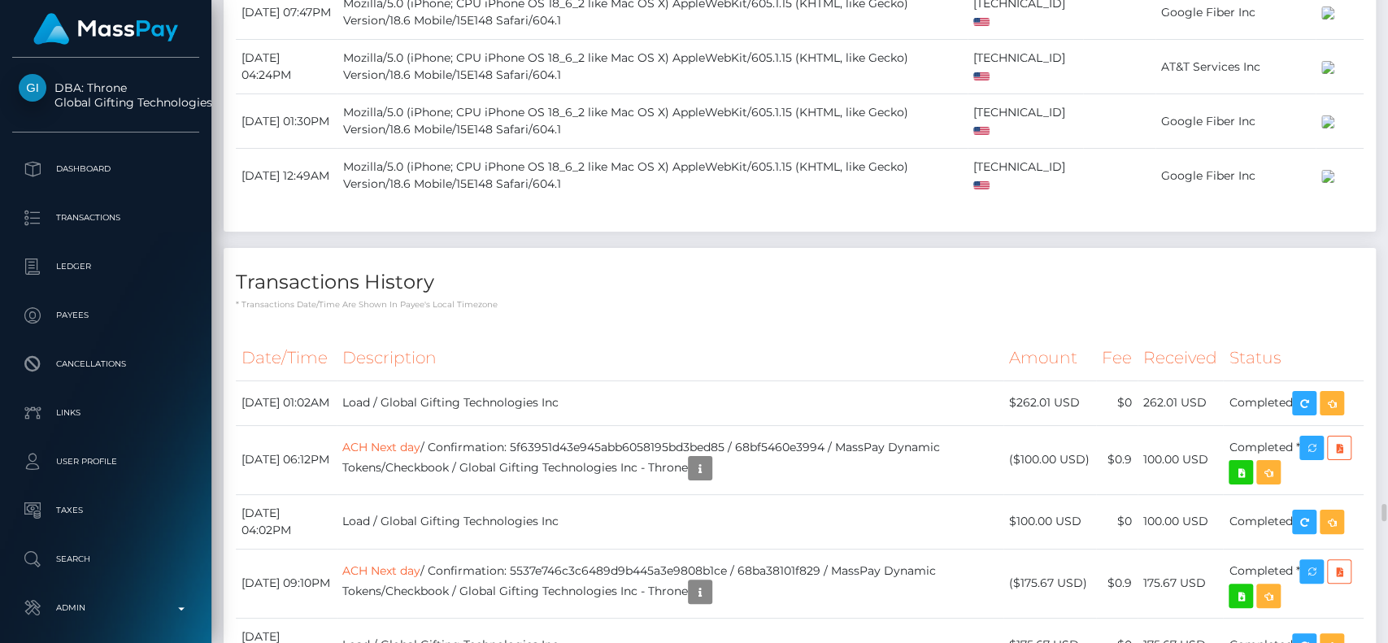
scroll to position [14634, 0]
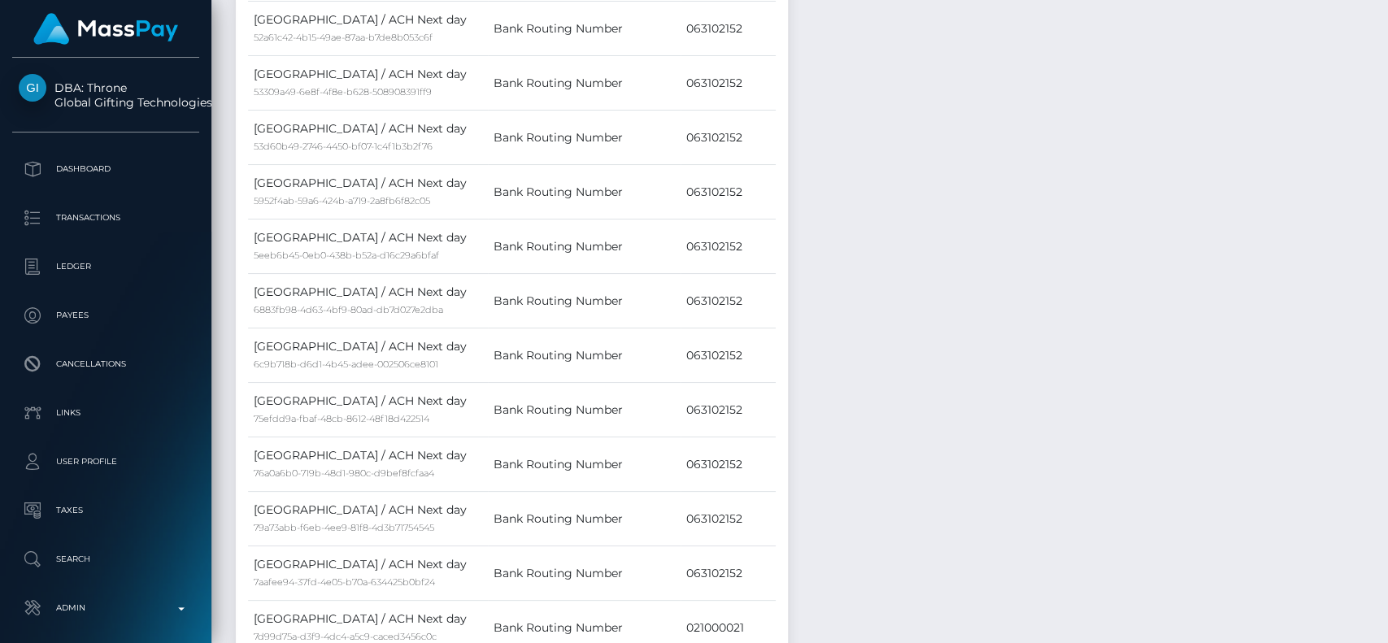
scroll to position [0, 0]
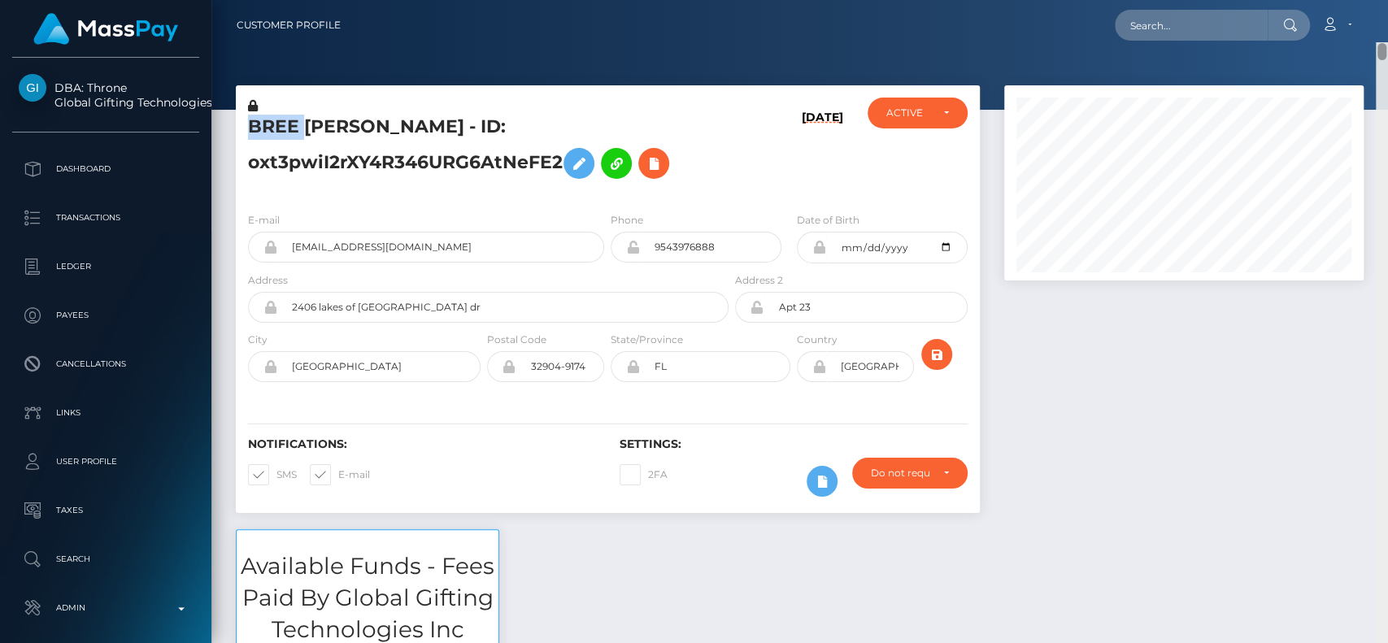
drag, startPoint x: 1382, startPoint y: 411, endPoint x: 1379, endPoint y: -12, distance: 422.8
click at [1379, 0] on html "DBA: Throne Global Gifting Technologies Inc Dashboard Transactions Ledger Payee…" at bounding box center [694, 321] width 1388 height 643
click at [1168, 32] on input "text" at bounding box center [1191, 25] width 153 height 31
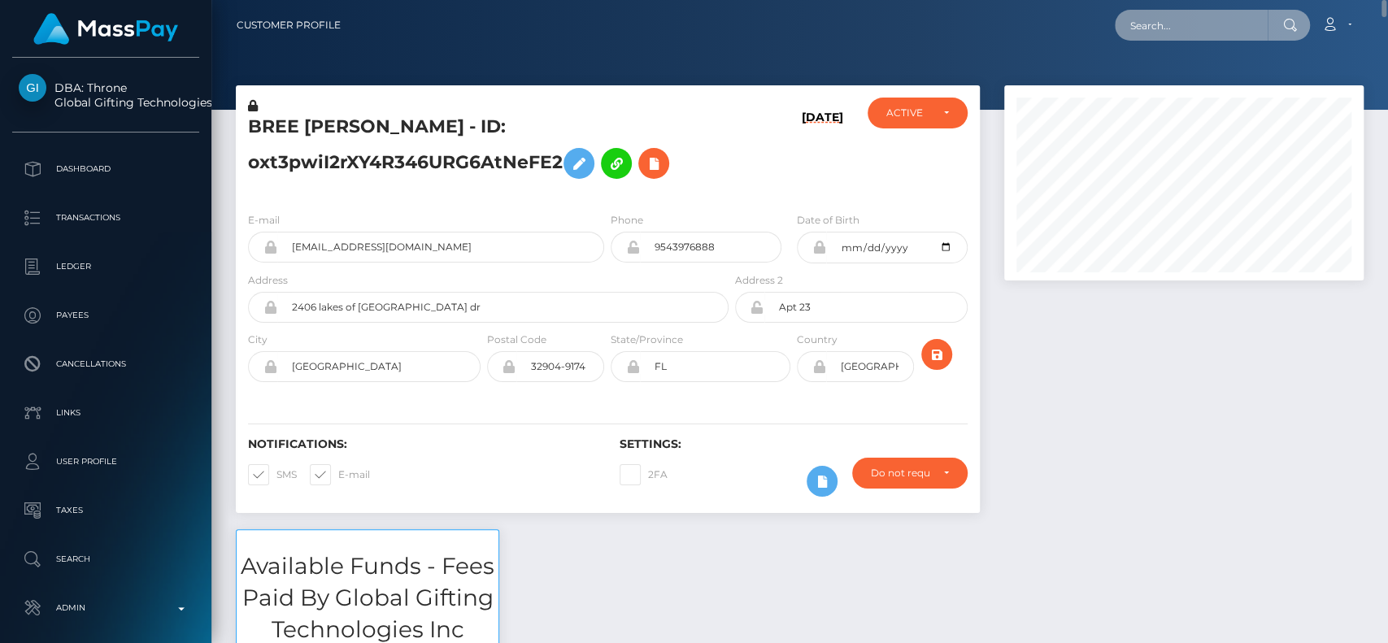
paste input "[EMAIL_ADDRESS][DOMAIN_NAME]"
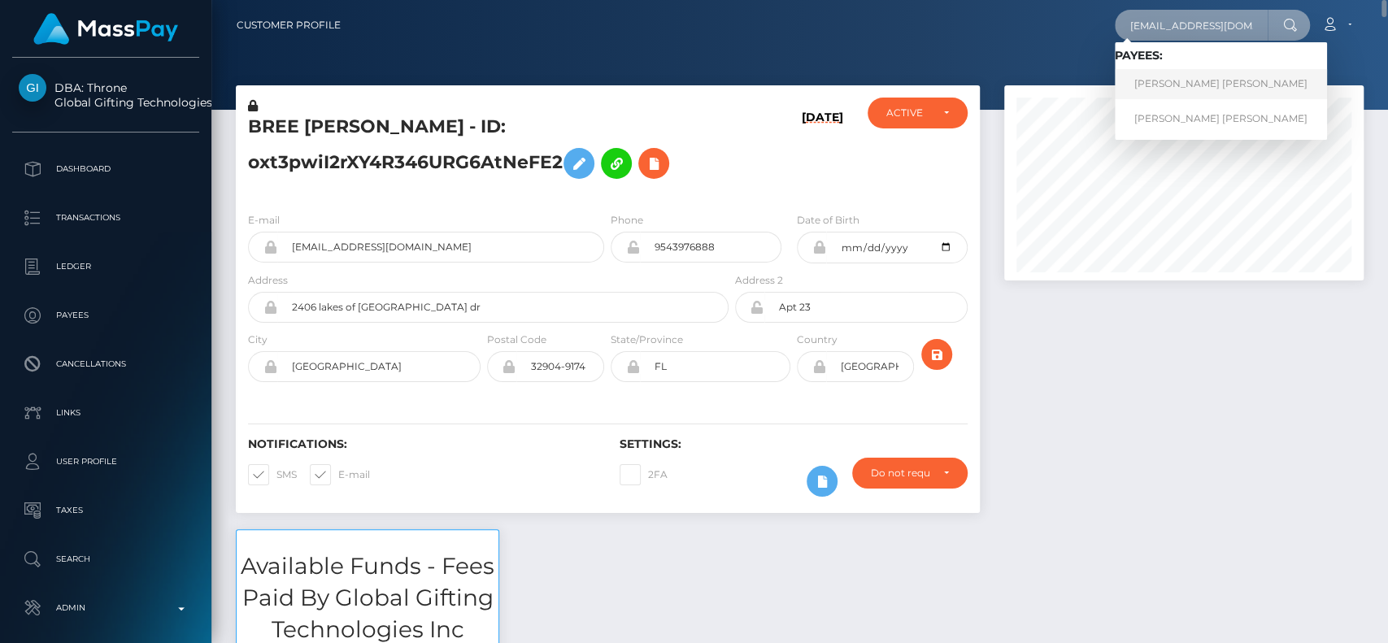
type input "[EMAIL_ADDRESS][DOMAIN_NAME]"
click at [1171, 91] on link "Yeny Lorena Vinasco Mina" at bounding box center [1221, 84] width 212 height 30
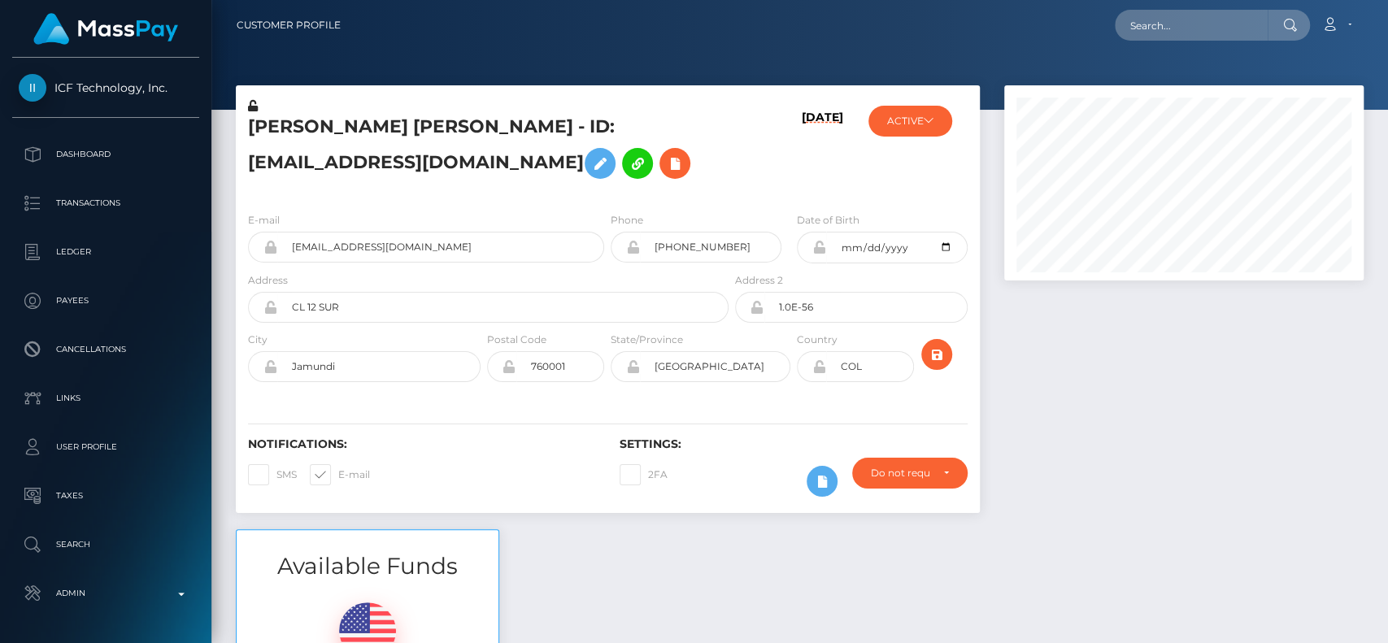
scroll to position [195, 359]
click at [267, 120] on h5 "[PERSON_NAME] [PERSON_NAME] - ID: [EMAIL_ADDRESS][DOMAIN_NAME]" at bounding box center [484, 151] width 472 height 72
copy h5 "[PERSON_NAME]"
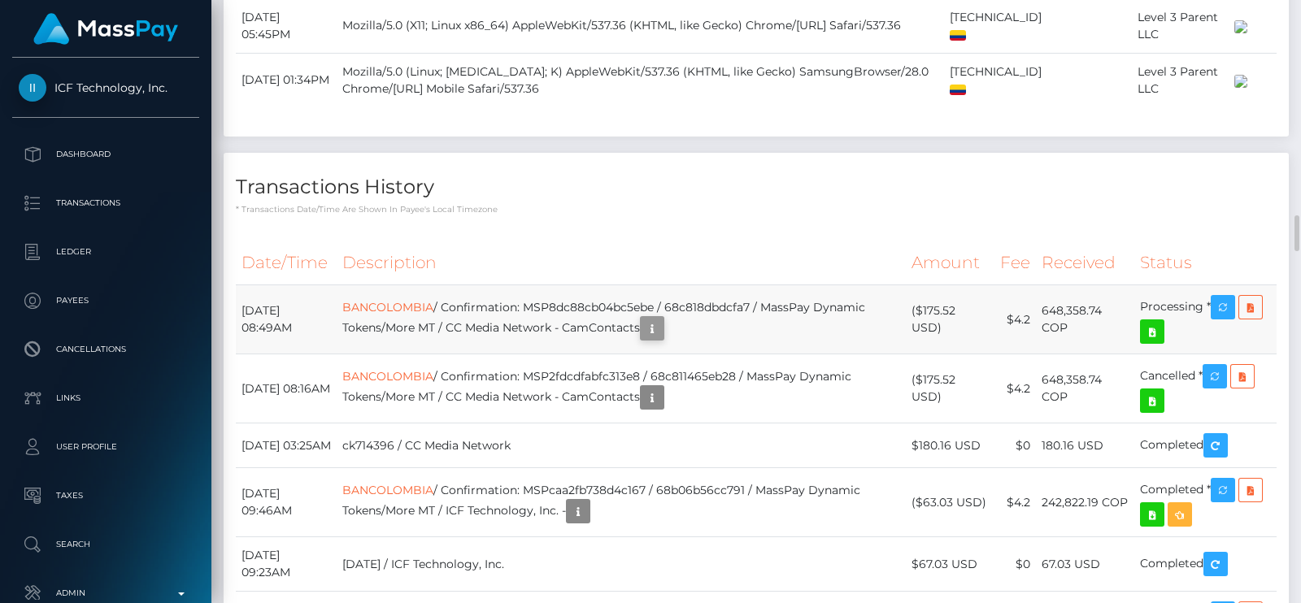
scroll to position [194, 330]
click at [662, 339] on icon "button" at bounding box center [652, 329] width 20 height 20
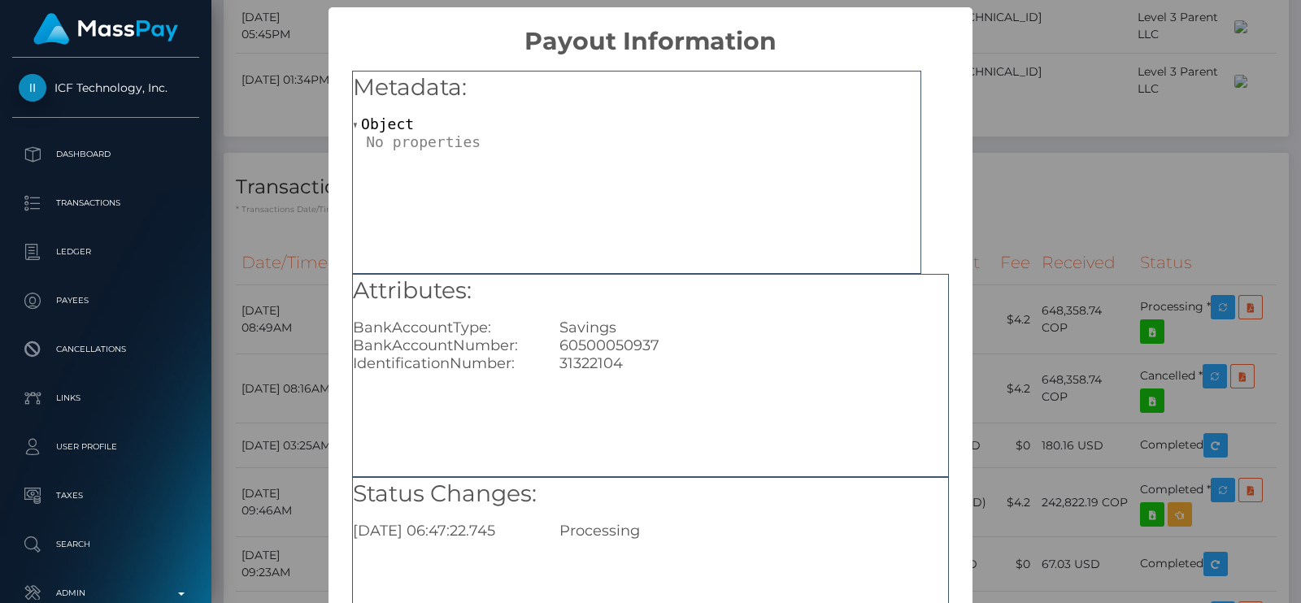
click at [619, 338] on div "60500050937" at bounding box center [753, 346] width 413 height 18
copy div "60500050937"
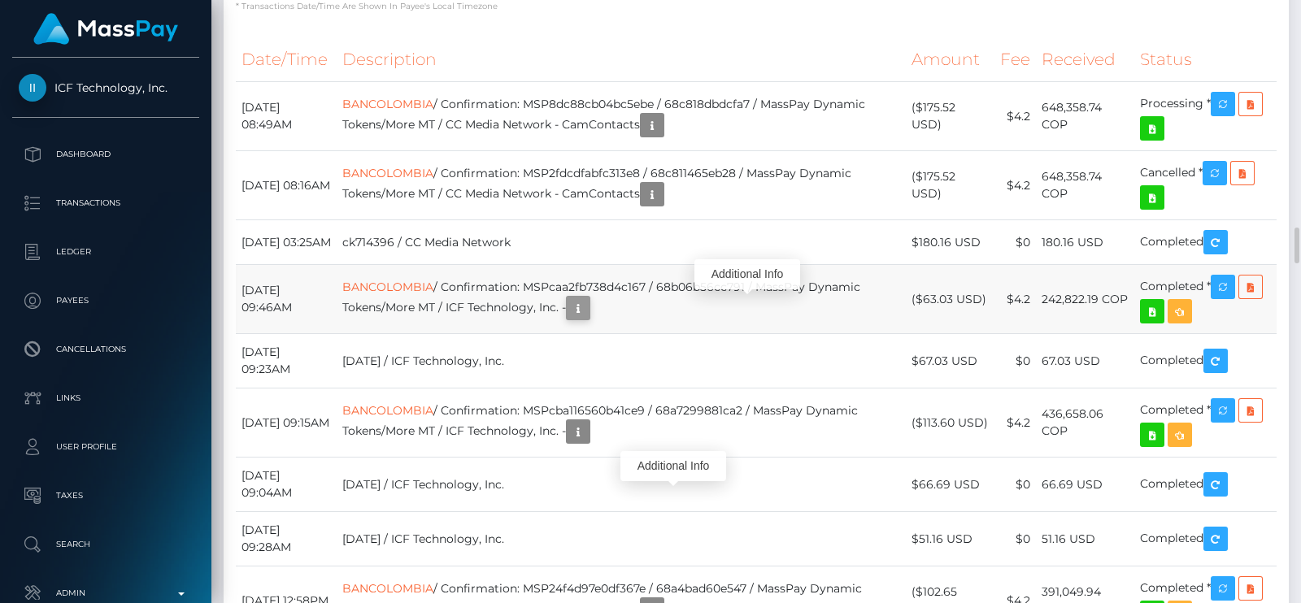
click at [588, 319] on icon "button" at bounding box center [578, 308] width 20 height 20
click at [1215, 116] on button "button" at bounding box center [1223, 104] width 24 height 24
click at [1224, 115] on icon "button" at bounding box center [1223, 104] width 20 height 20
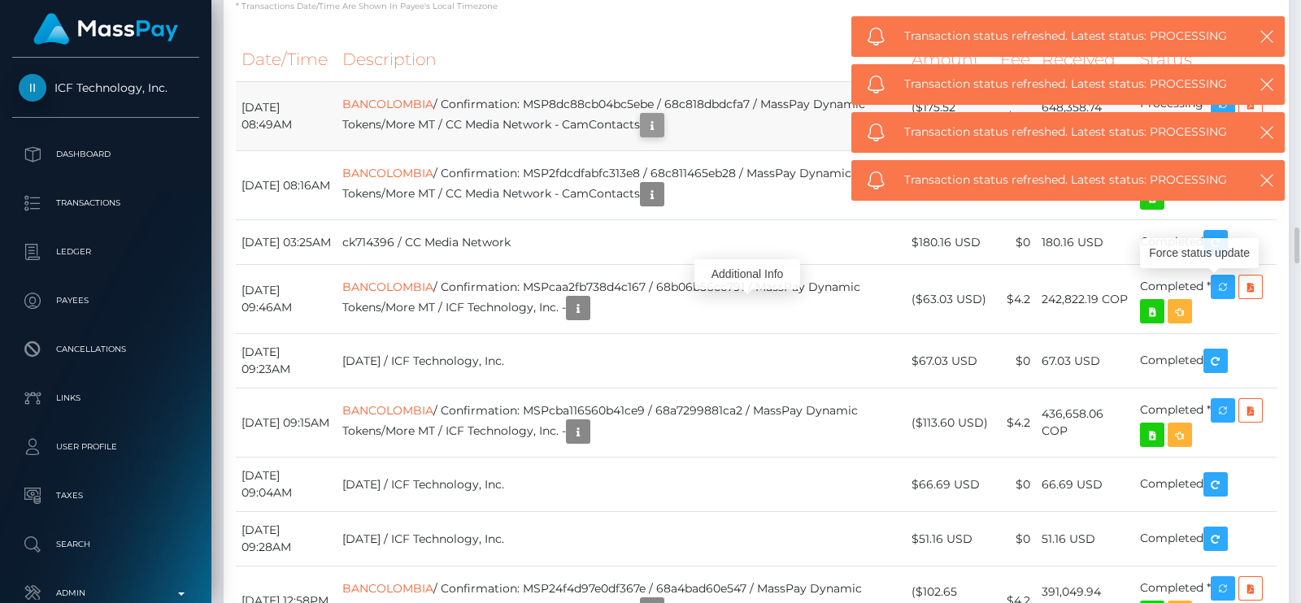
click at [664, 137] on button "button" at bounding box center [652, 125] width 24 height 24
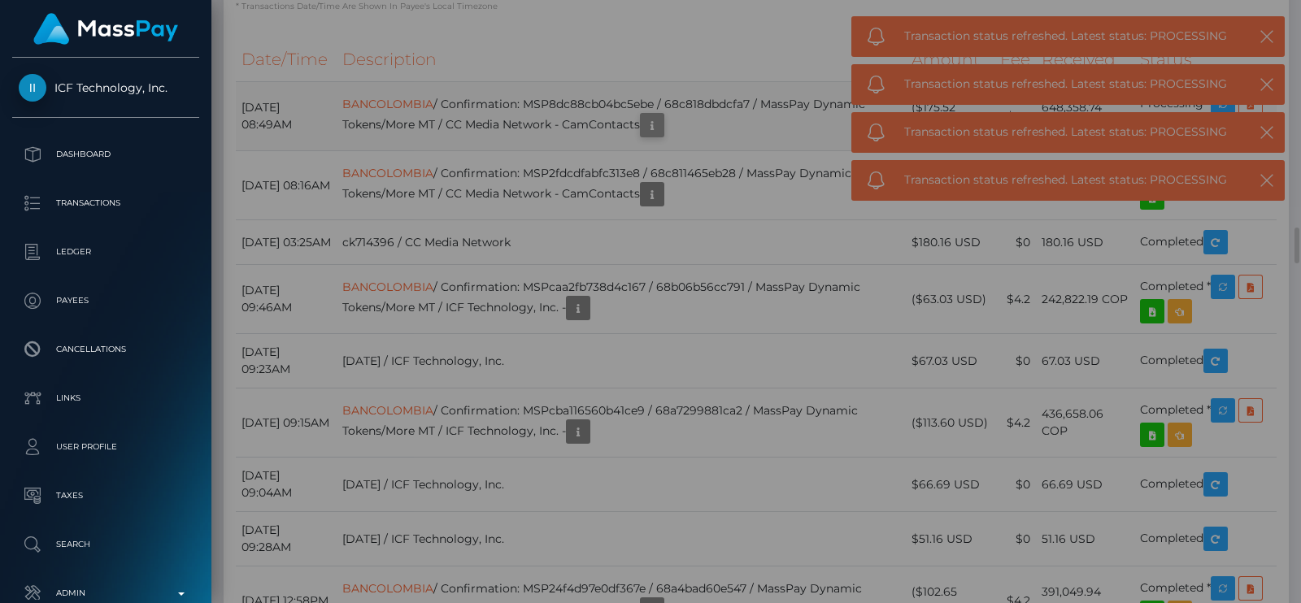
scroll to position [0, 0]
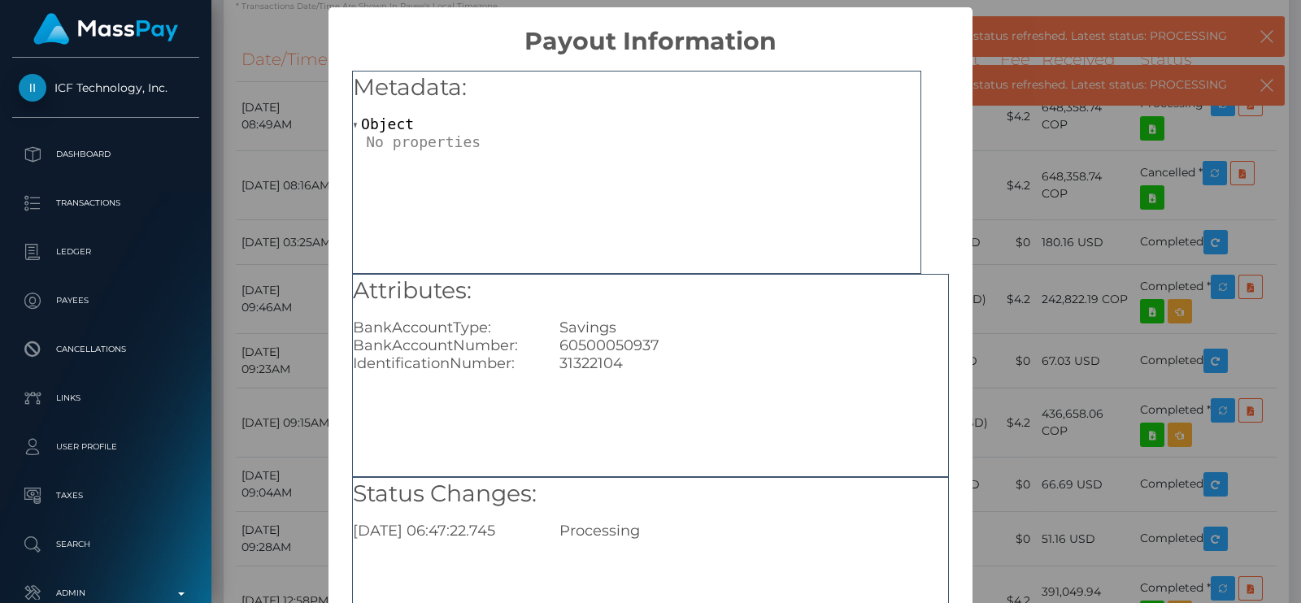
click at [603, 363] on div "31322104" at bounding box center [753, 363] width 413 height 18
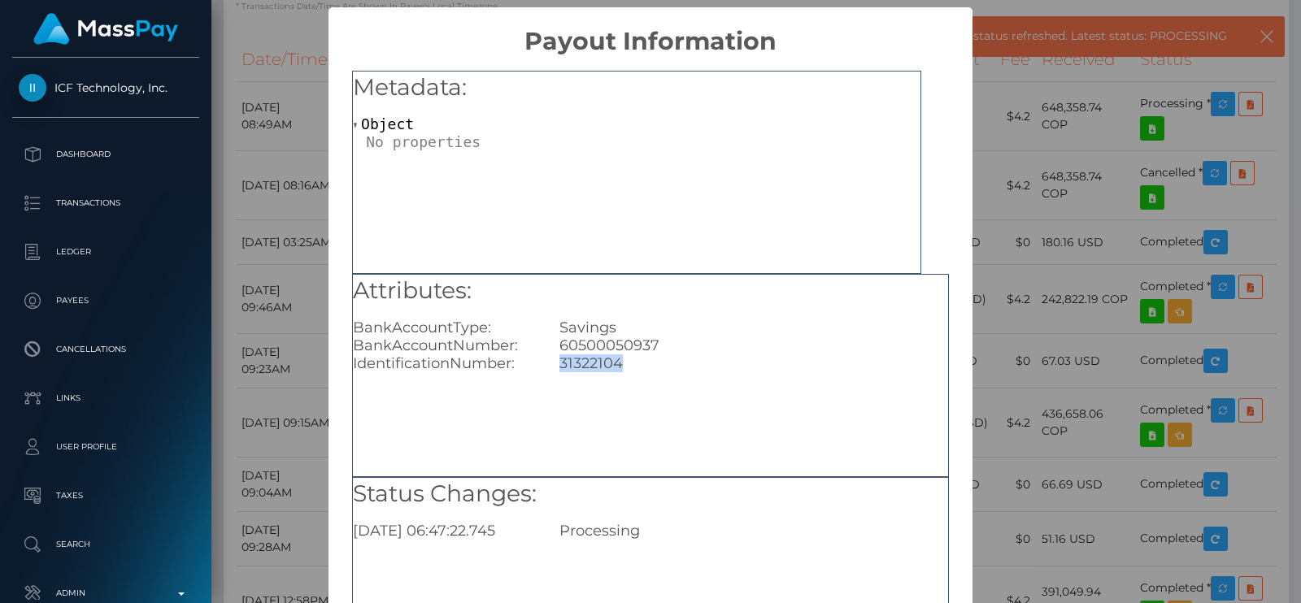
copy div "31322104"
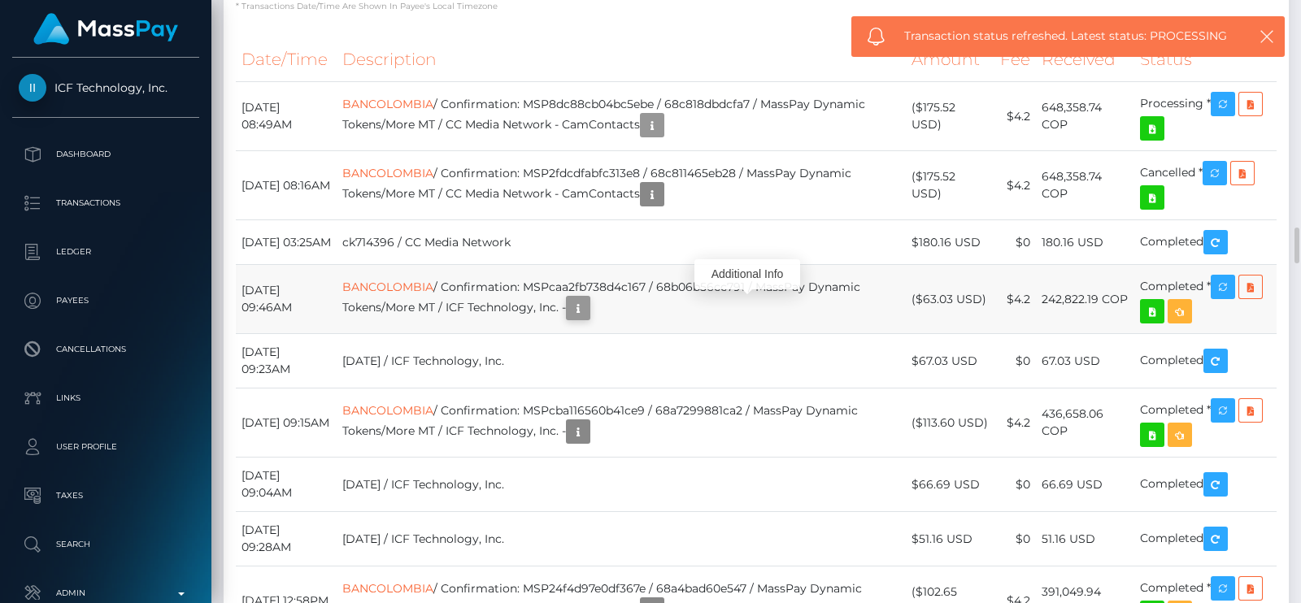
scroll to position [194, 330]
click at [588, 319] on icon "button" at bounding box center [578, 308] width 20 height 20
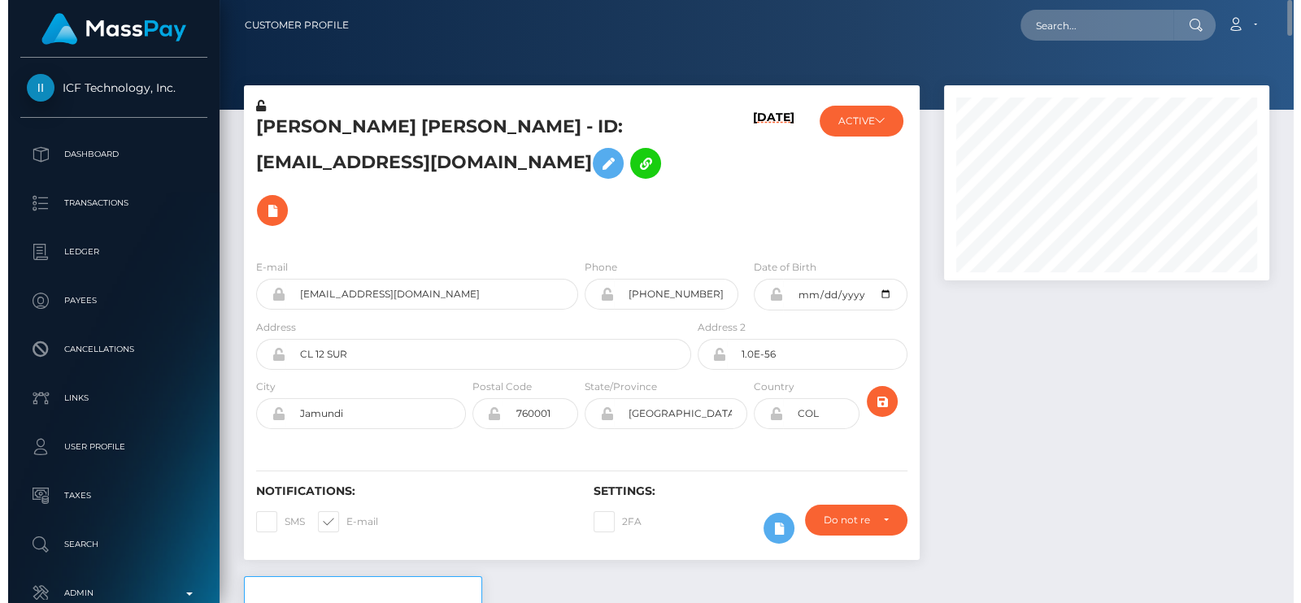
scroll to position [812815, 812685]
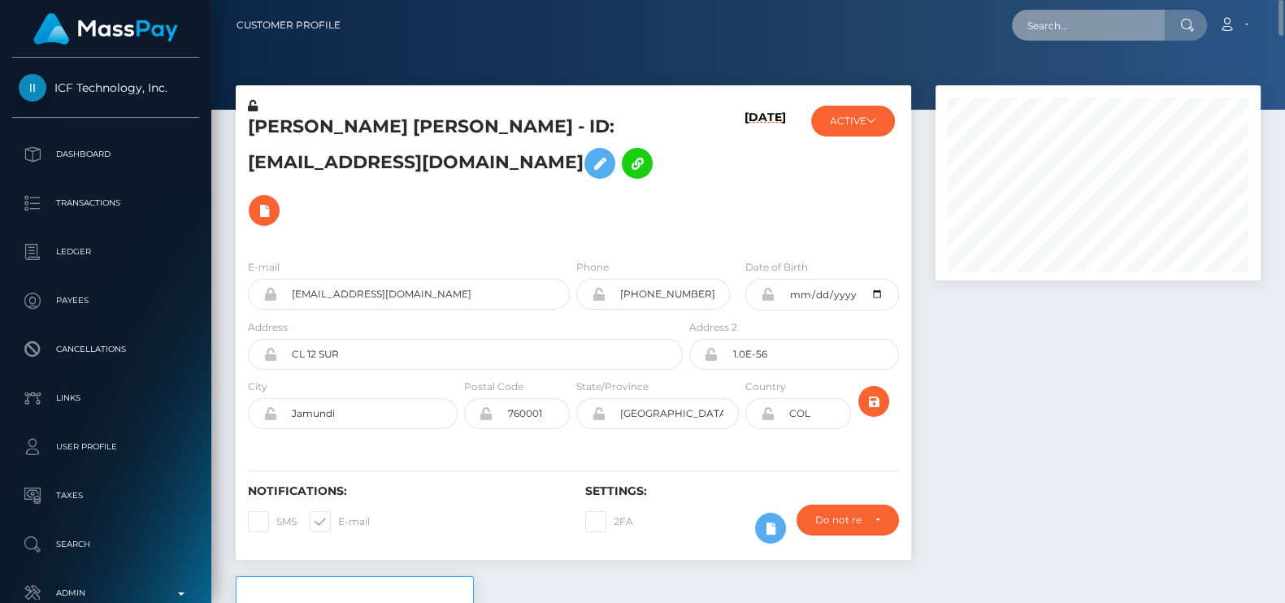
click at [1095, 25] on input "text" at bounding box center [1088, 25] width 153 height 31
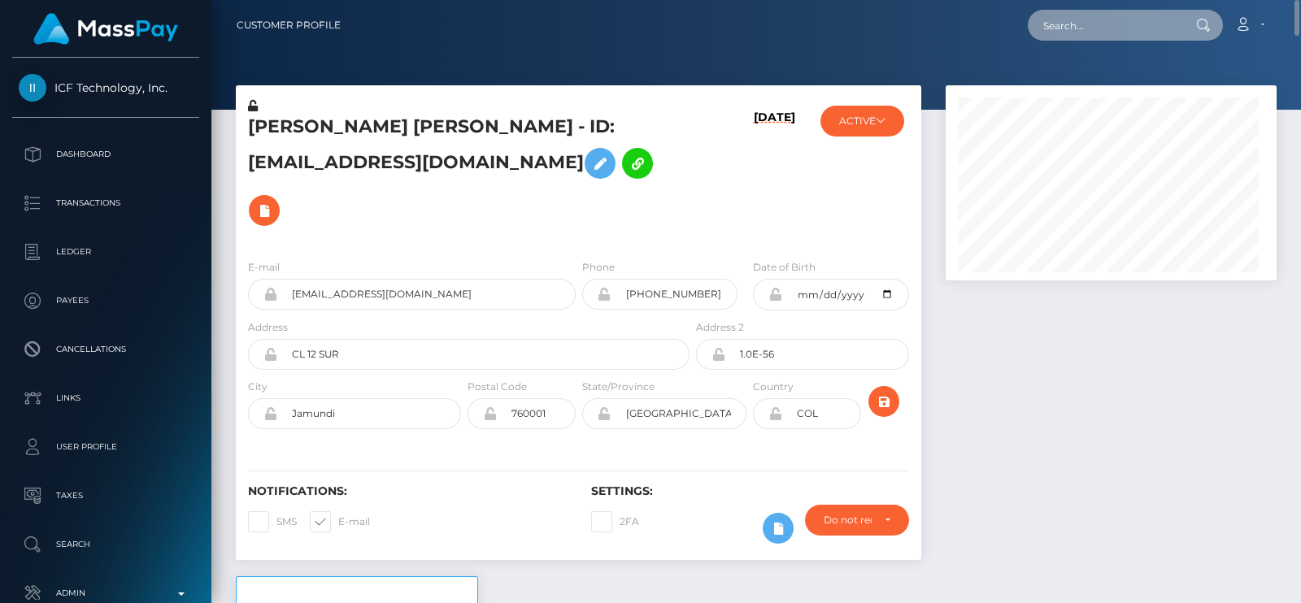
scroll to position [194, 330]
paste input "[EMAIL_ADDRESS][DOMAIN_NAME]"
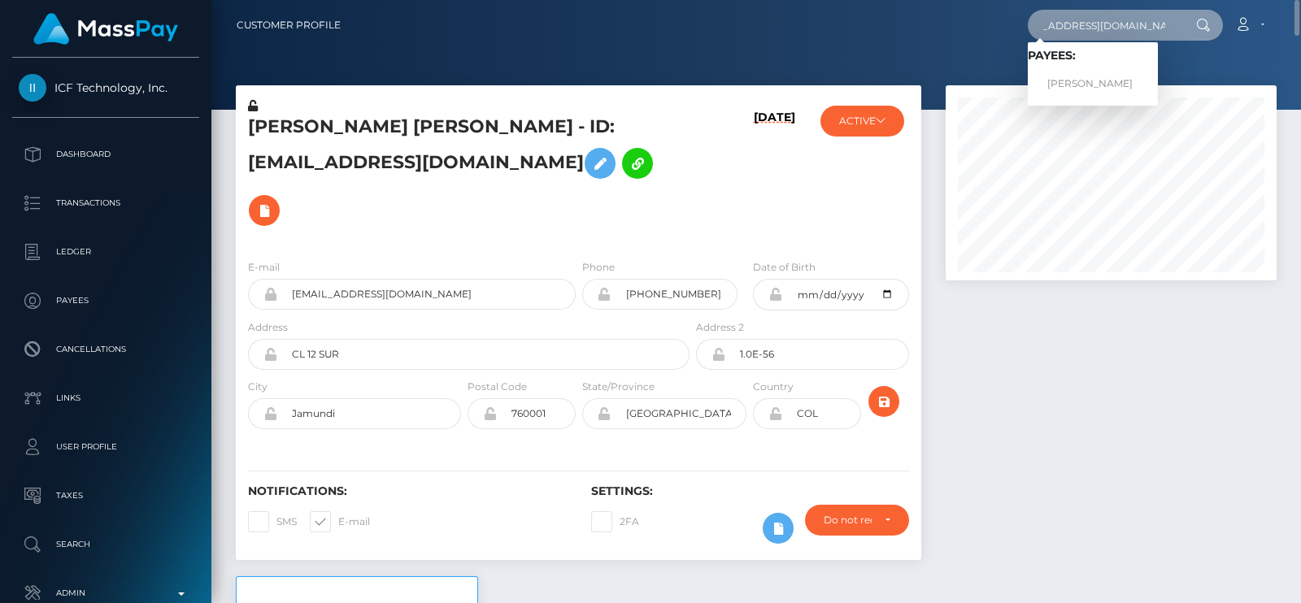
type input "[EMAIL_ADDRESS][DOMAIN_NAME]"
click at [1093, 69] on link "TATIANA GARCIA DA COSTA" at bounding box center [1093, 84] width 130 height 30
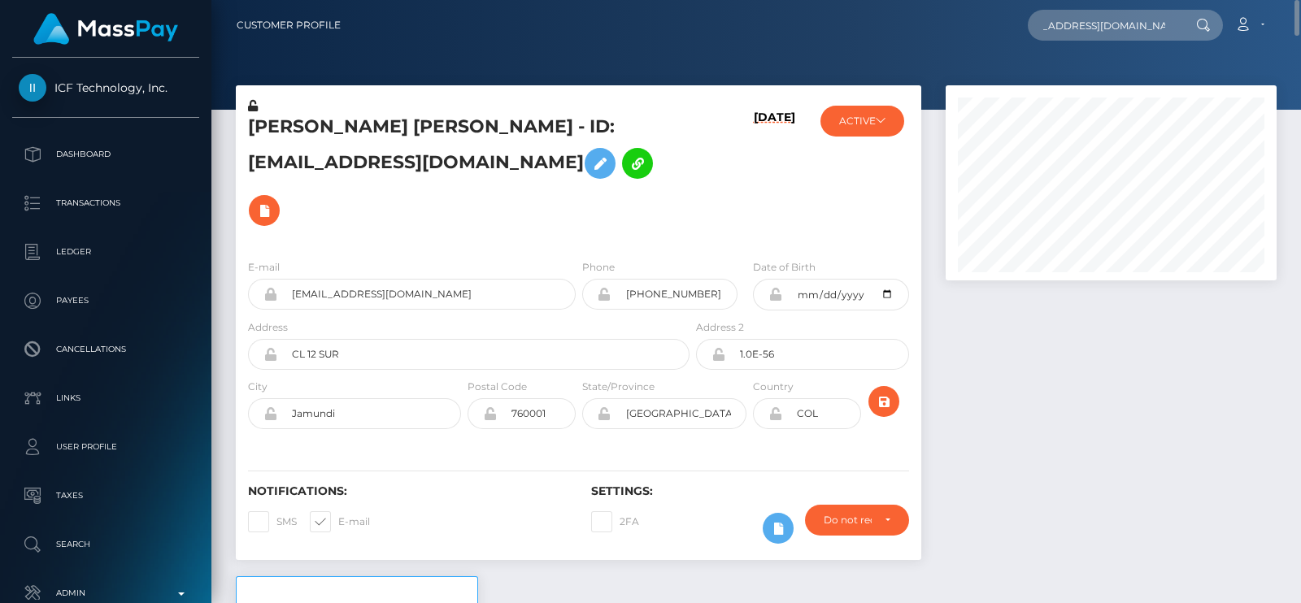
scroll to position [0, 0]
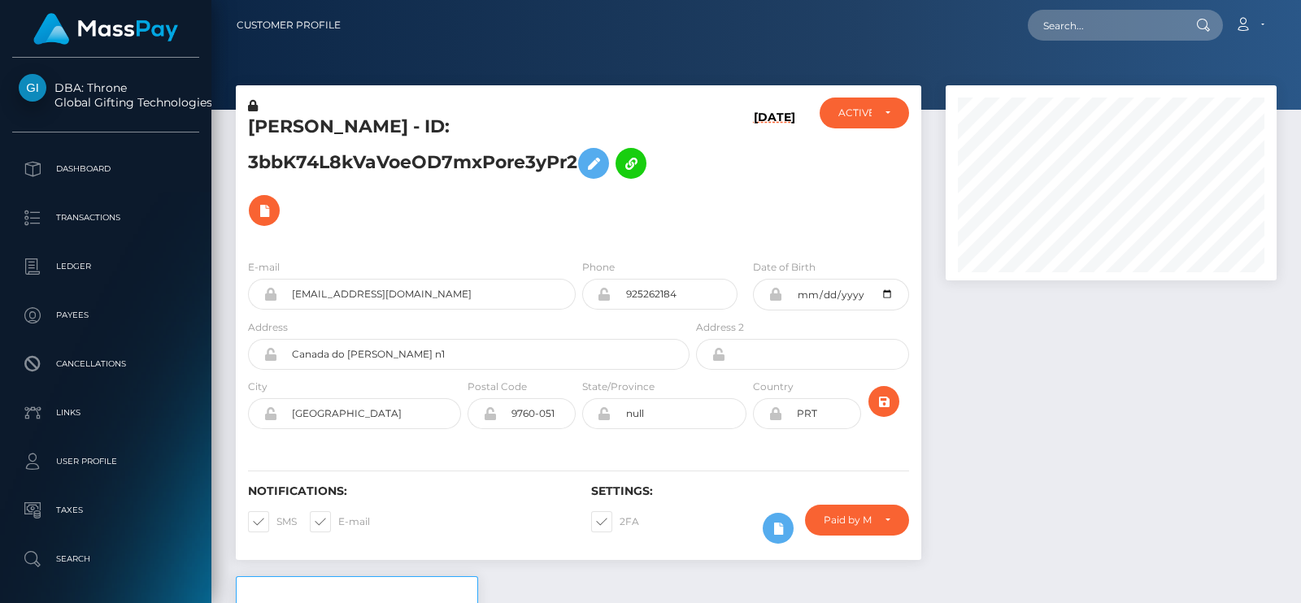
click at [291, 121] on h5 "[PERSON_NAME] - ID: 3bbK74L8kVaVoeOD7mxPore3yPr2" at bounding box center [464, 175] width 433 height 120
copy h5 "[PERSON_NAME]"
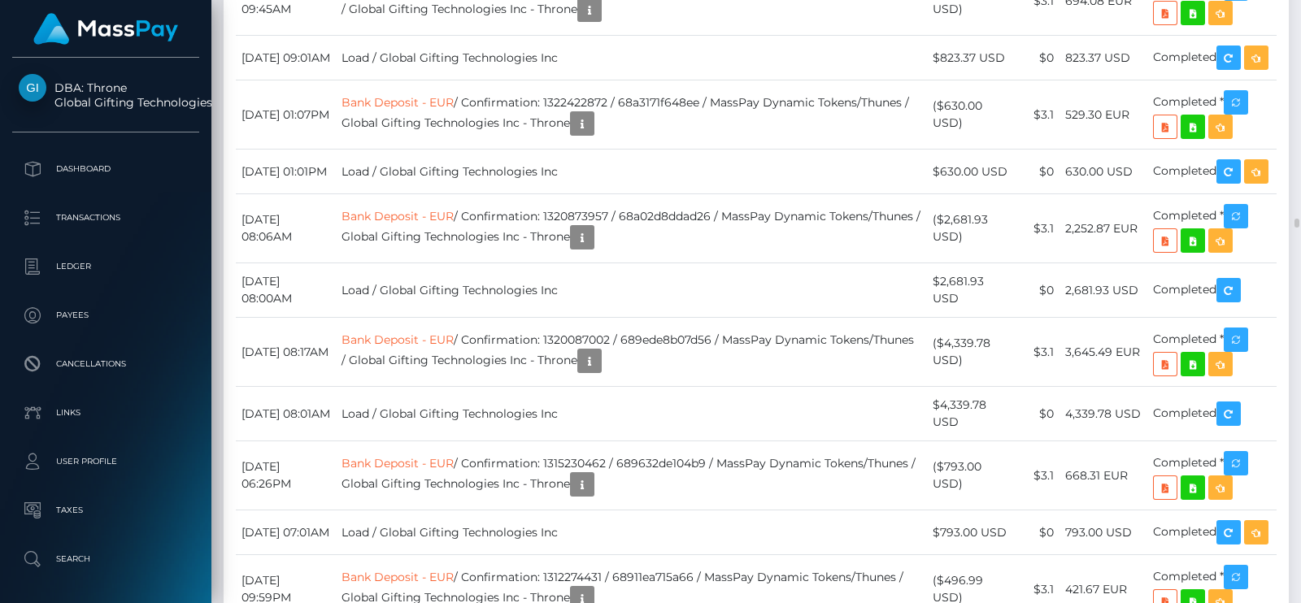
scroll to position [14939, 0]
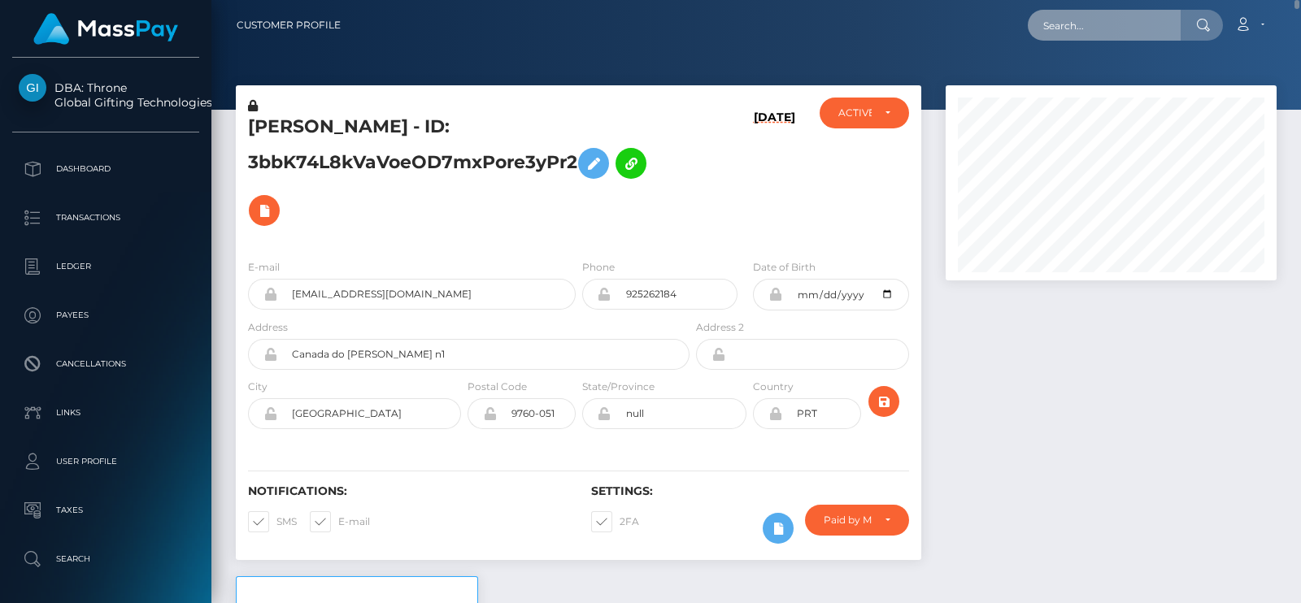
click at [1067, 26] on input "text" at bounding box center [1104, 25] width 153 height 31
paste input "[EMAIL_ADDRESS][DOMAIN_NAME]"
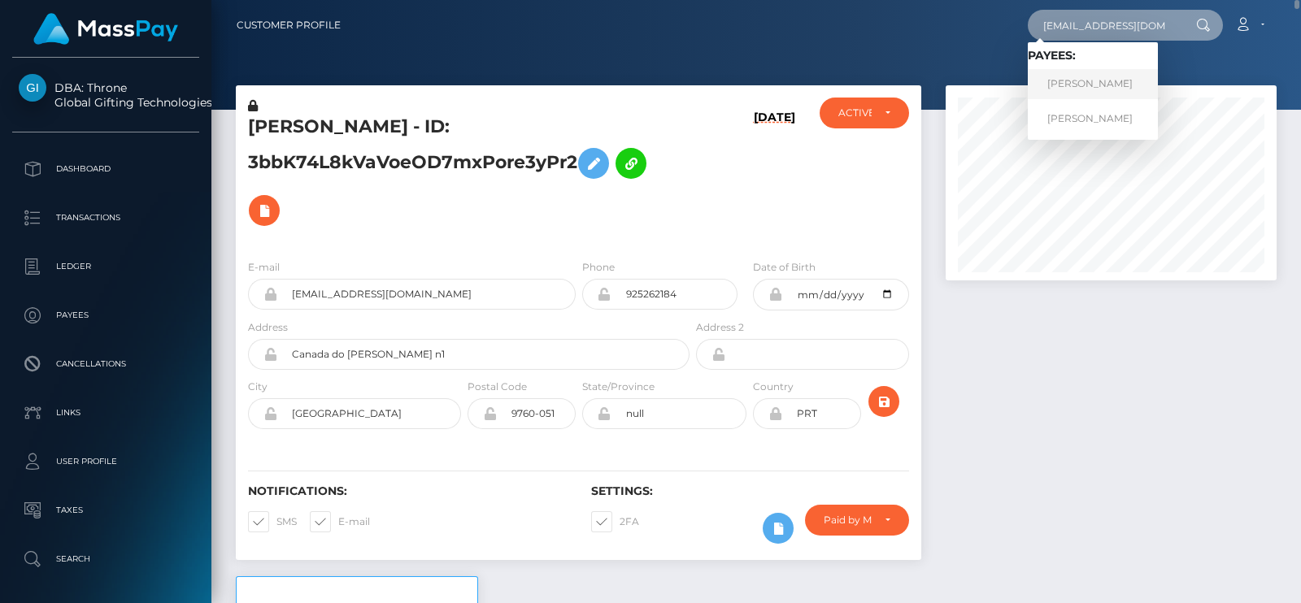
type input "[EMAIL_ADDRESS][DOMAIN_NAME]"
click at [1096, 77] on link "RAYENE BOUZID" at bounding box center [1093, 84] width 130 height 30
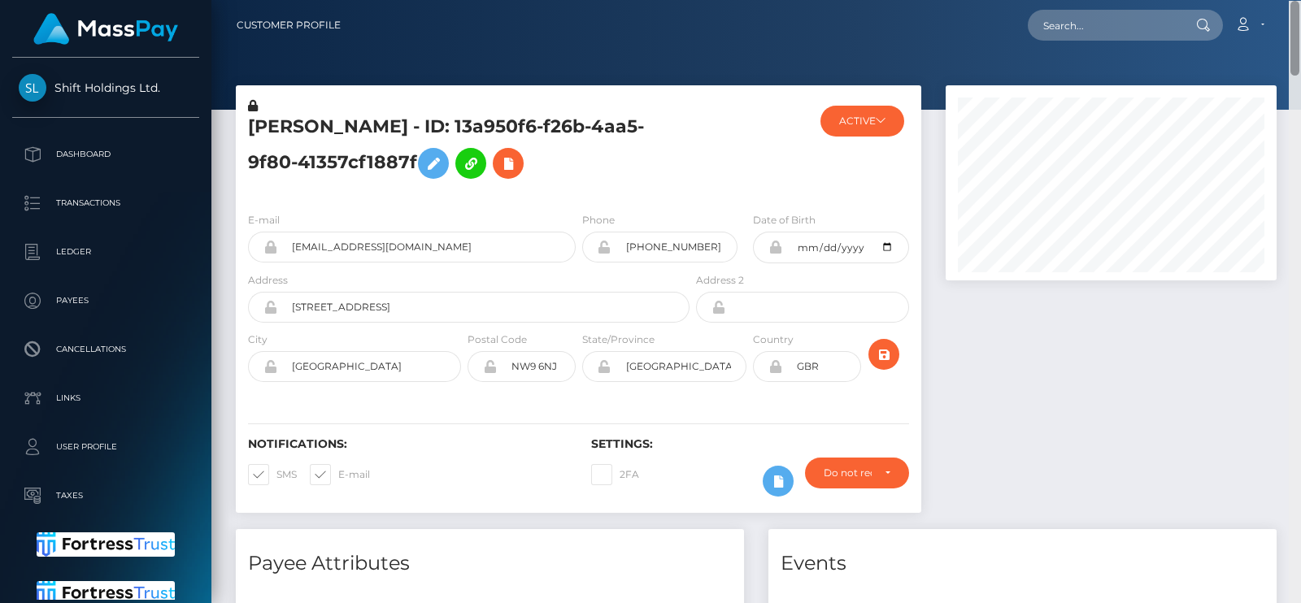
drag, startPoint x: 1299, startPoint y: 466, endPoint x: 1300, endPoint y: -25, distance: 491.1
click at [1300, 0] on html "Shift Holdings Ltd. Dashboard Transactions Ledger Payees Links" at bounding box center [650, 301] width 1301 height 603
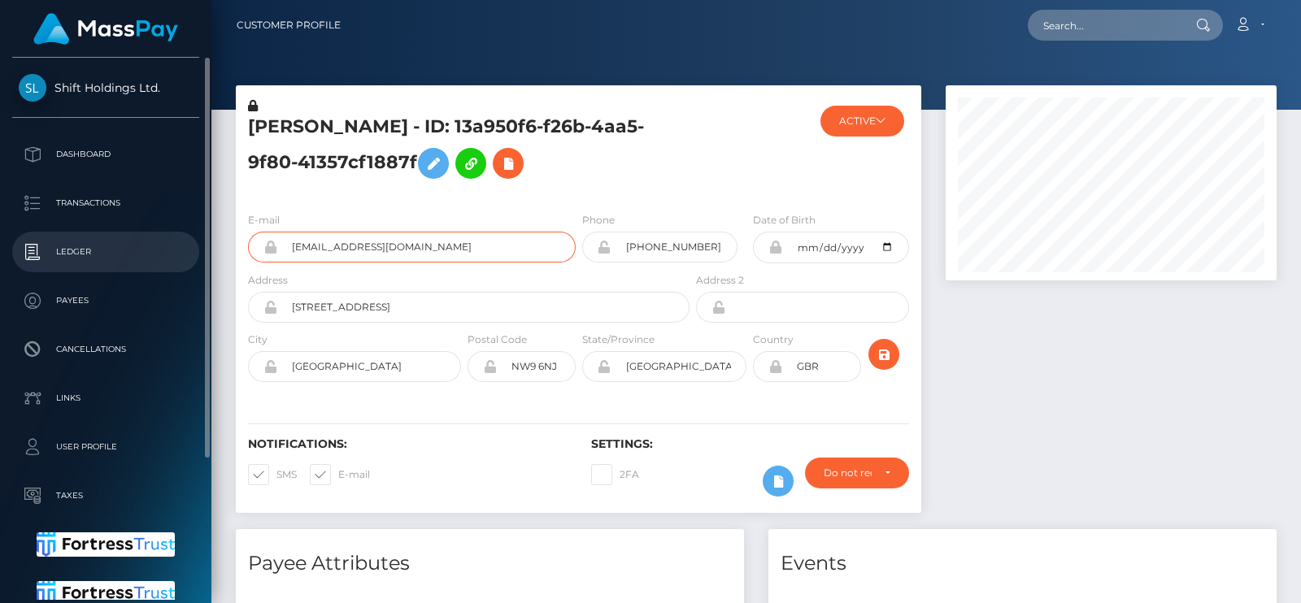
drag, startPoint x: 459, startPoint y: 244, endPoint x: 191, endPoint y: 246, distance: 267.5
click at [191, 246] on div "Shift Holdings Ltd. Dashboard Transactions Ledger Payees Cancellations" at bounding box center [650, 301] width 1301 height 603
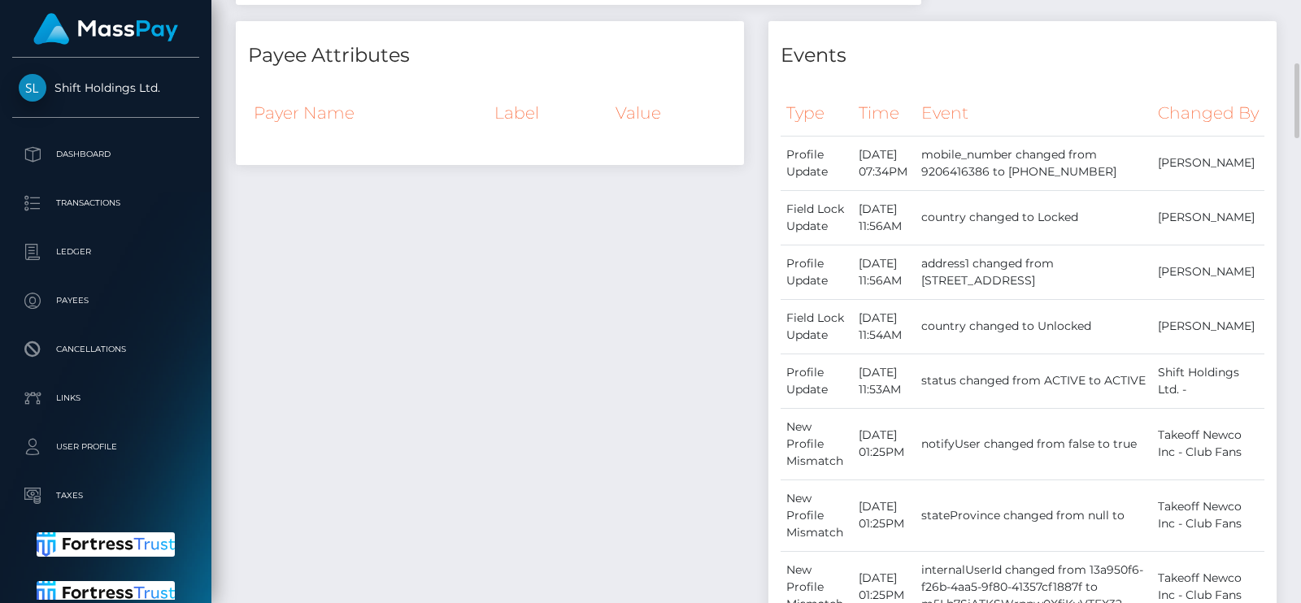
click at [511, 298] on div "Payee Attributes Payer Name Label Value" at bounding box center [490, 477] width 533 height 912
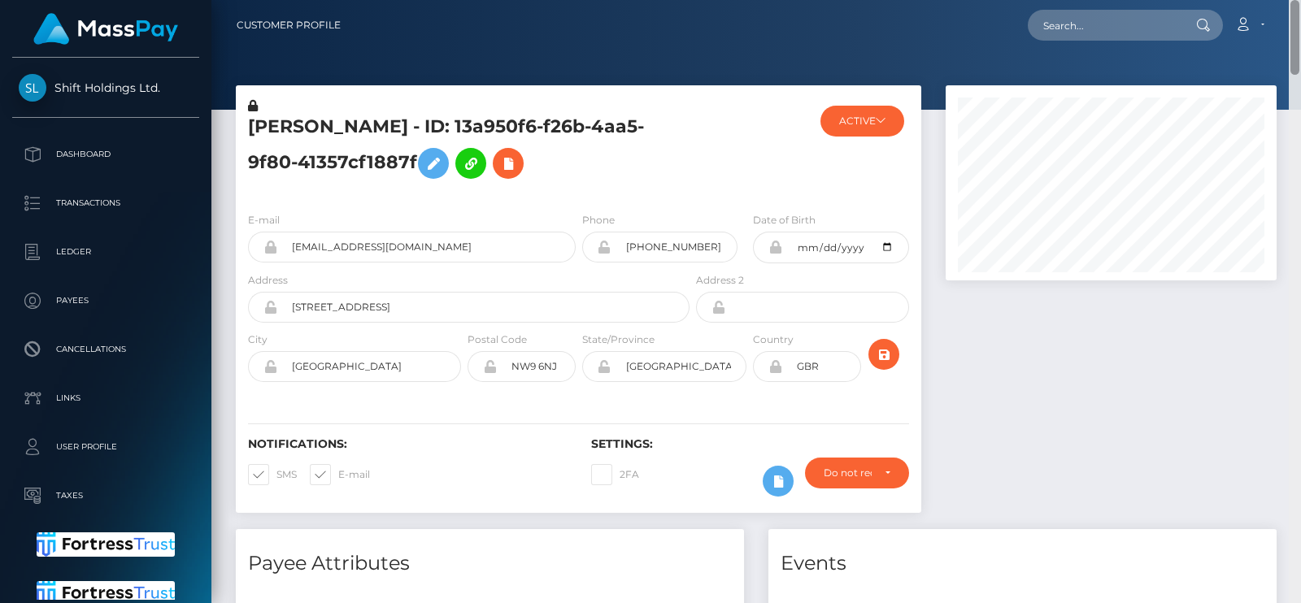
drag, startPoint x: 1298, startPoint y: 538, endPoint x: 1276, endPoint y: -89, distance: 627.2
click at [1276, 0] on html "Shift Holdings Ltd. Dashboard Transactions Ledger Payees Links" at bounding box center [650, 301] width 1301 height 603
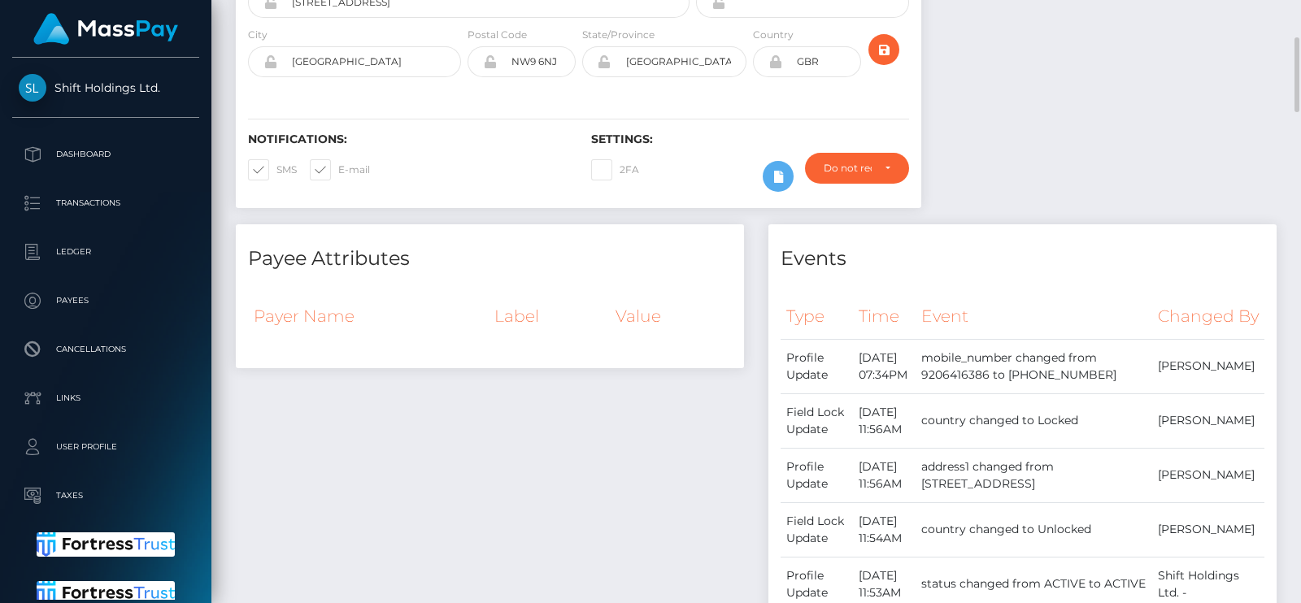
scroll to position [406, 0]
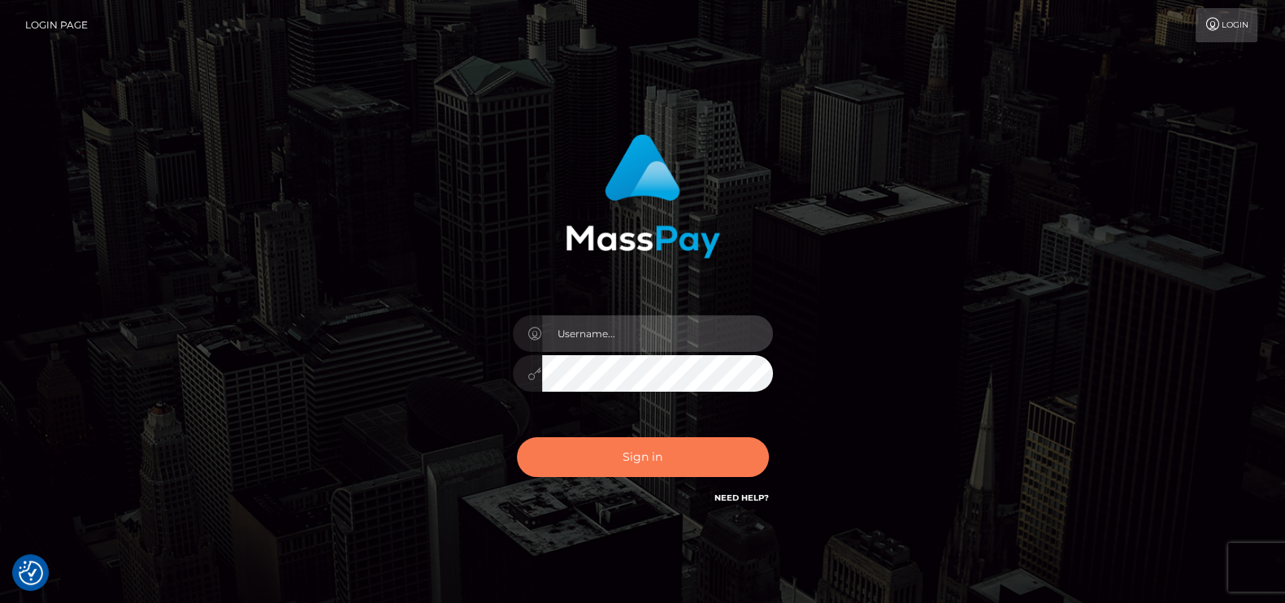
type input "petros.kidane"
click at [671, 453] on button "Sign in" at bounding box center [643, 457] width 252 height 40
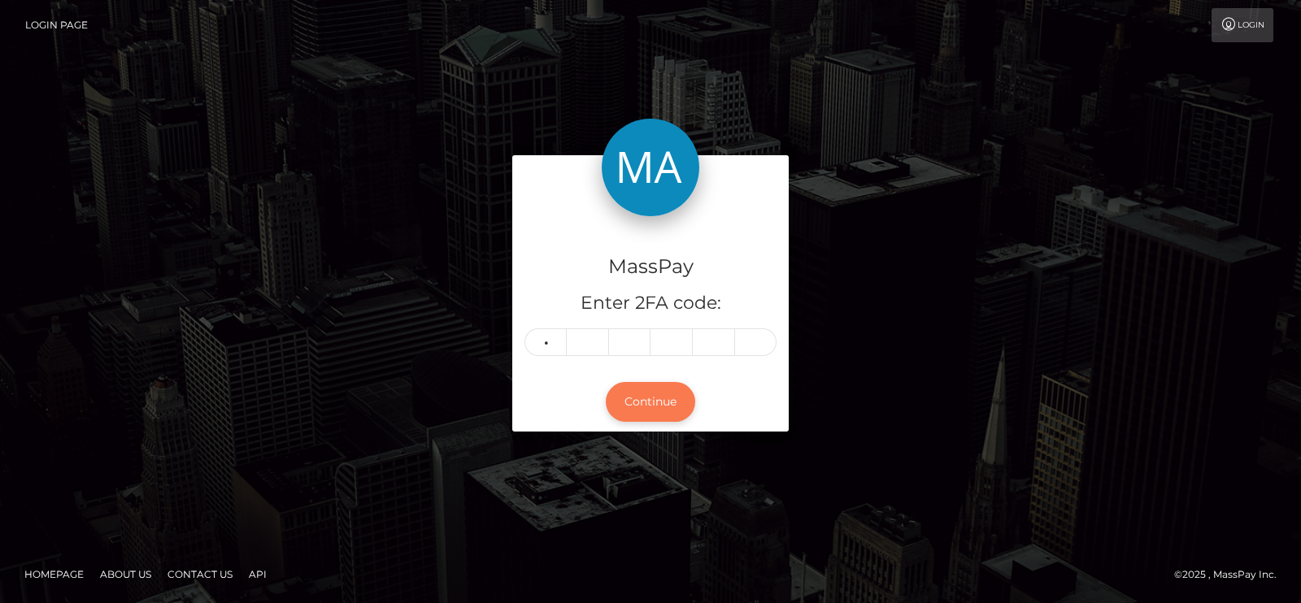
type input "5"
type input "9"
type input "6"
type input "7"
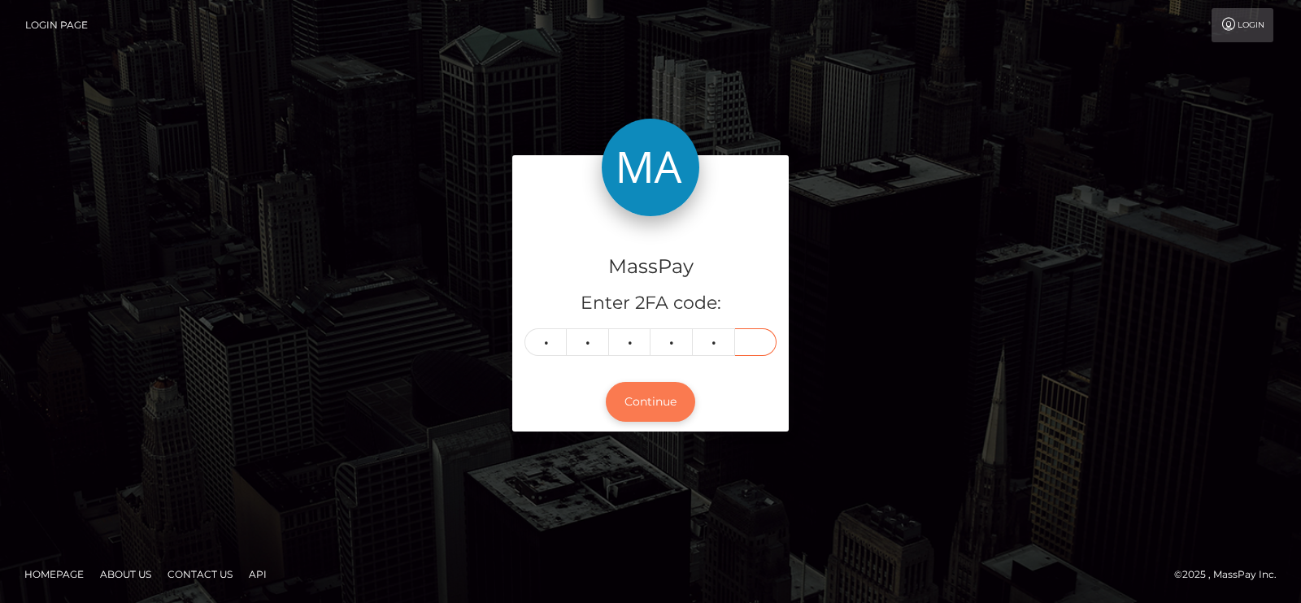
type input "5"
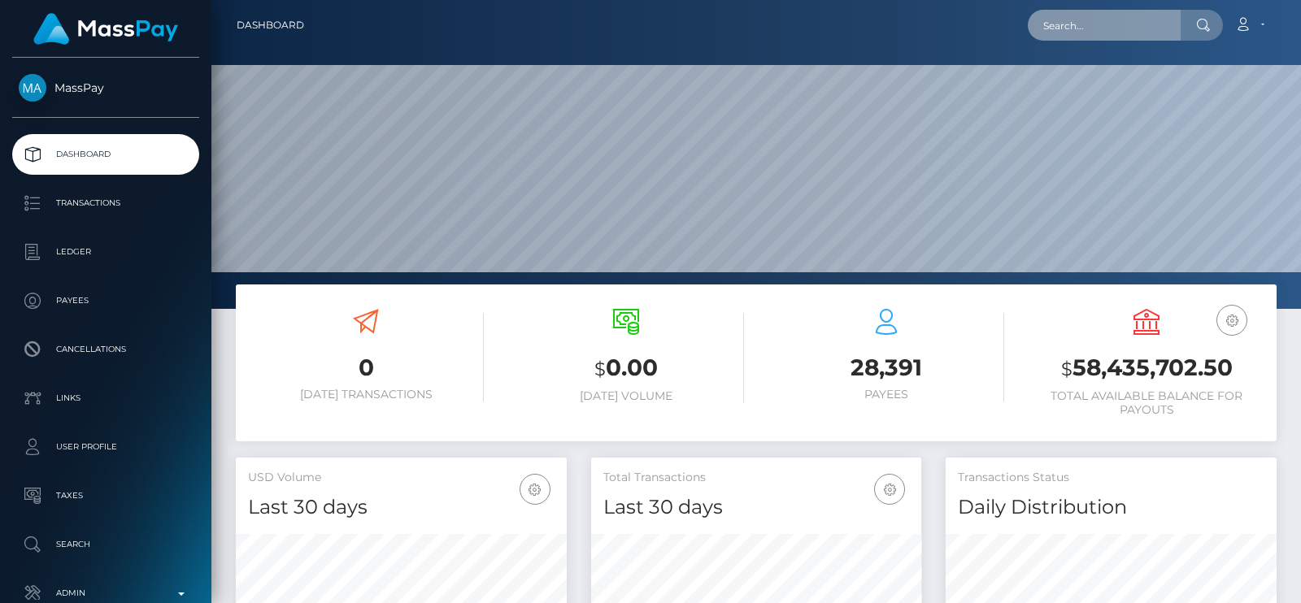
drag, startPoint x: 0, startPoint y: 0, endPoint x: 1089, endPoint y: 28, distance: 1089.8
click at [1089, 28] on input "text" at bounding box center [1104, 25] width 153 height 31
paste input "[EMAIL_ADDRESS][DOMAIN_NAME]"
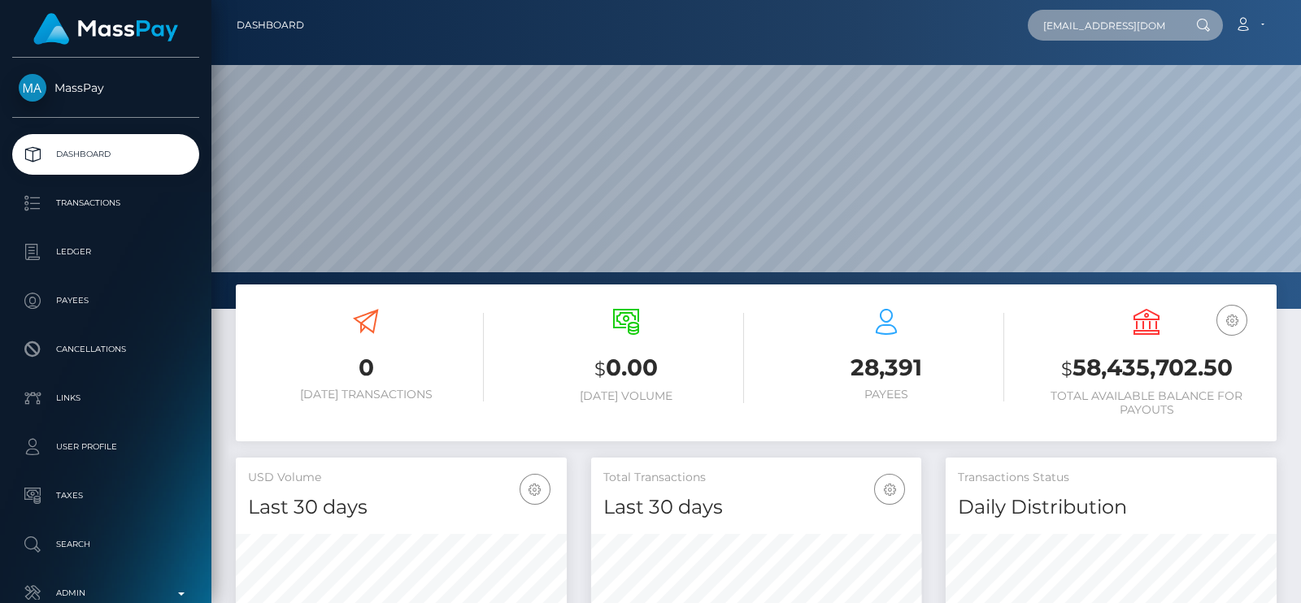
scroll to position [0, 15]
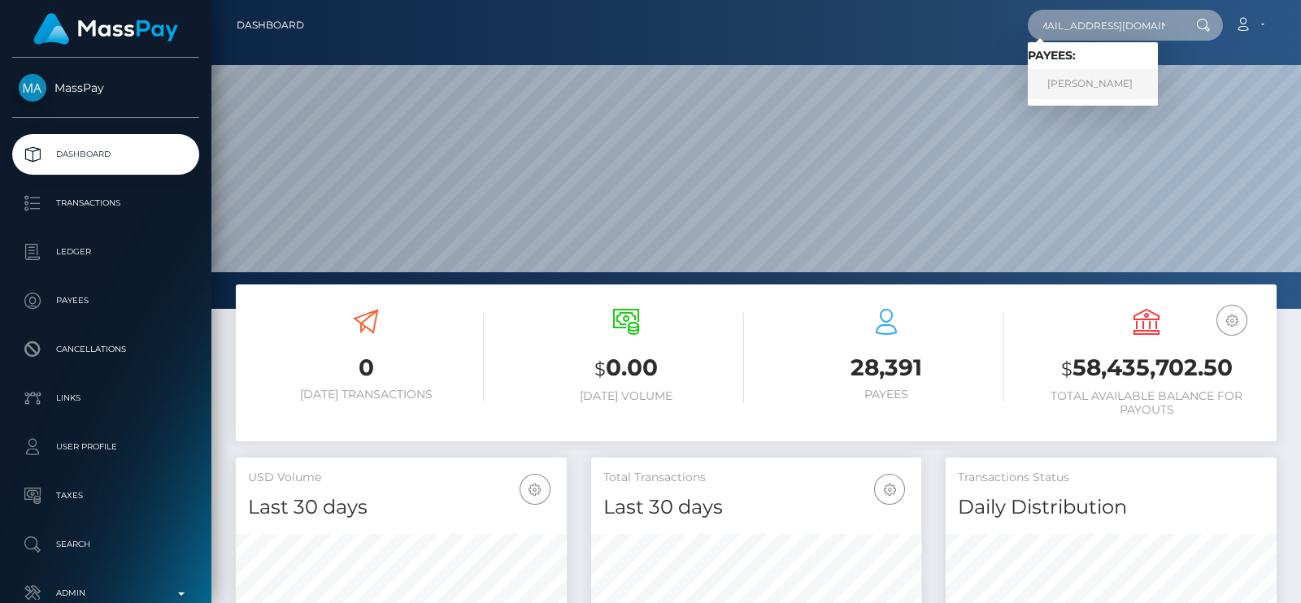
type input "[EMAIL_ADDRESS][DOMAIN_NAME]"
click at [1071, 97] on link "Dijana Aleksic" at bounding box center [1093, 84] width 130 height 30
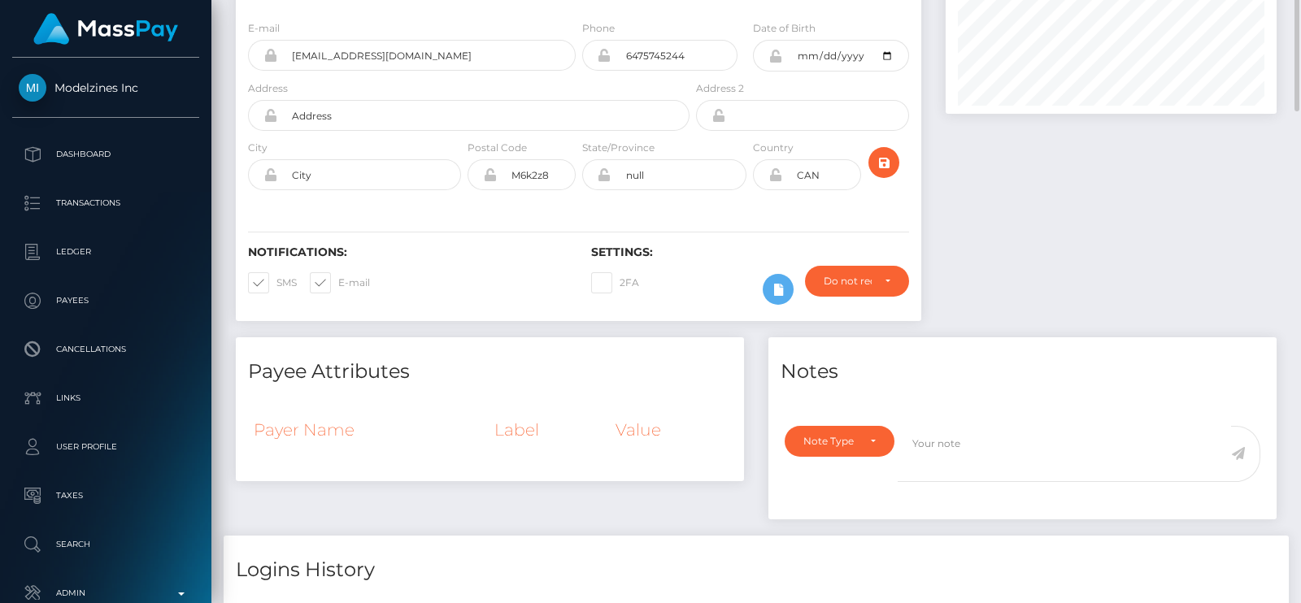
scroll to position [65, 0]
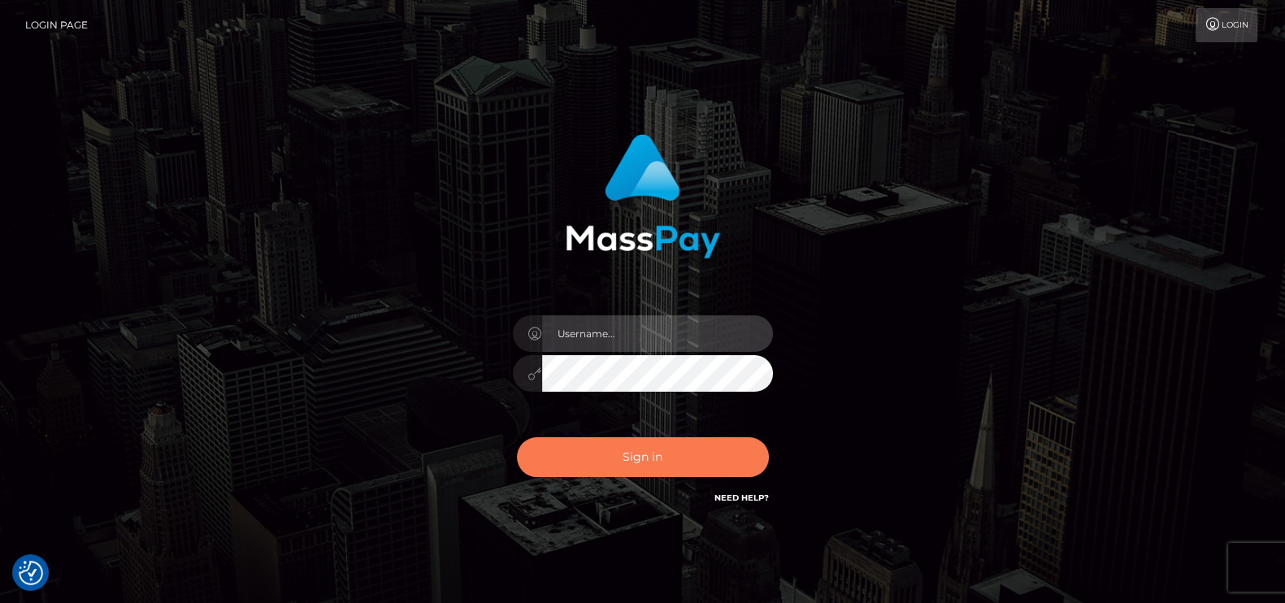
type input "petros.kidane"
click at [657, 463] on button "Sign in" at bounding box center [643, 457] width 252 height 40
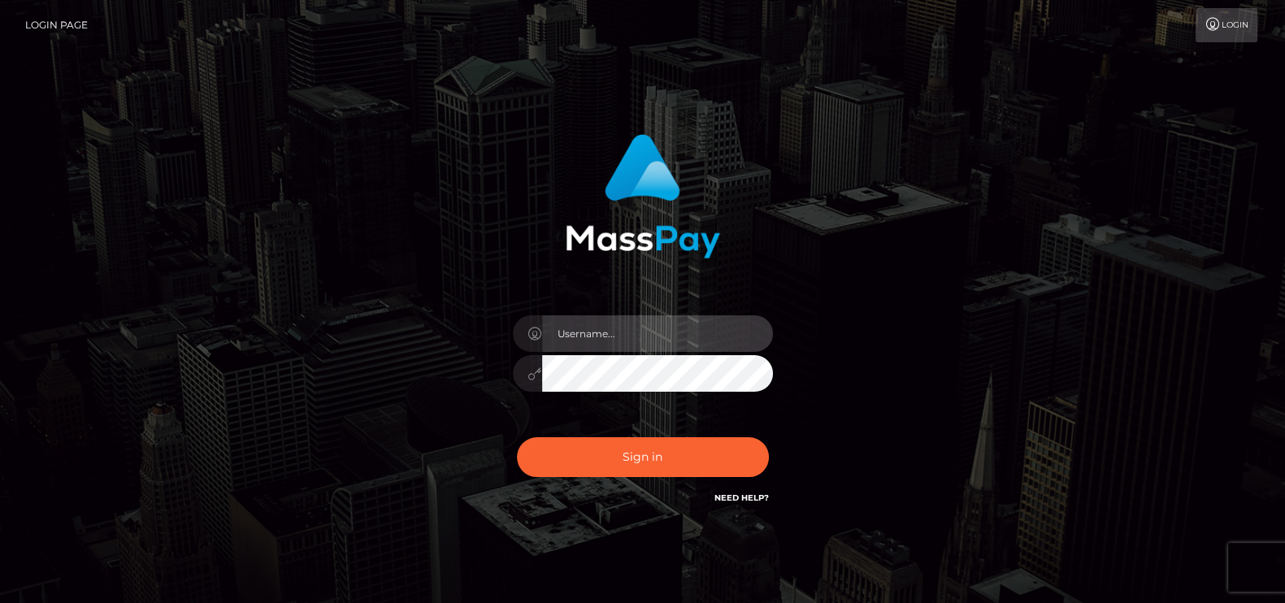
type input "petros.kidane"
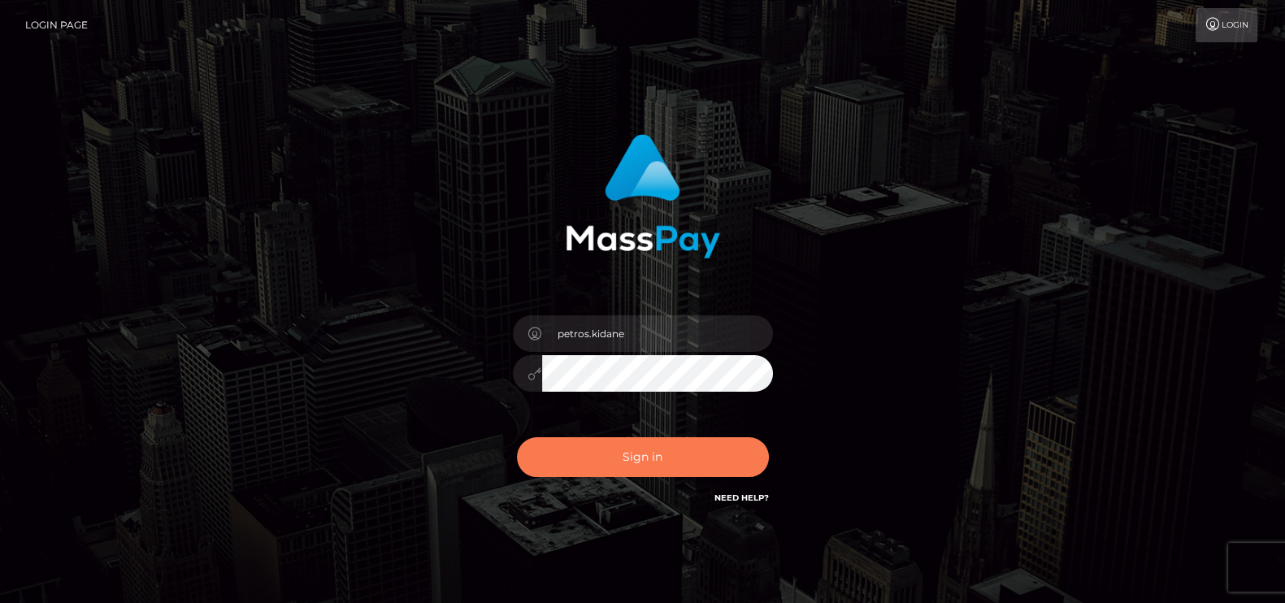
click at [656, 462] on button "Sign in" at bounding box center [643, 457] width 252 height 40
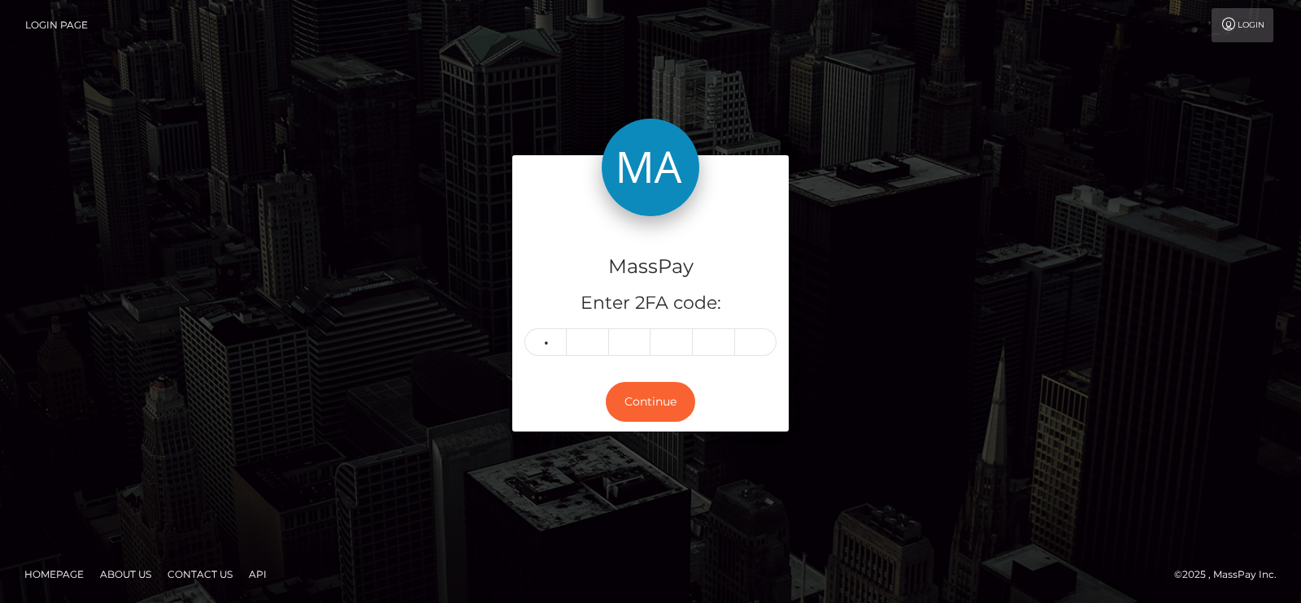
type input "6"
type input "5"
type input "4"
type input "6"
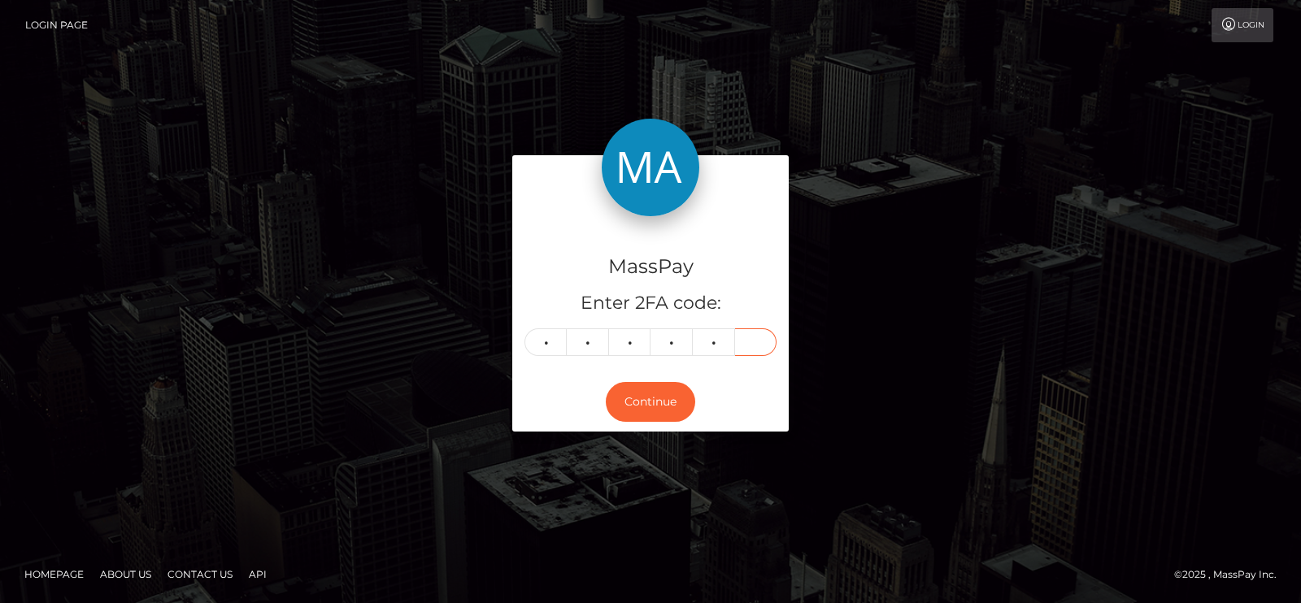
type input "3"
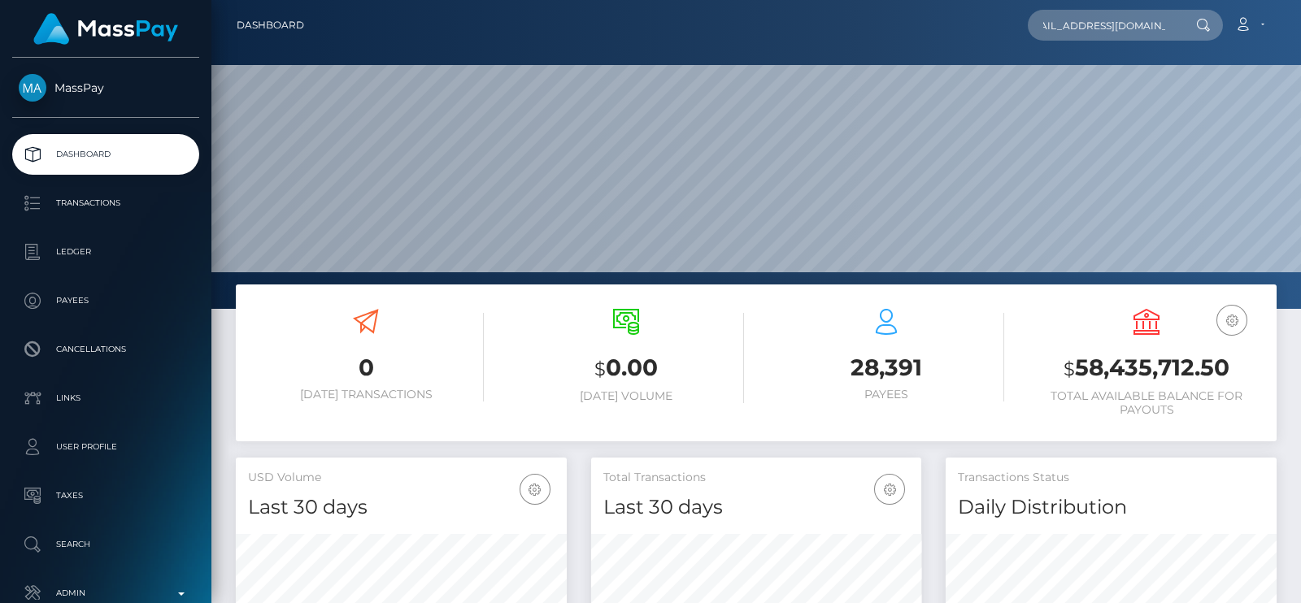
scroll to position [0, 24]
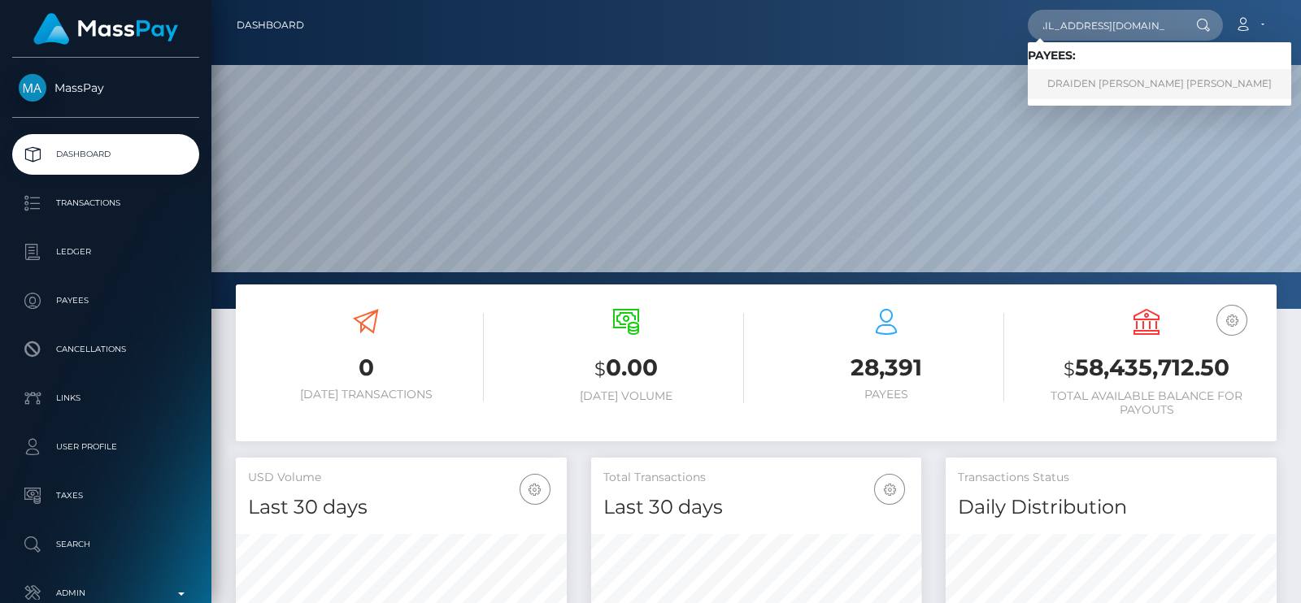
type input "[EMAIL_ADDRESS][DOMAIN_NAME]"
click at [1085, 80] on link "DRAIDEN [PERSON_NAME] [PERSON_NAME]" at bounding box center [1159, 84] width 263 height 30
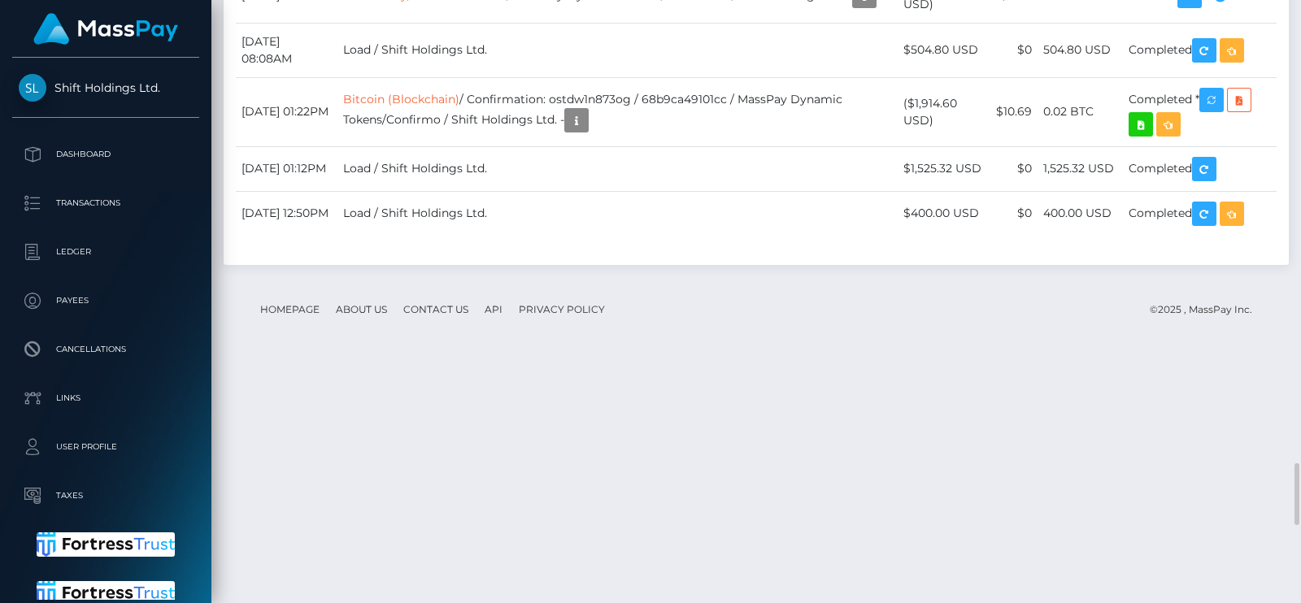
scroll to position [4472, 0]
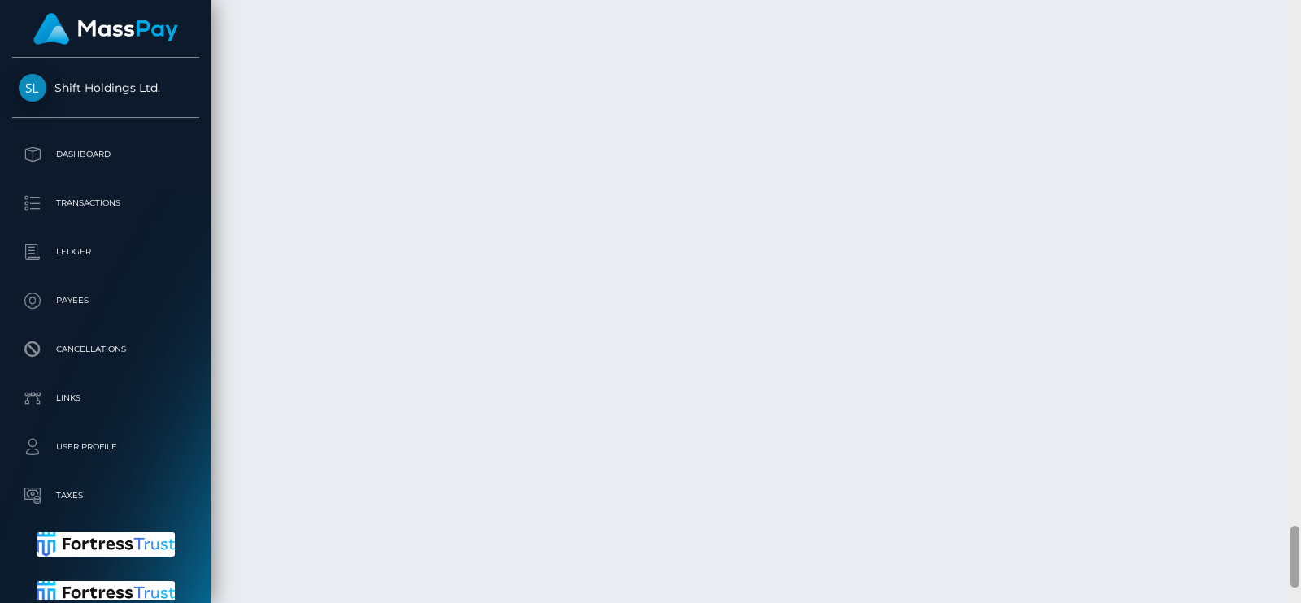
drag, startPoint x: 1300, startPoint y: 489, endPoint x: 1300, endPoint y: 31, distance: 458.5
click at [1300, 31] on div at bounding box center [1295, 301] width 12 height 603
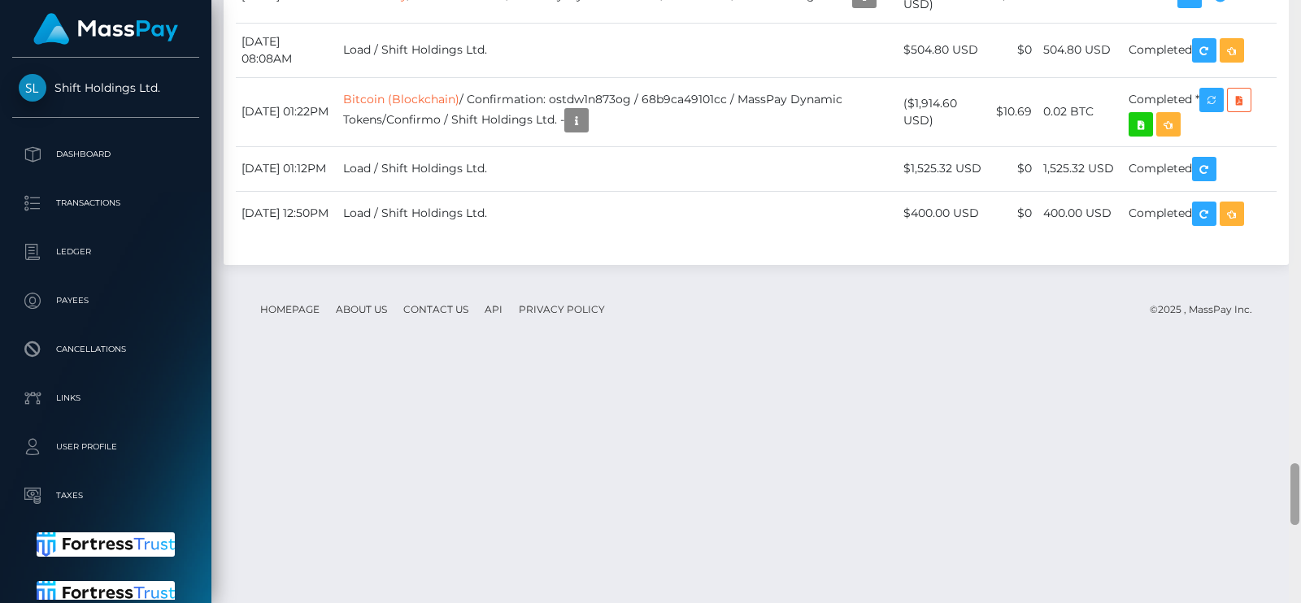
click at [1300, 122] on div at bounding box center [1295, 301] width 12 height 603
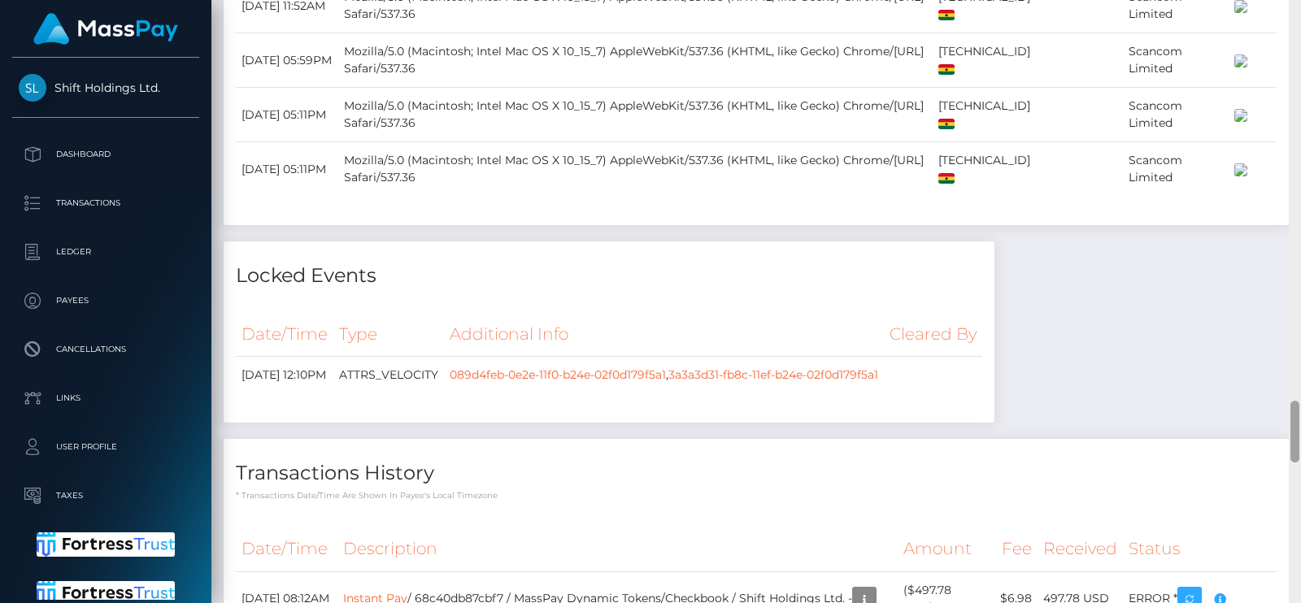
click at [1300, 122] on div at bounding box center [1295, 301] width 12 height 603
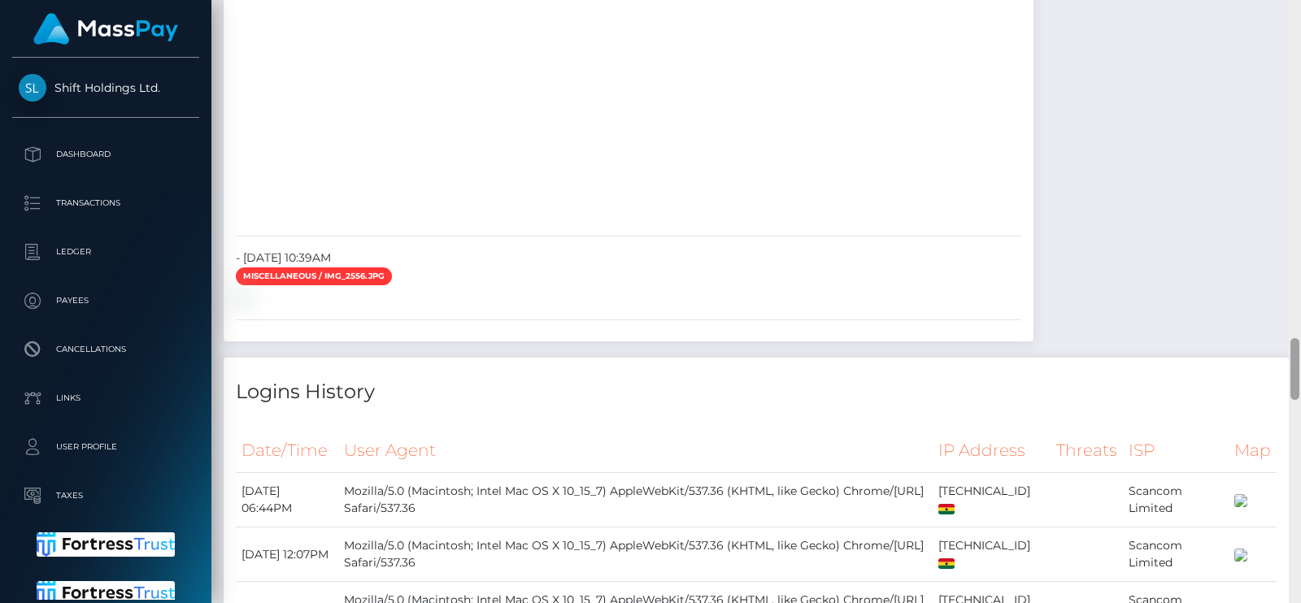
click at [1300, 122] on div at bounding box center [1295, 301] width 12 height 603
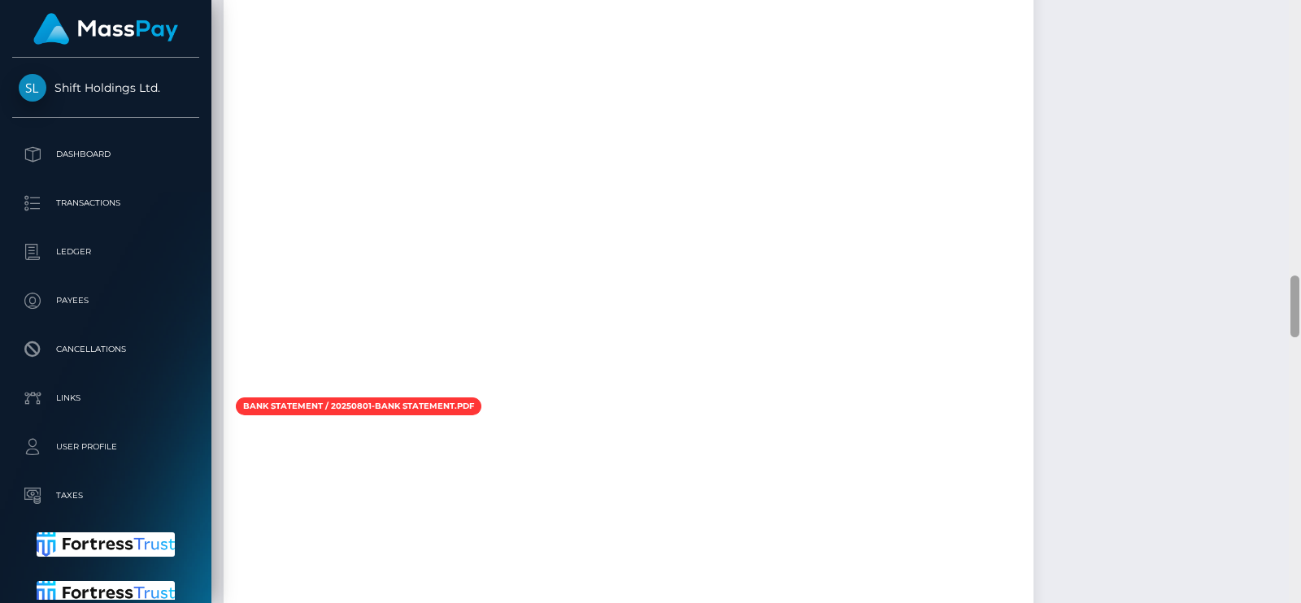
click at [1300, 122] on div at bounding box center [1295, 301] width 12 height 603
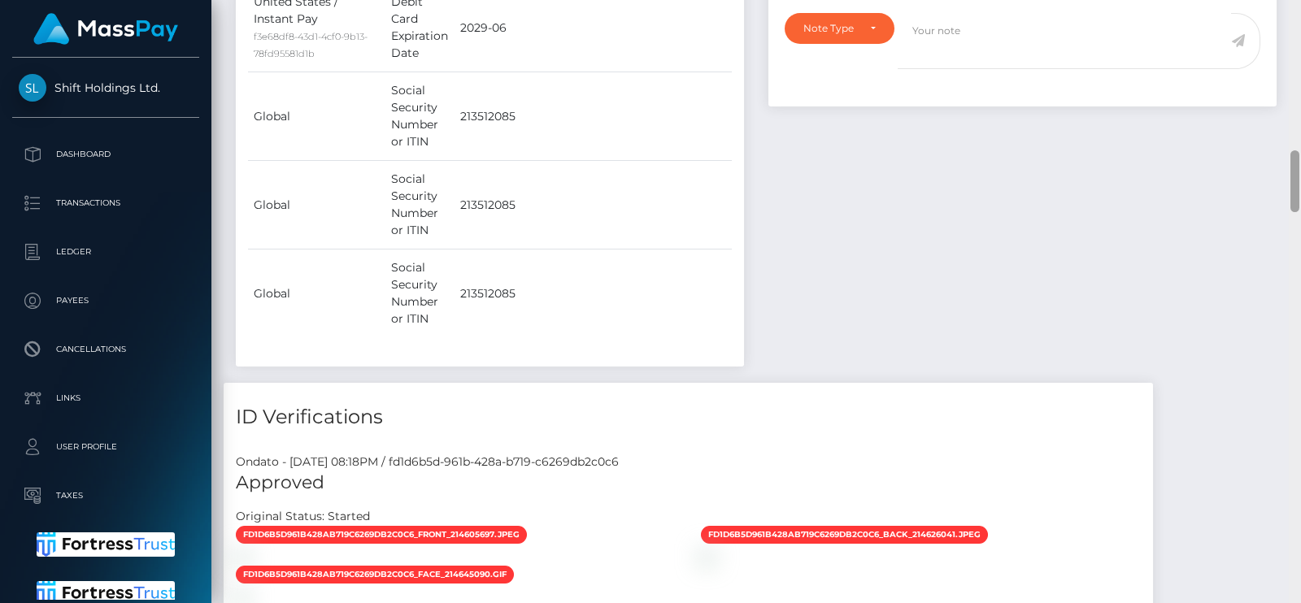
click at [1300, 122] on div at bounding box center [1295, 301] width 12 height 603
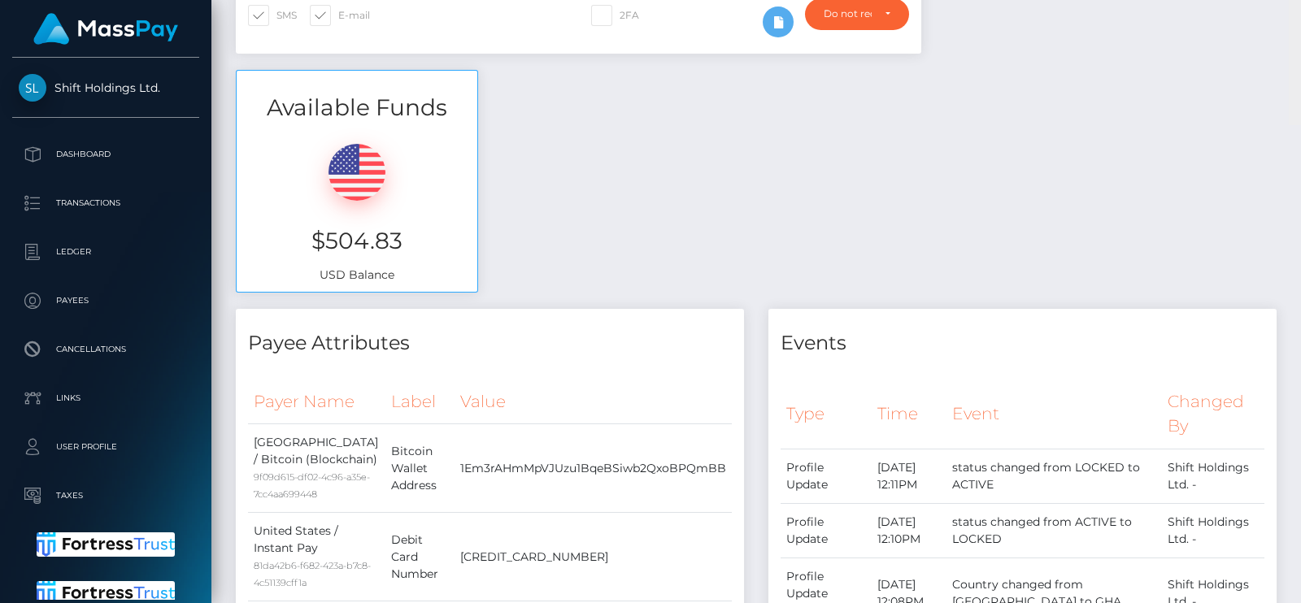
scroll to position [0, 0]
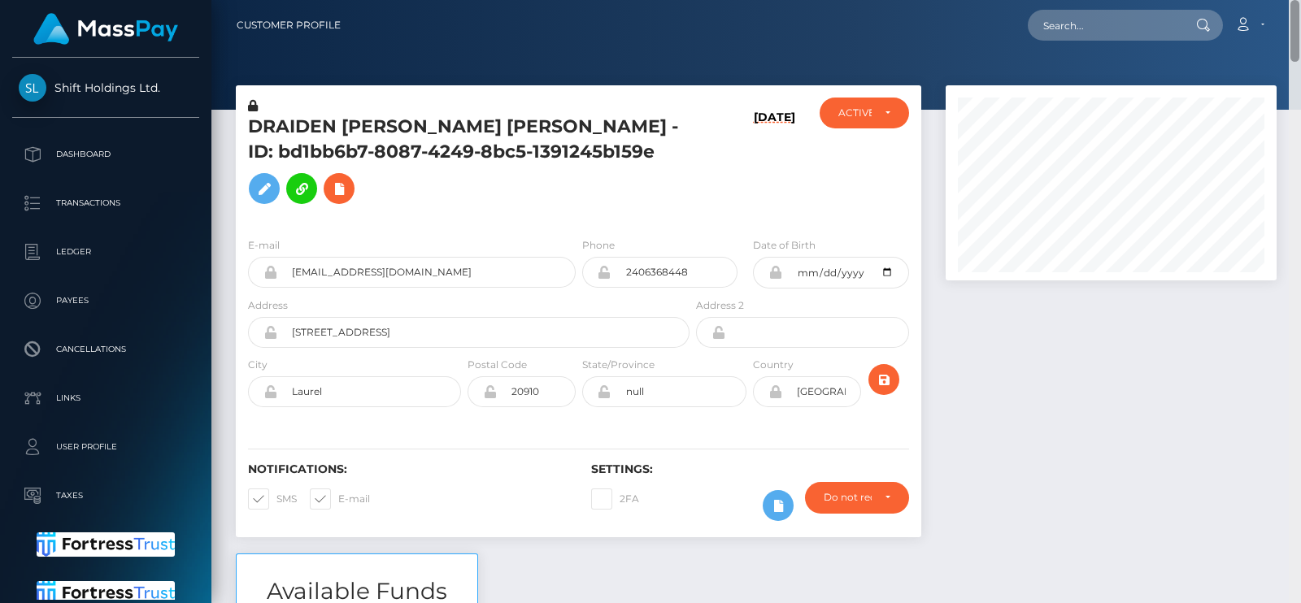
drag, startPoint x: 1293, startPoint y: 163, endPoint x: 1300, endPoint y: -20, distance: 183.1
click at [1300, 0] on html "Shift Holdings Ltd. Dashboard Transactions Ledger Payees Links" at bounding box center [650, 301] width 1301 height 603
click at [302, 123] on h5 "DRAIDEN OBODAI SAI VEGA - ID: bd1bb6b7-8087-4249-8bc5-1391245b159e" at bounding box center [464, 164] width 433 height 98
copy h5 "DRAIDEN"
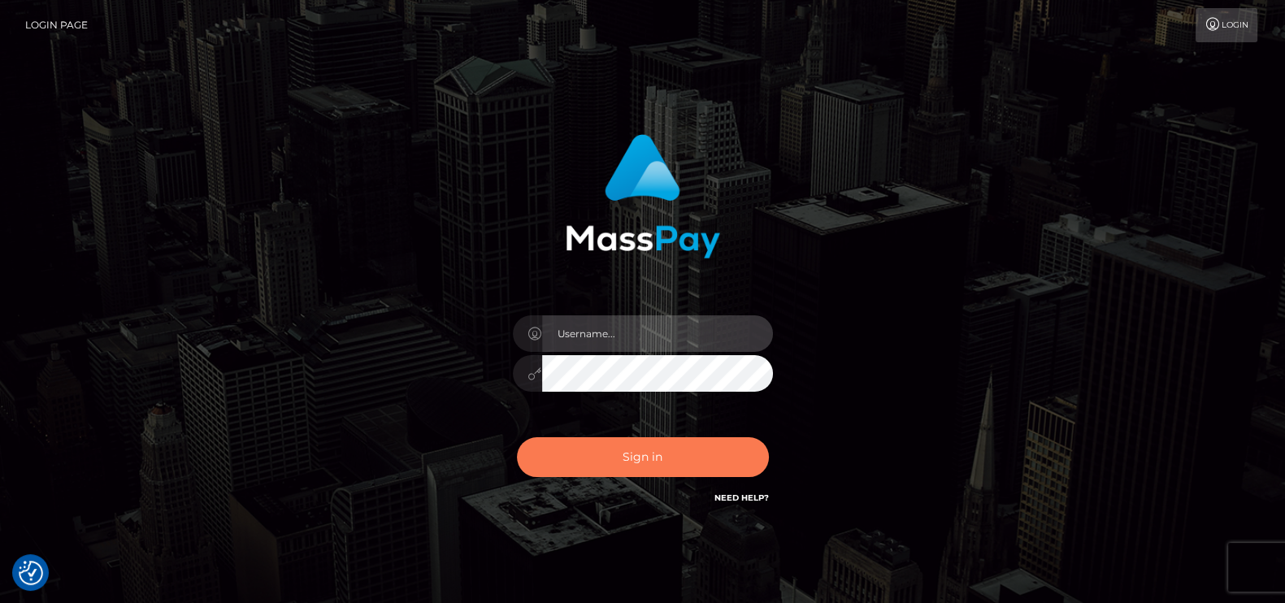
type input "petros.kidane"
click at [614, 443] on button "Sign in" at bounding box center [643, 457] width 252 height 40
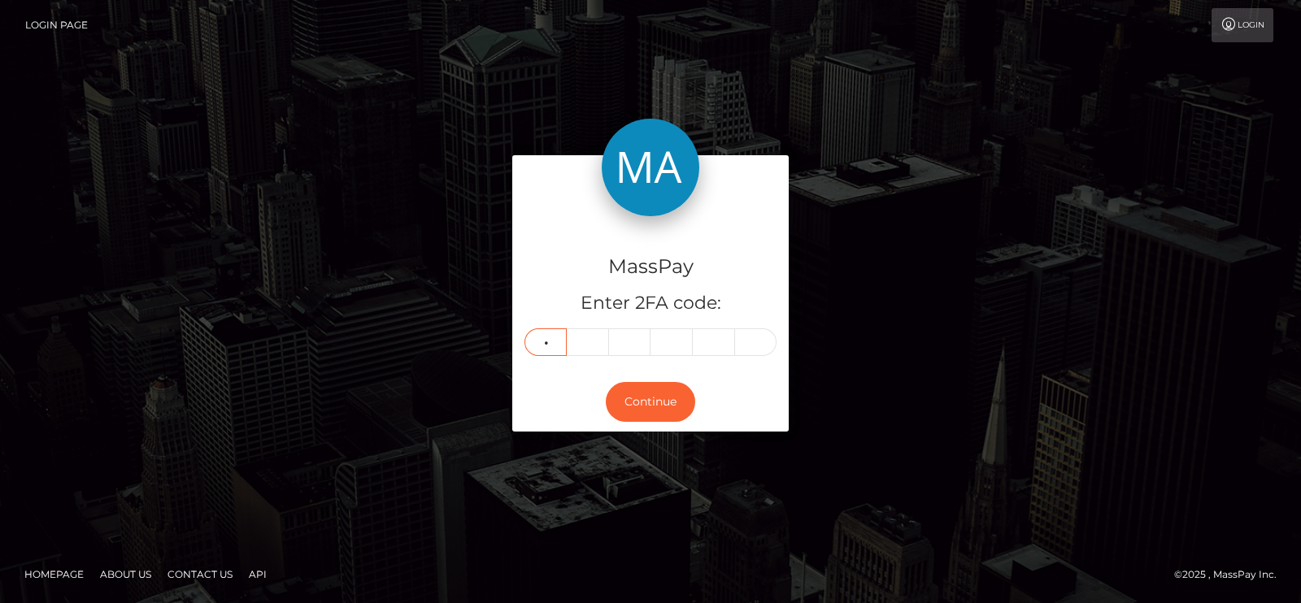
type input "3"
type input "5"
type input "8"
type input "5"
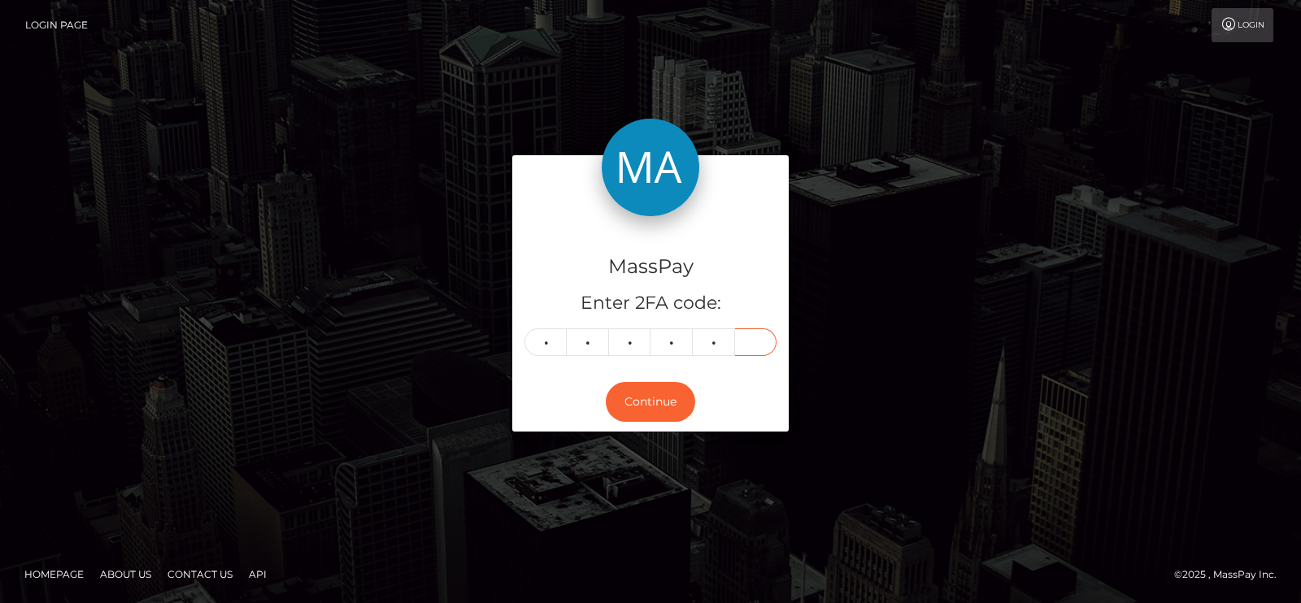
type input "7"
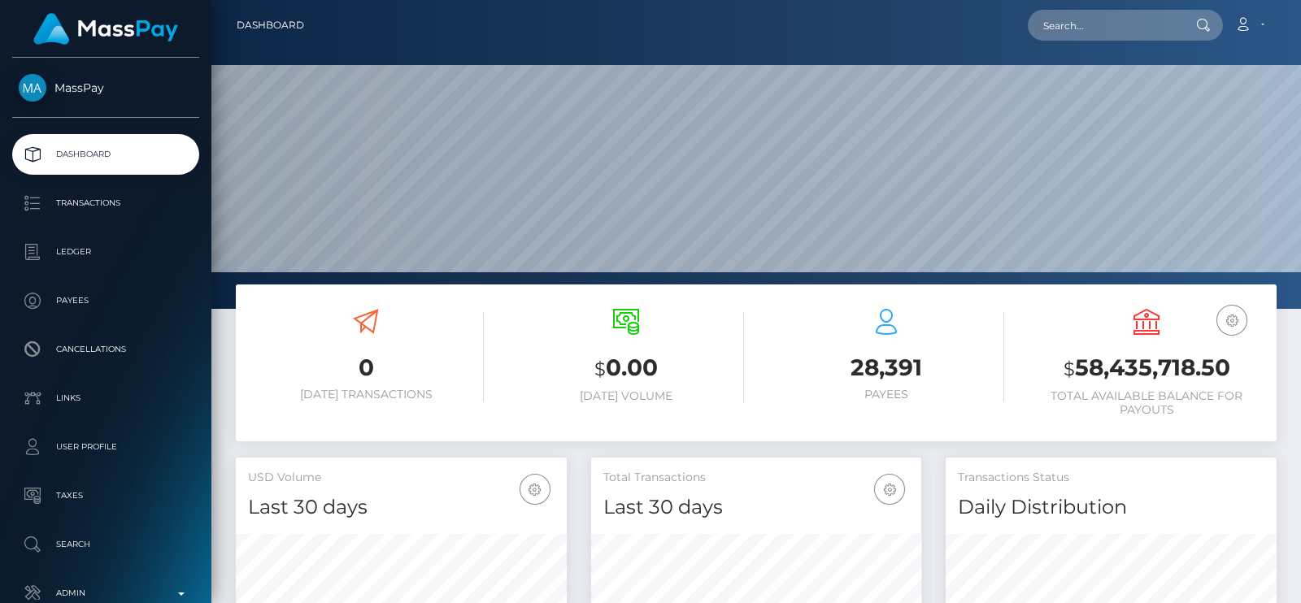
scroll to position [288, 330]
click at [1054, 32] on input "text" at bounding box center [1104, 25] width 153 height 31
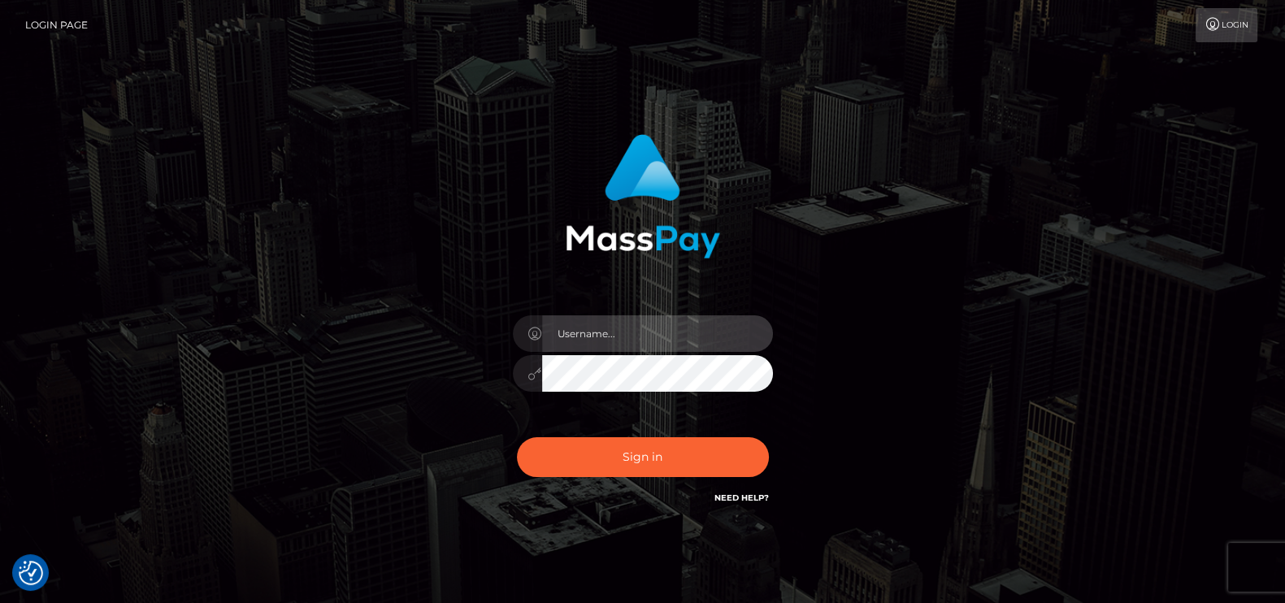
type input "petros.kidane"
click at [663, 477] on div "Sign in Need Help?" at bounding box center [643, 464] width 285 height 72
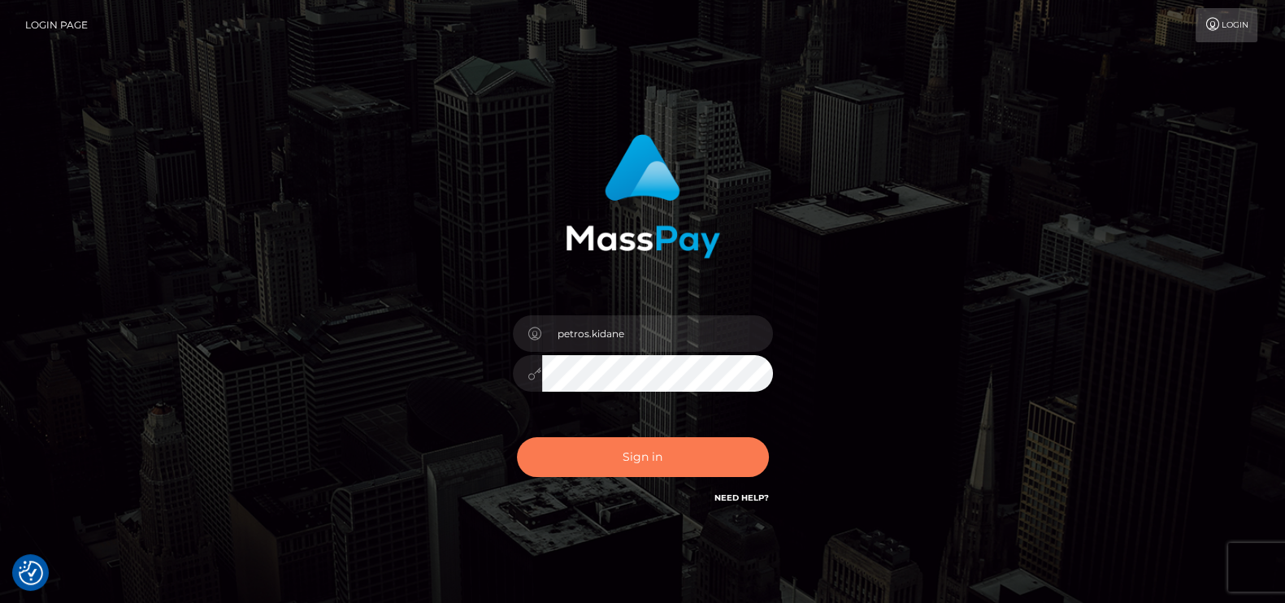
click at [663, 468] on button "Sign in" at bounding box center [643, 457] width 252 height 40
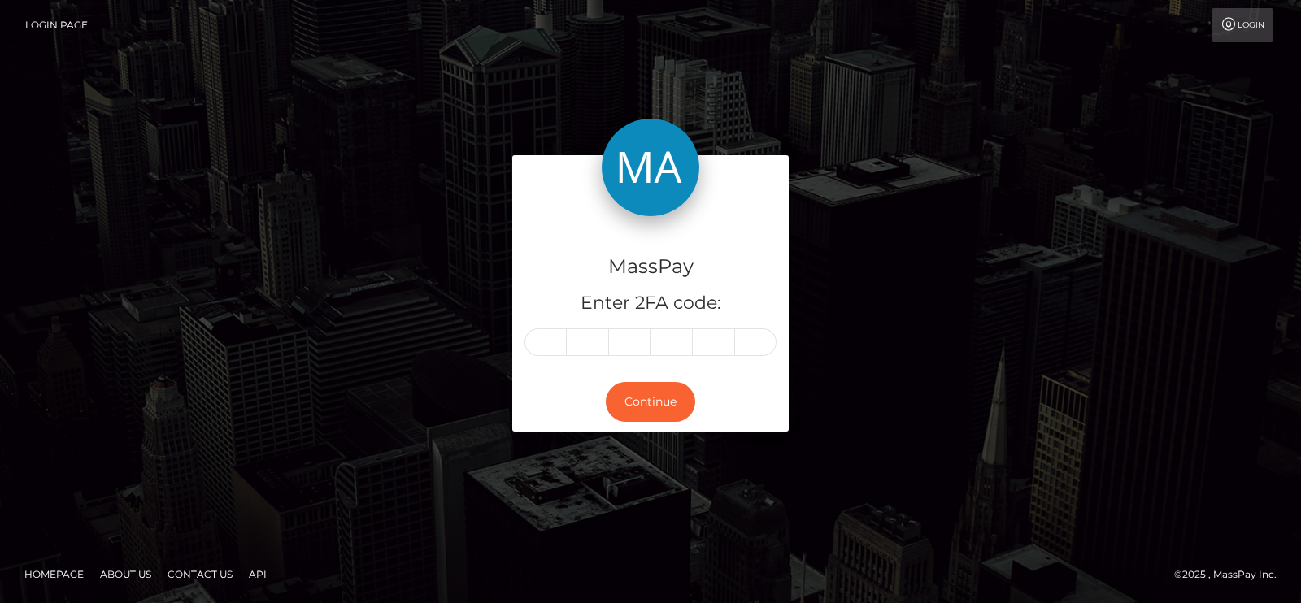
click at [537, 358] on div "MassPay Enter 2FA code:" at bounding box center [650, 294] width 276 height 156
click at [541, 351] on input "text" at bounding box center [545, 342] width 42 height 28
type input "8"
type input "0"
type input "2"
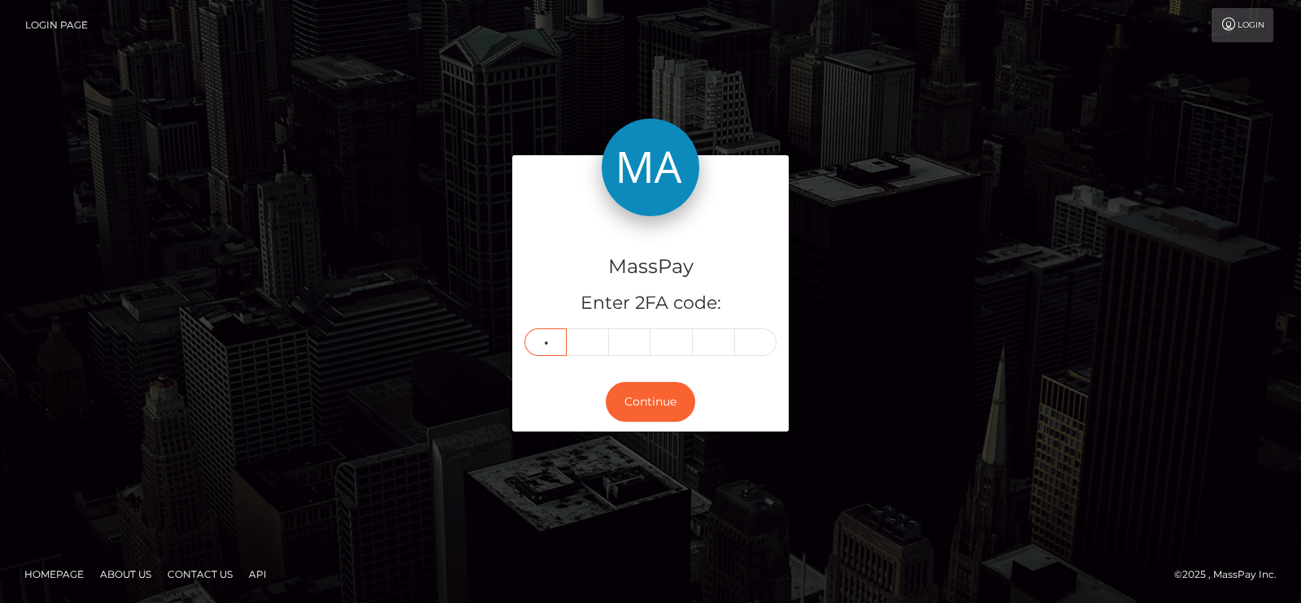
type input "3"
type input "1"
type input "8"
type input "9"
type input "2"
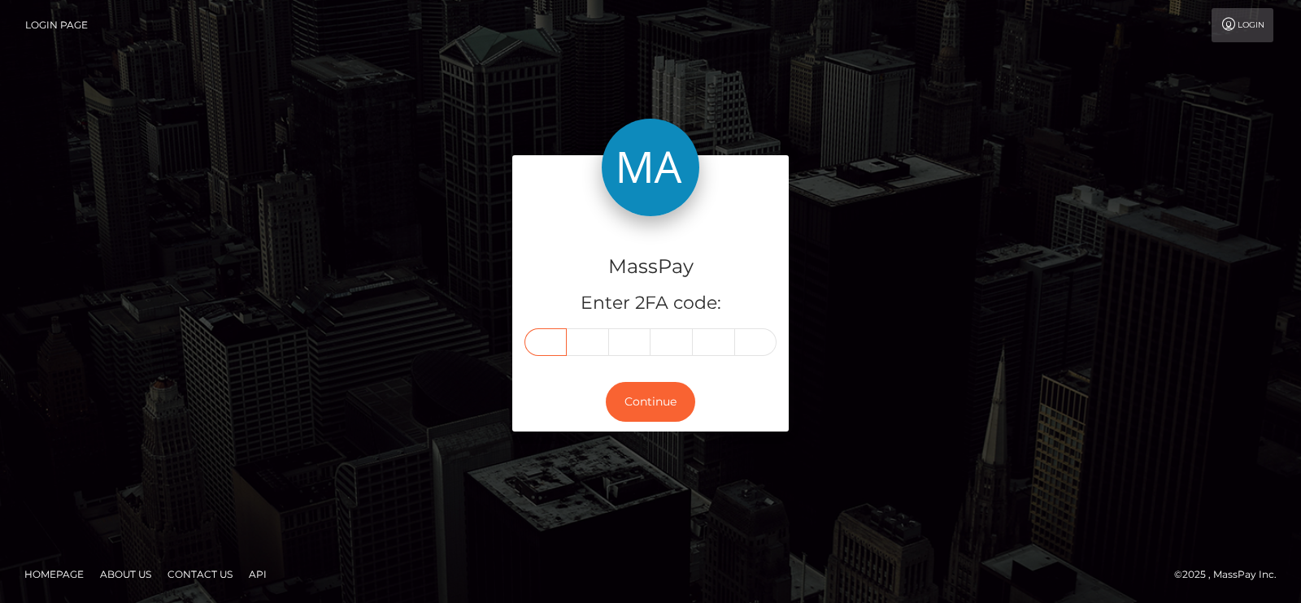
type input "3"
type input "1"
type input "8"
type input "9"
type input "4"
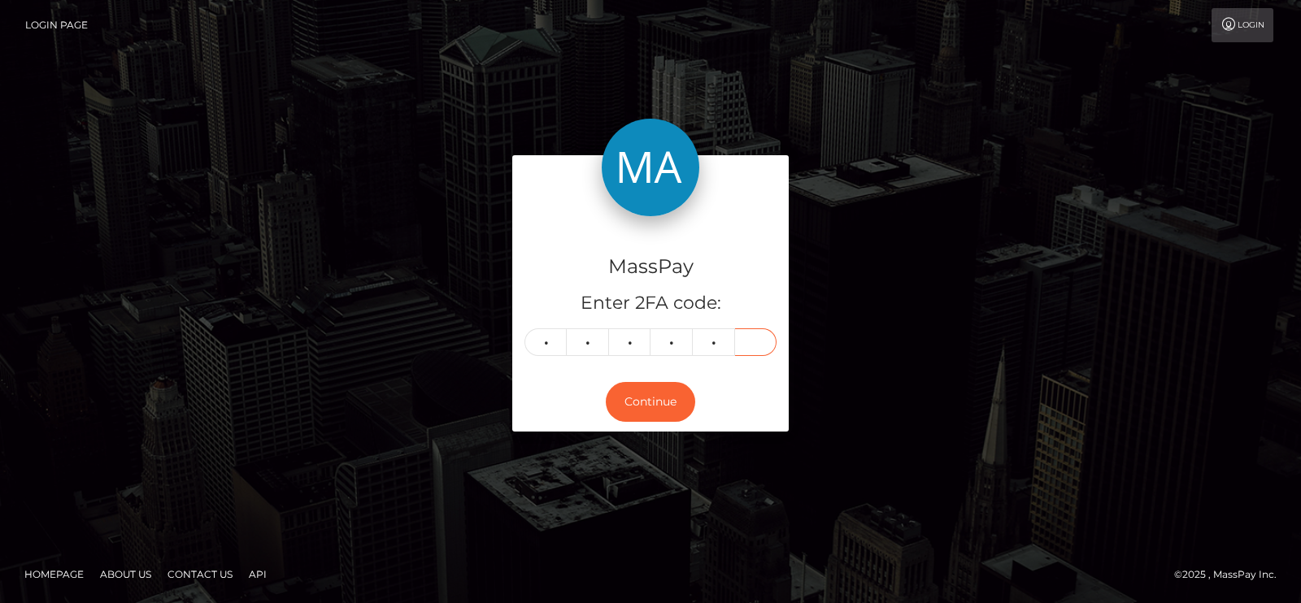
type input "2"
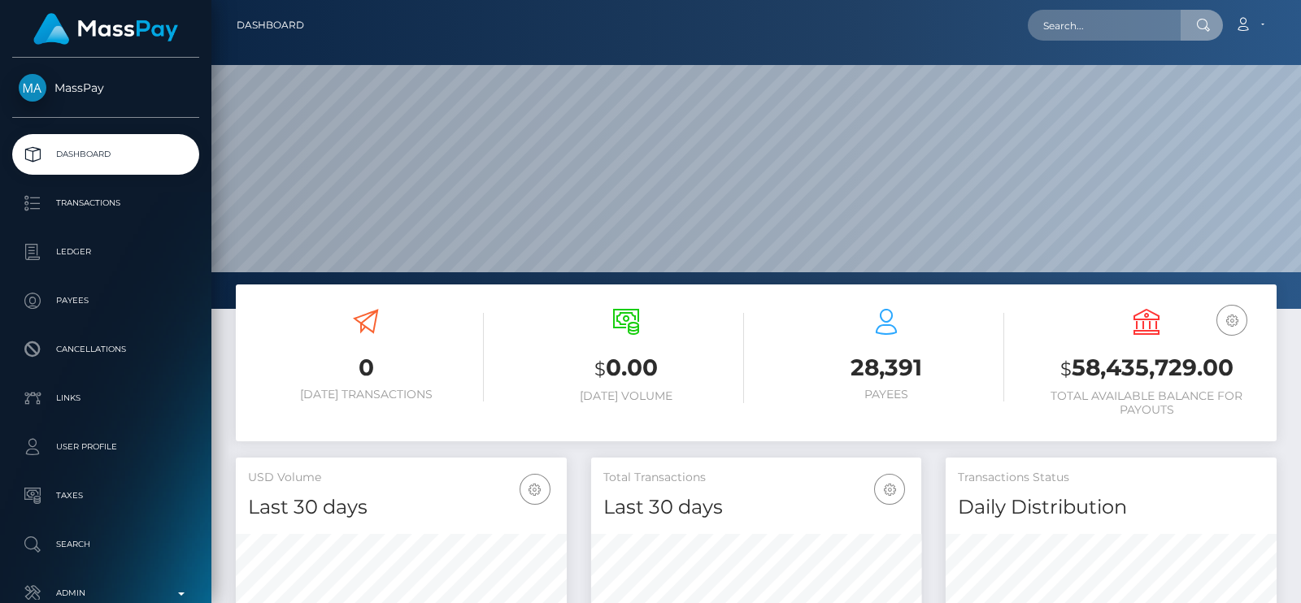
scroll to position [288, 330]
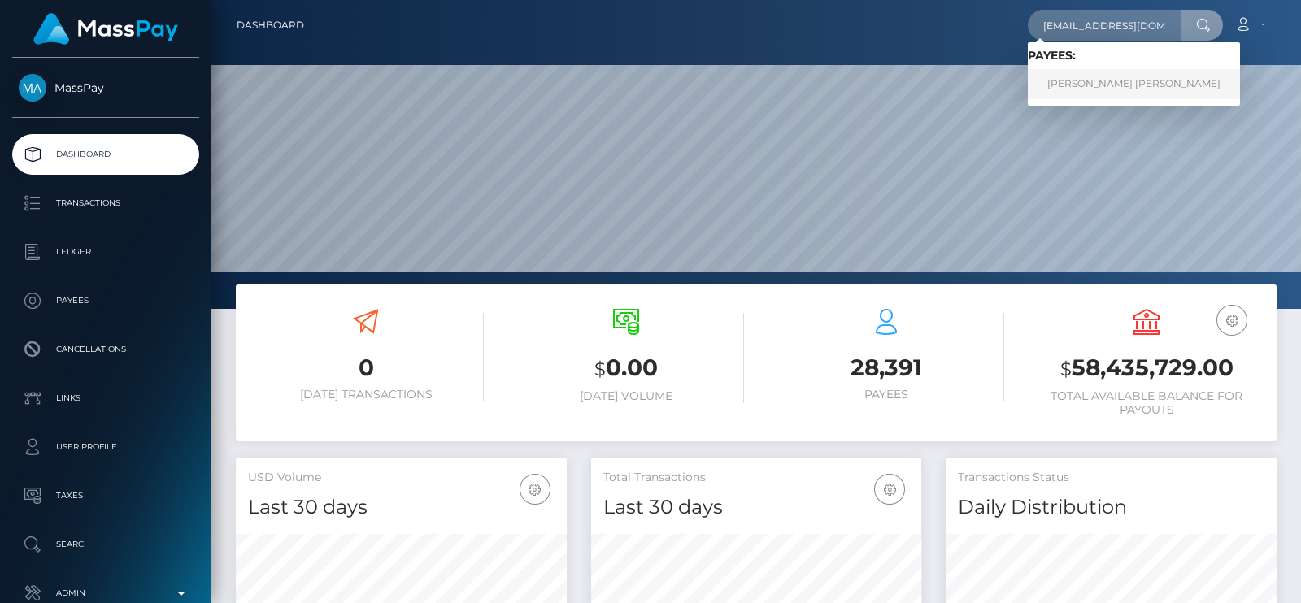
type input "[EMAIL_ADDRESS][DOMAIN_NAME]"
click at [1086, 84] on link "[PERSON_NAME] [PERSON_NAME]" at bounding box center [1134, 84] width 212 height 30
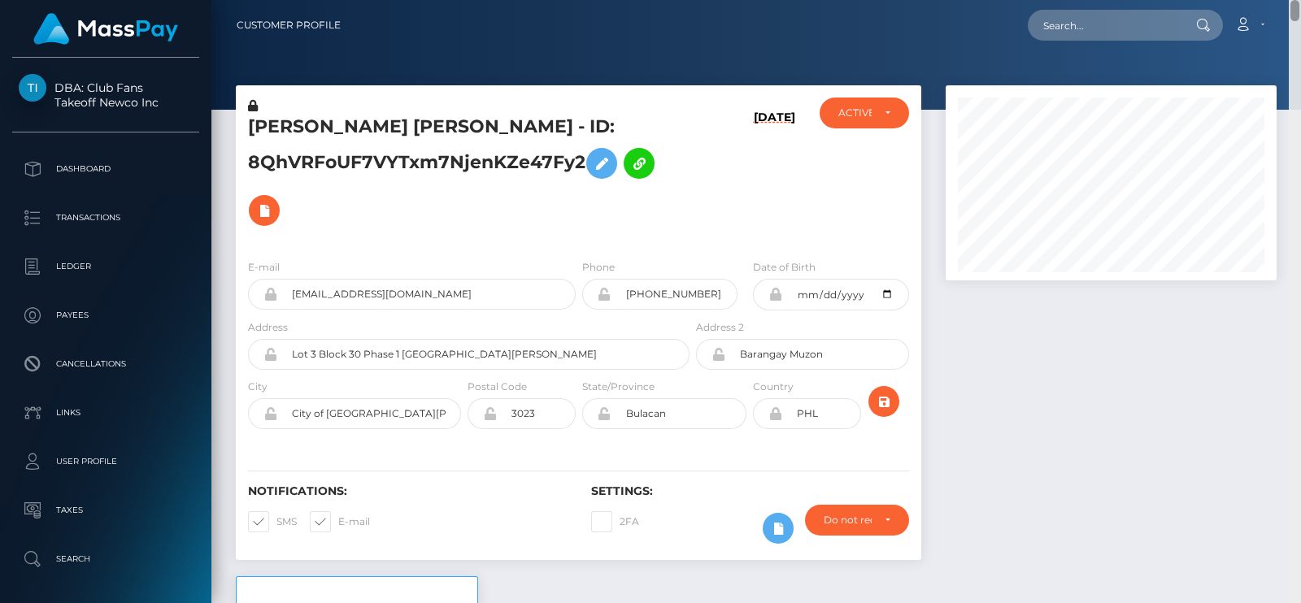
drag, startPoint x: 1298, startPoint y: 586, endPoint x: 1281, endPoint y: -24, distance: 610.8
click at [1281, 0] on html "DBA: Club Fans Takeoff Newco Inc Dashboard Transactions Ledger Payees" at bounding box center [650, 301] width 1301 height 603
